Goal: Task Accomplishment & Management: Manage account settings

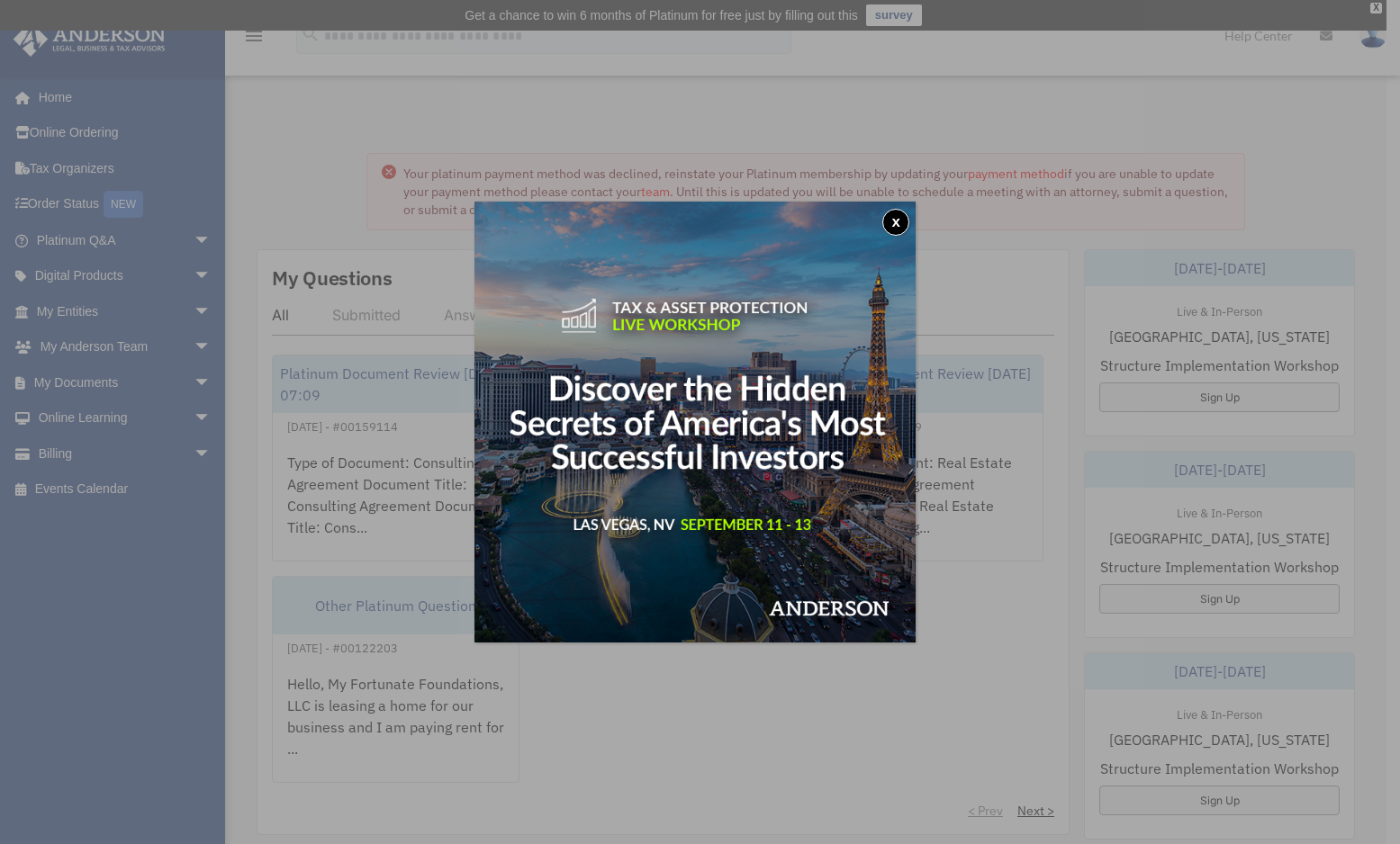
click at [904, 221] on button "x" at bounding box center [896, 222] width 27 height 27
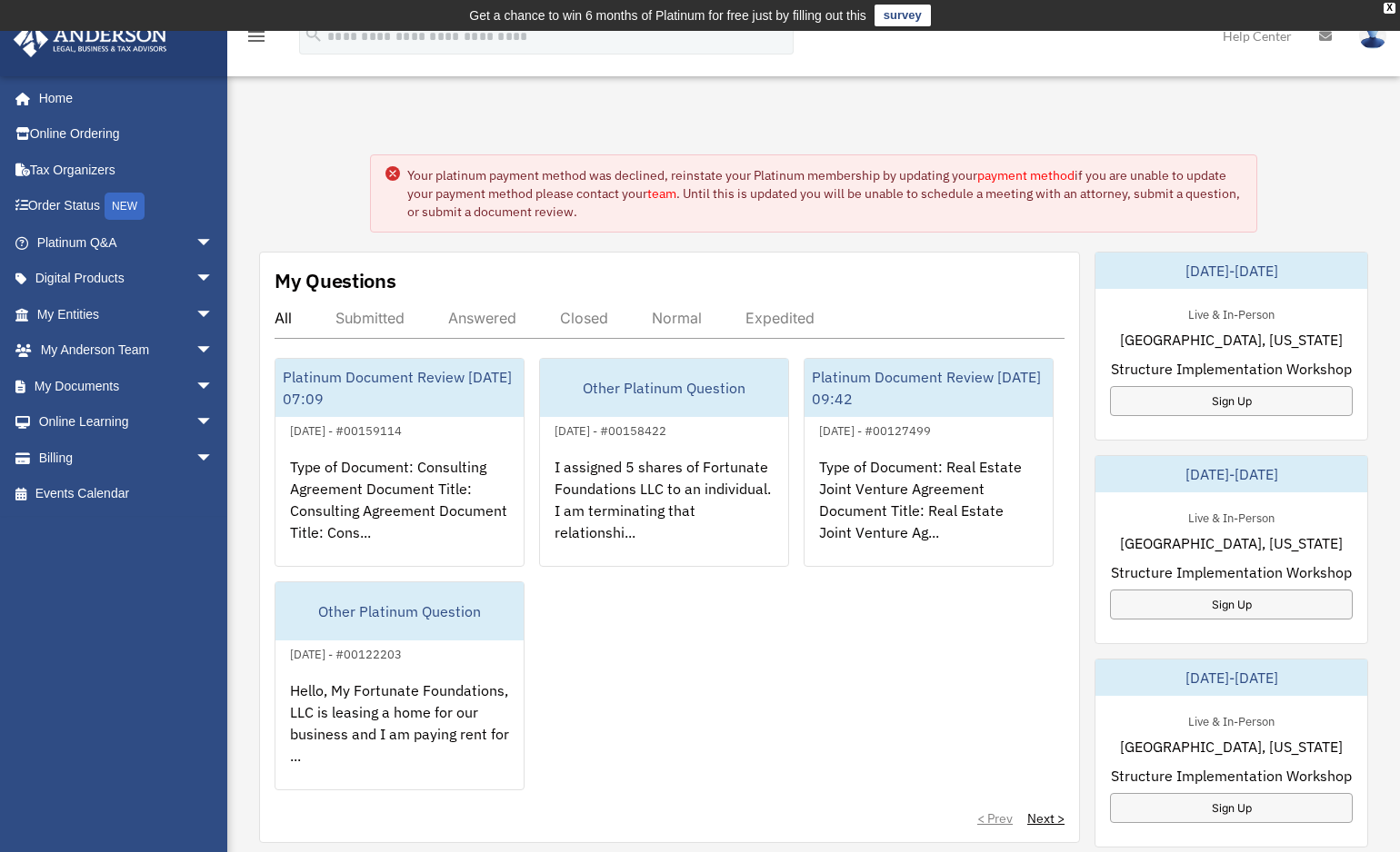
click at [1003, 176] on link "payment method" at bounding box center [1025, 176] width 97 height 16
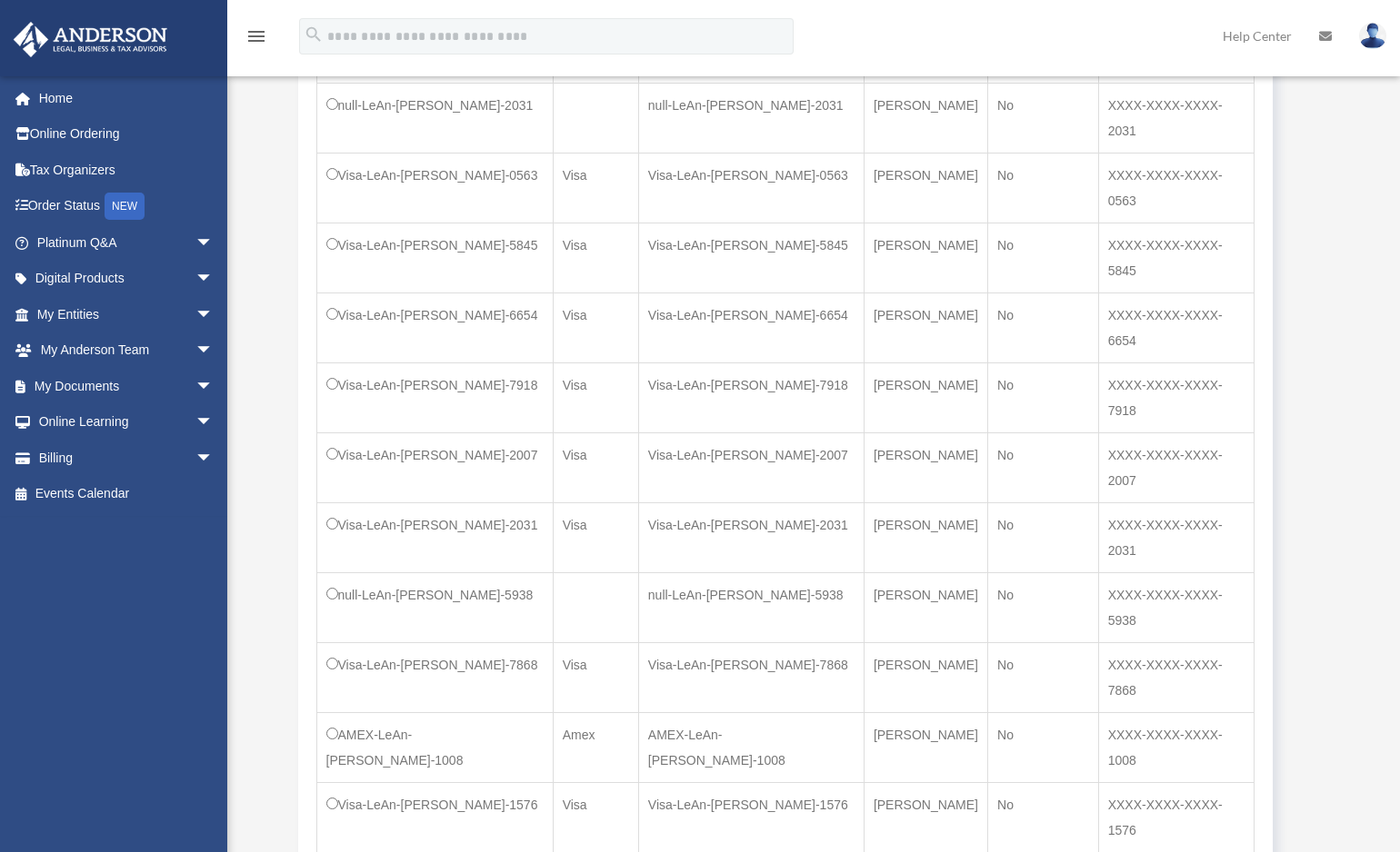
scroll to position [1377, 0]
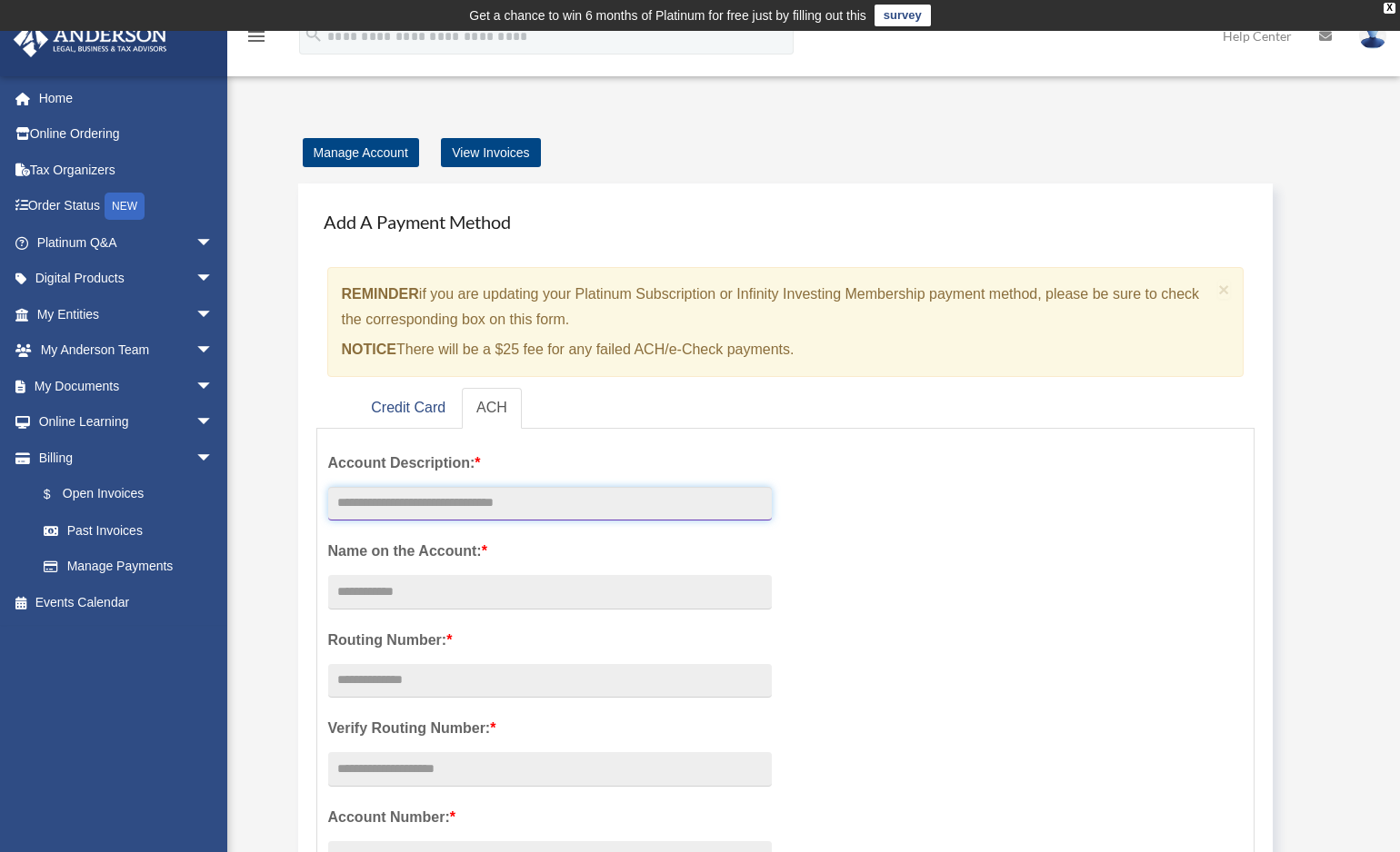
click at [366, 495] on input "text" at bounding box center [550, 505] width 443 height 35
click at [362, 509] on input "text" at bounding box center [550, 505] width 443 height 35
type input "**********"
click at [409, 591] on input "Account Description: *" at bounding box center [550, 593] width 443 height 35
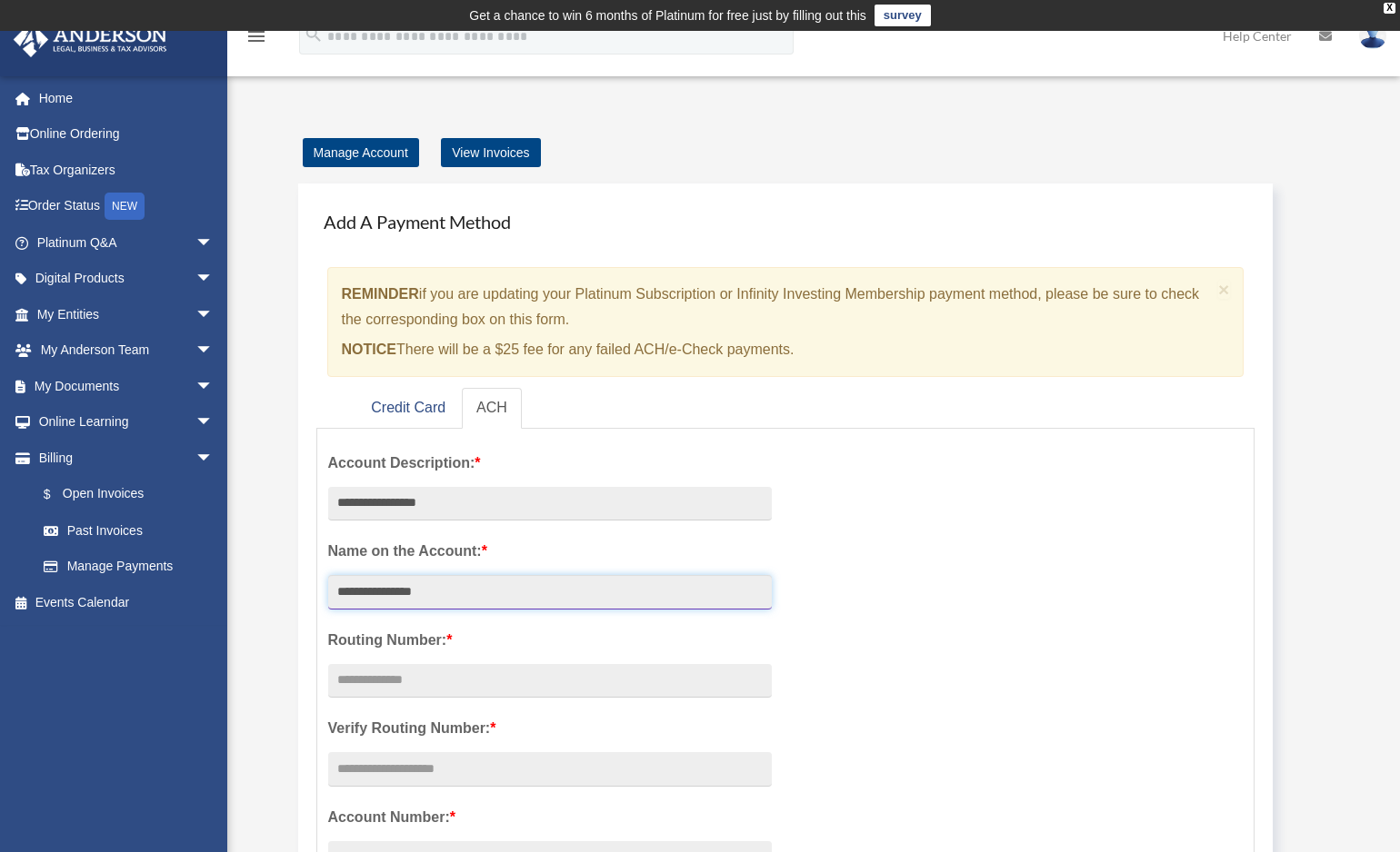
type input "**********"
click at [408, 684] on input "text" at bounding box center [550, 682] width 443 height 35
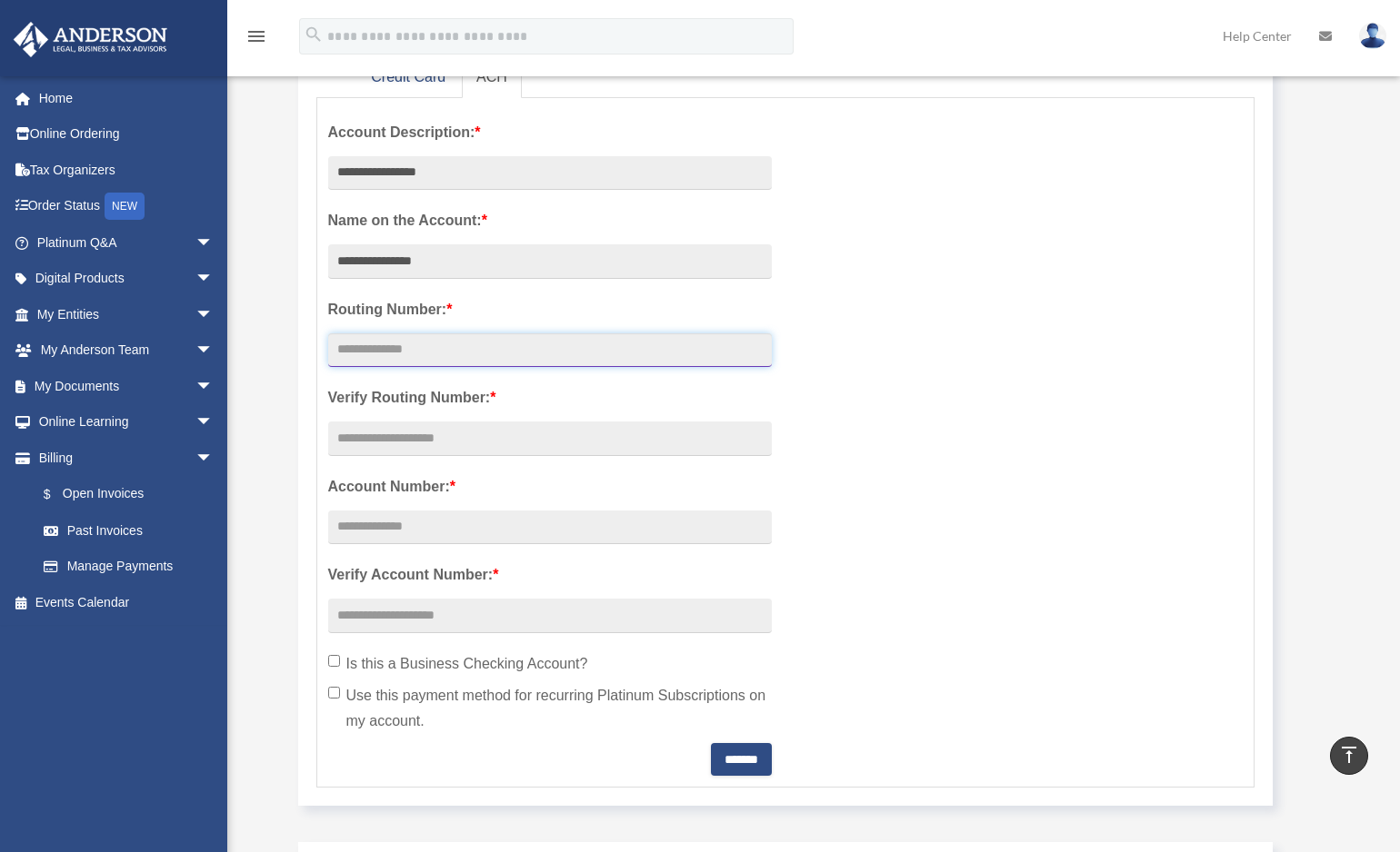
scroll to position [363, 0]
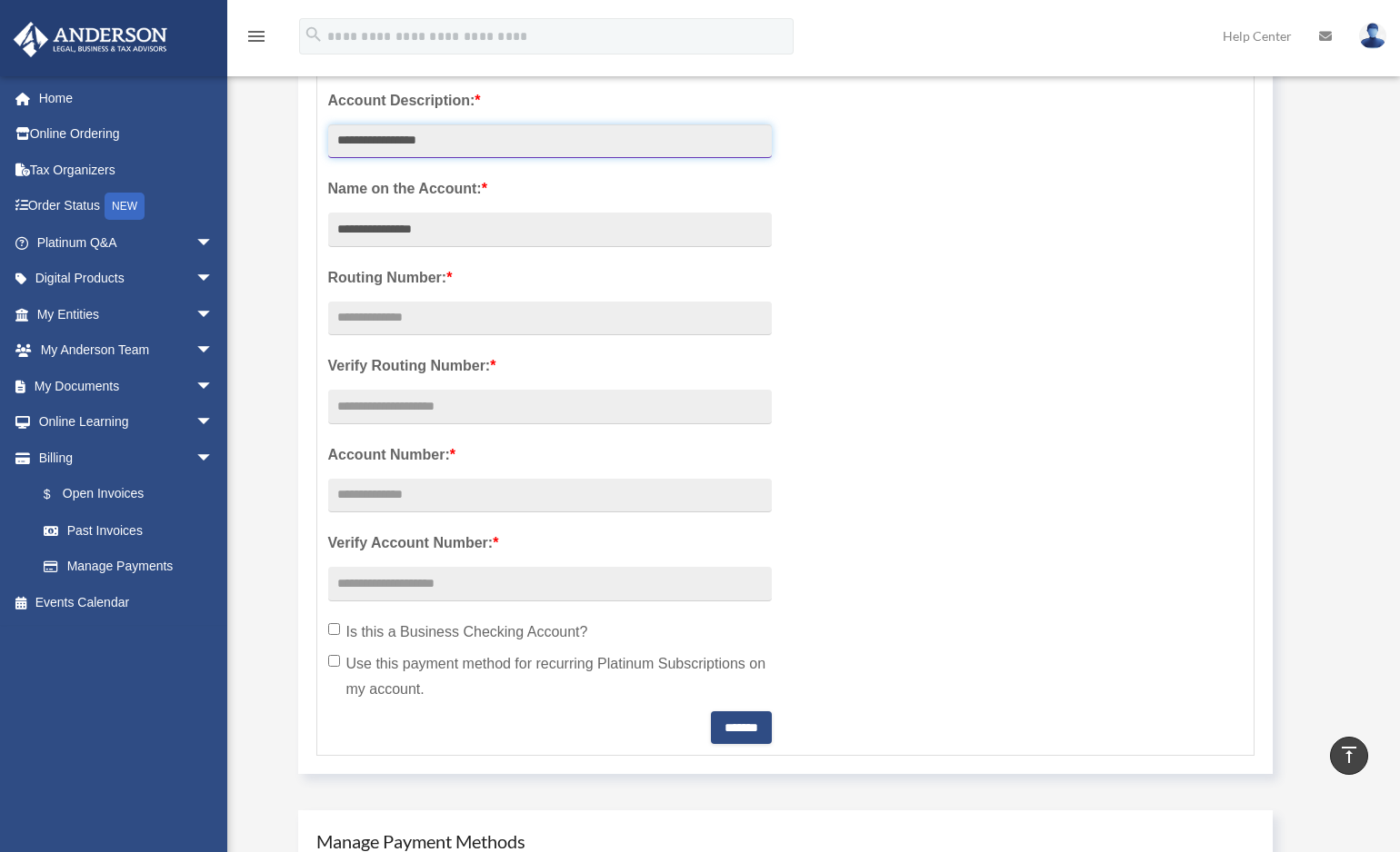
click at [497, 153] on input "**********" at bounding box center [550, 142] width 443 height 35
drag, startPoint x: 479, startPoint y: 145, endPoint x: 304, endPoint y: 152, distance: 175.1
click at [304, 152] on div "Add A Payment Method × REMINDER if you are updating your Platinum Subscription …" at bounding box center [785, 298] width 975 height 954
type input "*"
type input "*********"
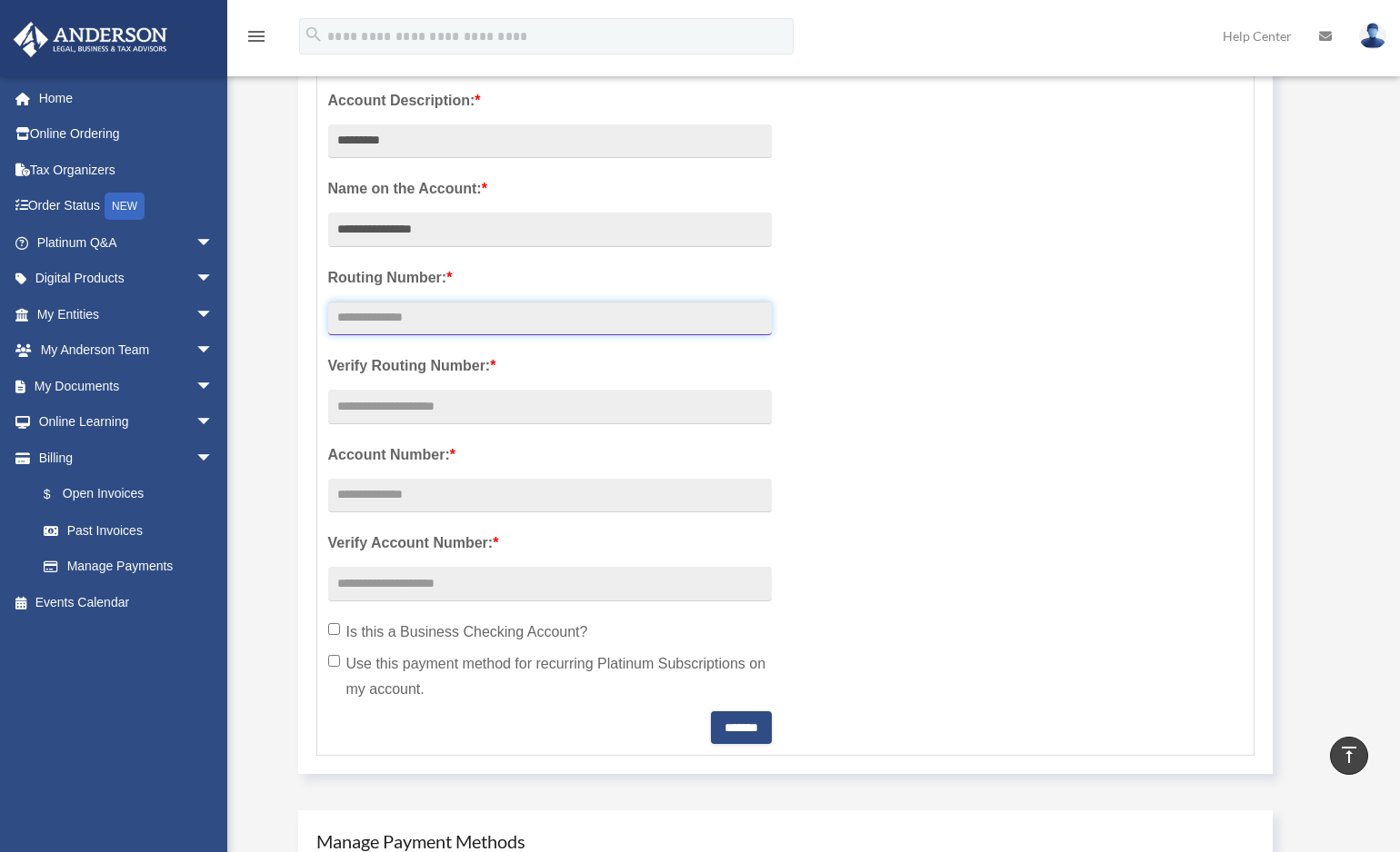
click at [361, 322] on input "text" at bounding box center [550, 319] width 443 height 35
paste input "*********"
type input "*********"
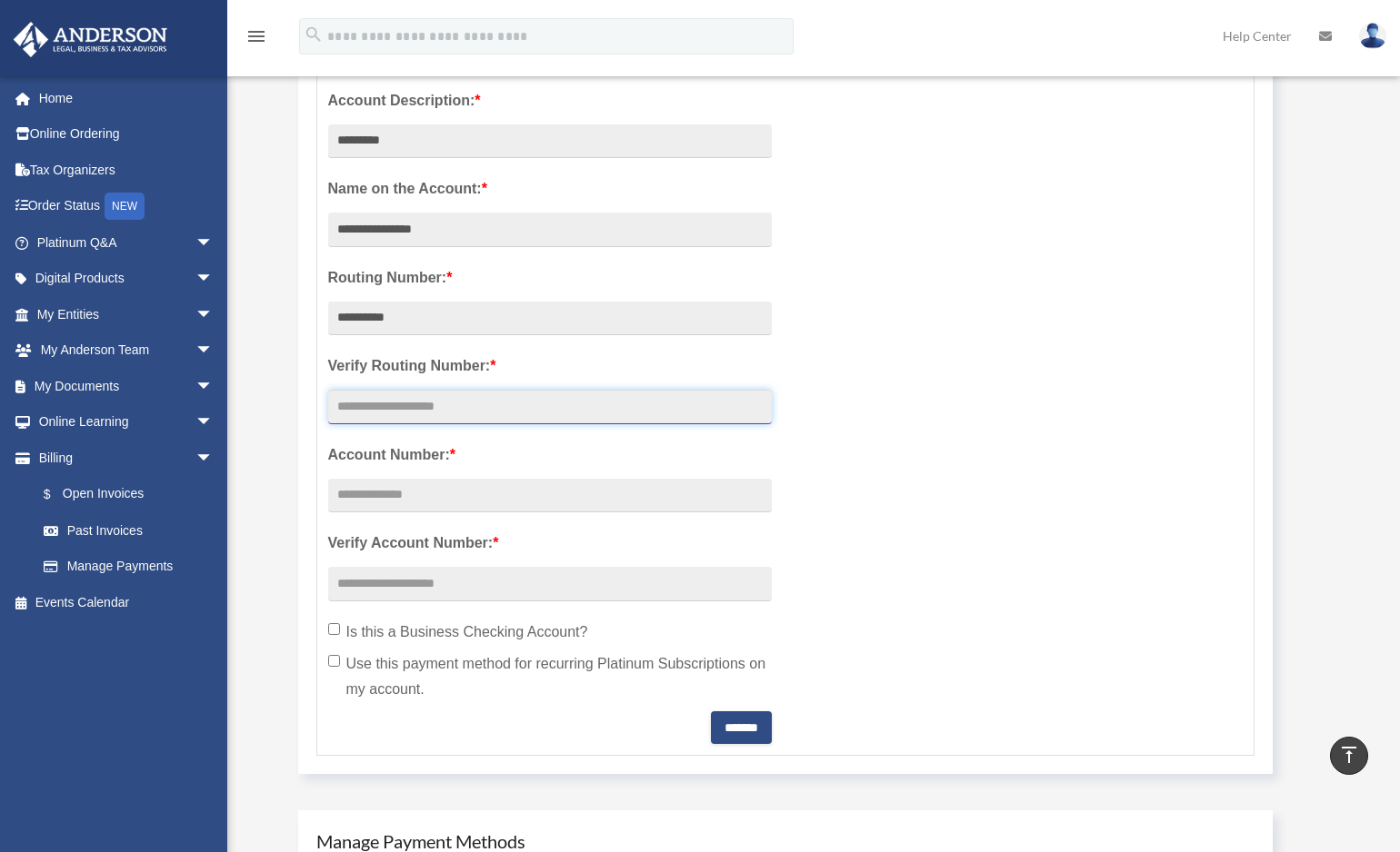
click at [383, 402] on input "text" at bounding box center [550, 408] width 443 height 35
paste input "*********"
type input "*********"
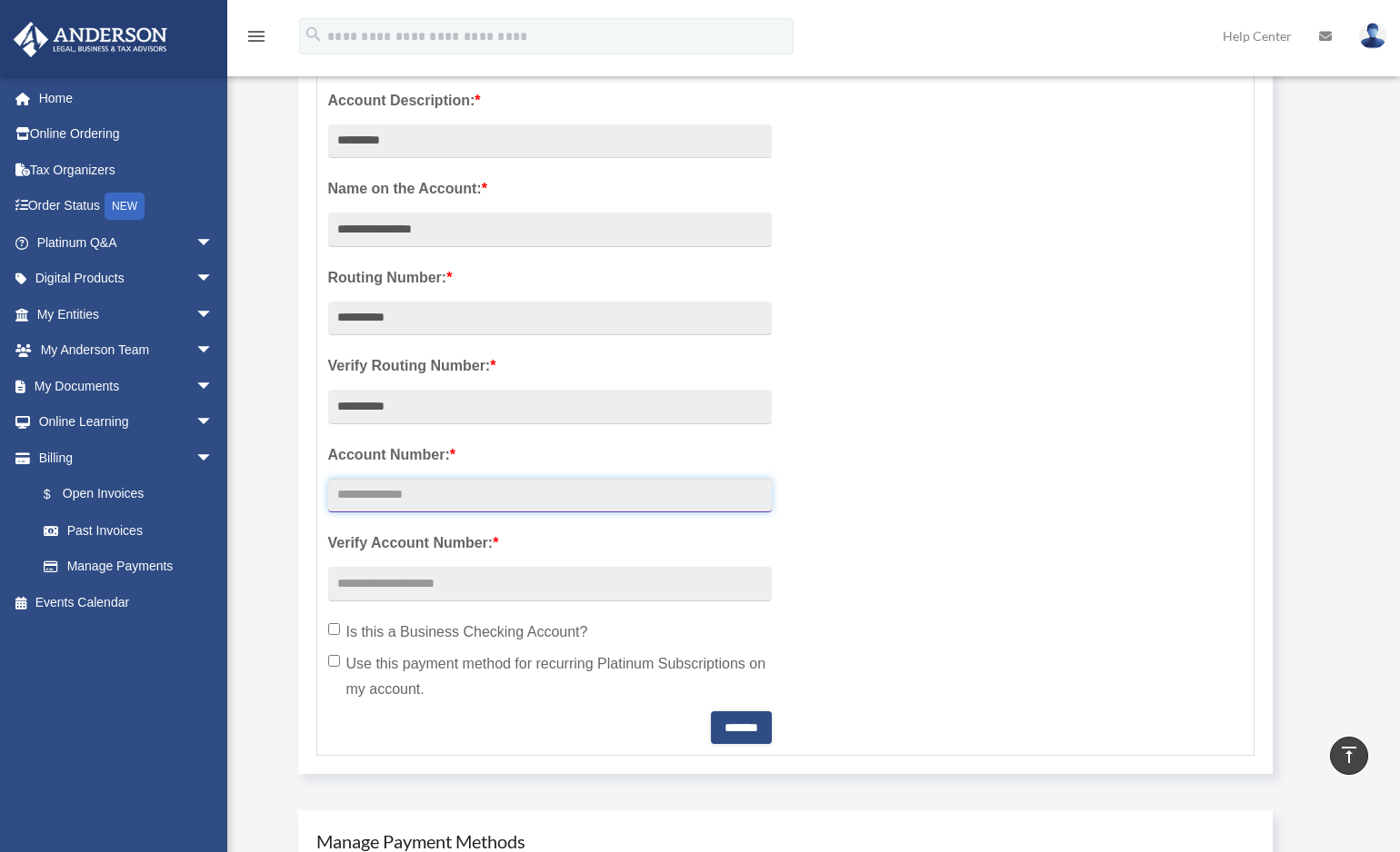
click at [353, 497] on input "text" at bounding box center [550, 497] width 443 height 35
paste input "*********"
type input "*********"
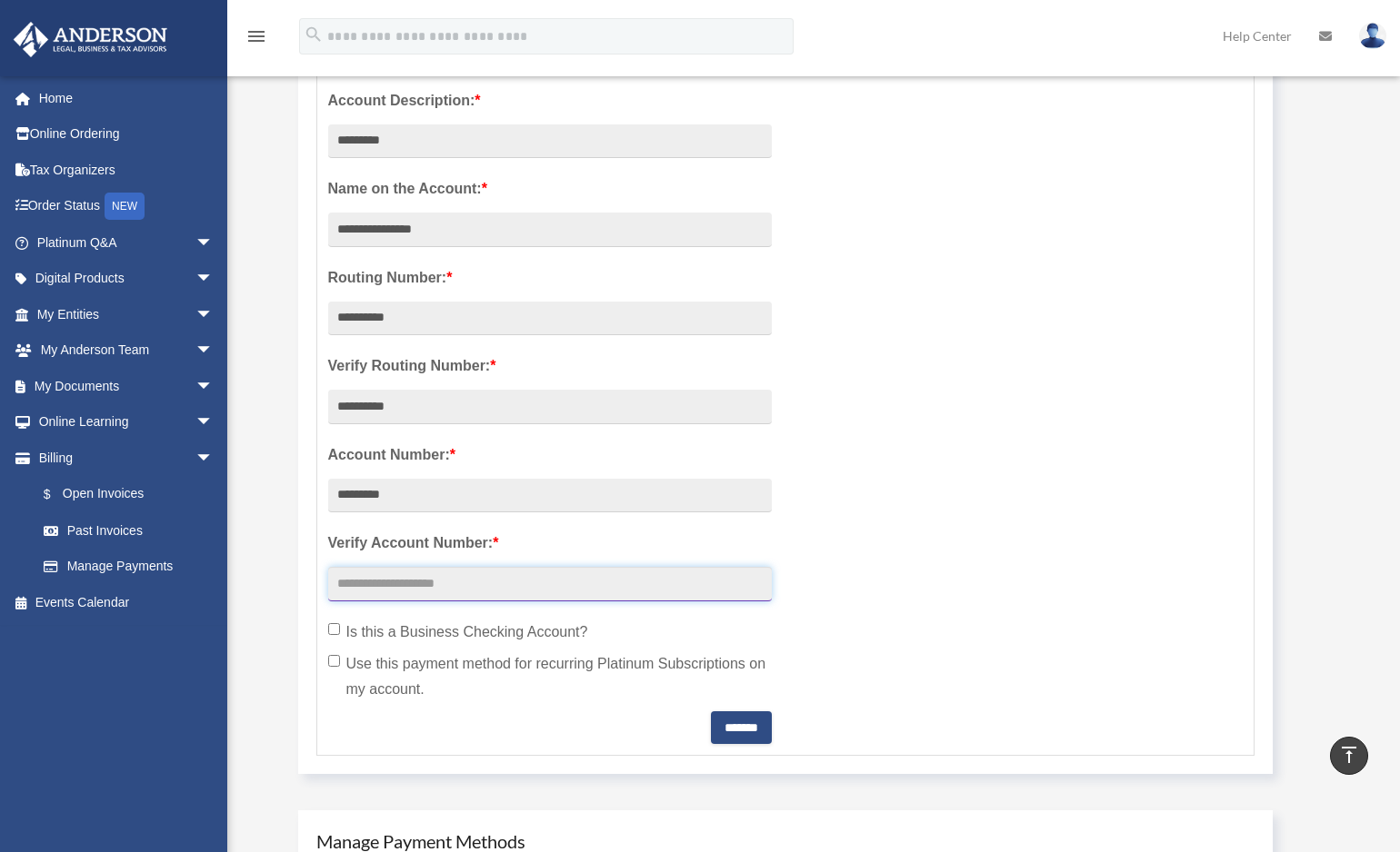
click at [409, 592] on input "text" at bounding box center [550, 584] width 443 height 35
paste input "*********"
type input "*********"
click at [324, 628] on div "**********" at bounding box center [550, 410] width 471 height 667
click at [339, 629] on label "Is this a Business Checking Account?" at bounding box center [550, 633] width 443 height 26
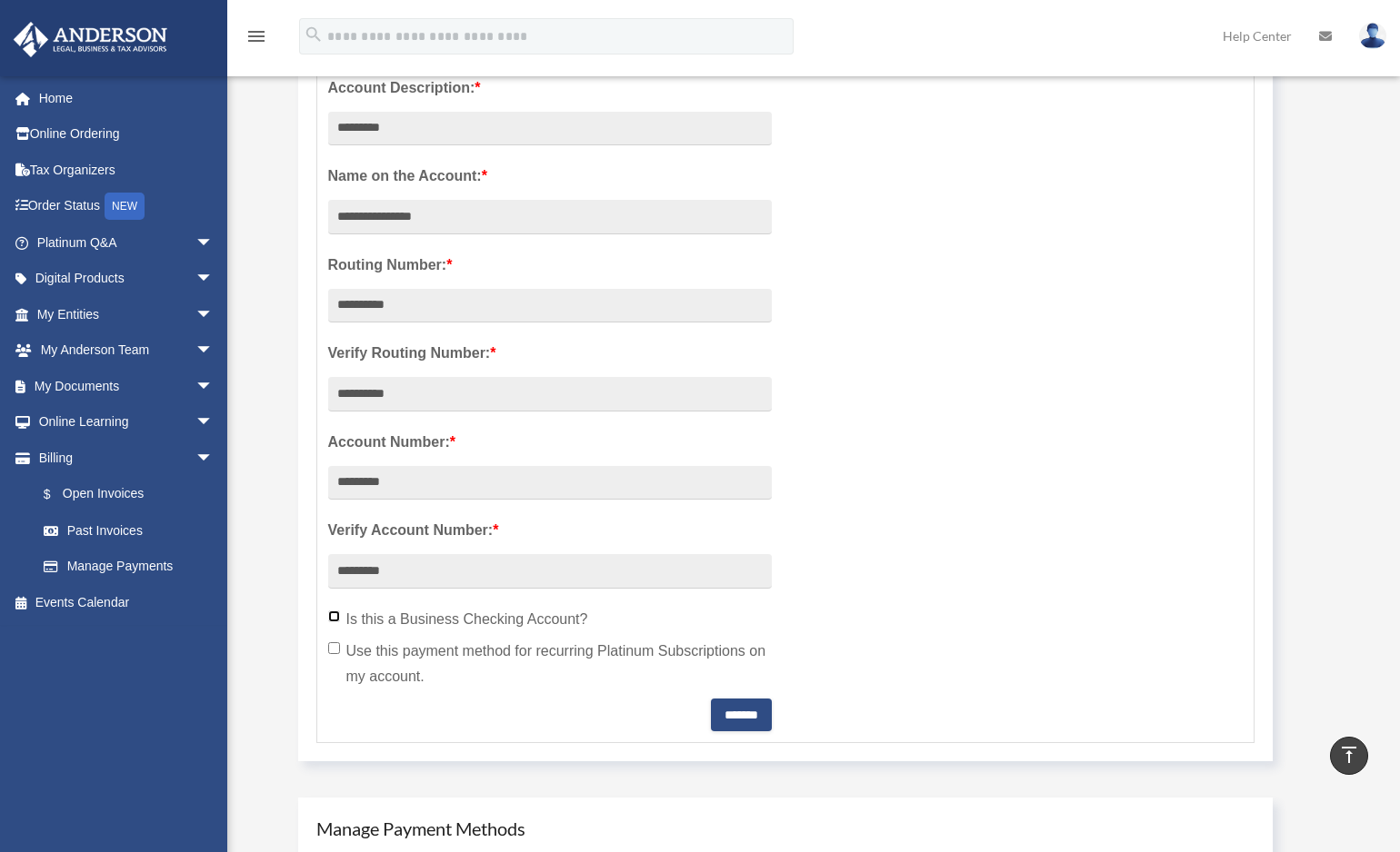
scroll to position [394, 0]
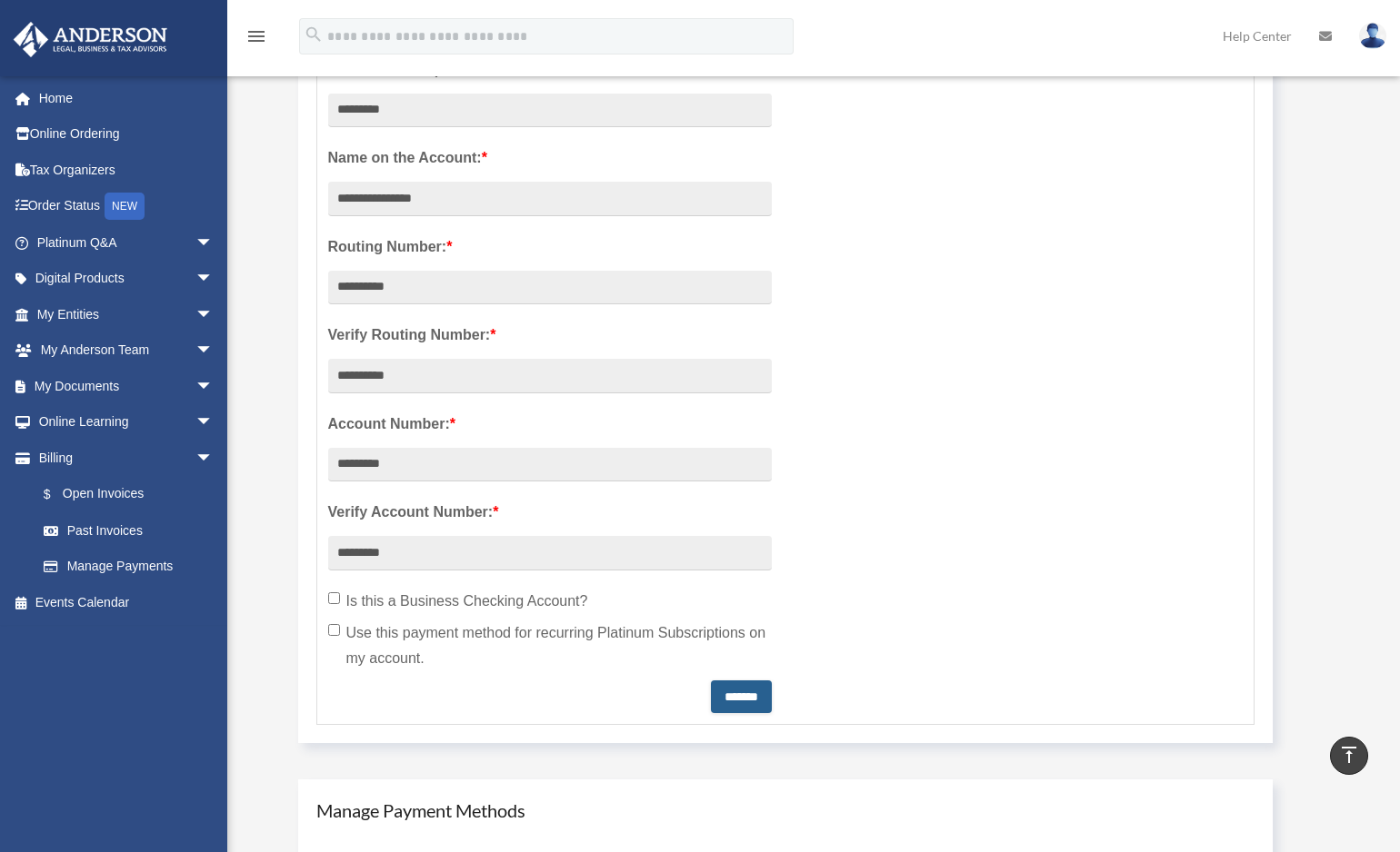
click at [724, 698] on input "*******" at bounding box center [741, 697] width 60 height 33
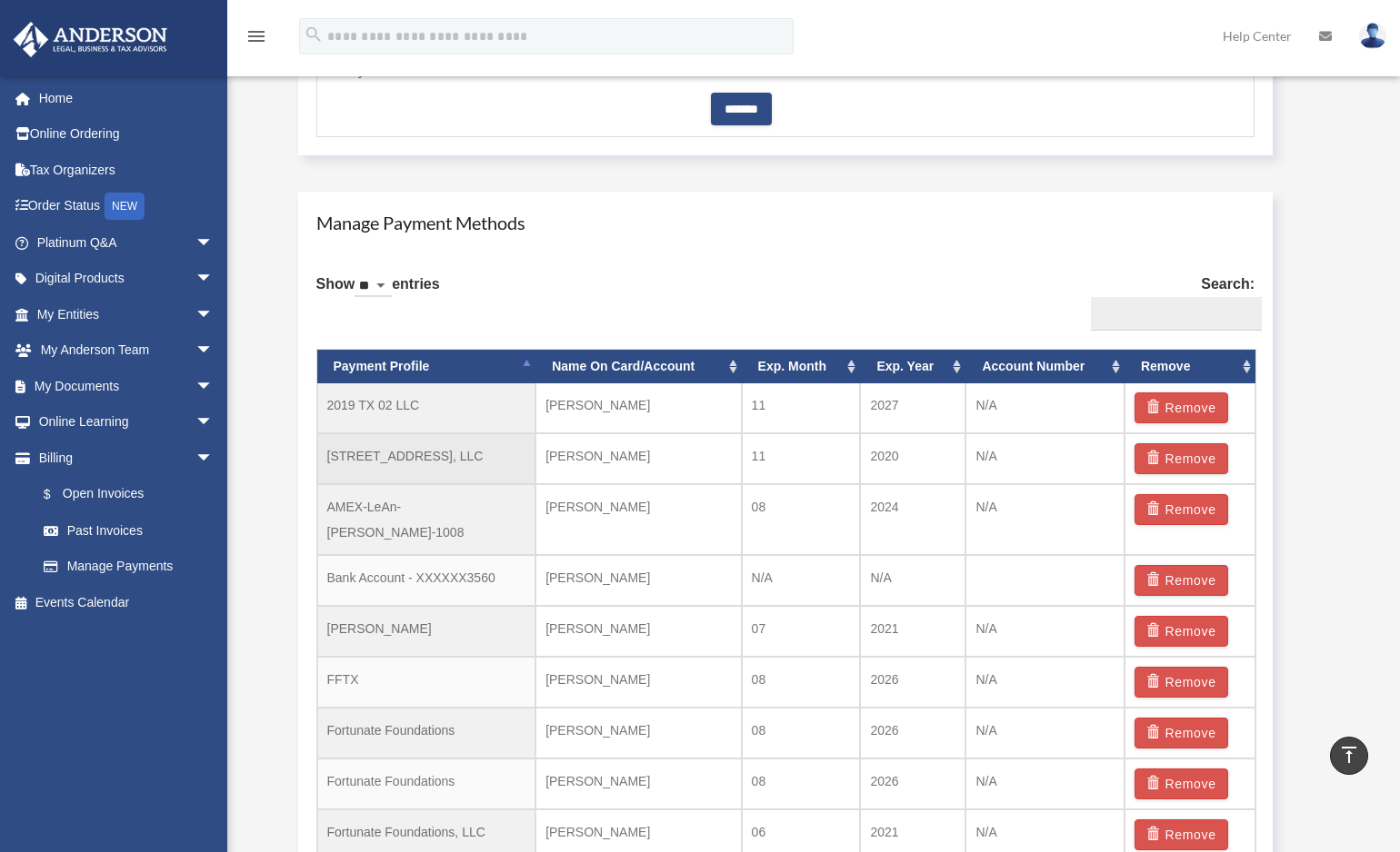
scroll to position [983, 0]
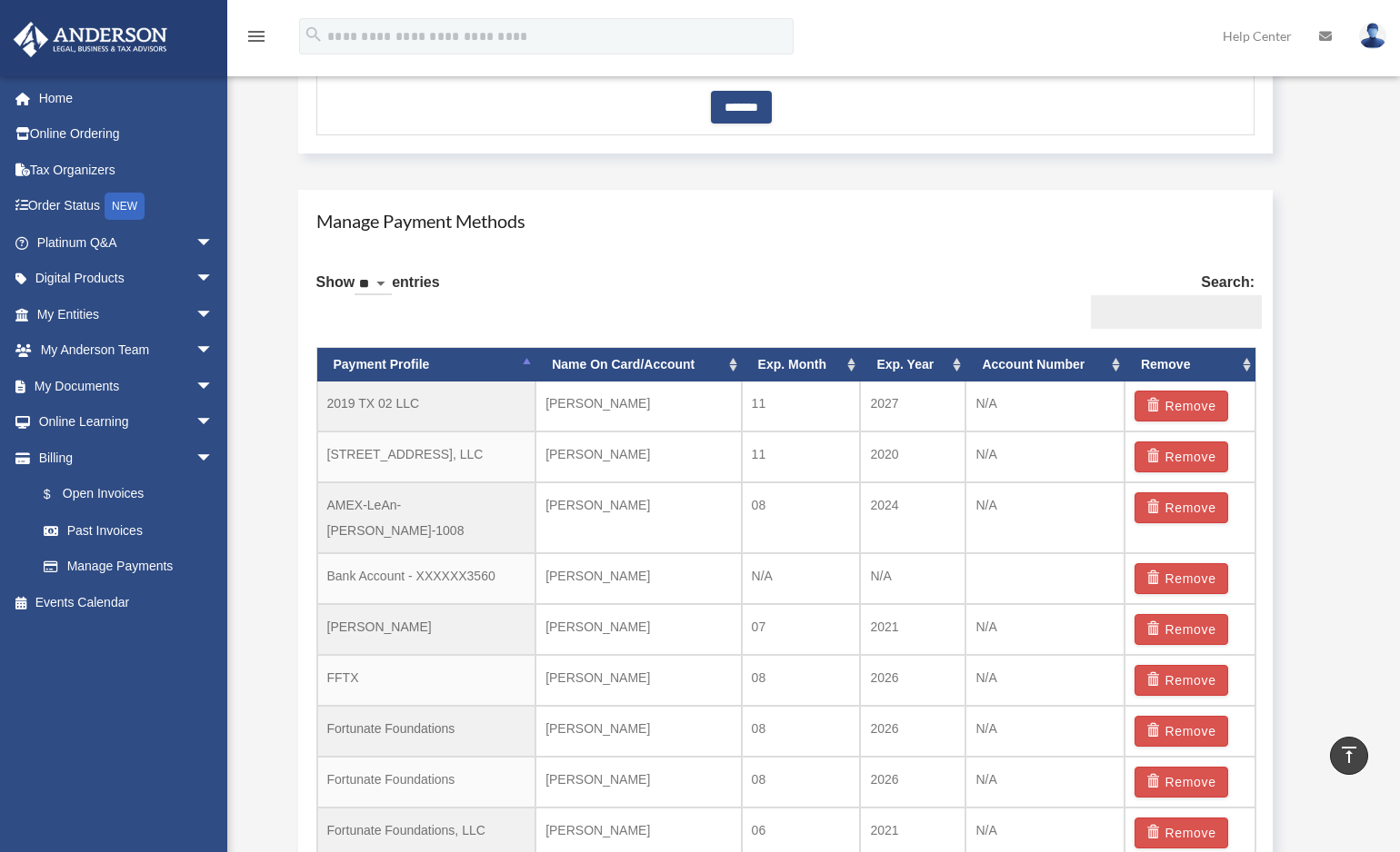
click at [1139, 317] on input "Search:" at bounding box center [1176, 312] width 170 height 35
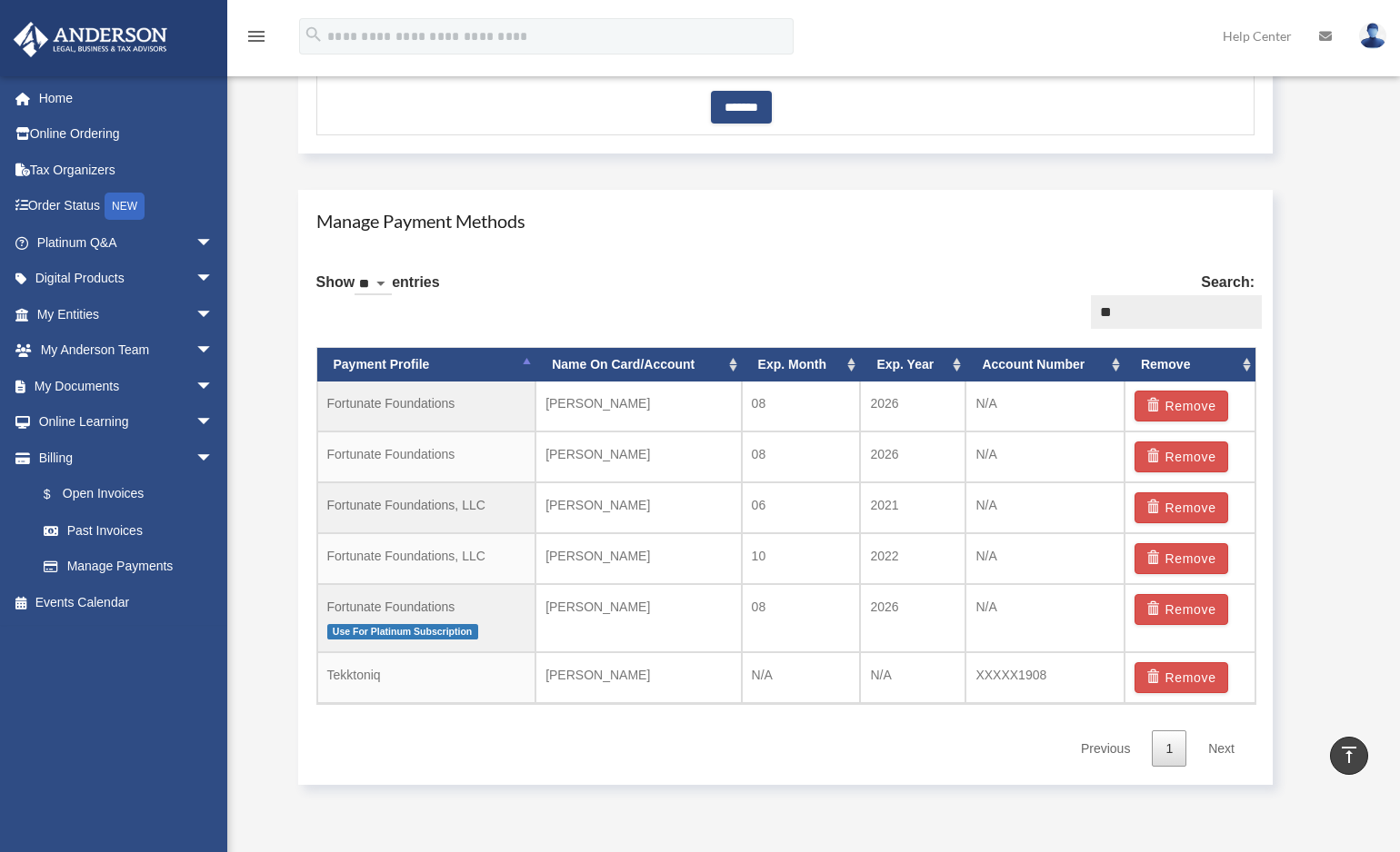
type input "*"
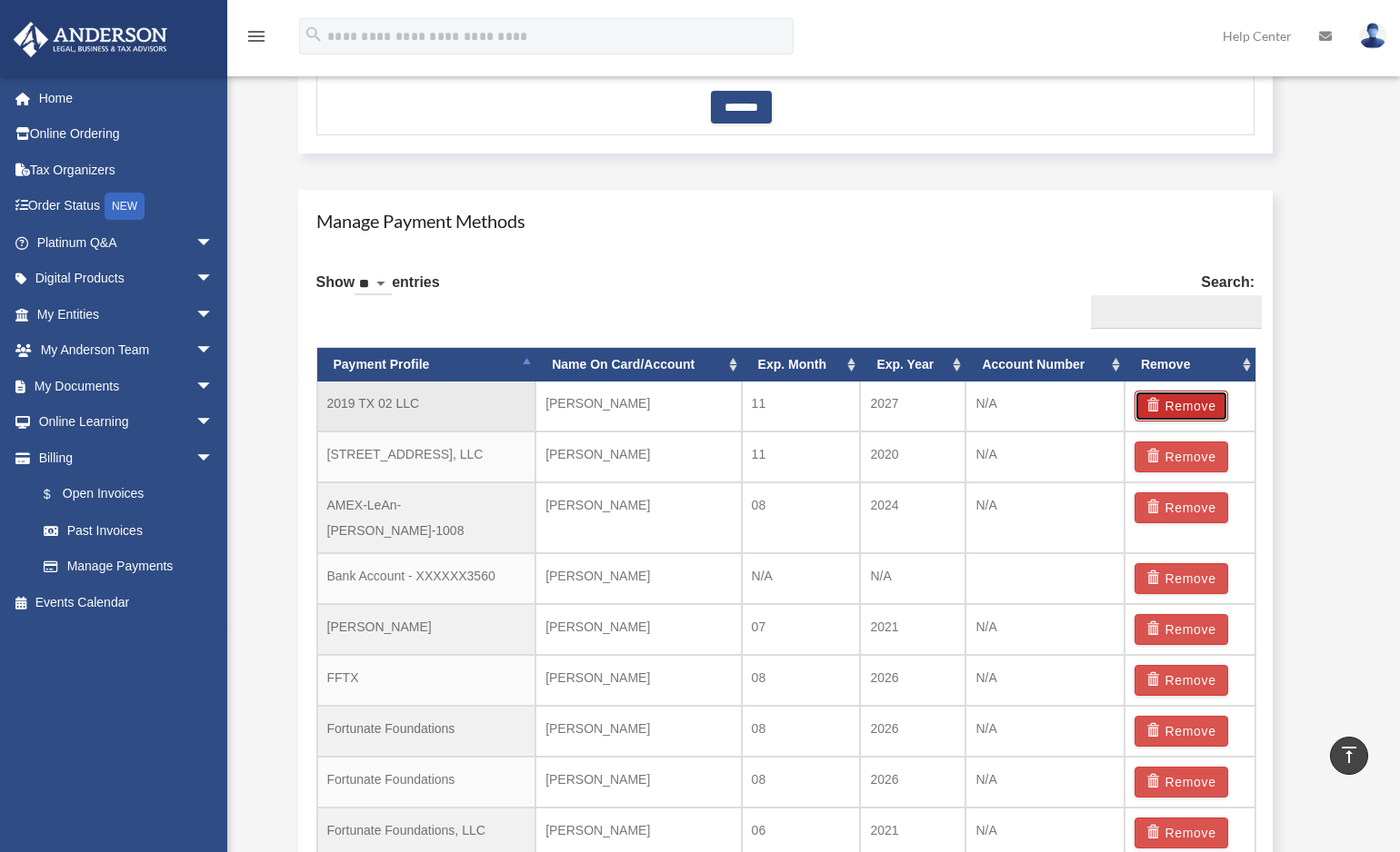
click at [1188, 405] on button "Remove" at bounding box center [1181, 407] width 93 height 31
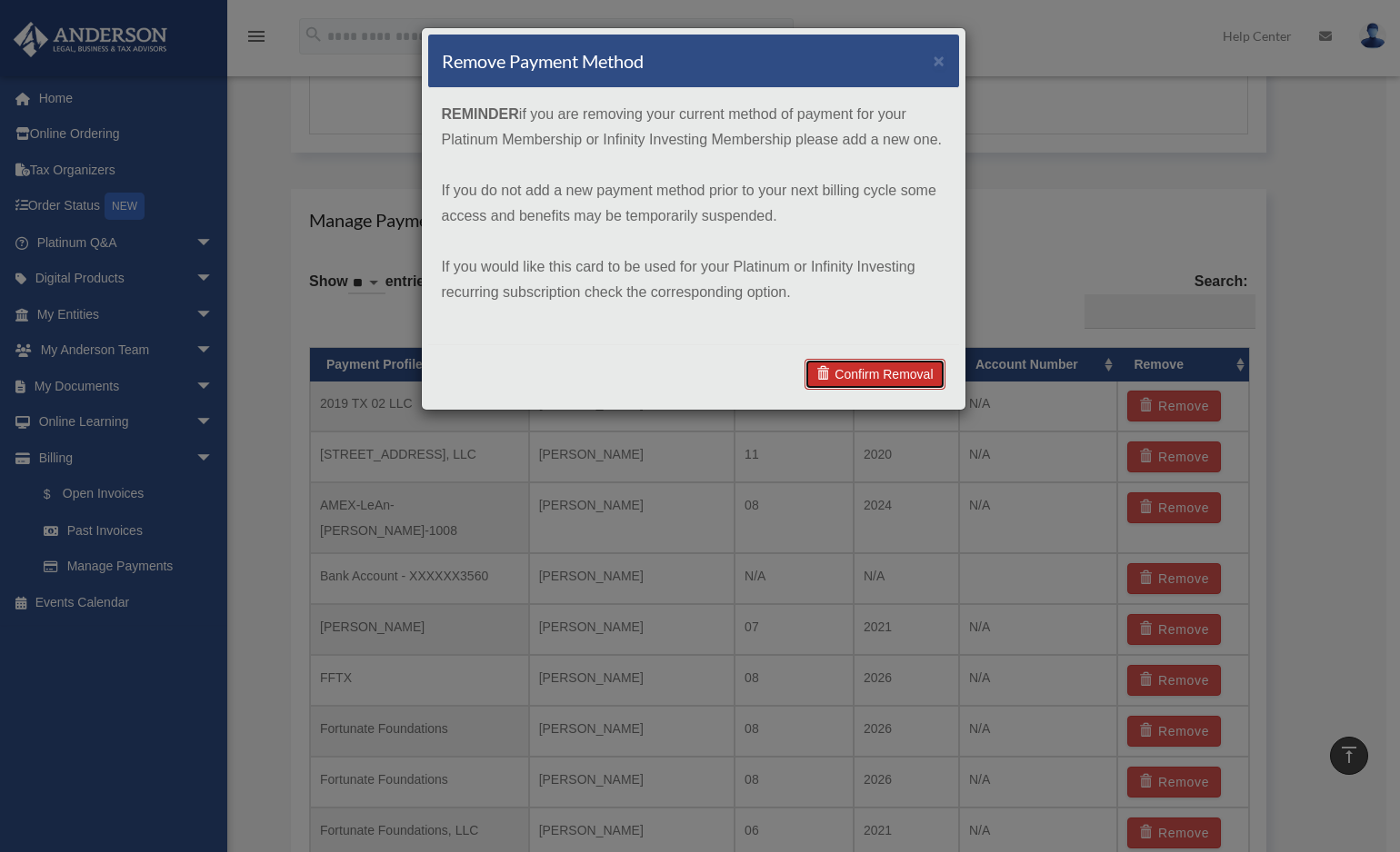
click at [896, 374] on link "Confirm Removal" at bounding box center [874, 375] width 140 height 31
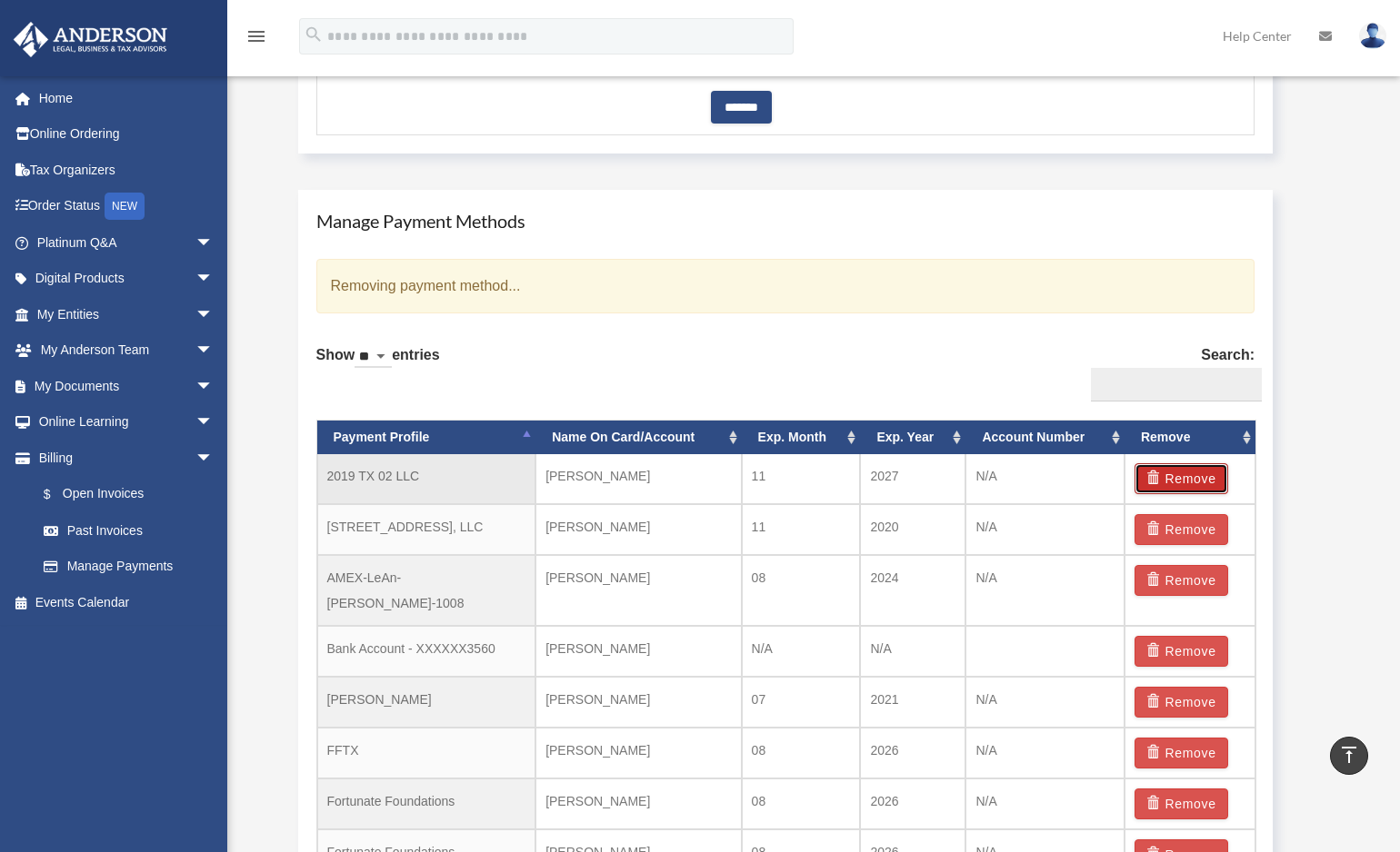
click at [1169, 478] on button "Remove" at bounding box center [1181, 479] width 93 height 31
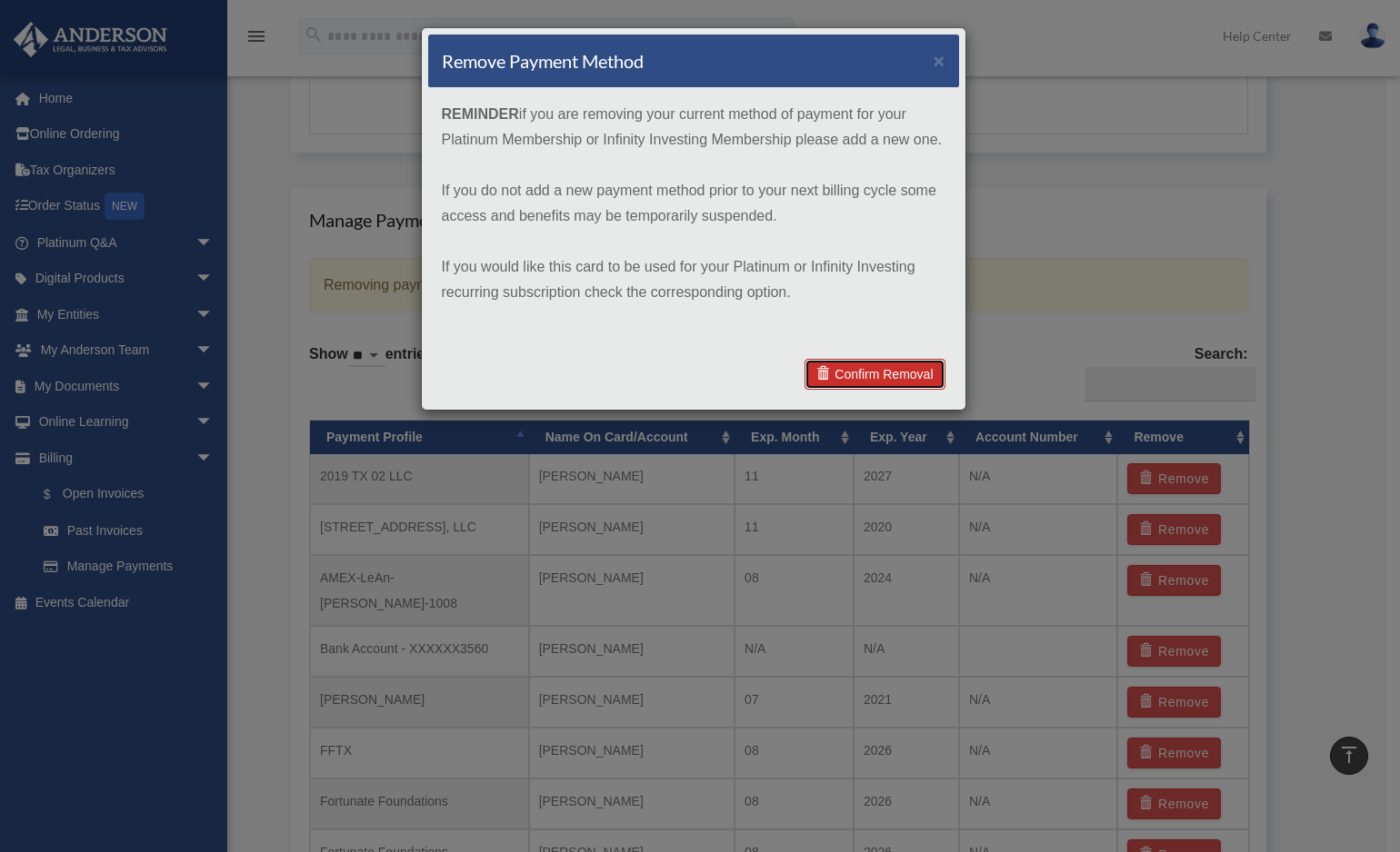
click at [859, 372] on link "Confirm Removal" at bounding box center [874, 375] width 140 height 31
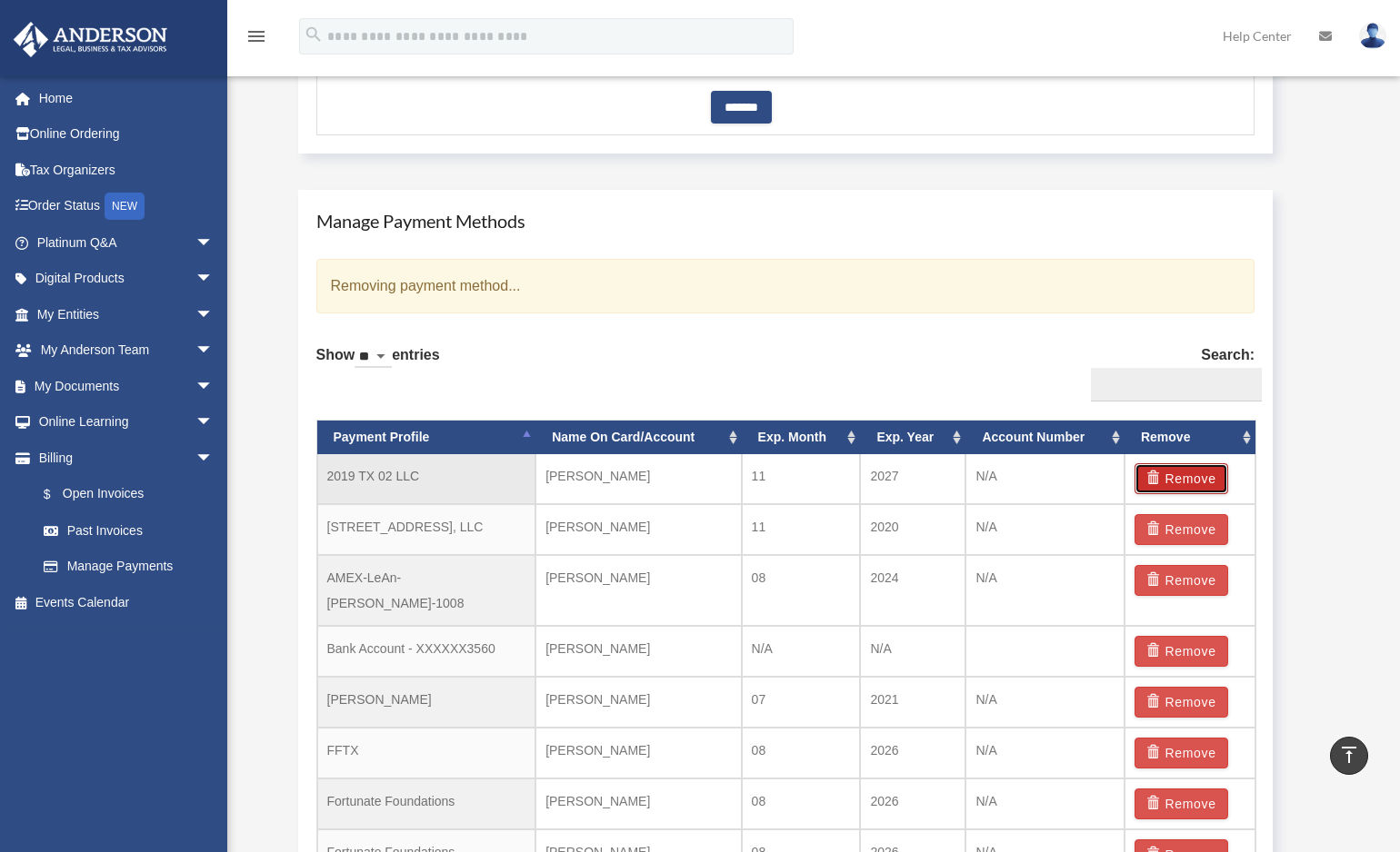
click at [1170, 475] on button "Remove" at bounding box center [1181, 479] width 93 height 31
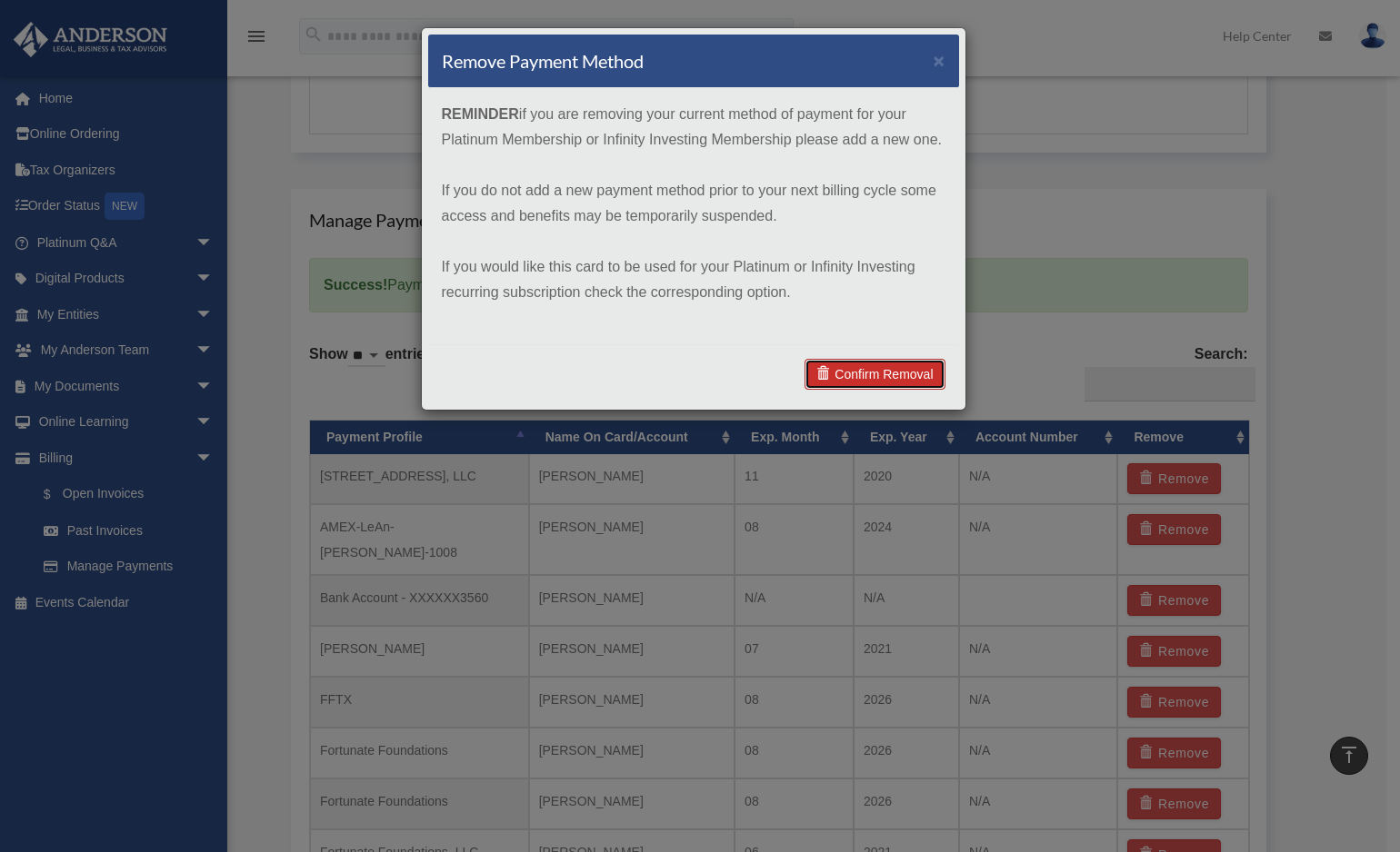
click at [847, 372] on link "Confirm Removal" at bounding box center [874, 375] width 140 height 31
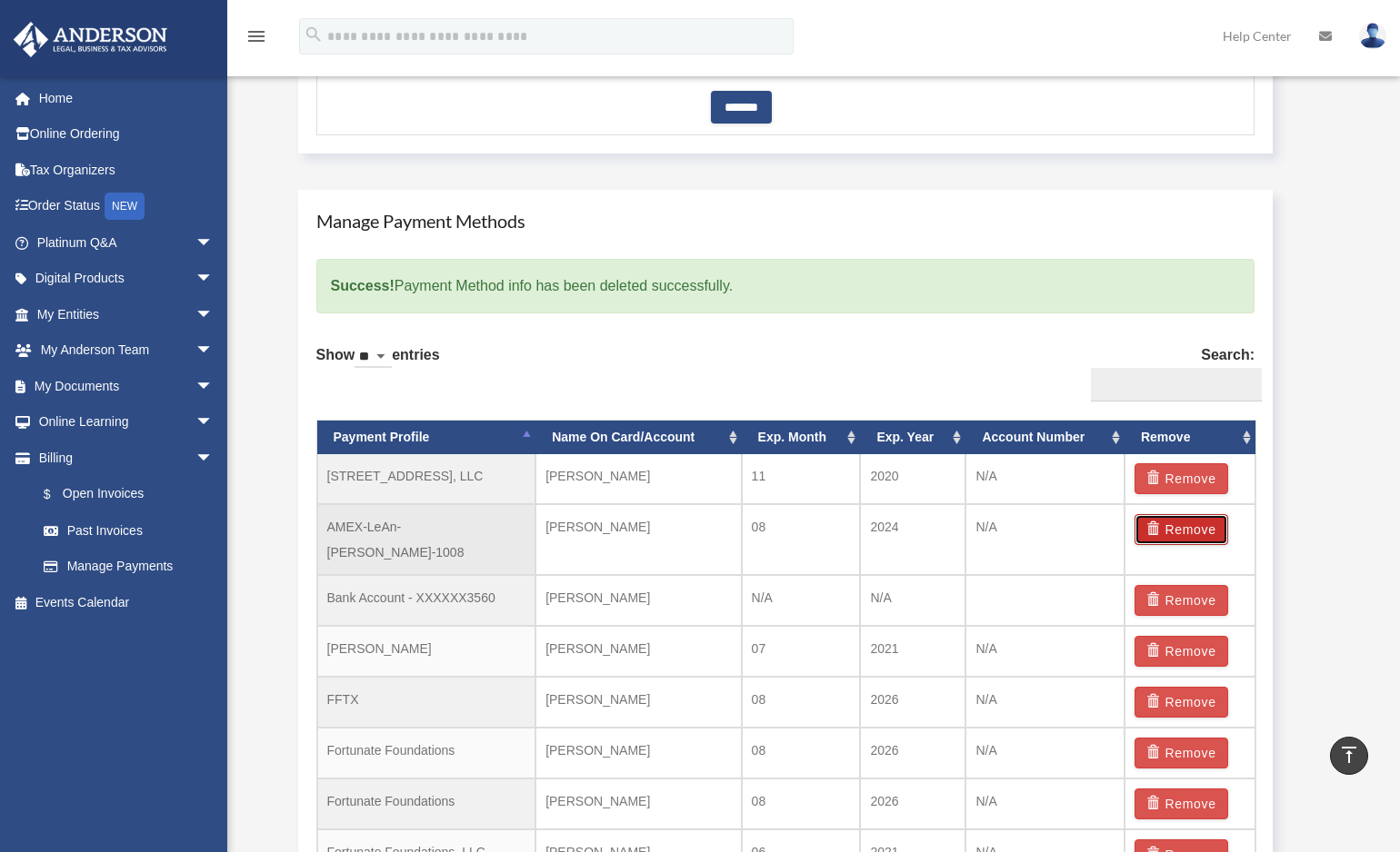
click at [1184, 530] on button "Remove" at bounding box center [1181, 530] width 93 height 31
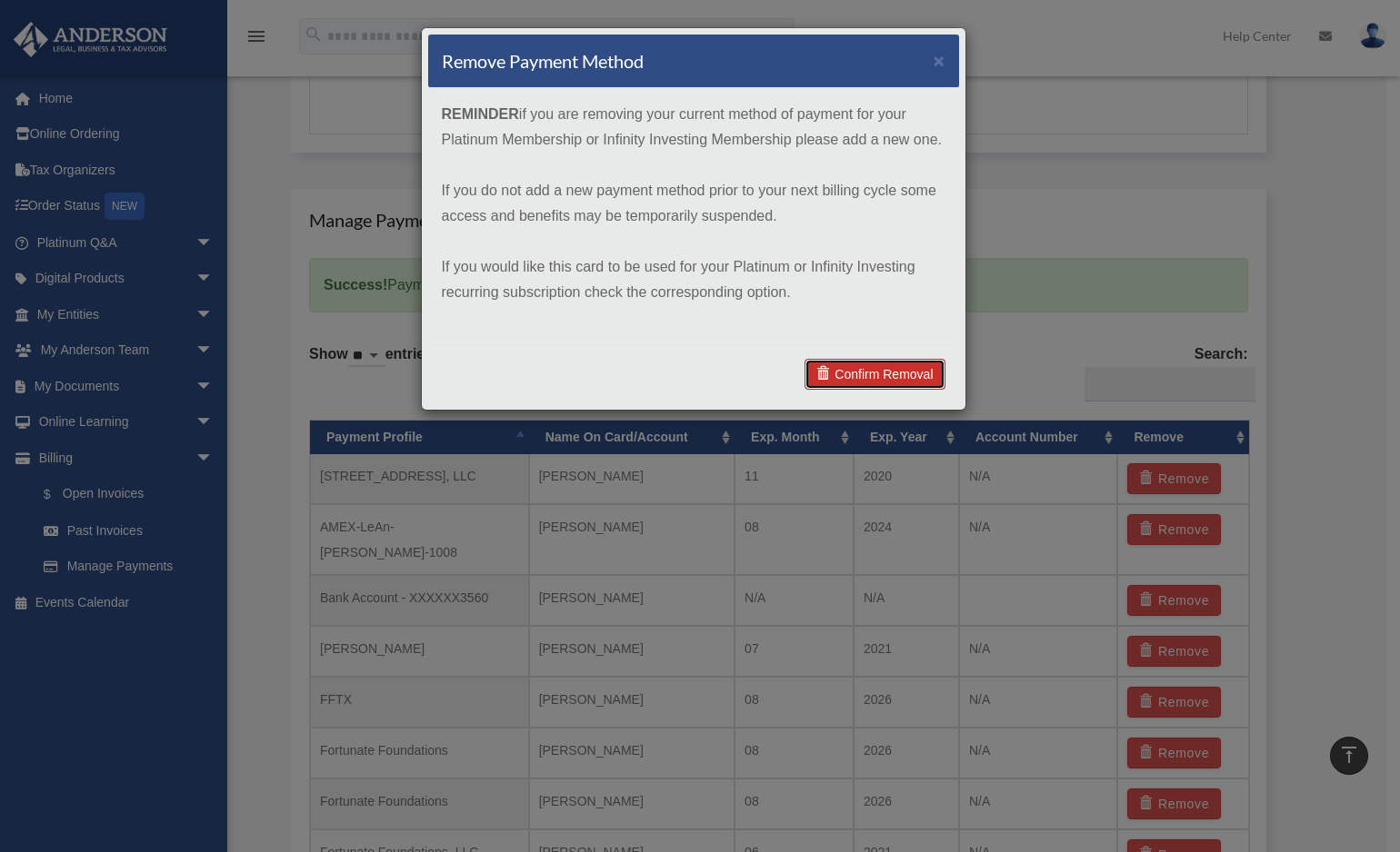
click at [891, 375] on link "Confirm Removal" at bounding box center [874, 375] width 140 height 31
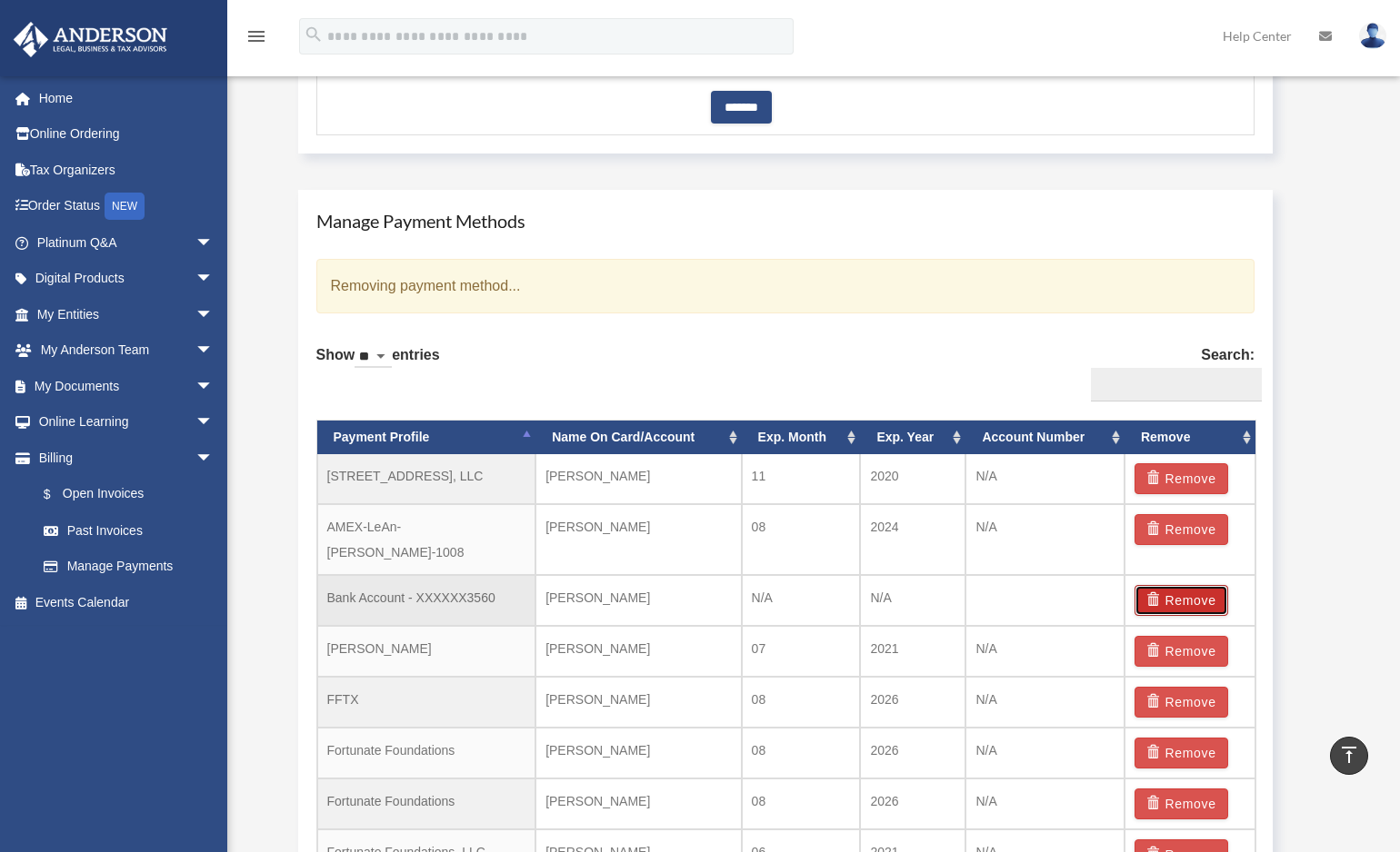
click at [1184, 585] on button "Remove" at bounding box center [1181, 601] width 93 height 31
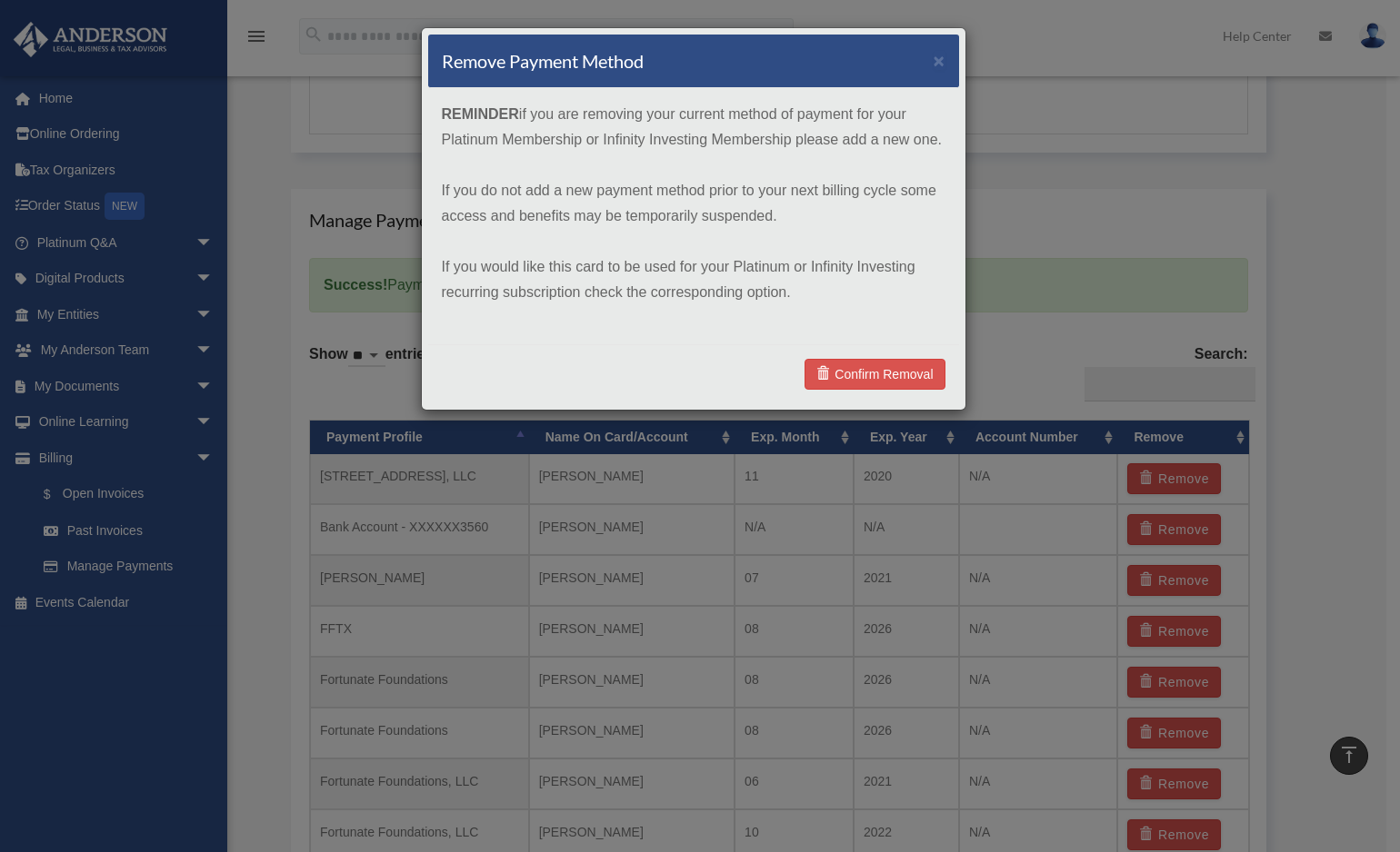
click at [1034, 285] on div "Remove Payment Method × REMINDER if you are removing your current method of pay…" at bounding box center [700, 426] width 1400 height 852
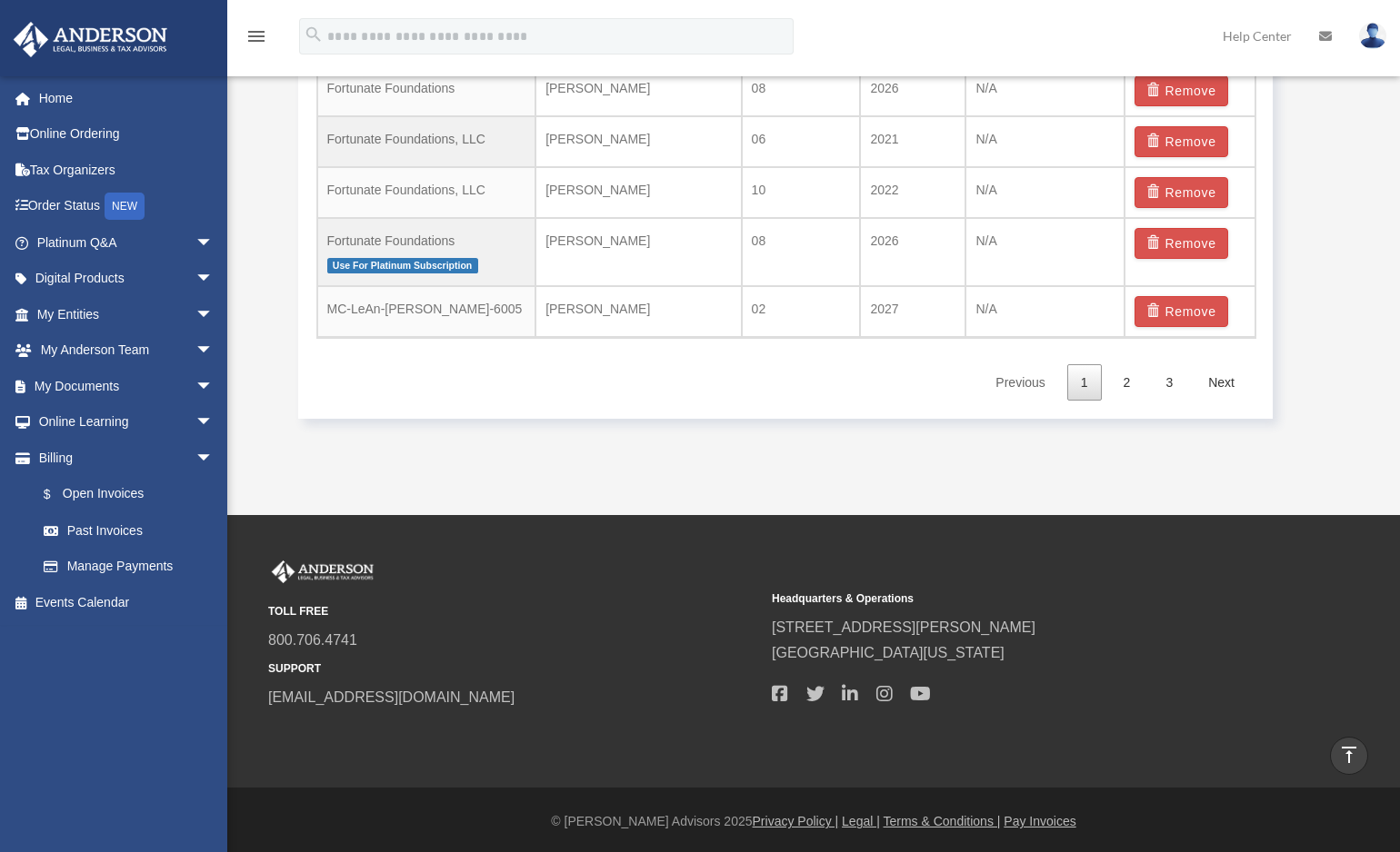
scroll to position [1626, 0]
click at [1177, 309] on button "Remove" at bounding box center [1181, 311] width 93 height 31
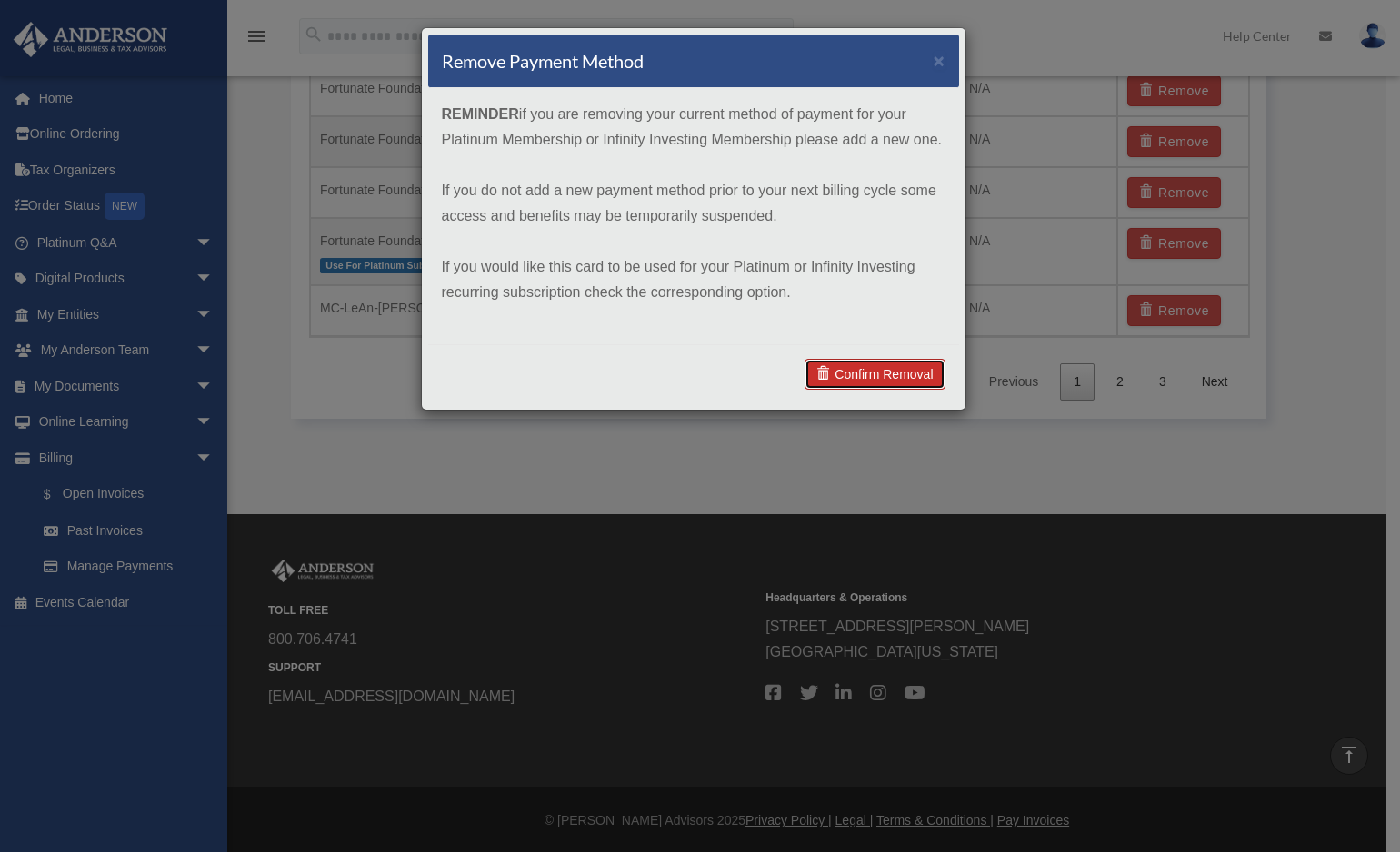
click at [885, 378] on link "Confirm Removal" at bounding box center [874, 375] width 140 height 31
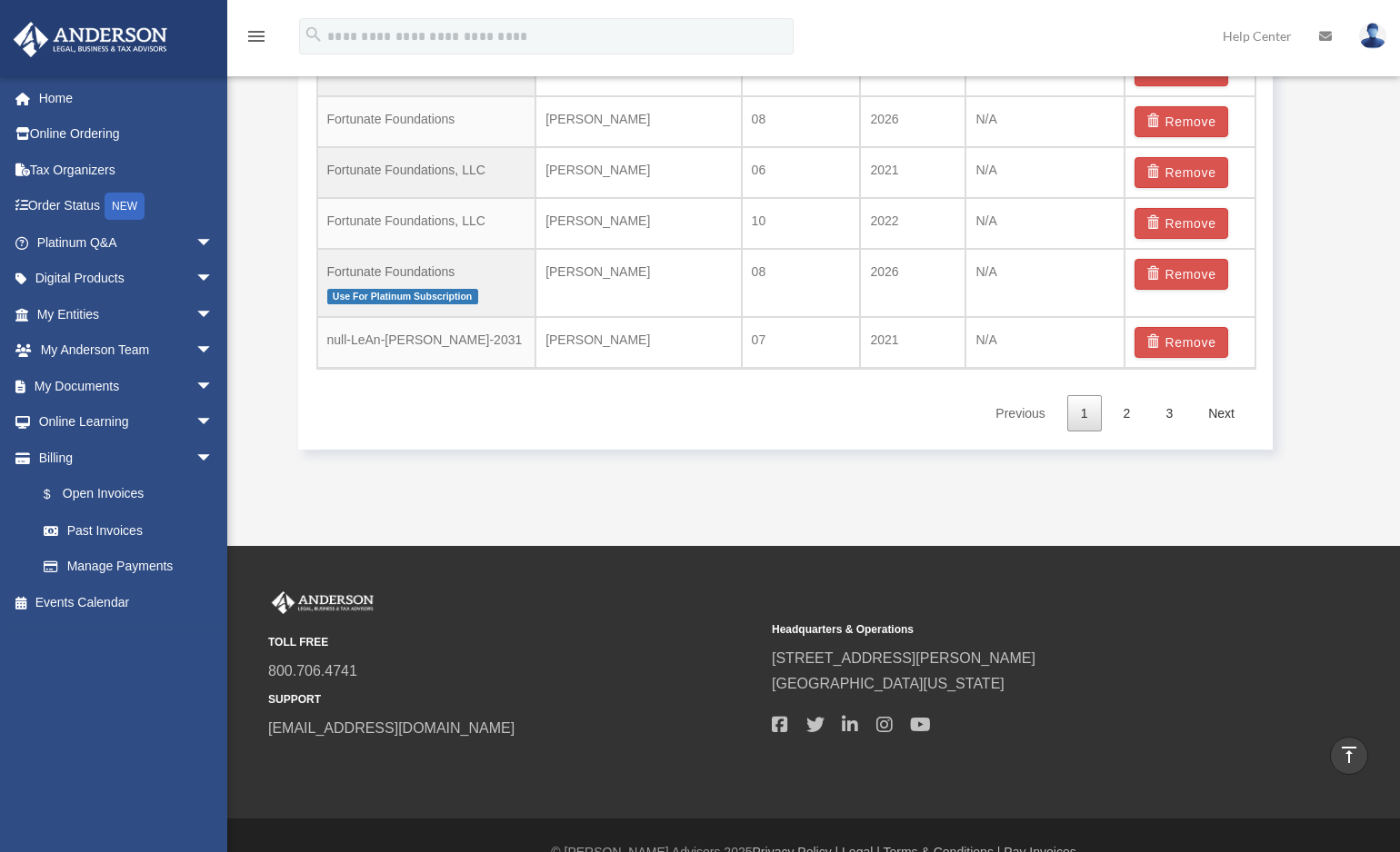
scroll to position [1120, 0]
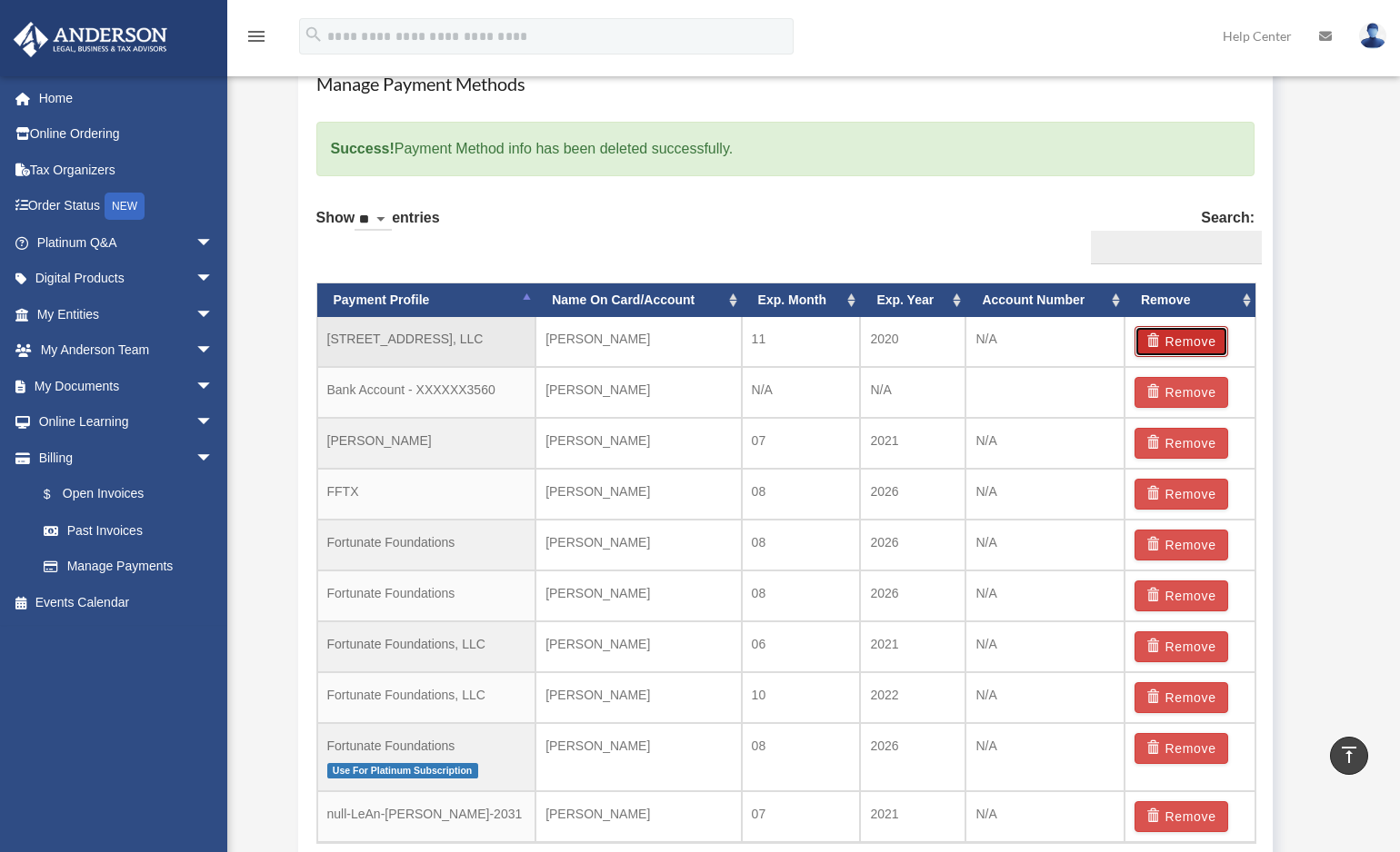
click at [1193, 339] on button "Remove" at bounding box center [1181, 342] width 93 height 31
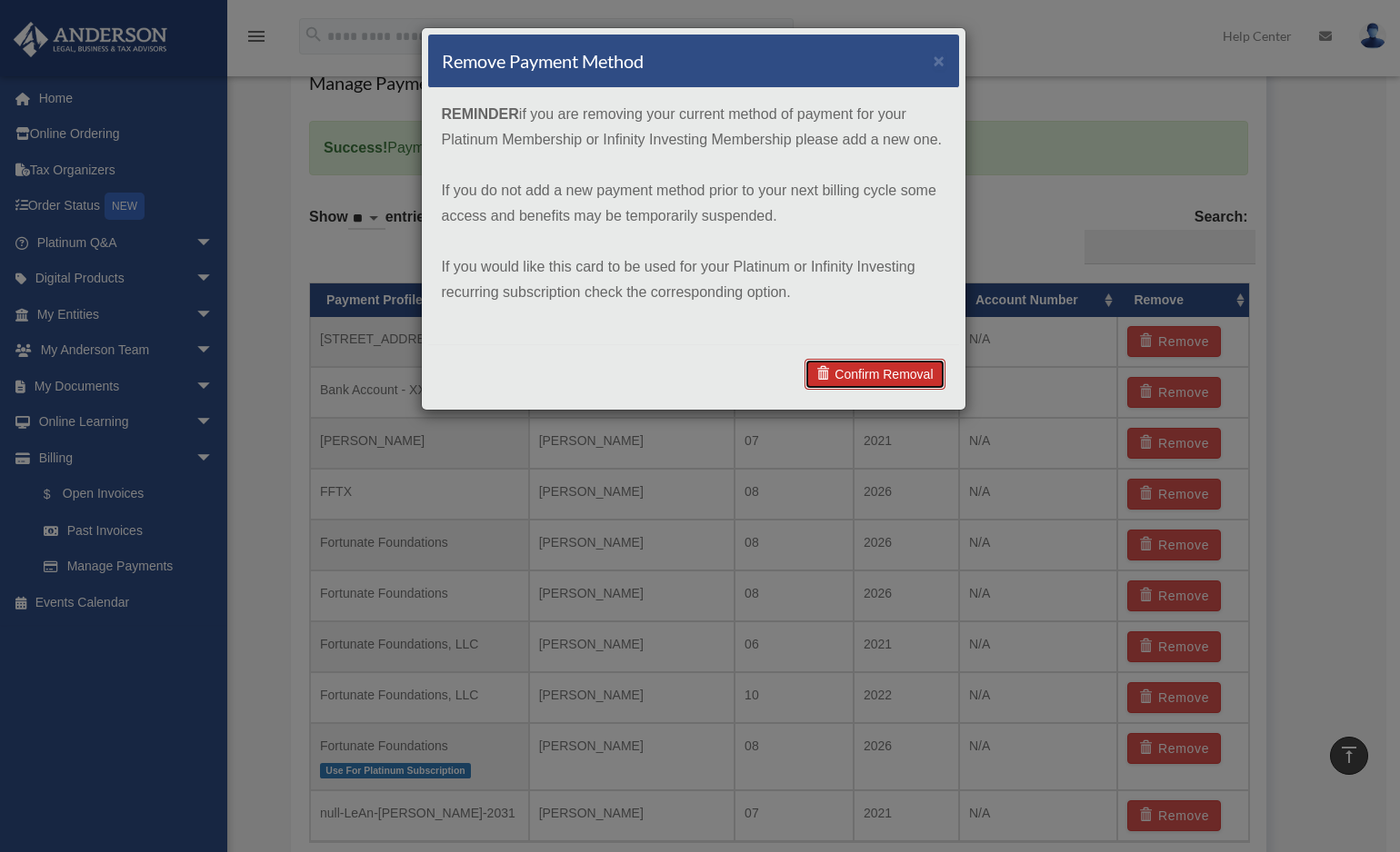
click at [901, 377] on link "Confirm Removal" at bounding box center [874, 375] width 140 height 31
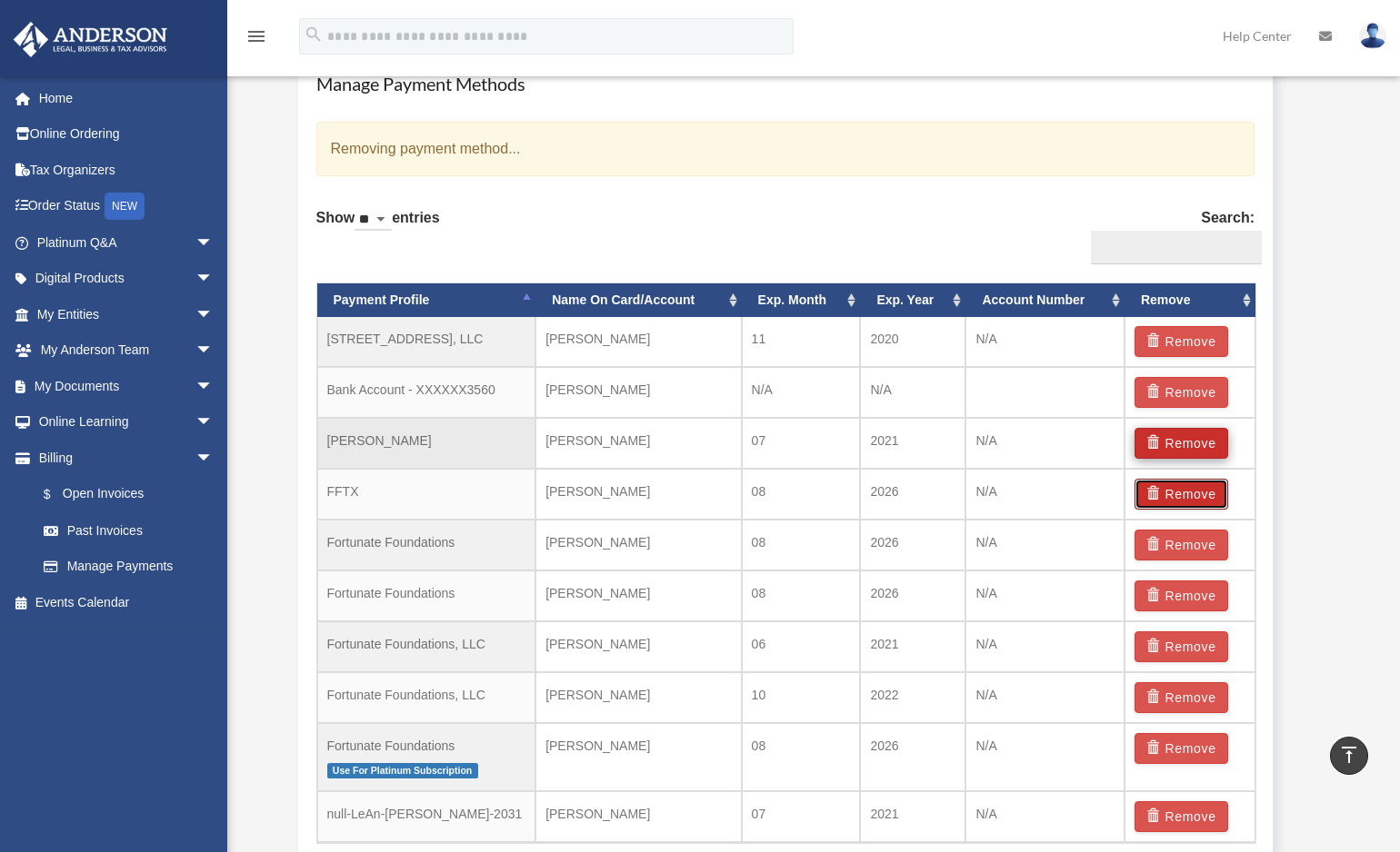
click at [1203, 479] on button "Remove" at bounding box center [1181, 495] width 93 height 31
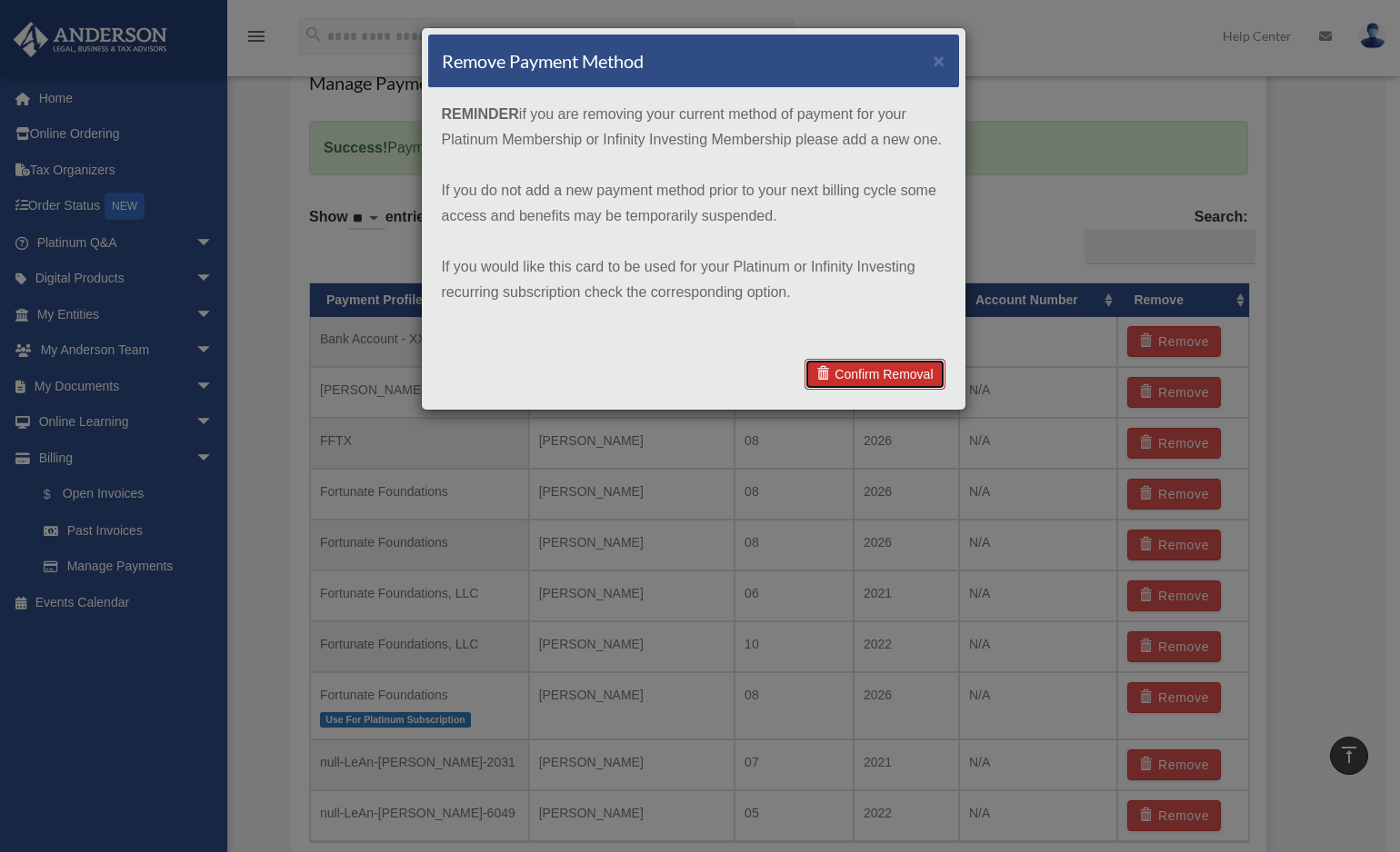
click at [851, 370] on link "Confirm Removal" at bounding box center [874, 375] width 140 height 31
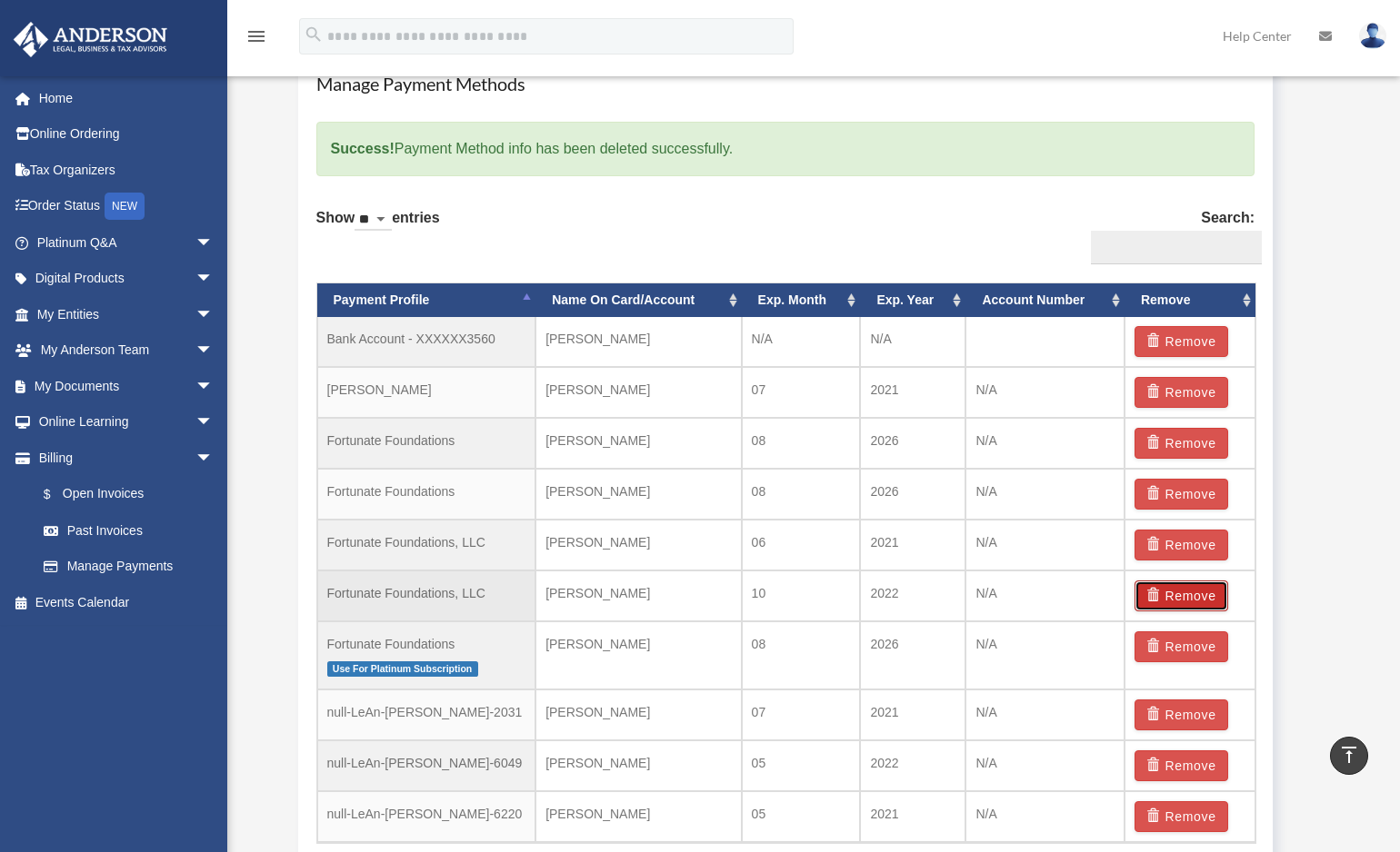
click at [1168, 596] on button "Remove" at bounding box center [1181, 596] width 93 height 31
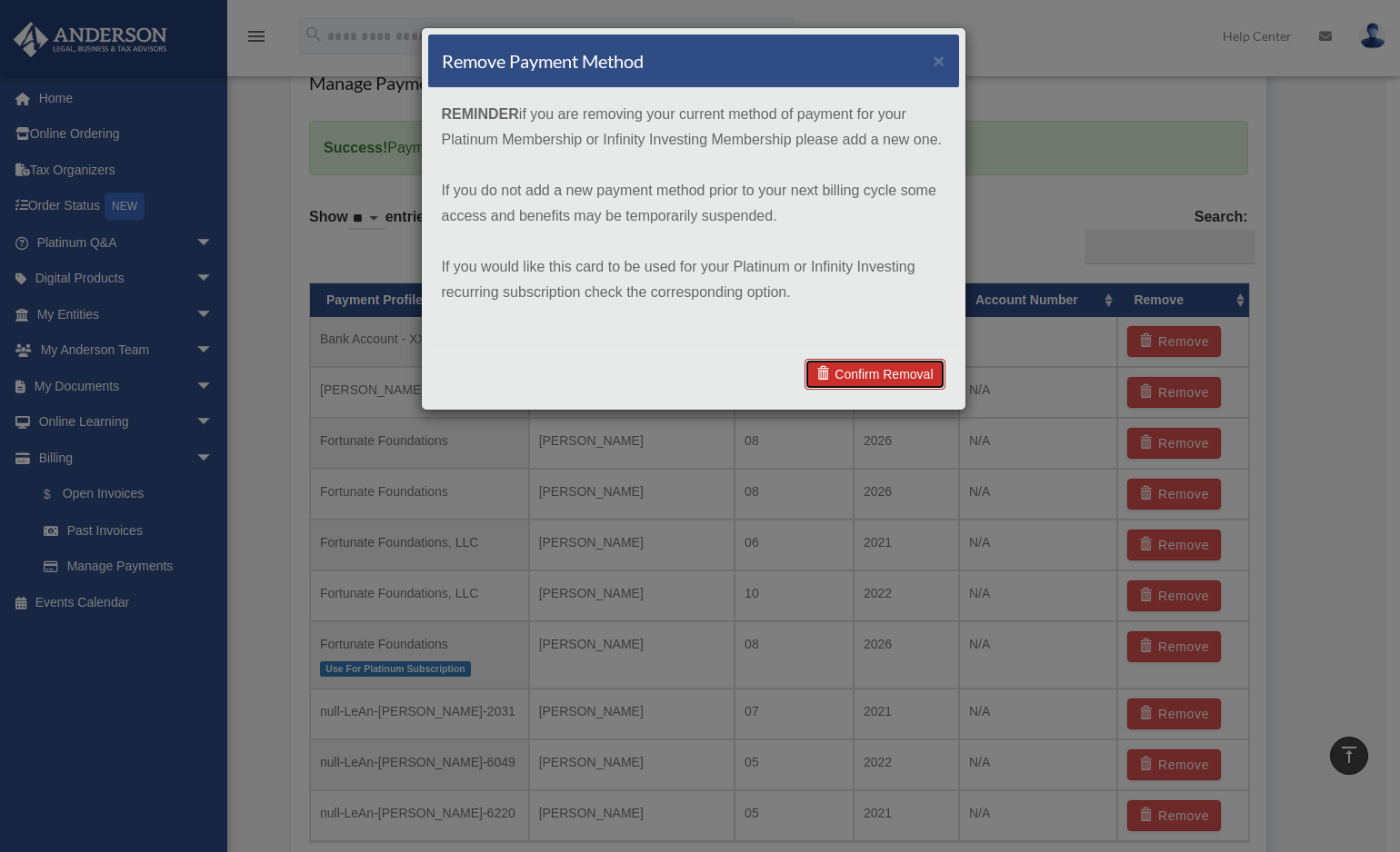
click at [913, 375] on link "Confirm Removal" at bounding box center [874, 375] width 140 height 31
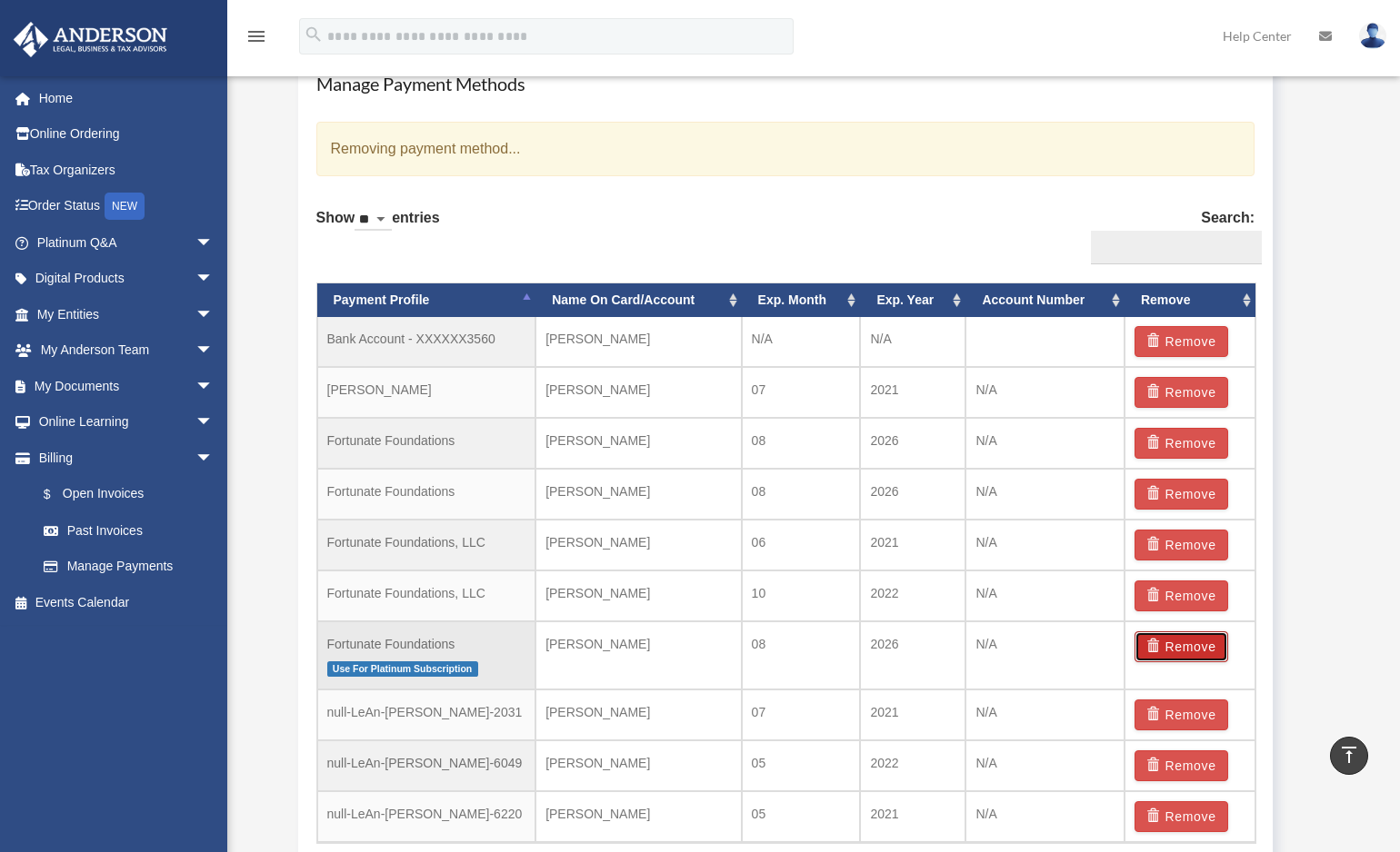
click at [1194, 644] on button "Remove" at bounding box center [1181, 647] width 93 height 31
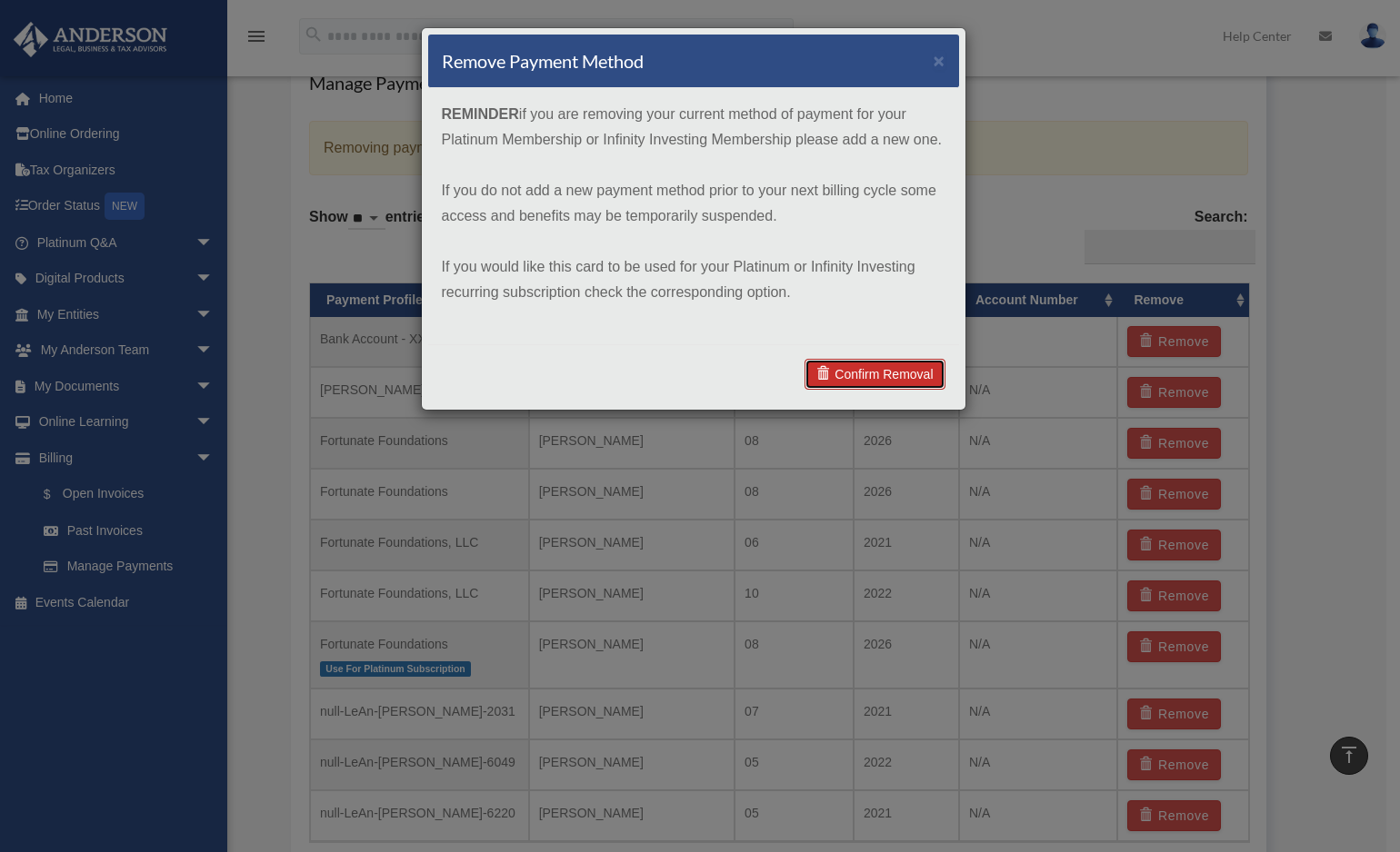
click at [874, 371] on link "Confirm Removal" at bounding box center [874, 375] width 140 height 31
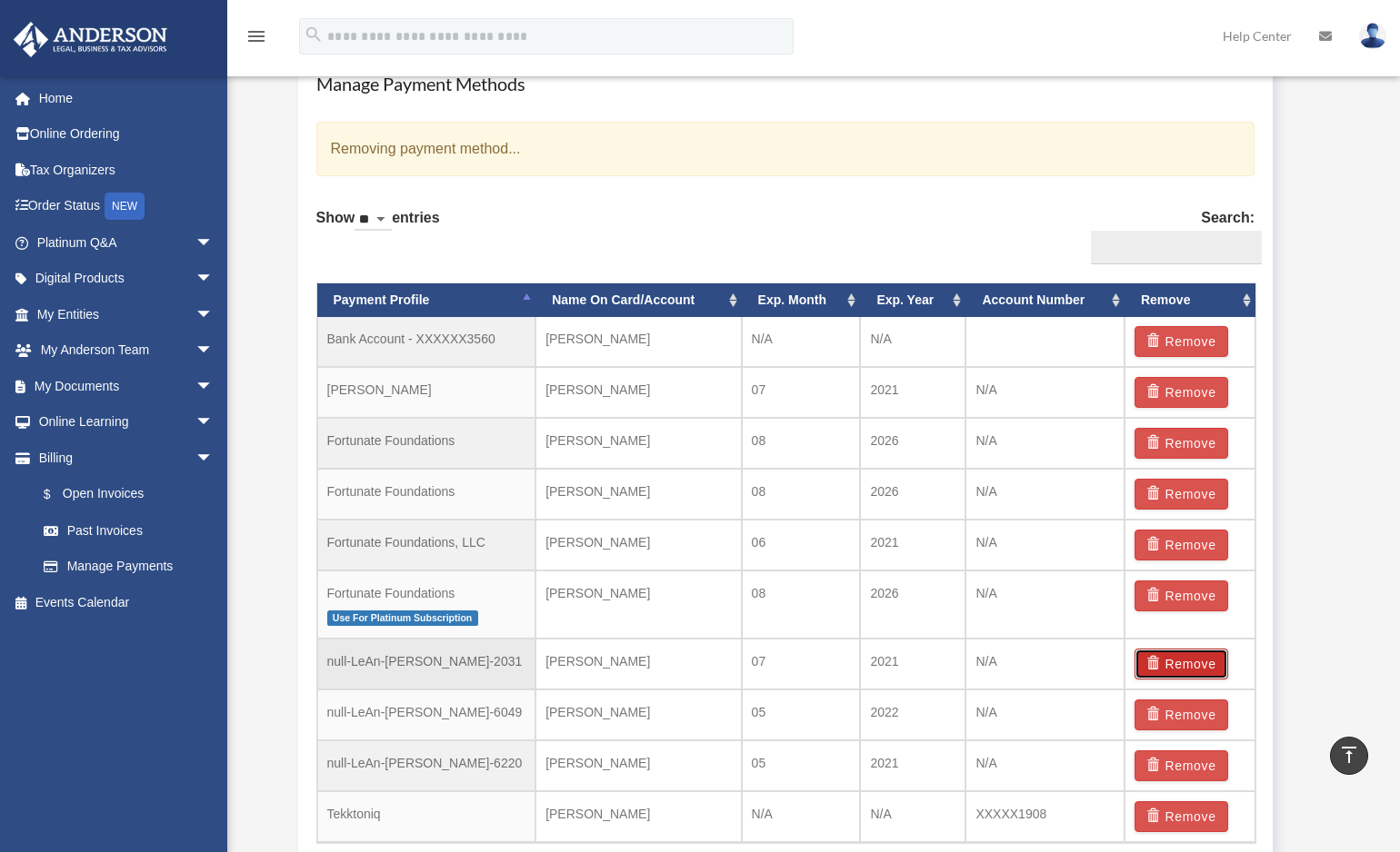
click at [1178, 659] on button "Remove" at bounding box center [1181, 664] width 93 height 31
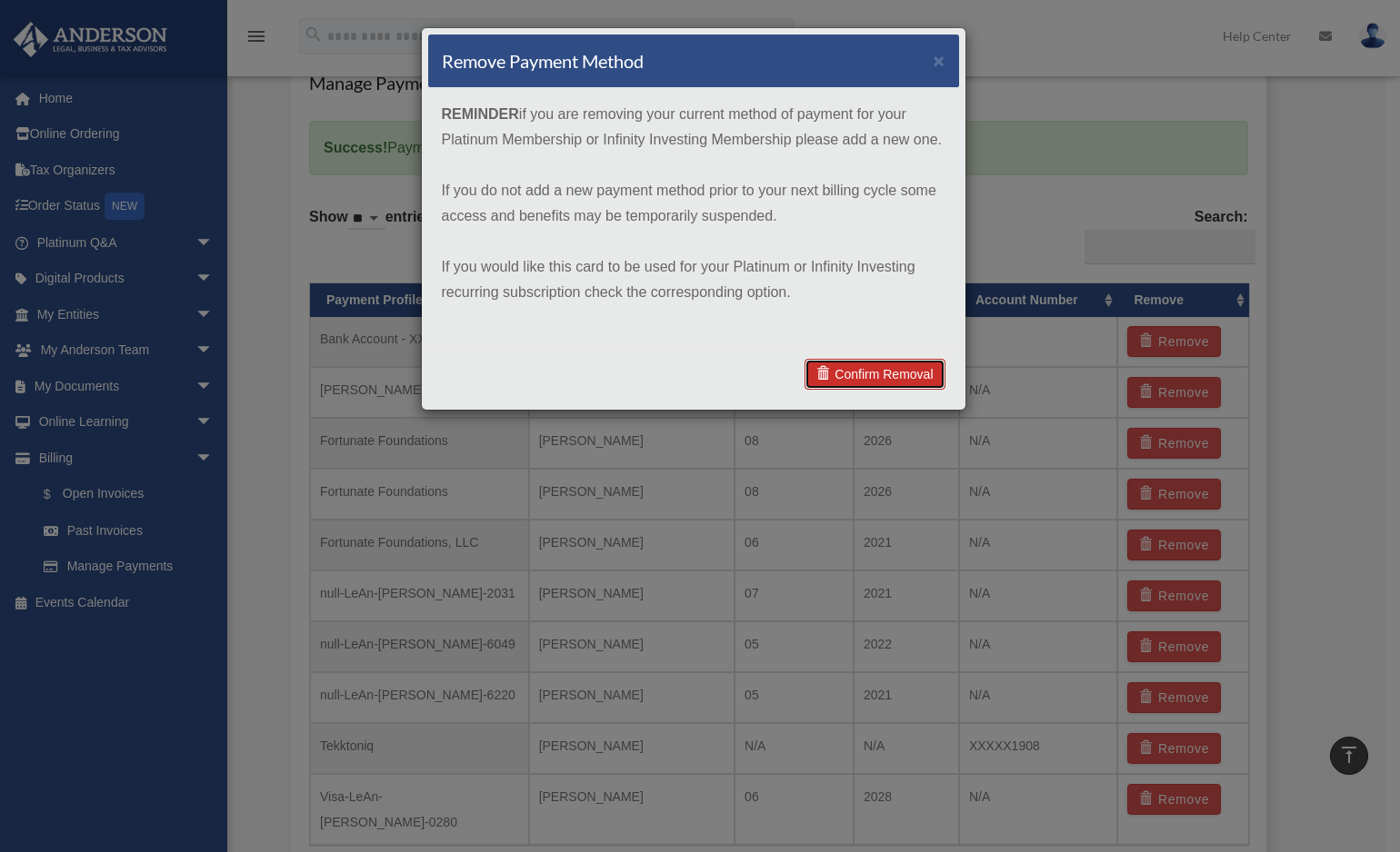
click at [854, 365] on link "Confirm Removal" at bounding box center [874, 375] width 140 height 31
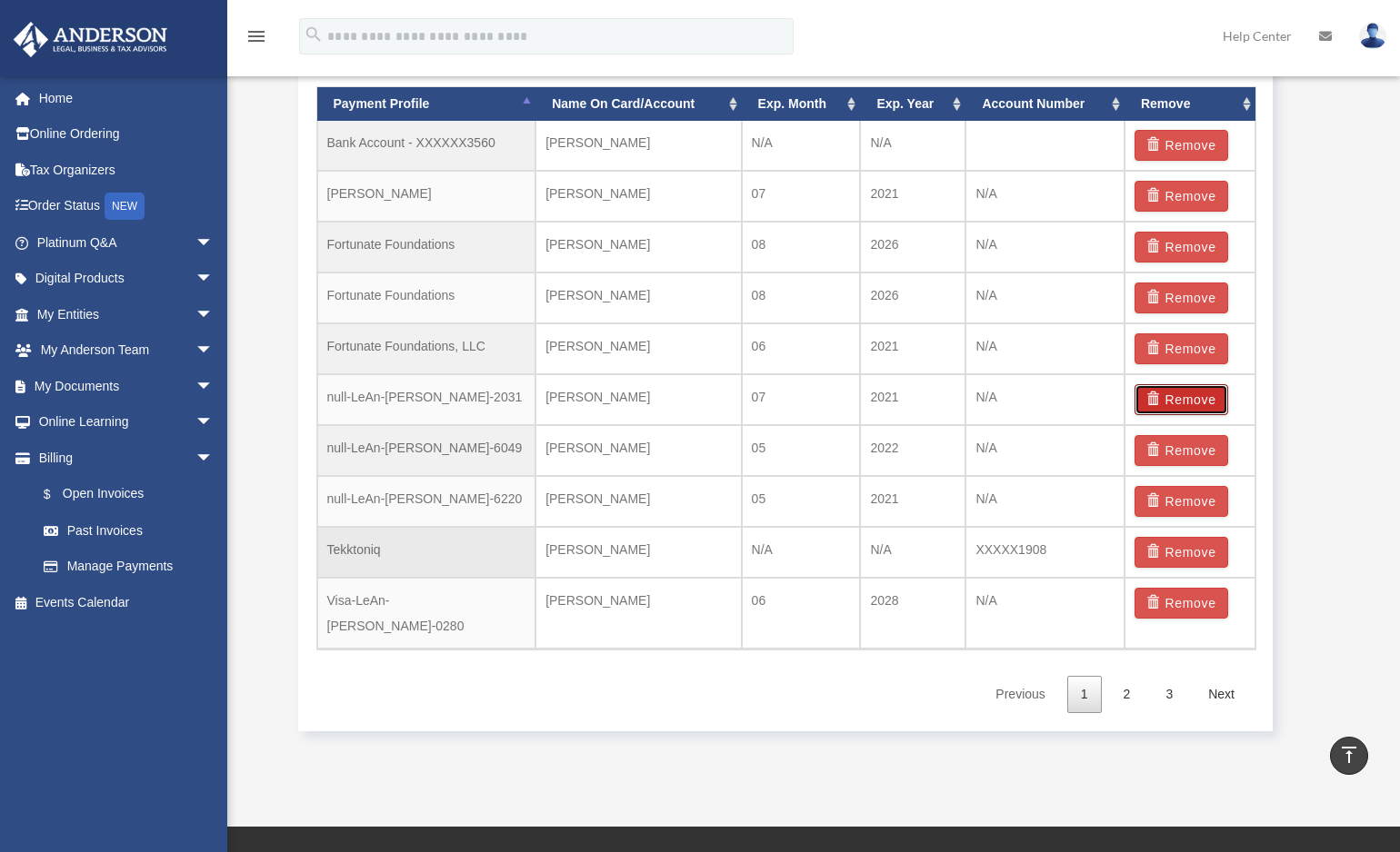
scroll to position [1318, 0]
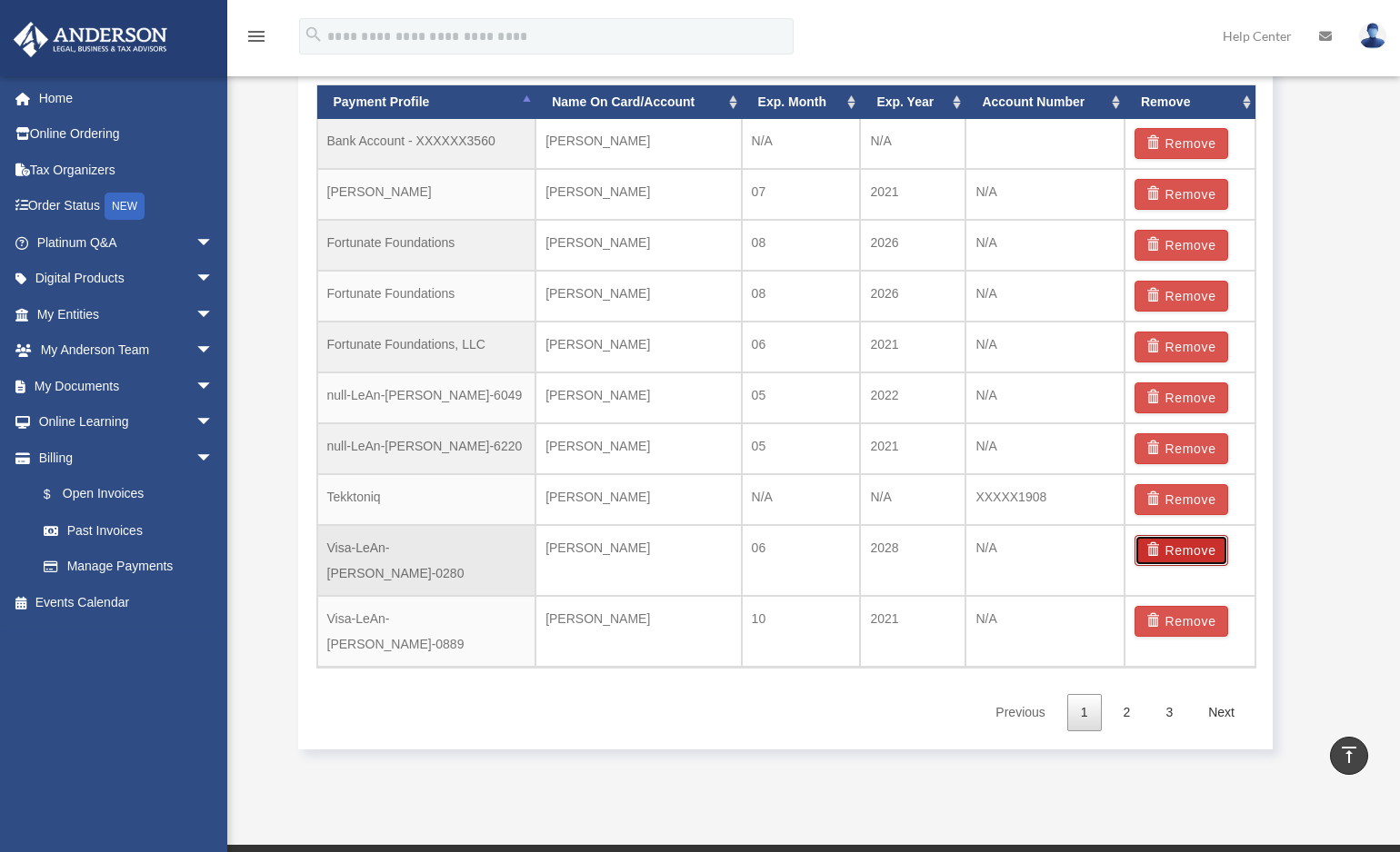
click at [1177, 544] on button "Remove" at bounding box center [1181, 551] width 93 height 31
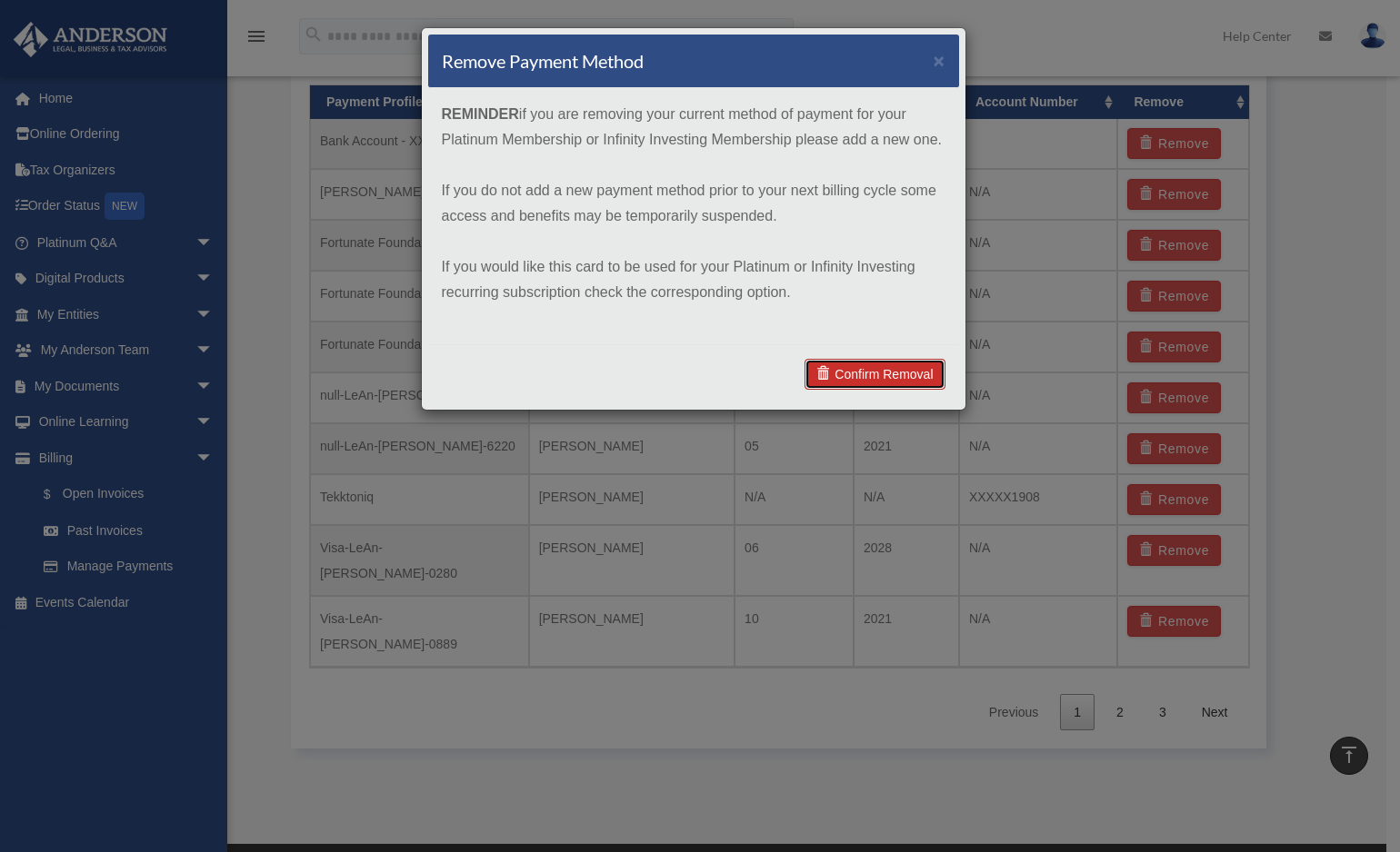
click at [867, 369] on link "Confirm Removal" at bounding box center [874, 375] width 140 height 31
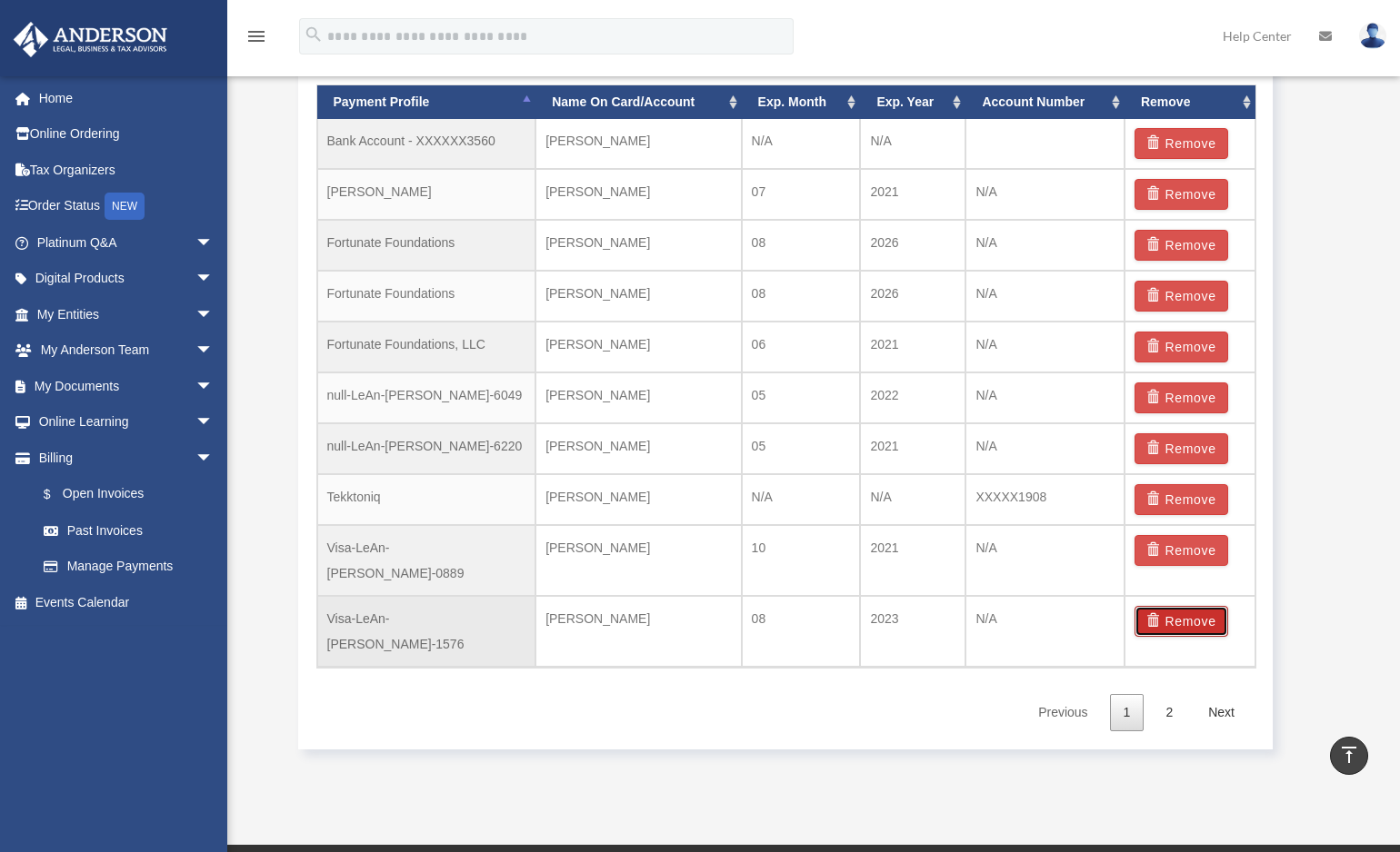
click at [1190, 606] on button "Remove" at bounding box center [1181, 622] width 93 height 31
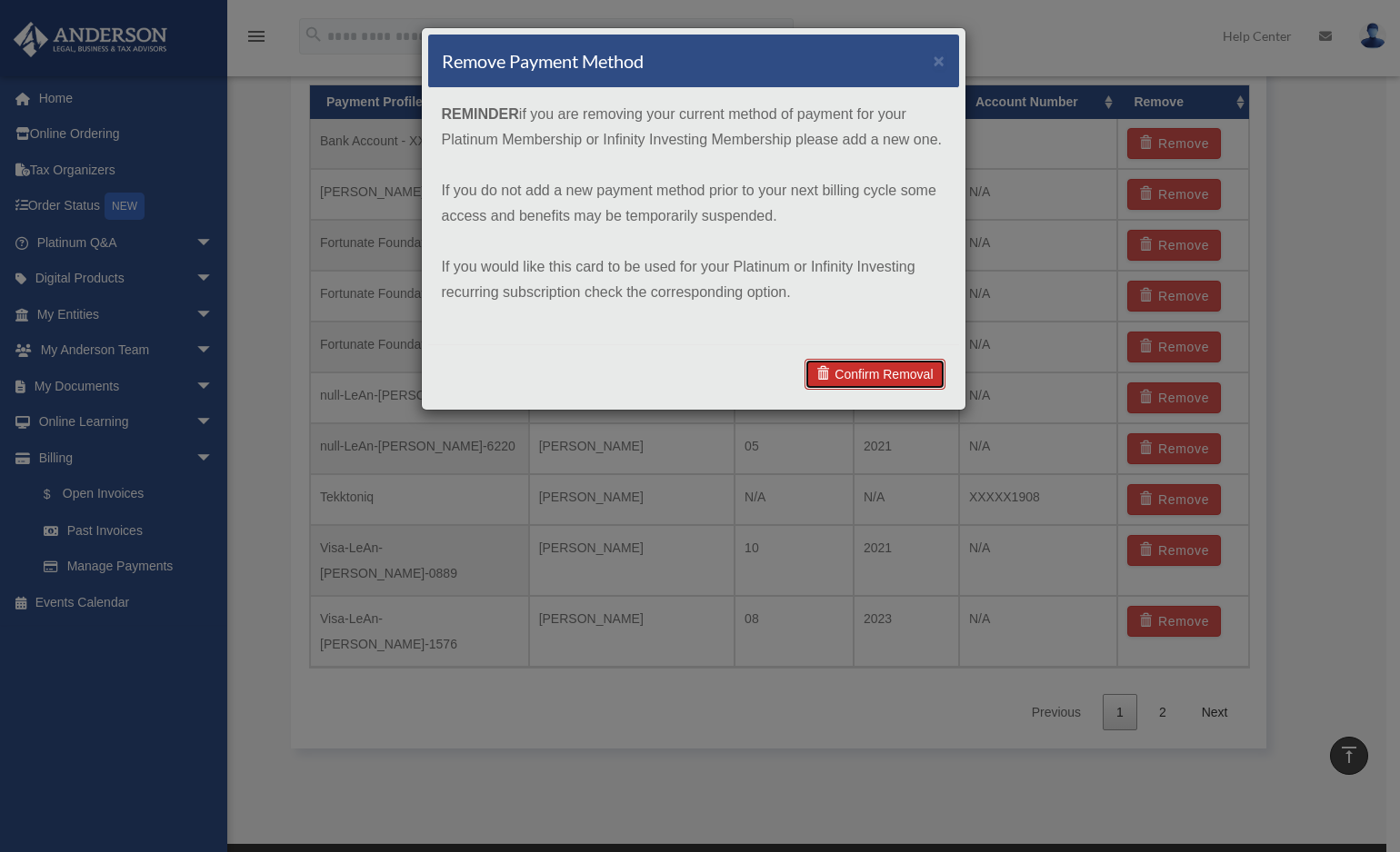
click at [870, 373] on link "Confirm Removal" at bounding box center [874, 375] width 140 height 31
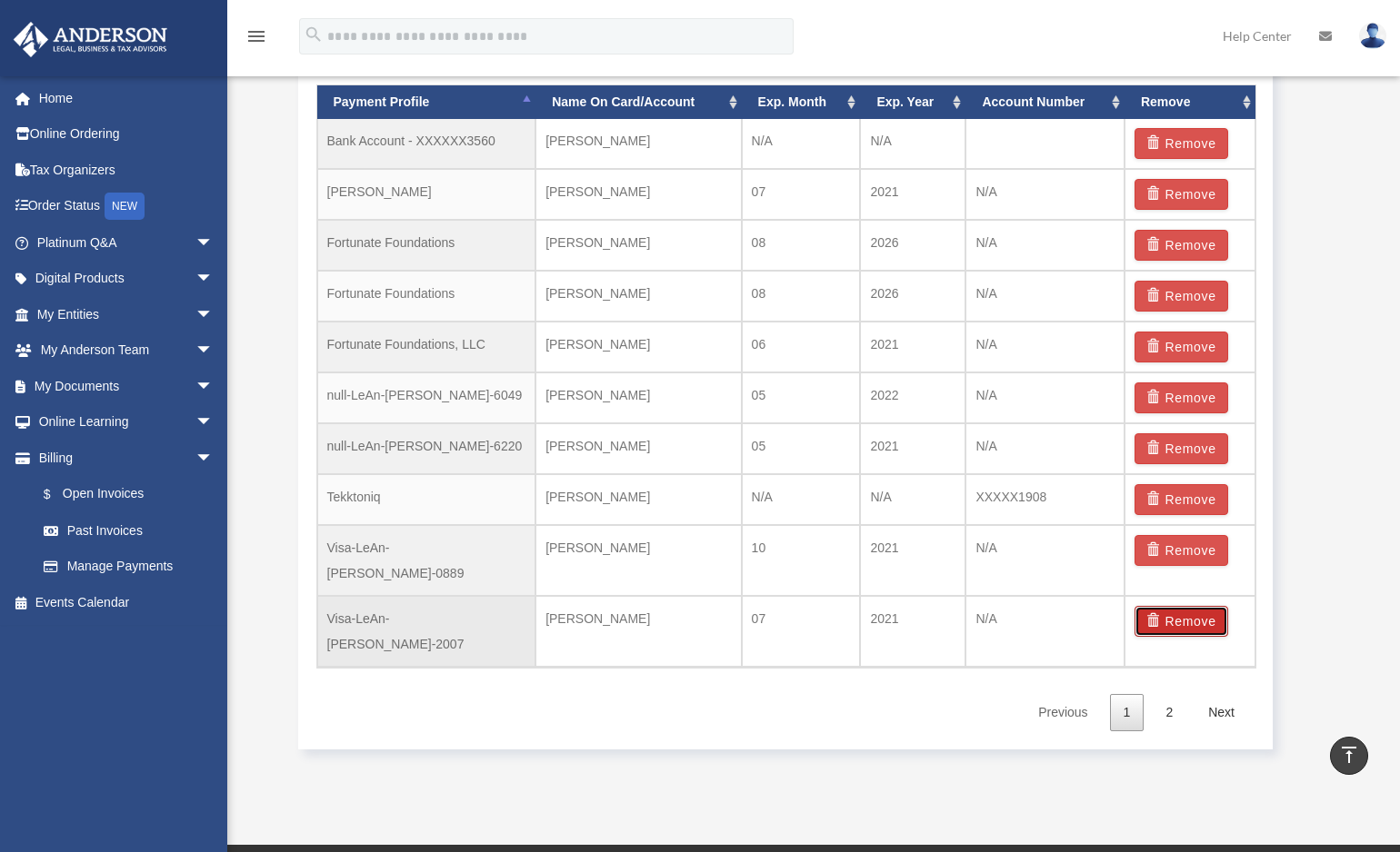
click at [1187, 606] on button "Remove" at bounding box center [1181, 622] width 93 height 31
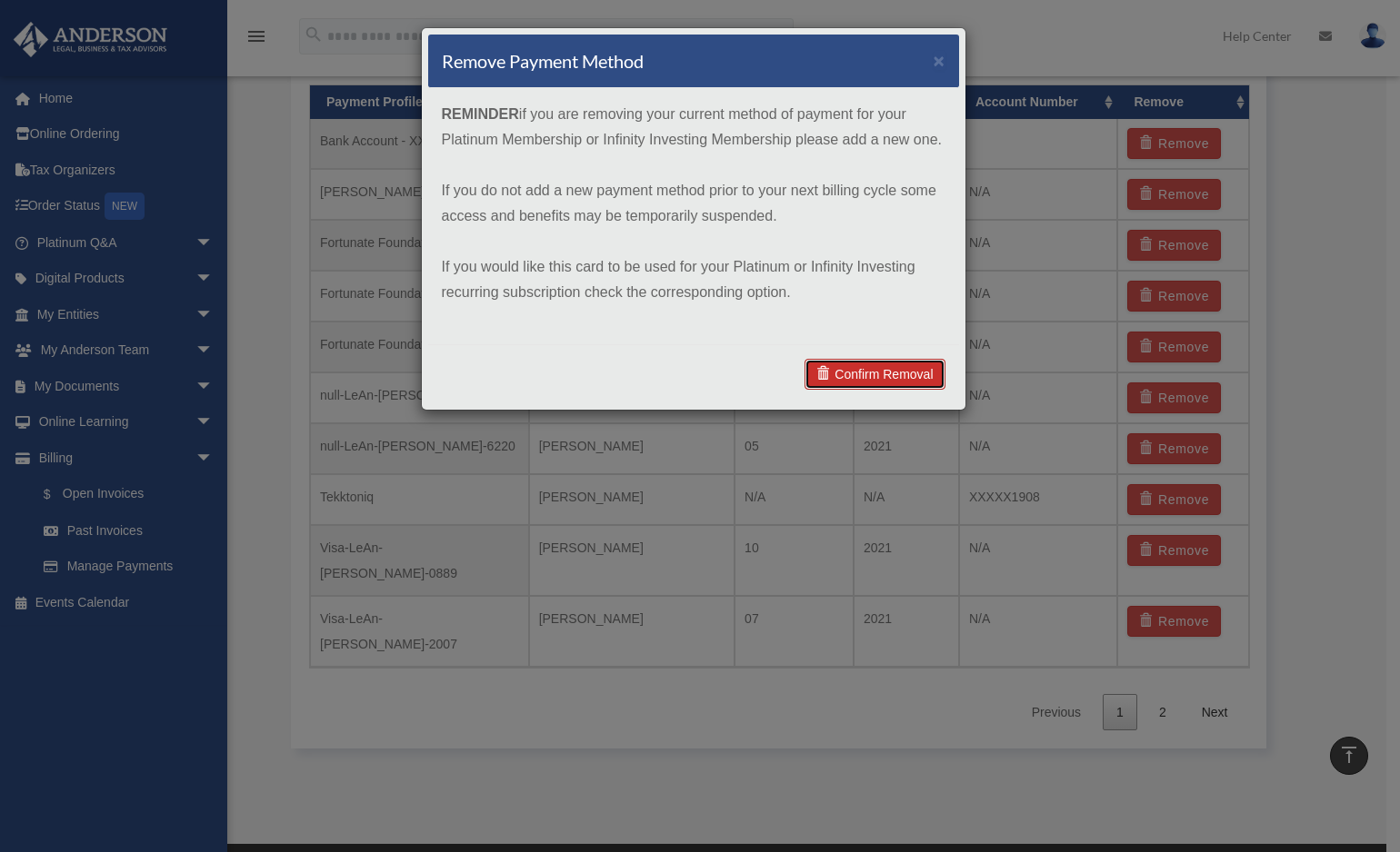
click at [838, 371] on link "Confirm Removal" at bounding box center [874, 375] width 140 height 31
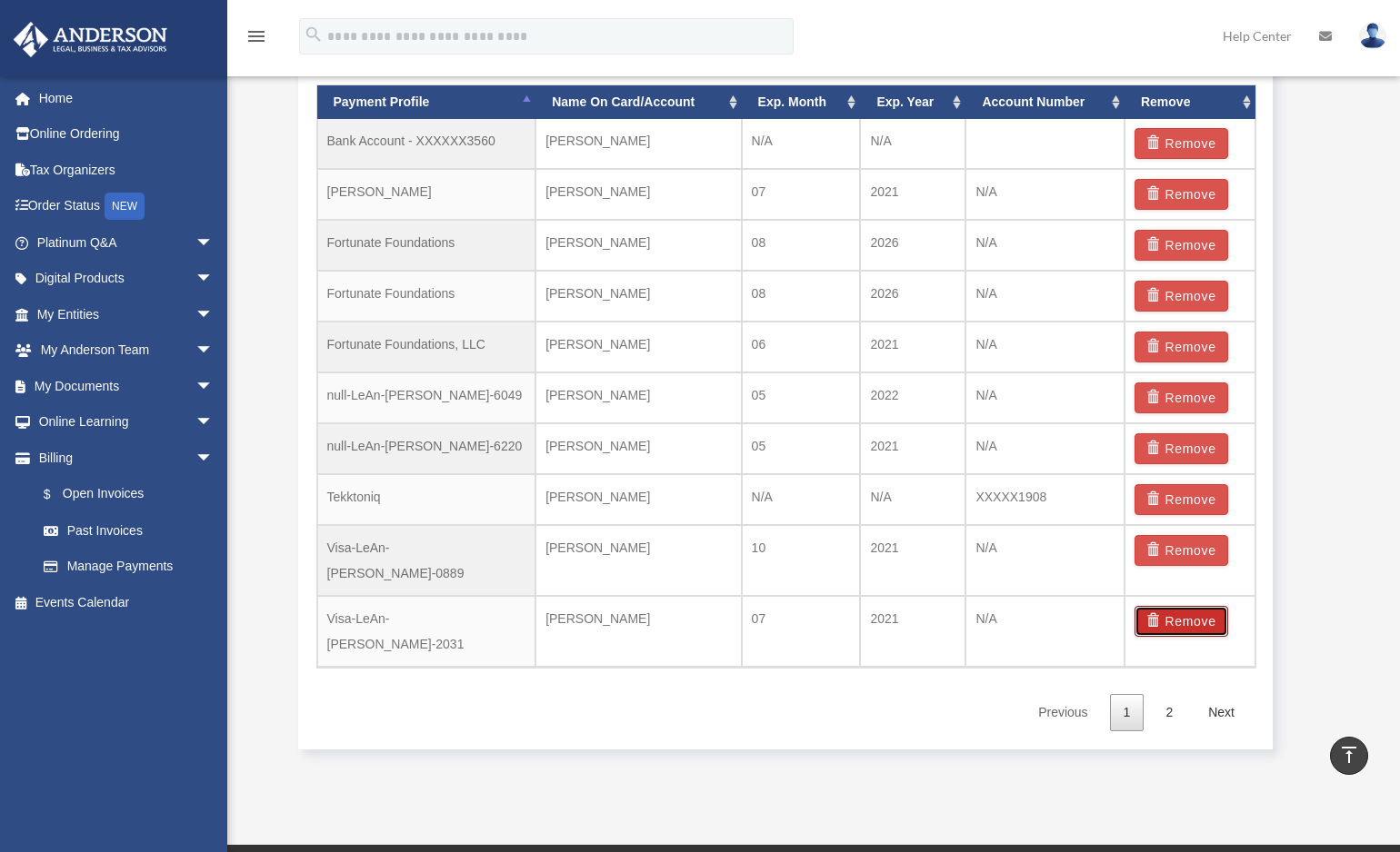
click at [1180, 606] on button "Remove" at bounding box center [1181, 622] width 93 height 31
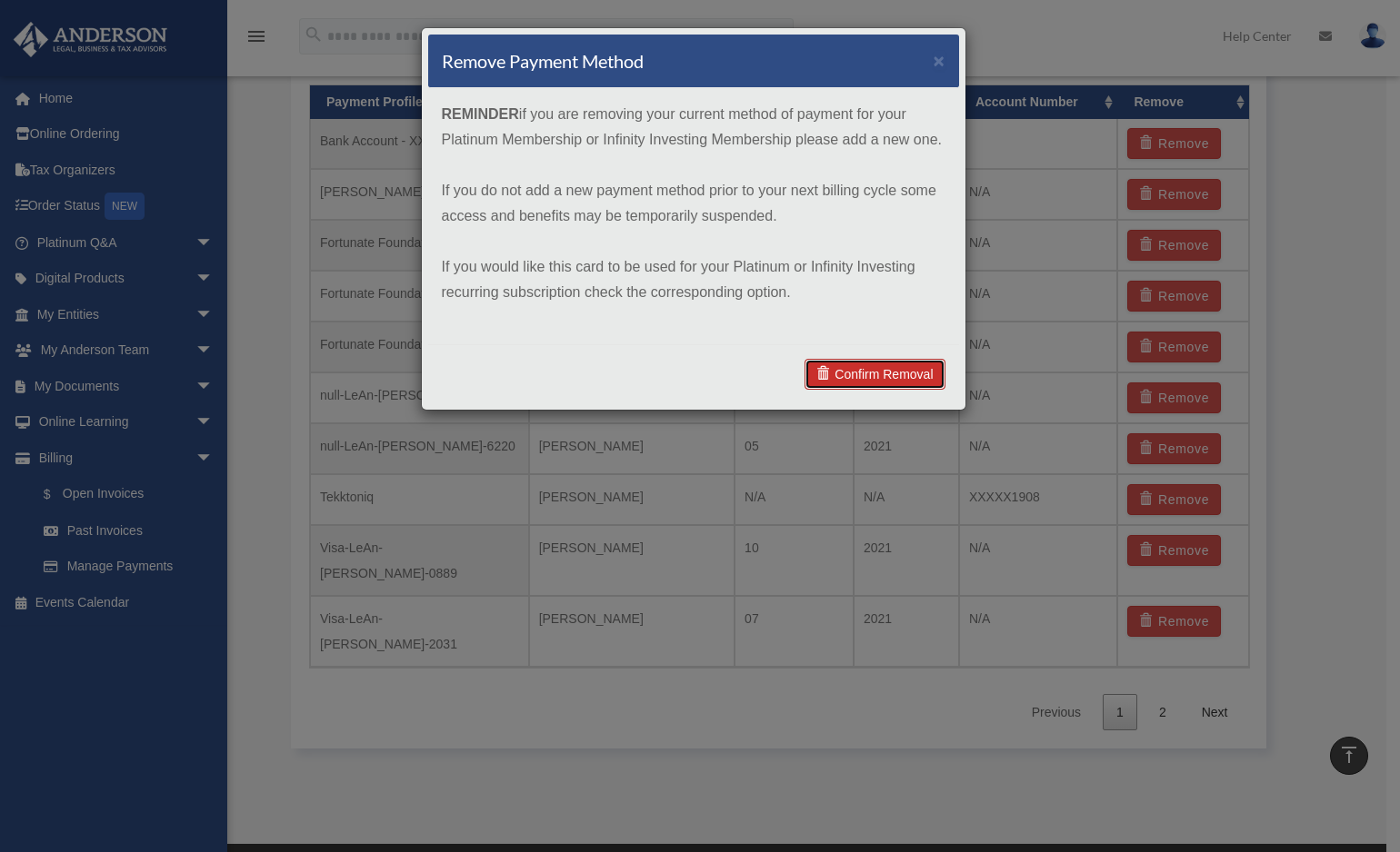
click at [908, 365] on link "Confirm Removal" at bounding box center [874, 375] width 140 height 31
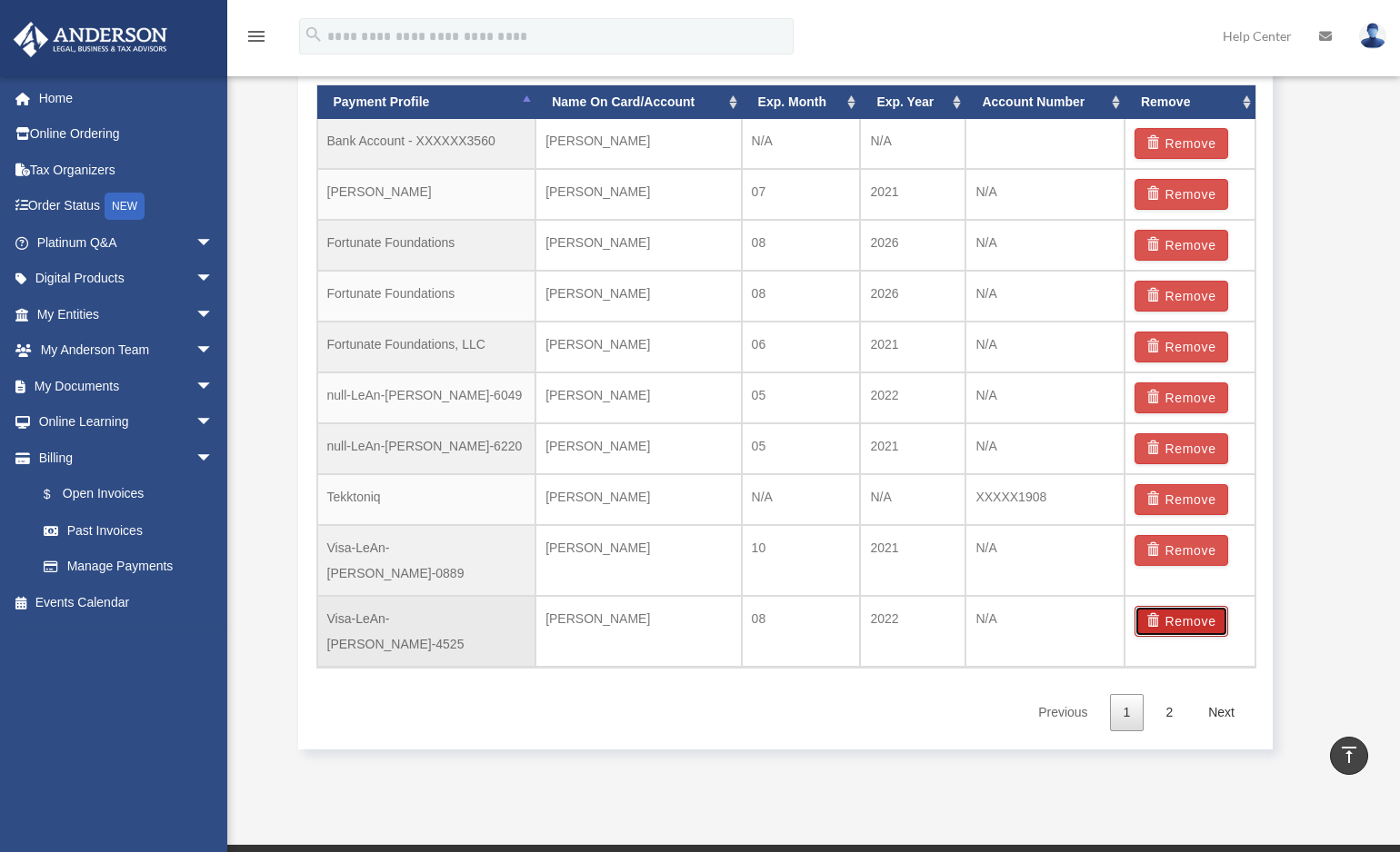
click at [1195, 607] on button "Remove" at bounding box center [1181, 622] width 93 height 31
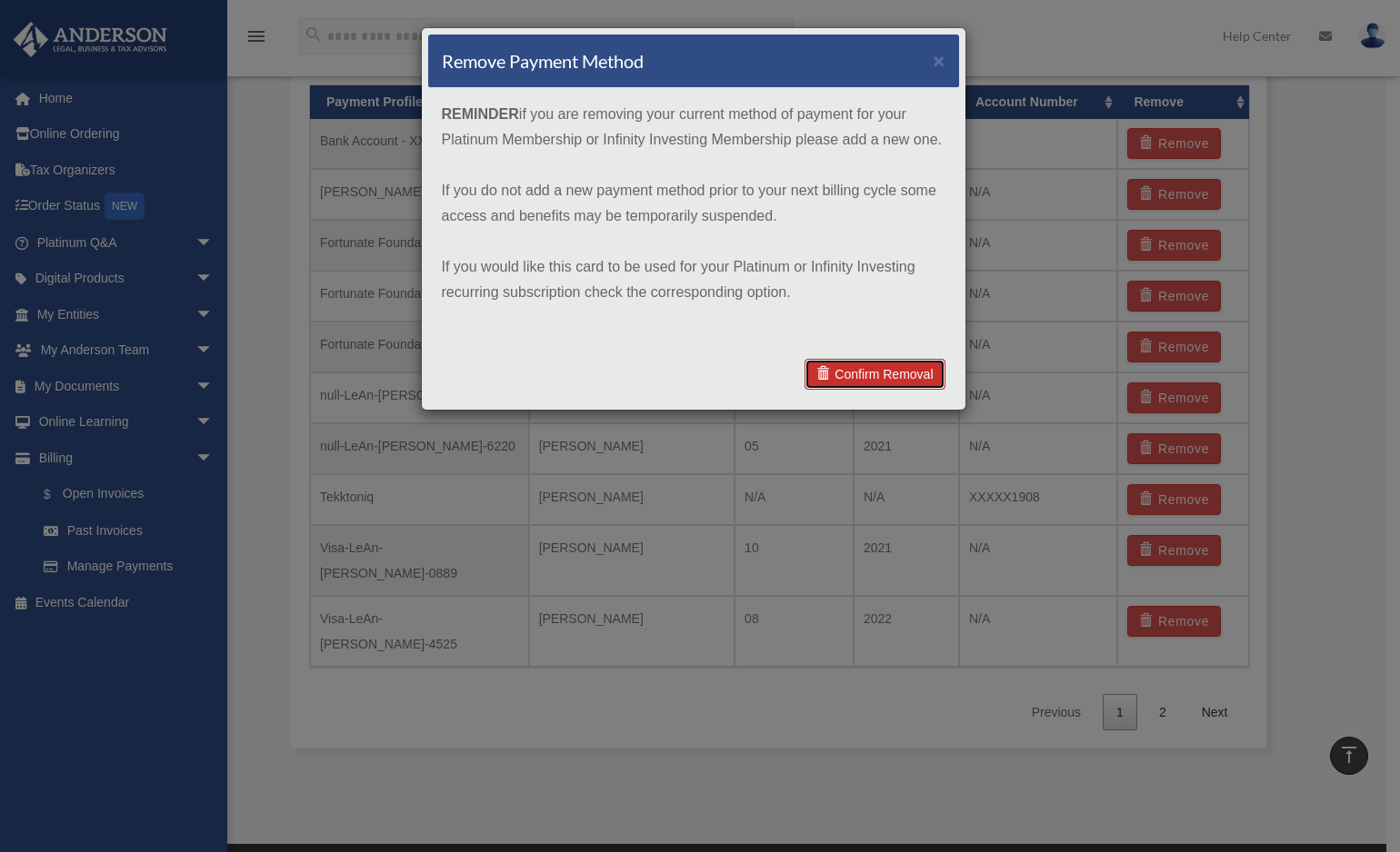
click at [887, 365] on link "Confirm Removal" at bounding box center [874, 375] width 140 height 31
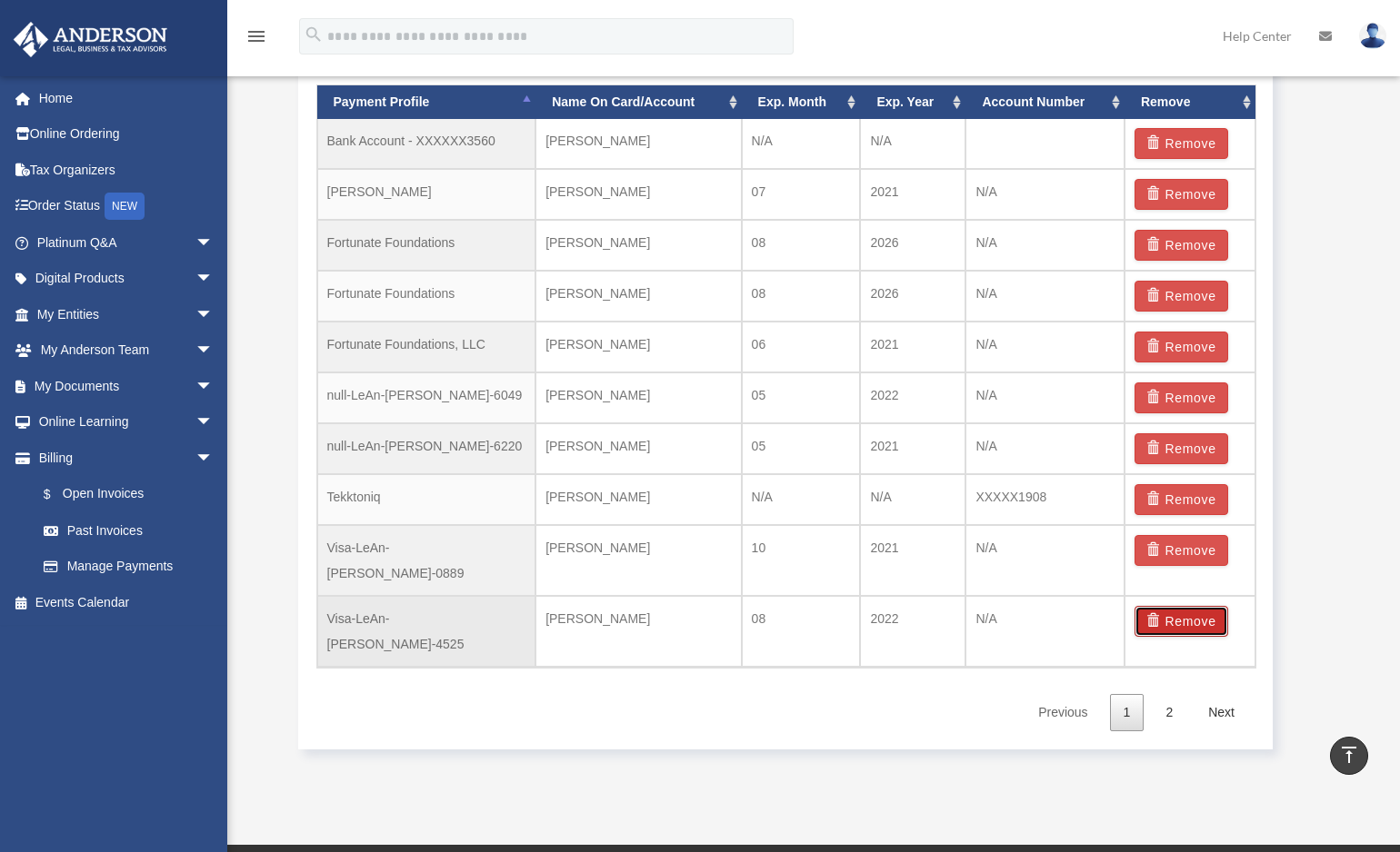
click at [1181, 606] on button "Remove" at bounding box center [1181, 622] width 93 height 31
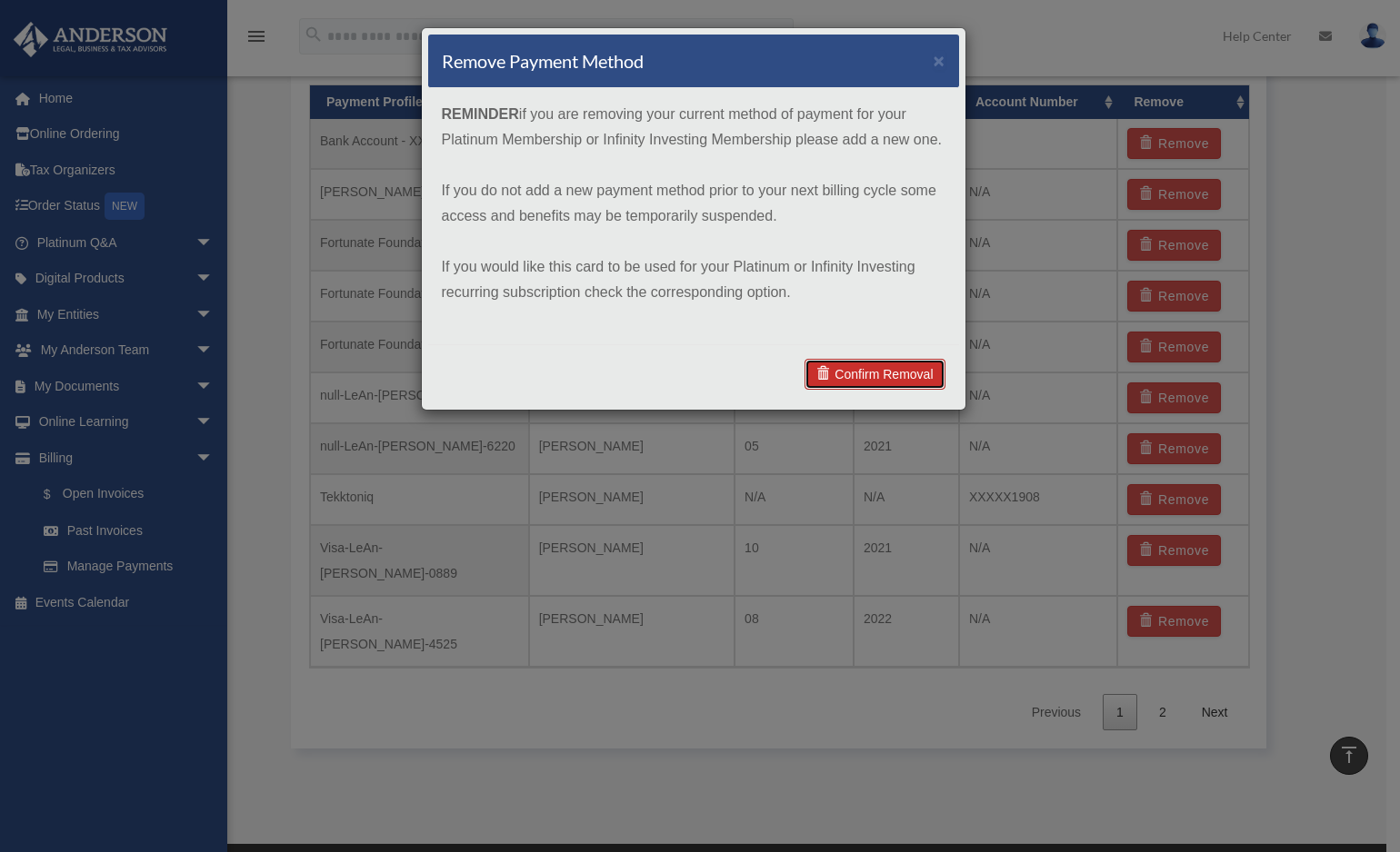
click at [877, 361] on link "Confirm Removal" at bounding box center [874, 375] width 140 height 31
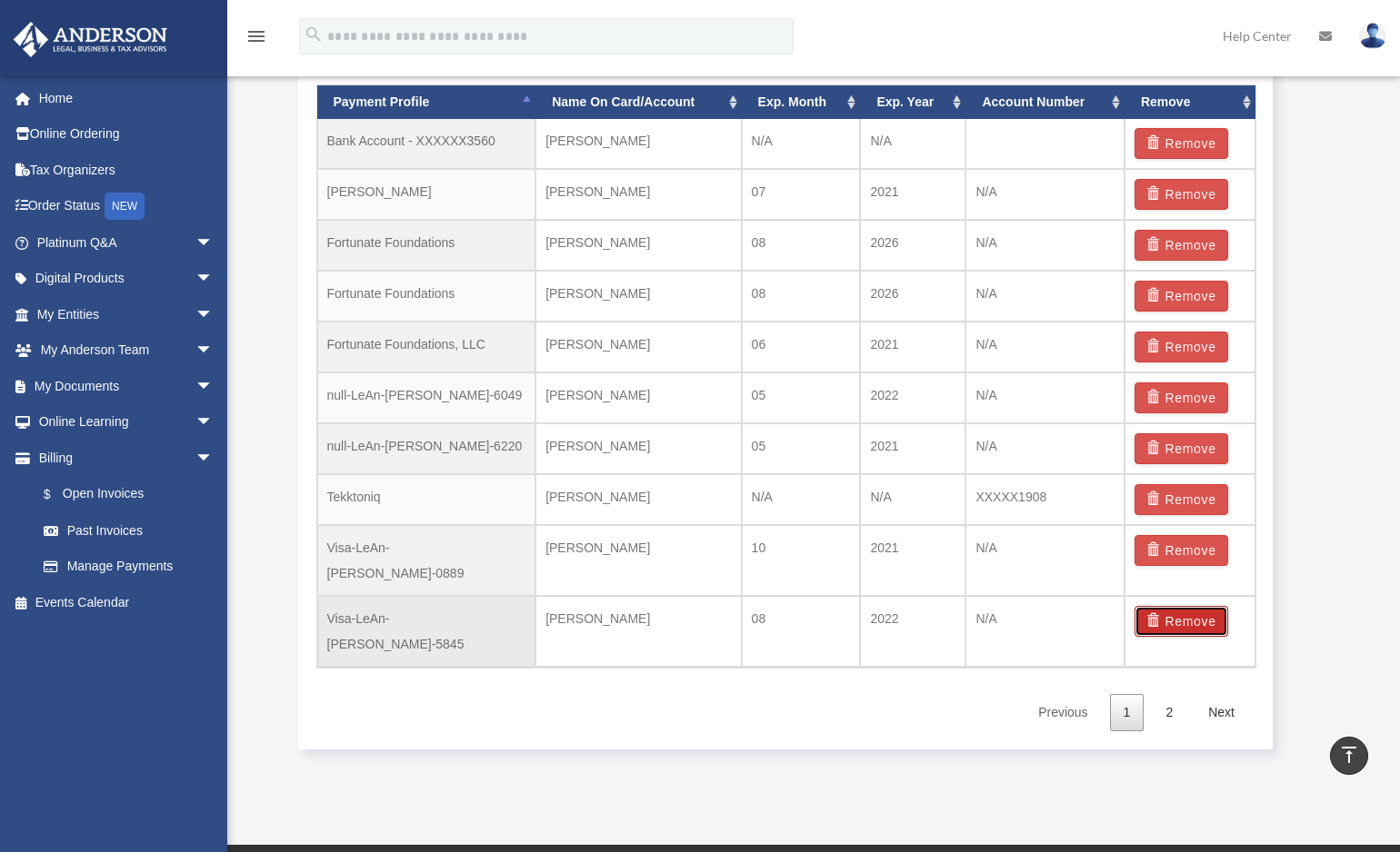
click at [1183, 606] on button "Remove" at bounding box center [1181, 622] width 93 height 31
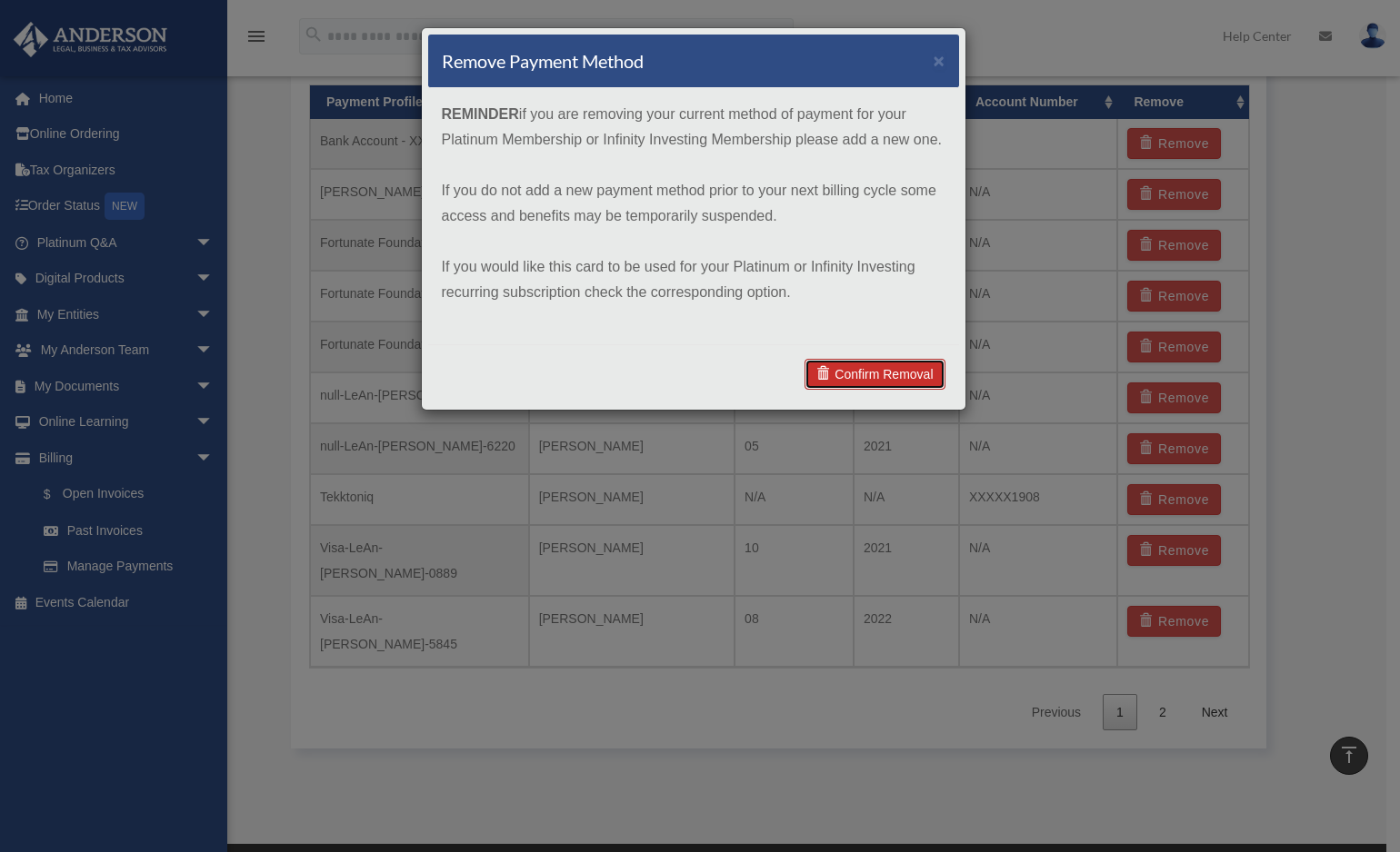
click at [910, 370] on link "Confirm Removal" at bounding box center [874, 375] width 140 height 31
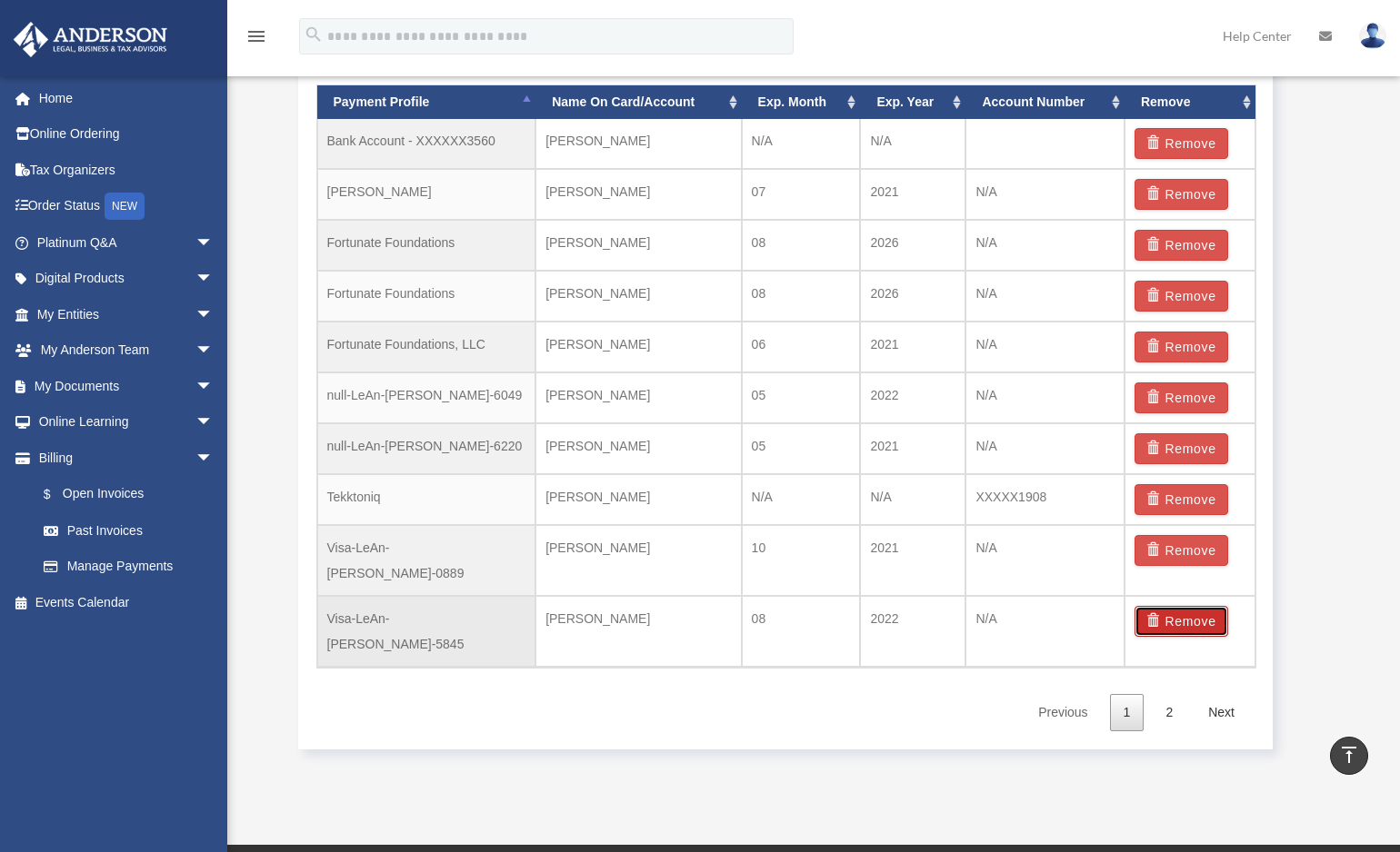
click at [1181, 606] on button "Remove" at bounding box center [1181, 622] width 93 height 31
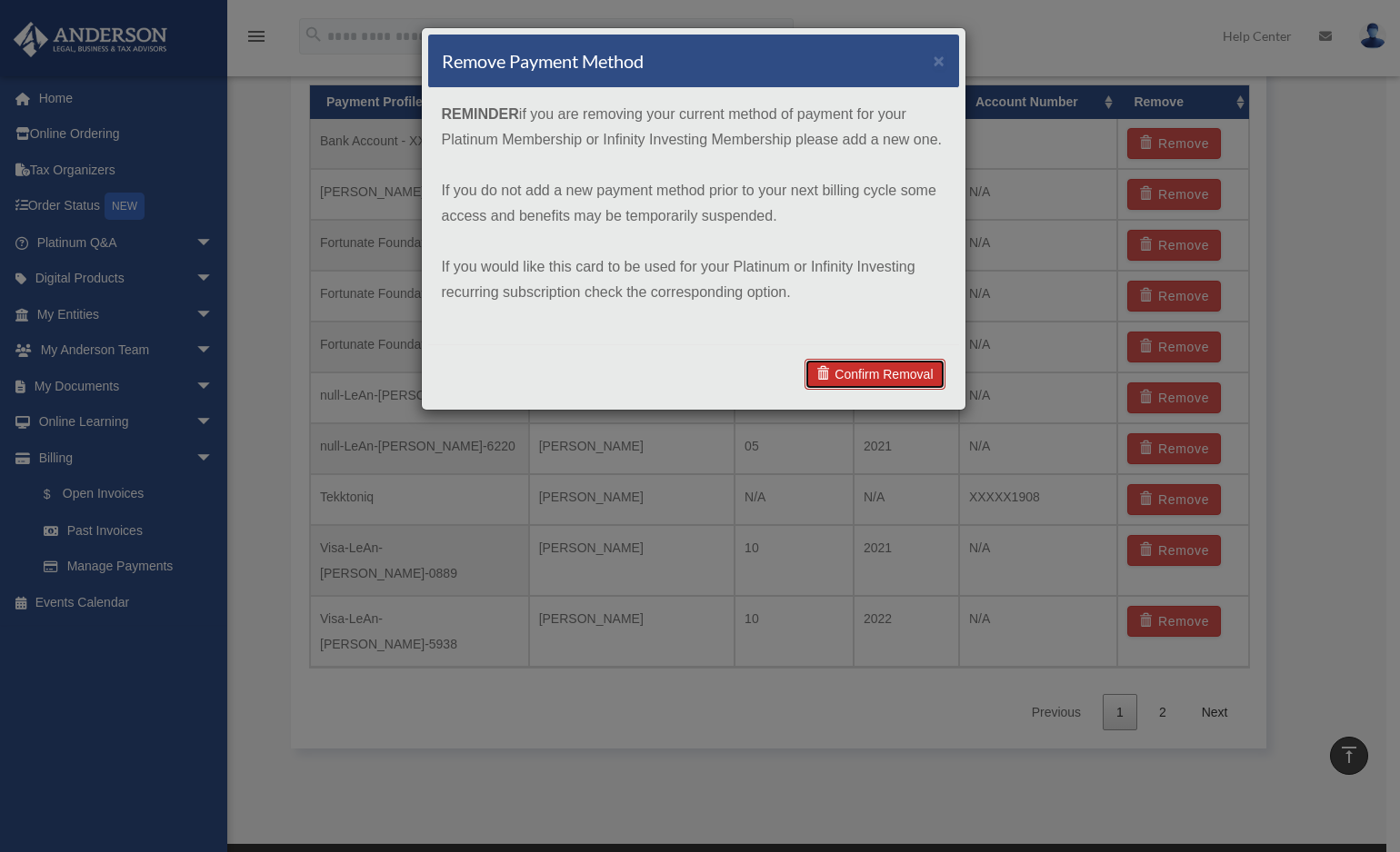
click at [902, 379] on link "Confirm Removal" at bounding box center [874, 375] width 140 height 31
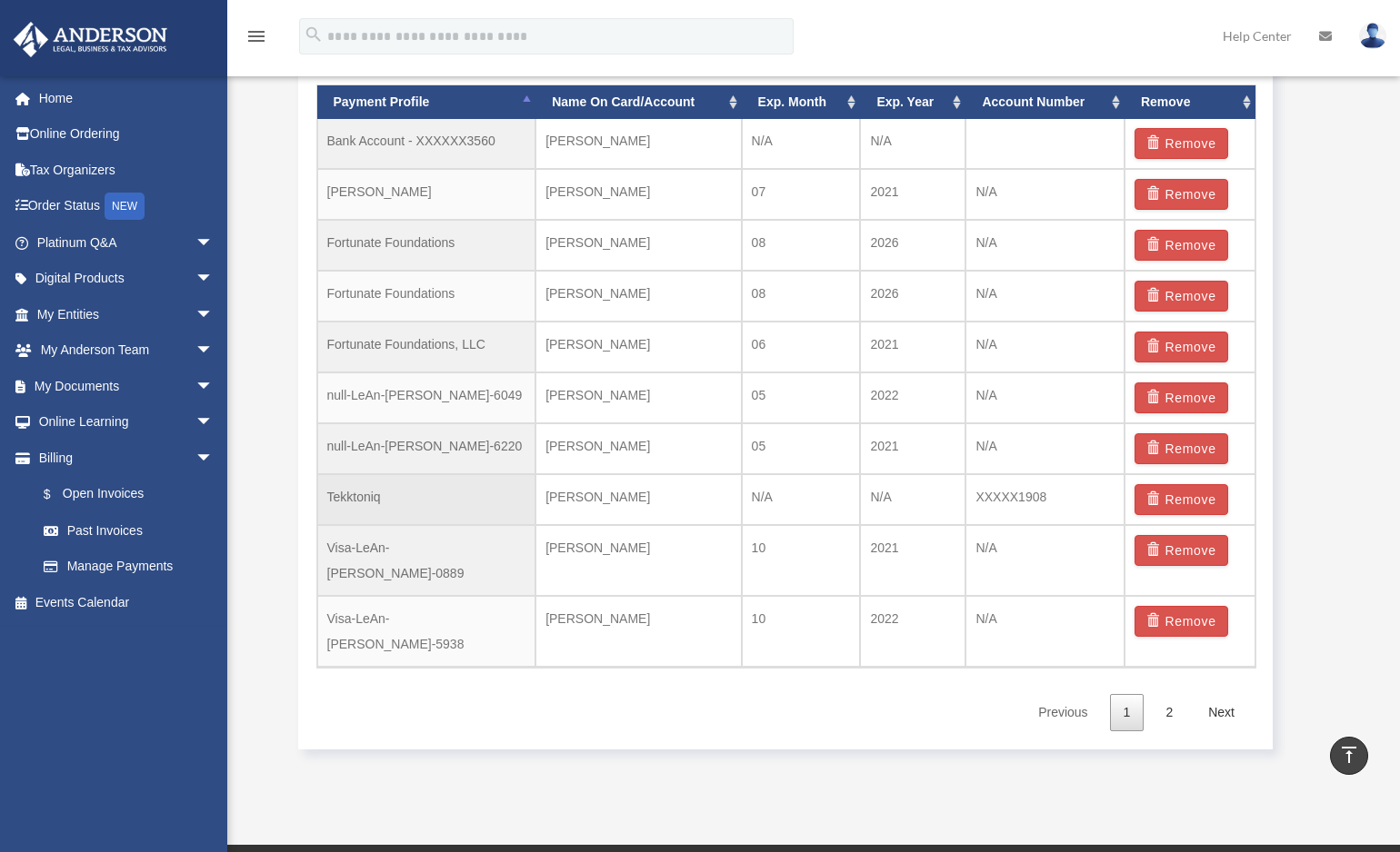
click at [370, 503] on td "Tekktoniq" at bounding box center [426, 500] width 219 height 51
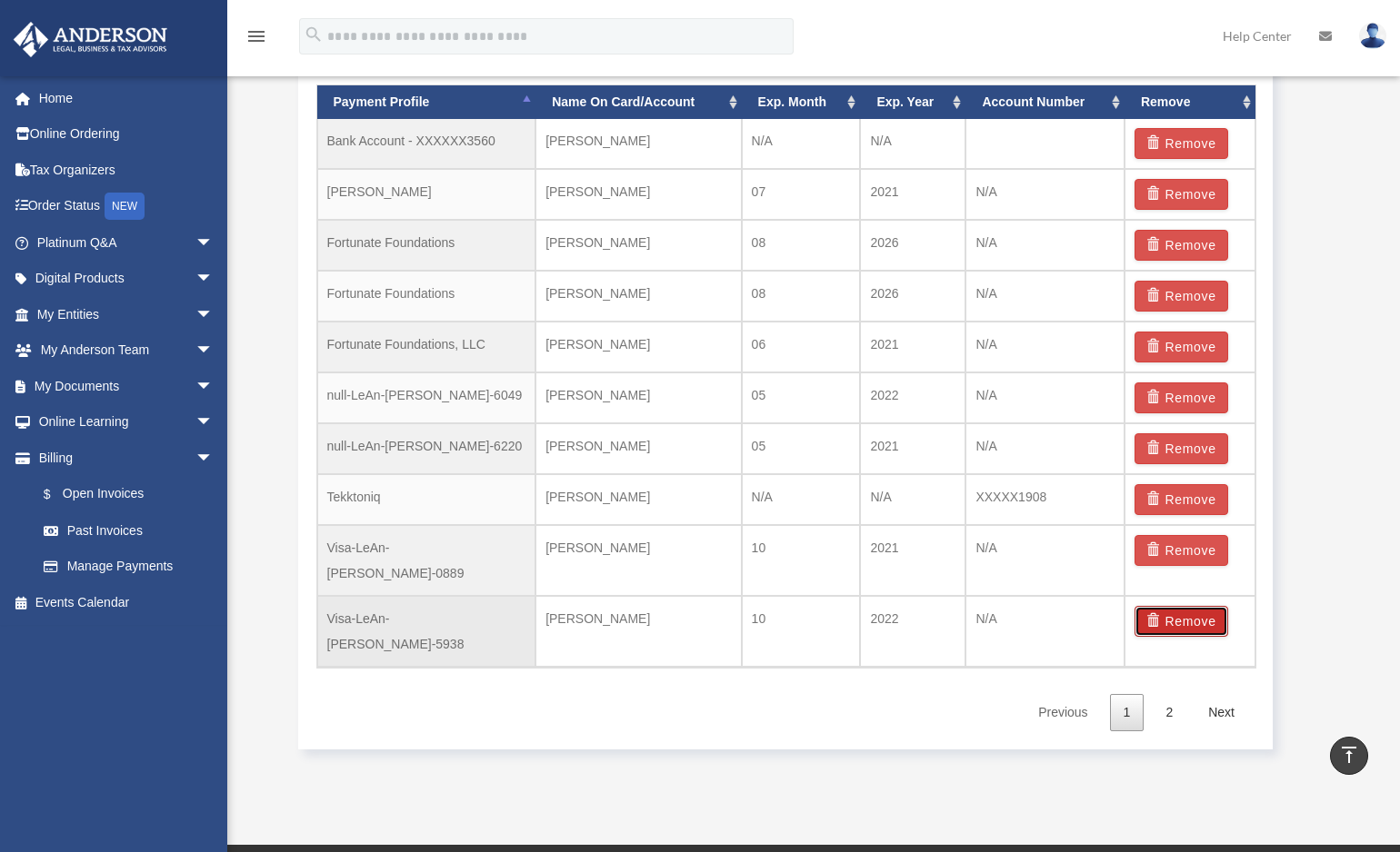
click at [1180, 606] on button "Remove" at bounding box center [1181, 622] width 93 height 31
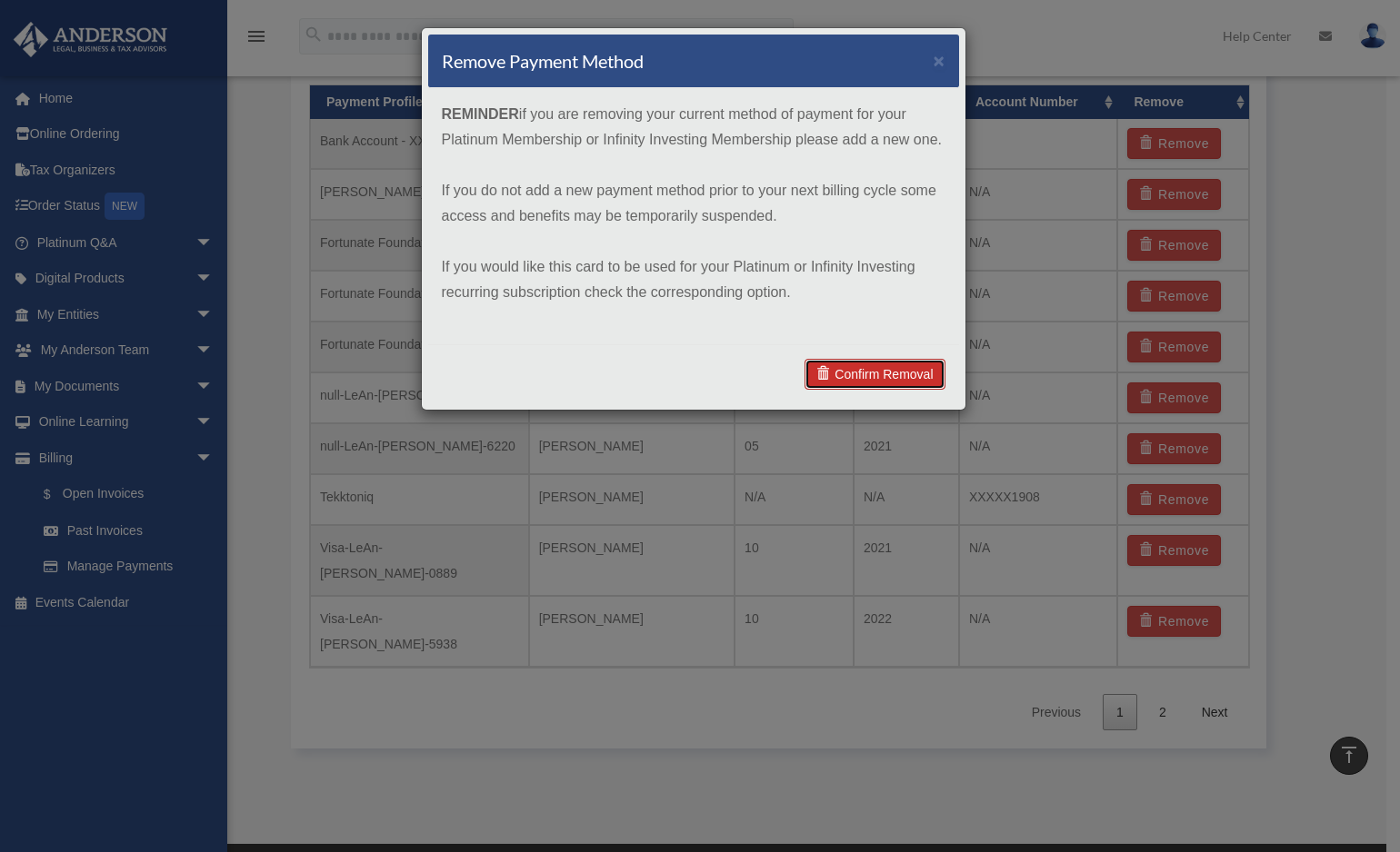
click at [872, 360] on link "Confirm Removal" at bounding box center [874, 375] width 140 height 31
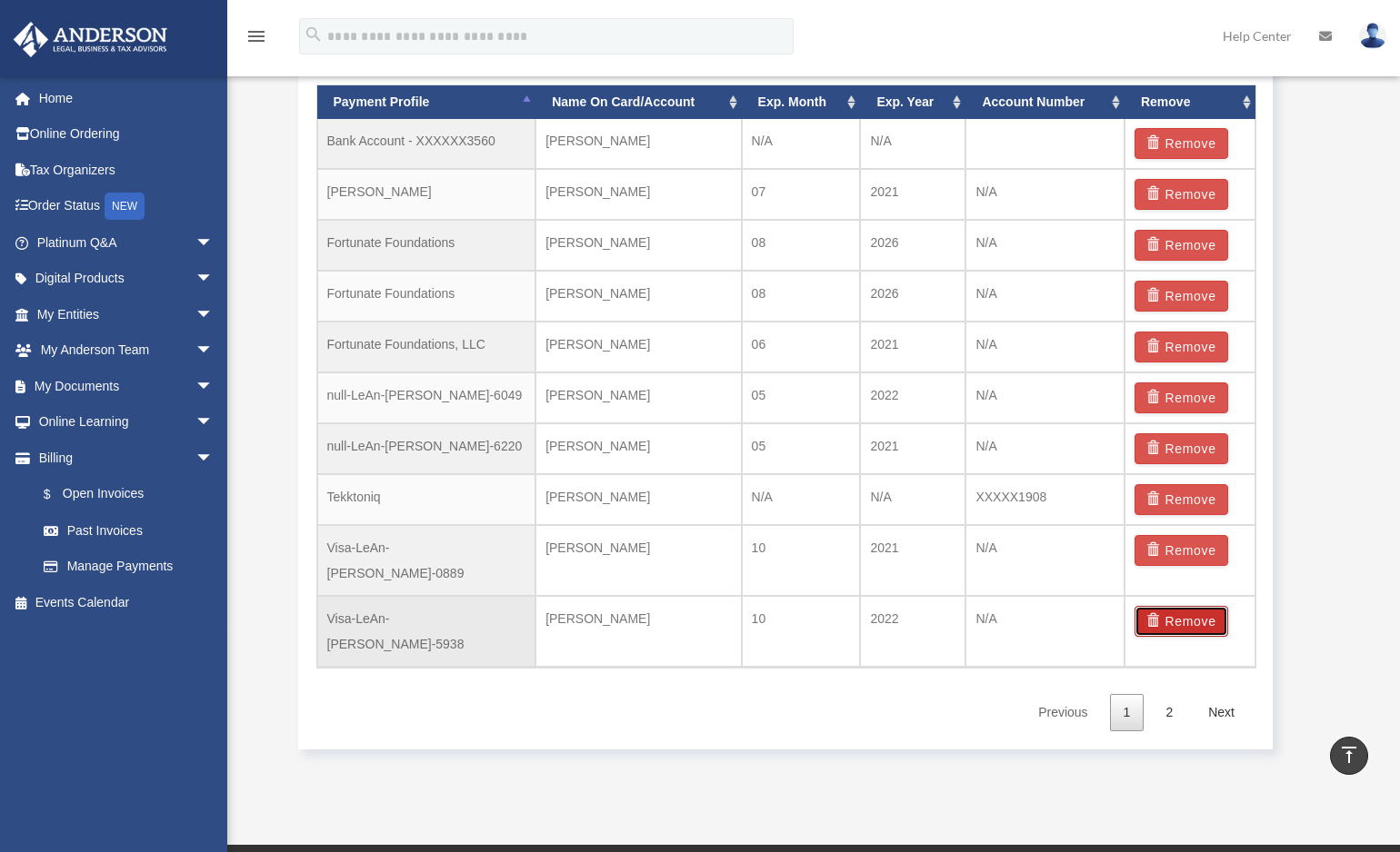
click at [1185, 606] on button "Remove" at bounding box center [1181, 622] width 93 height 31
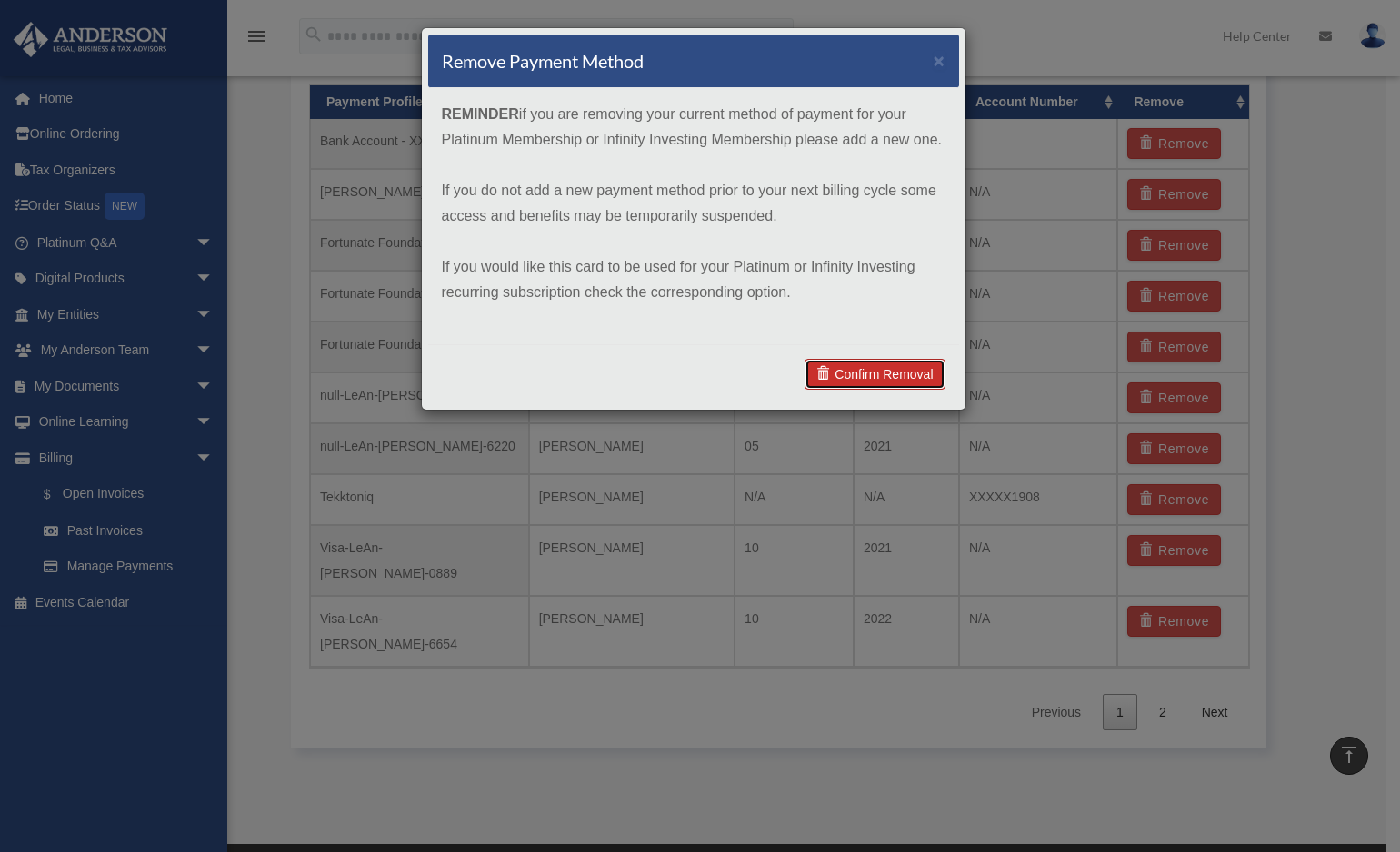
click at [886, 365] on link "Confirm Removal" at bounding box center [874, 375] width 140 height 31
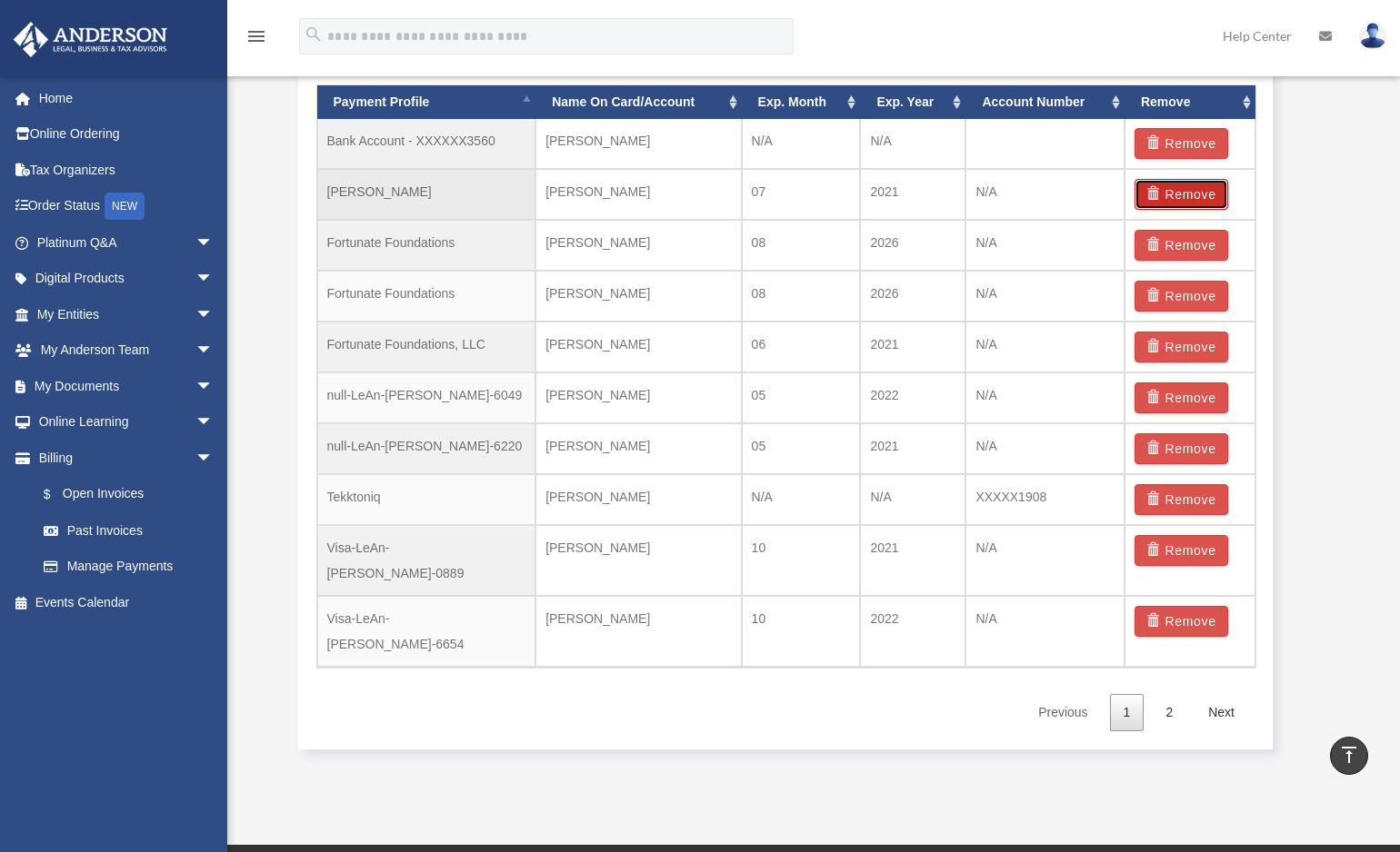
click at [1179, 194] on button "Remove" at bounding box center [1181, 194] width 93 height 31
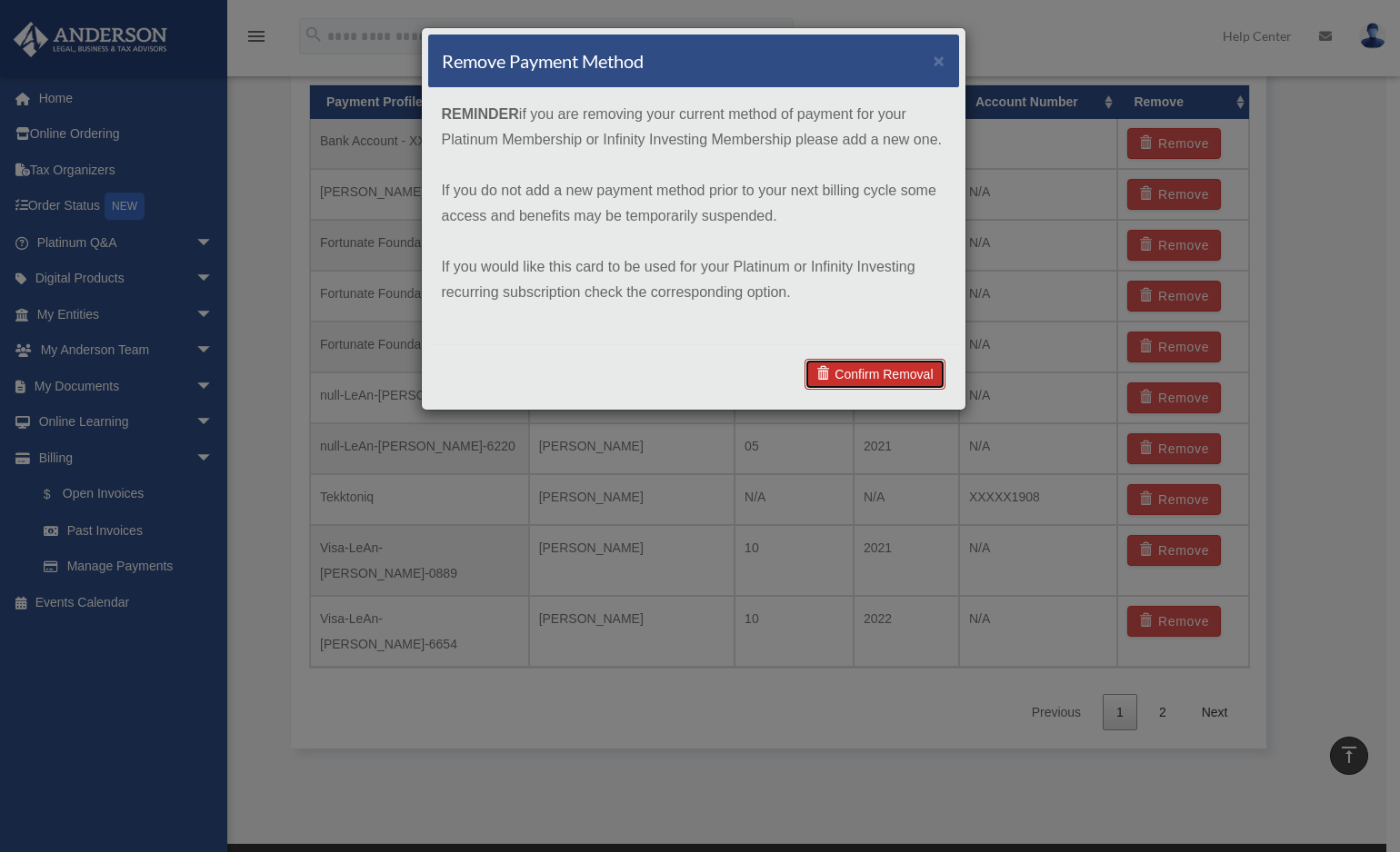
click at [868, 370] on link "Confirm Removal" at bounding box center [874, 375] width 140 height 31
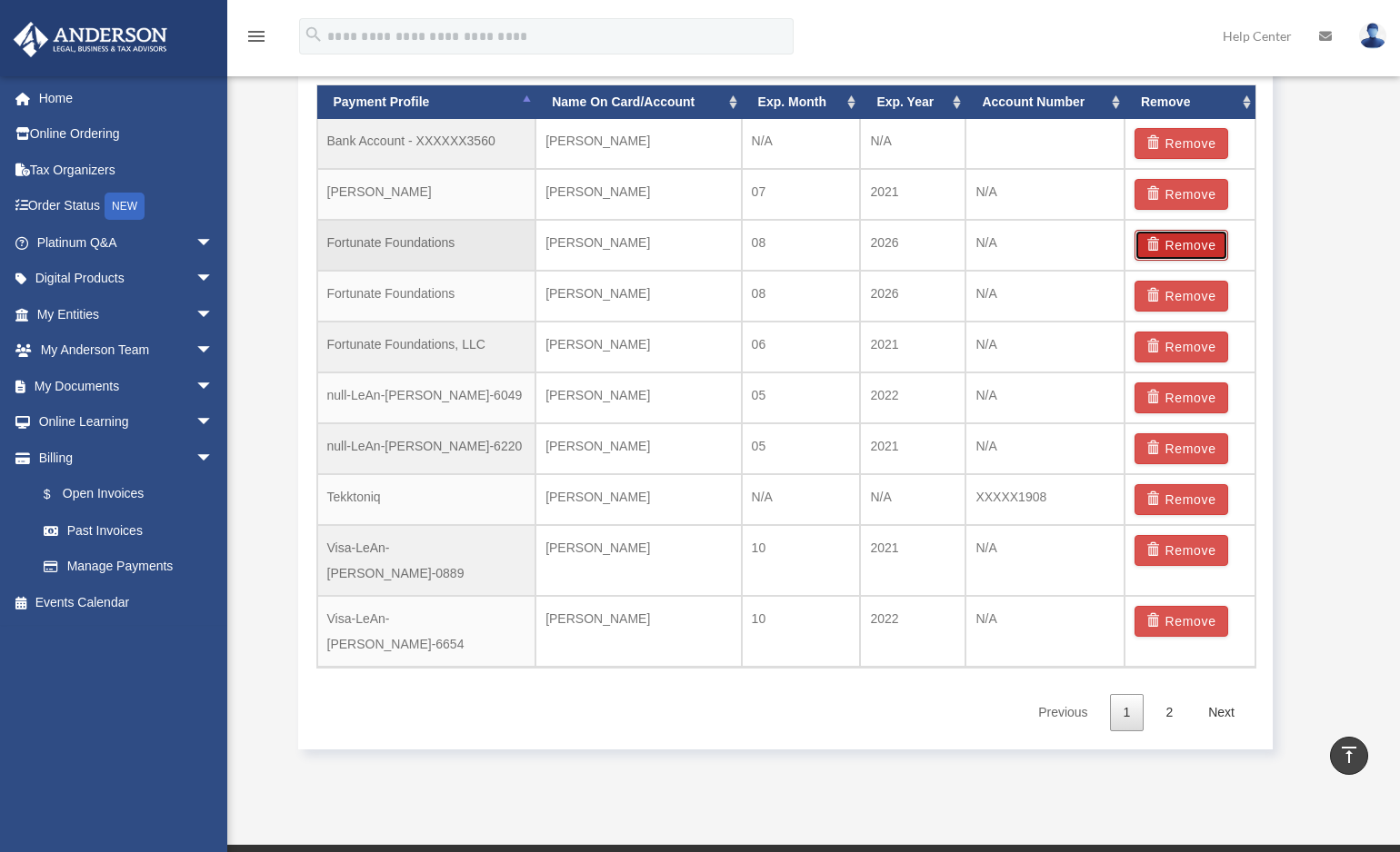
click at [1170, 239] on button "Remove" at bounding box center [1181, 246] width 93 height 31
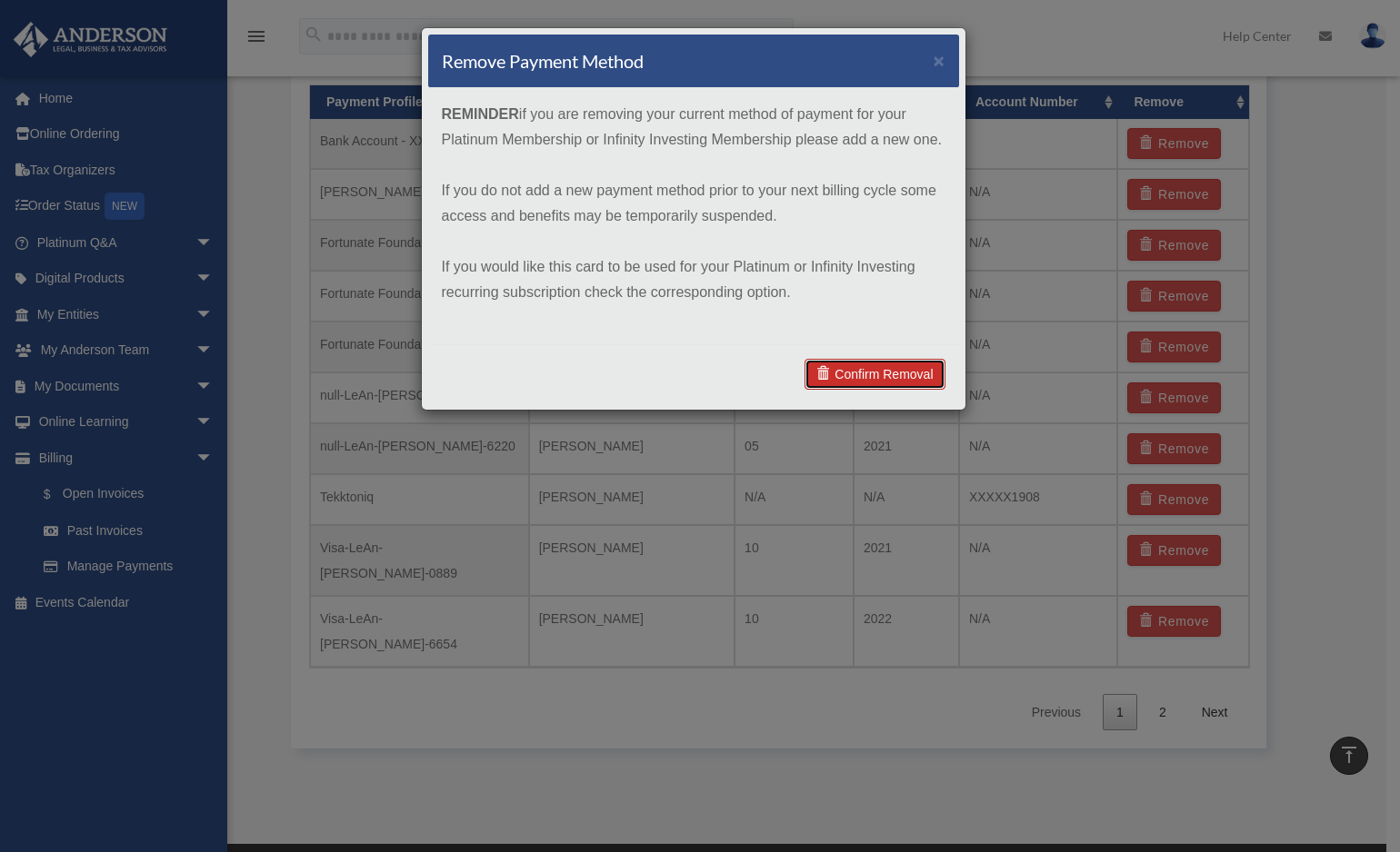
click at [895, 379] on link "Confirm Removal" at bounding box center [874, 375] width 140 height 31
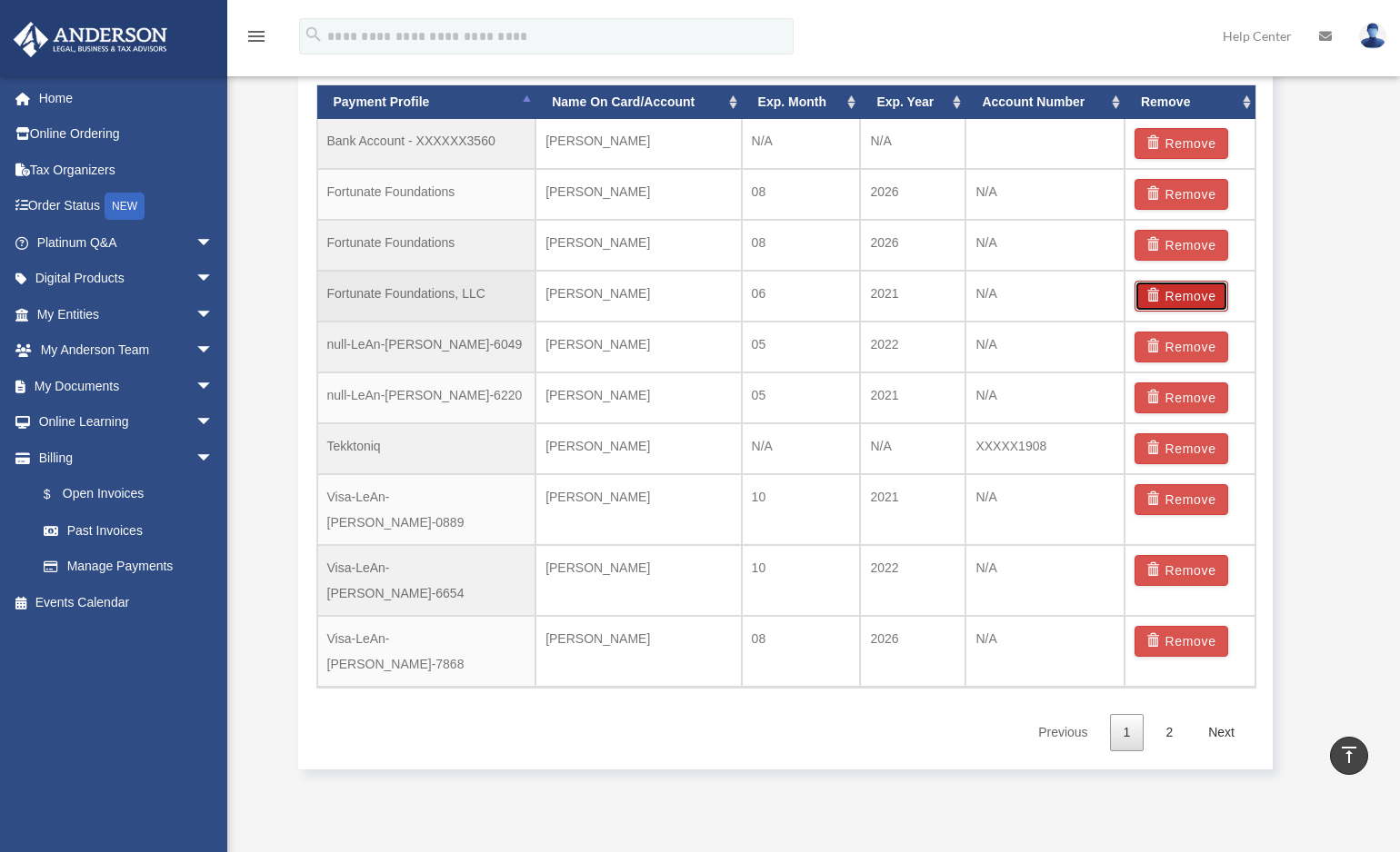
click at [1173, 293] on button "Remove" at bounding box center [1181, 297] width 93 height 31
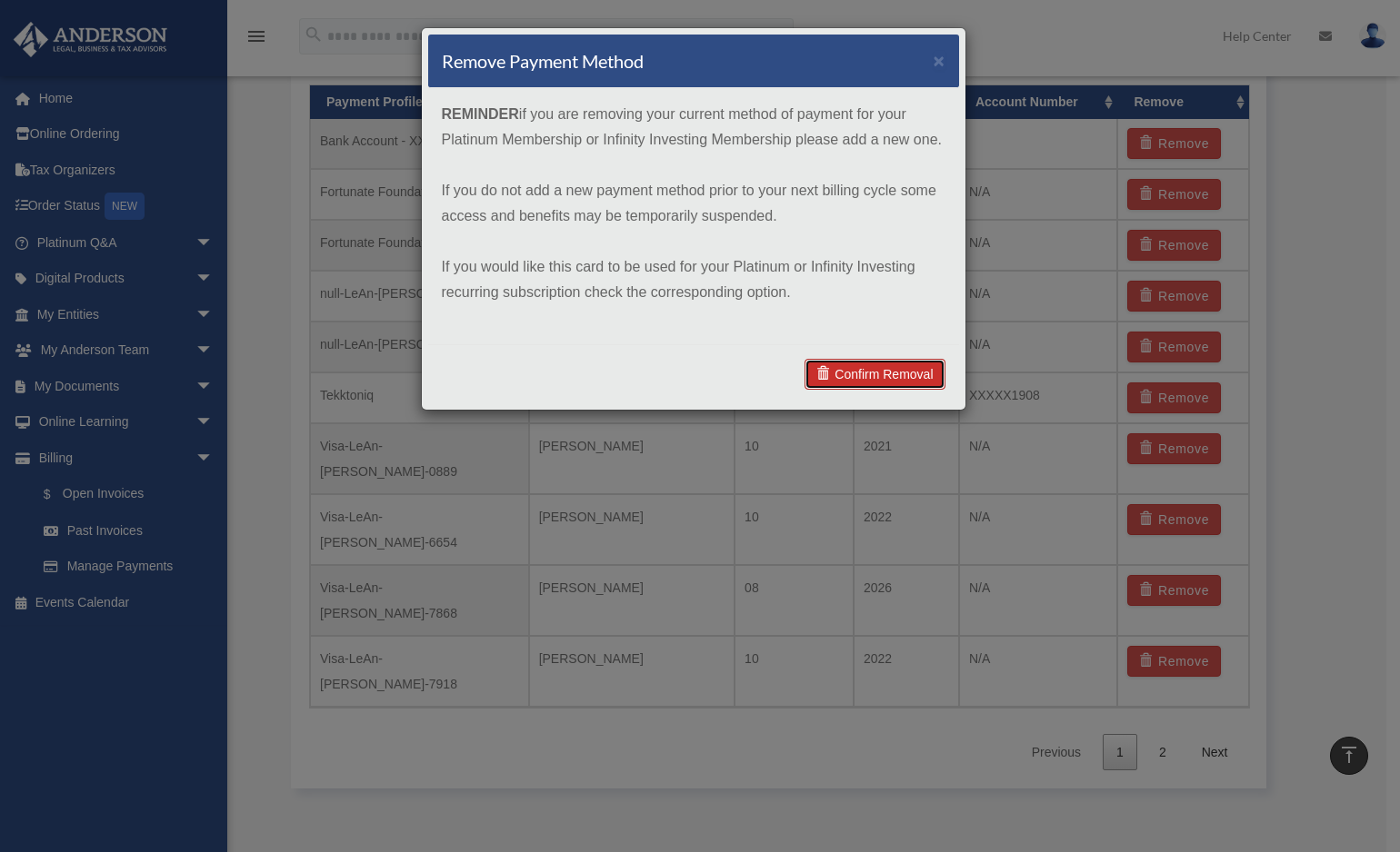
click at [859, 378] on link "Confirm Removal" at bounding box center [874, 375] width 140 height 31
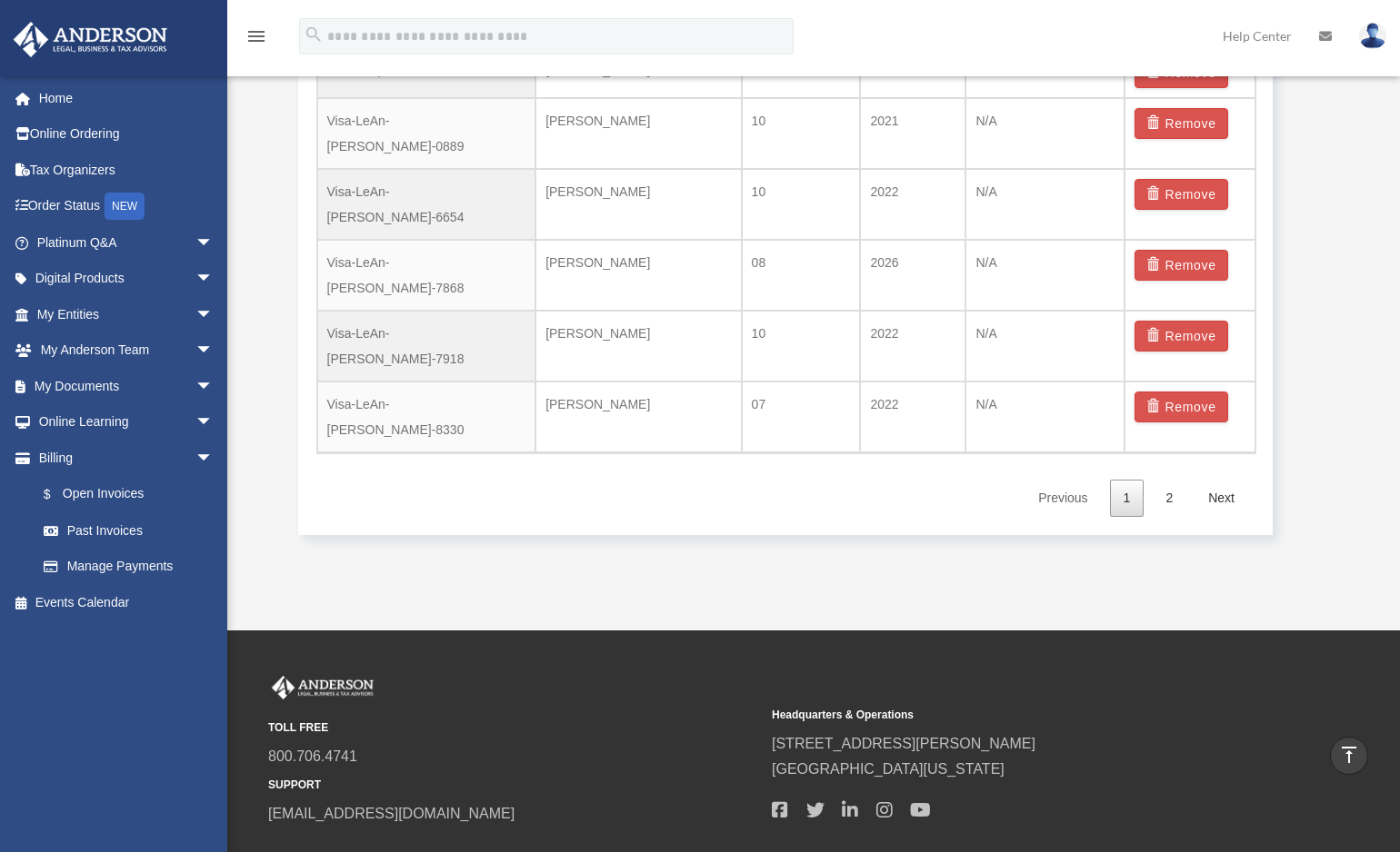
scroll to position [1612, 0]
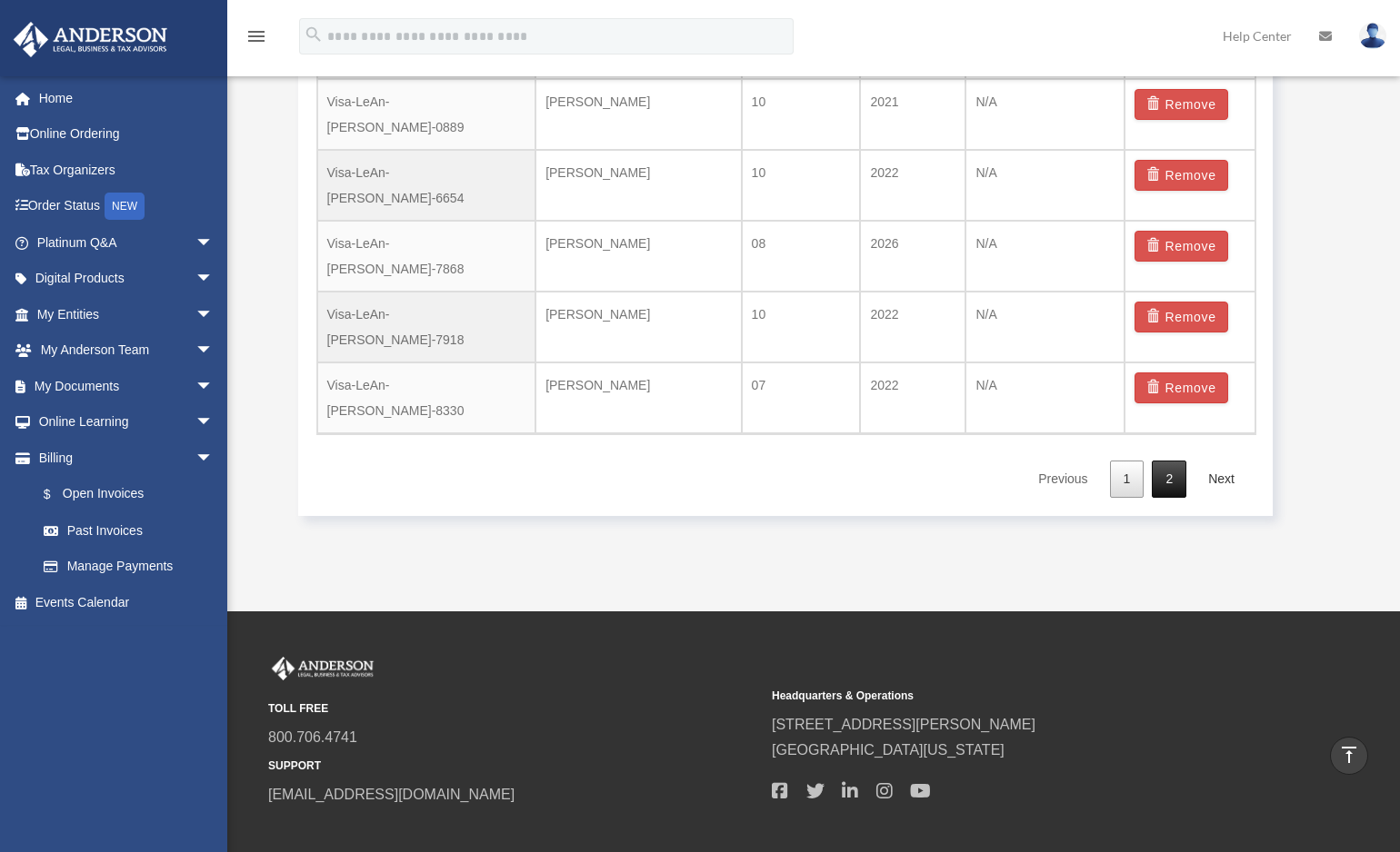
click at [1177, 461] on link "2" at bounding box center [1169, 479] width 35 height 38
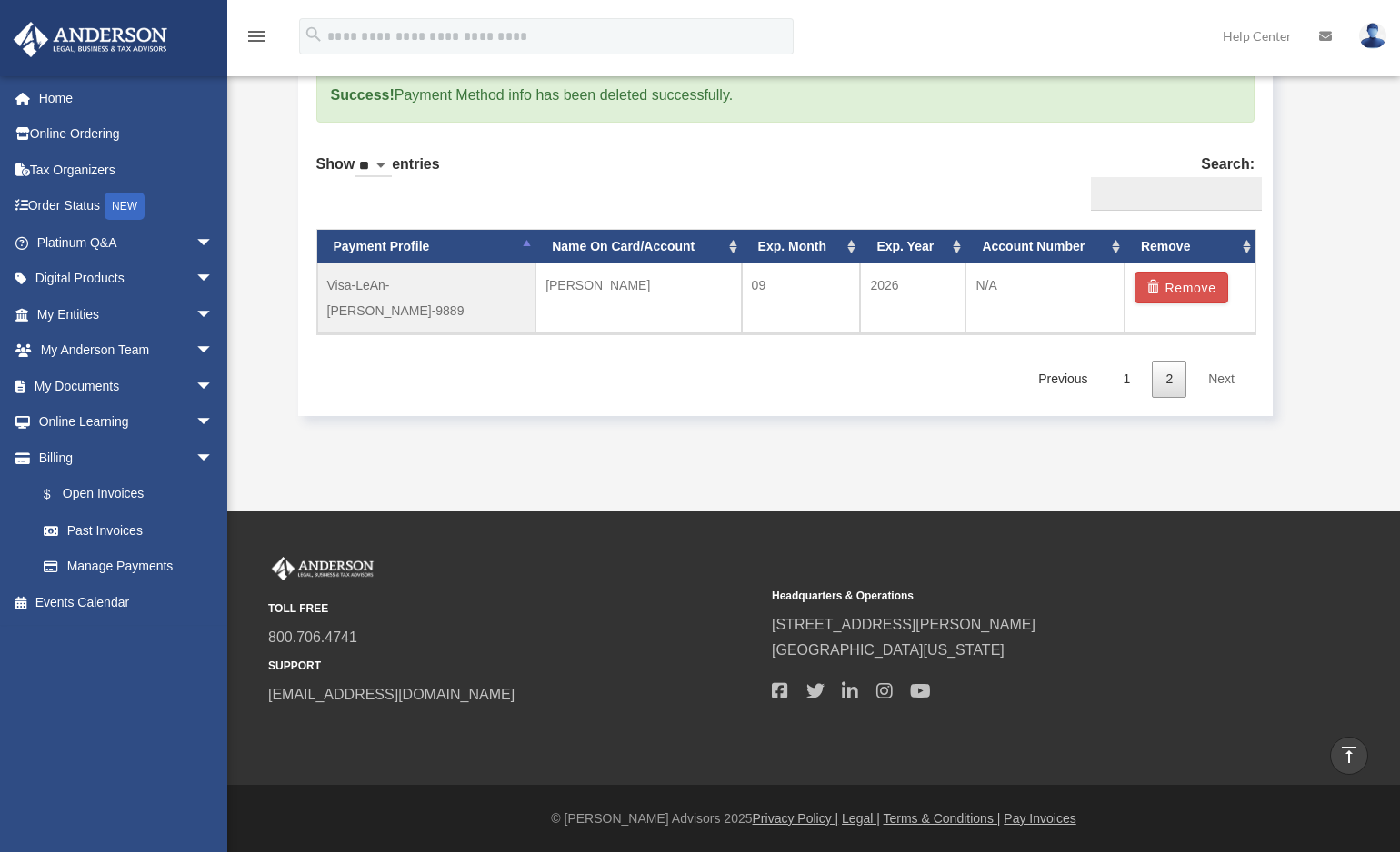
scroll to position [1154, 0]
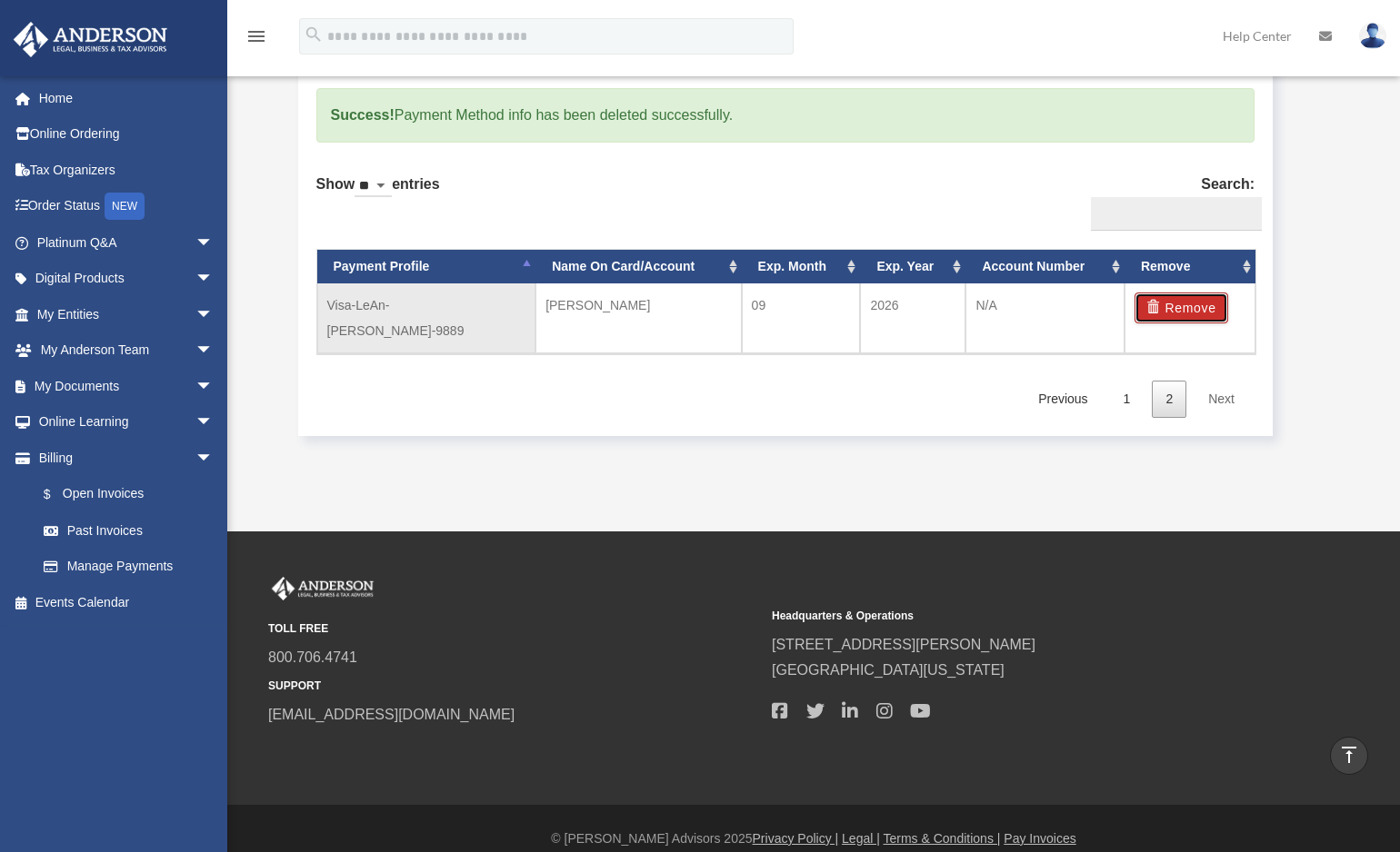
click at [1191, 306] on button "Remove" at bounding box center [1181, 308] width 93 height 31
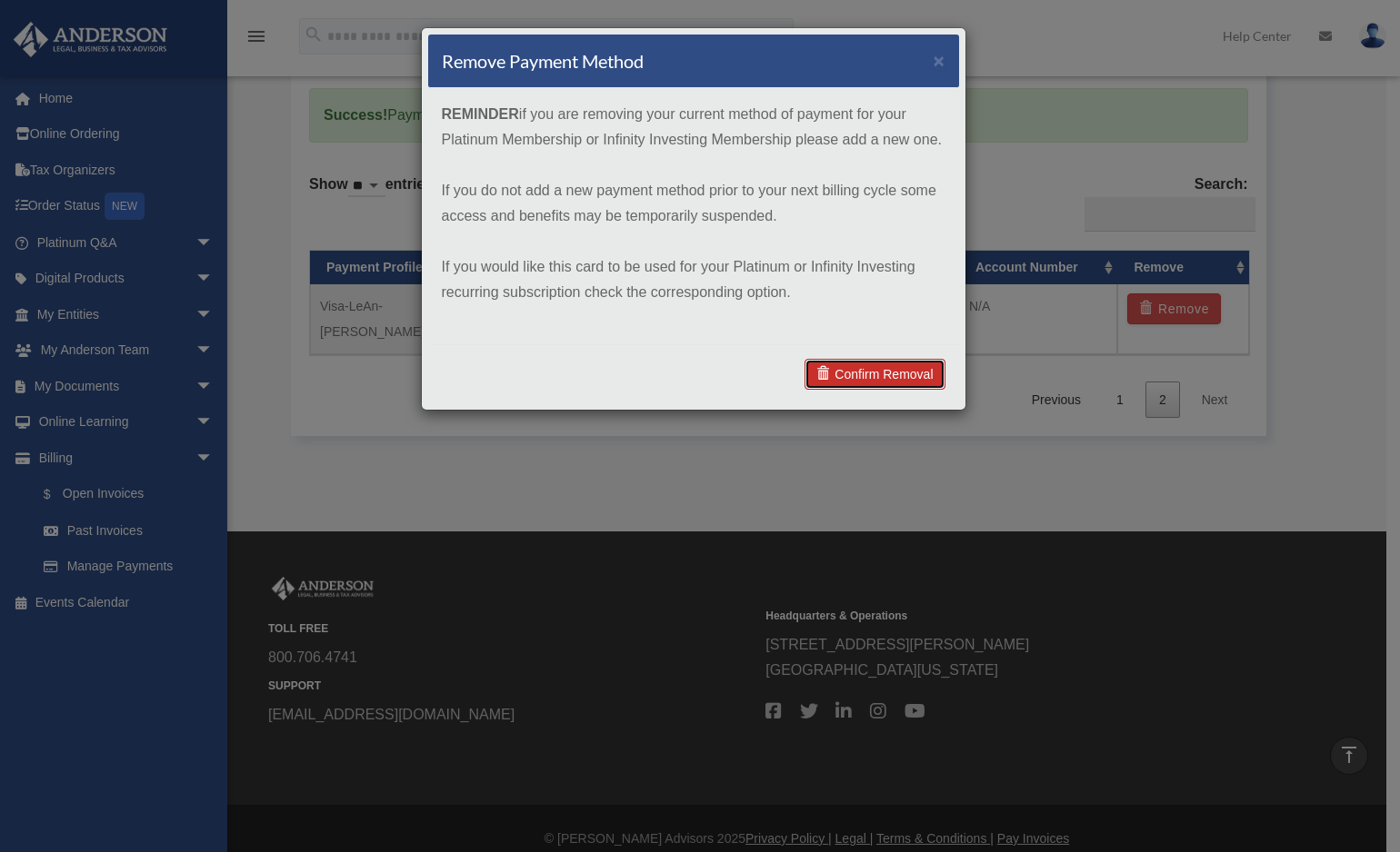
click at [926, 369] on link "Confirm Removal" at bounding box center [874, 375] width 140 height 31
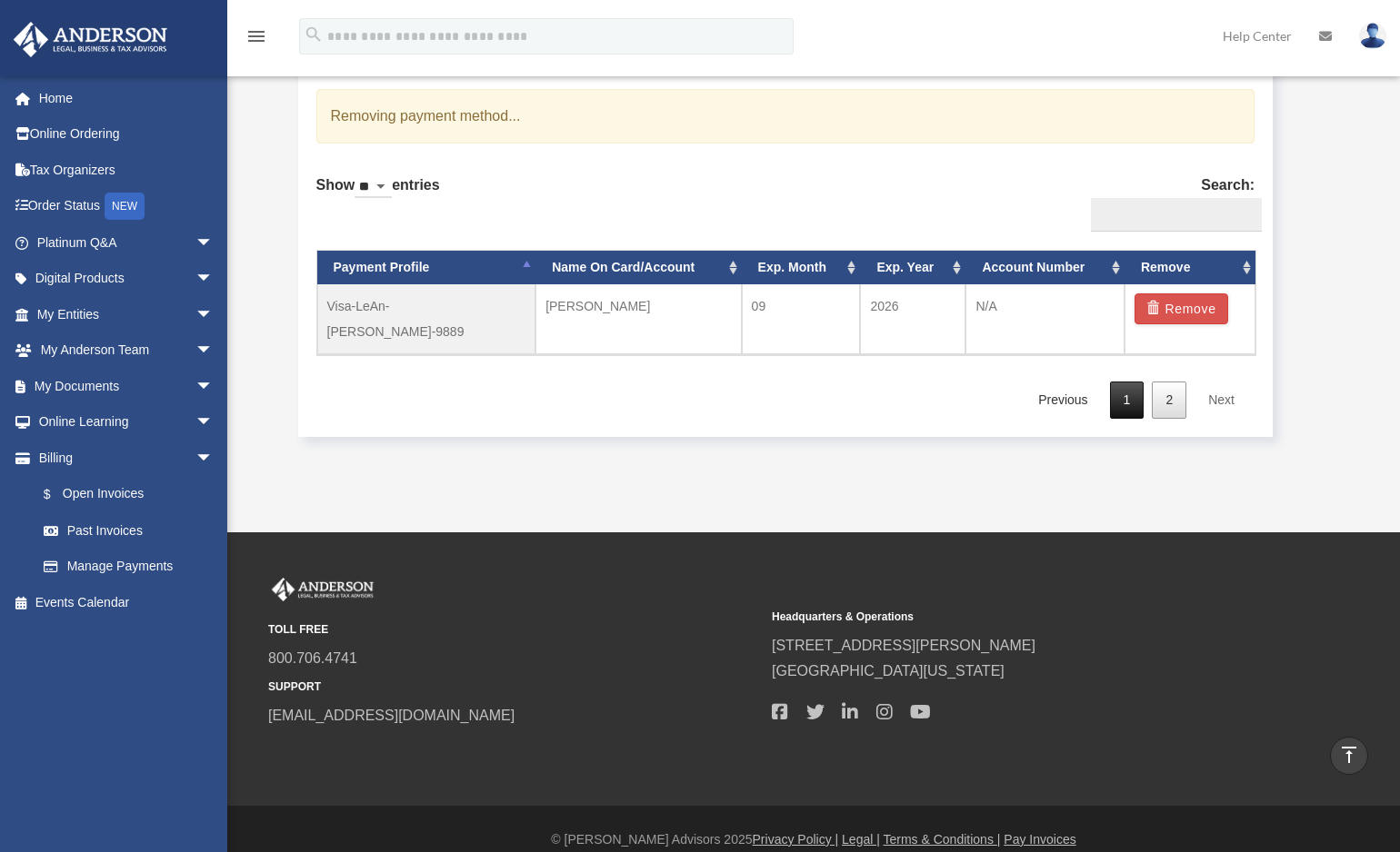
click at [1129, 382] on link "1" at bounding box center [1127, 400] width 35 height 38
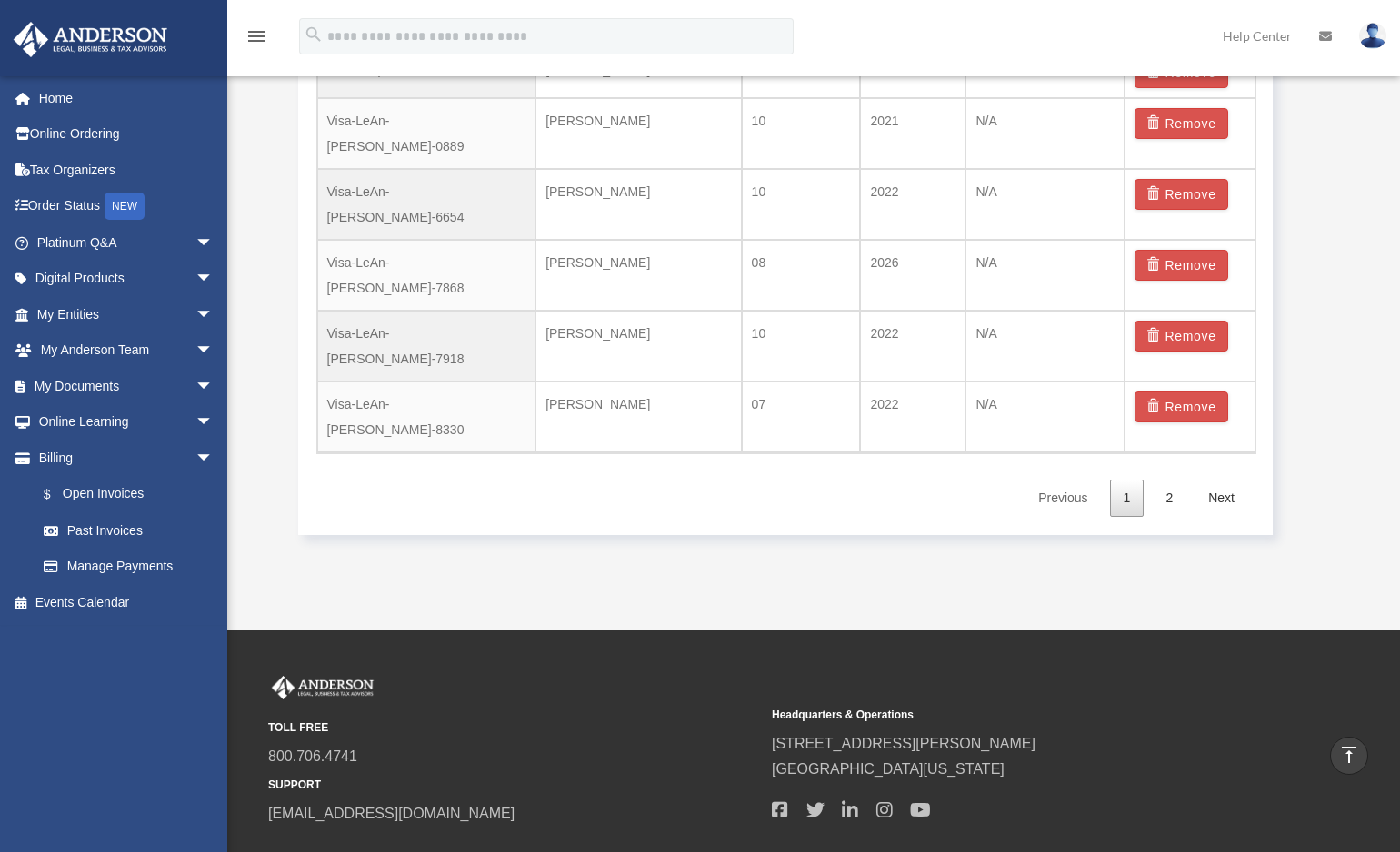
scroll to position [1593, 0]
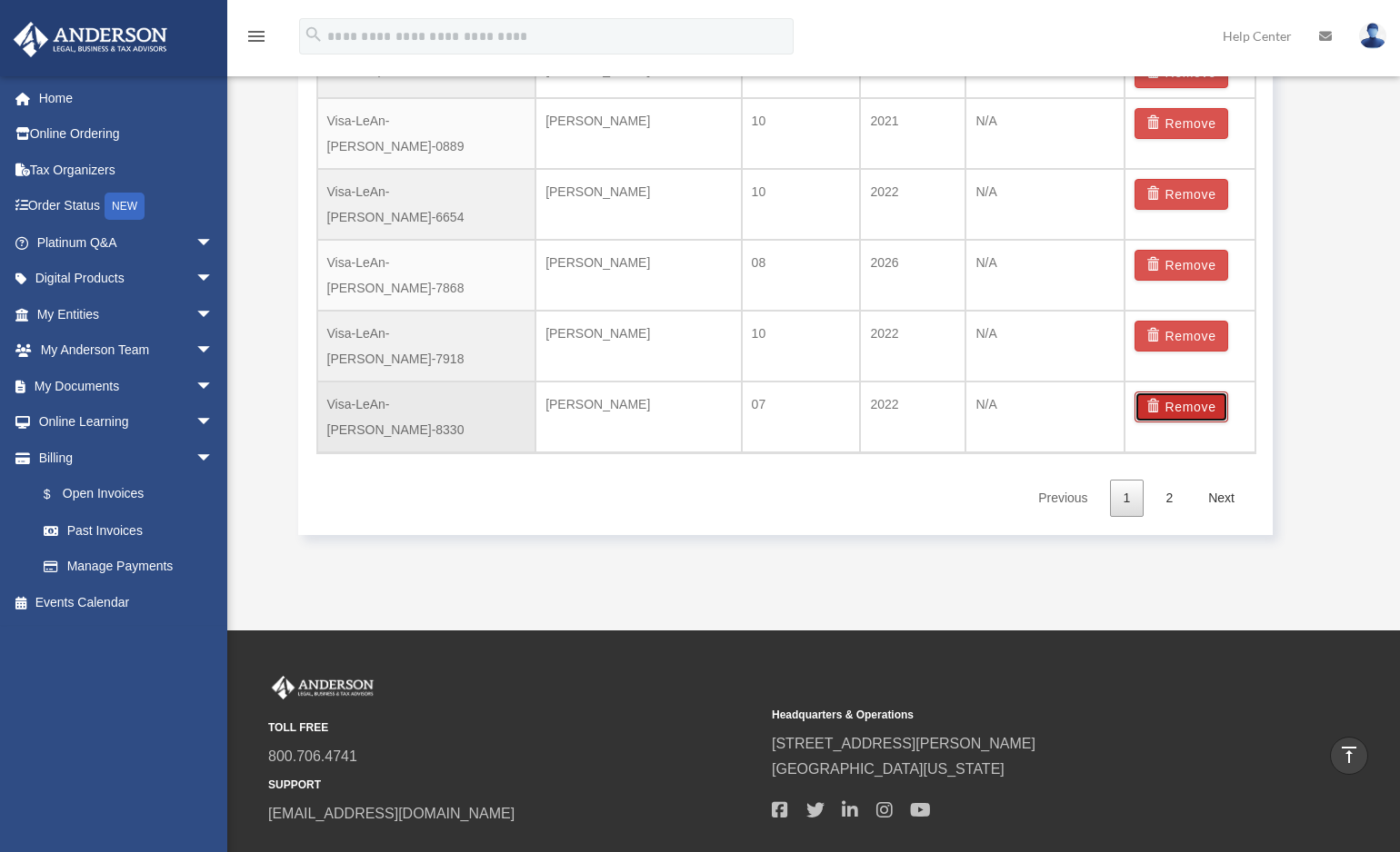
click at [1187, 392] on button "Remove" at bounding box center [1181, 408] width 93 height 31
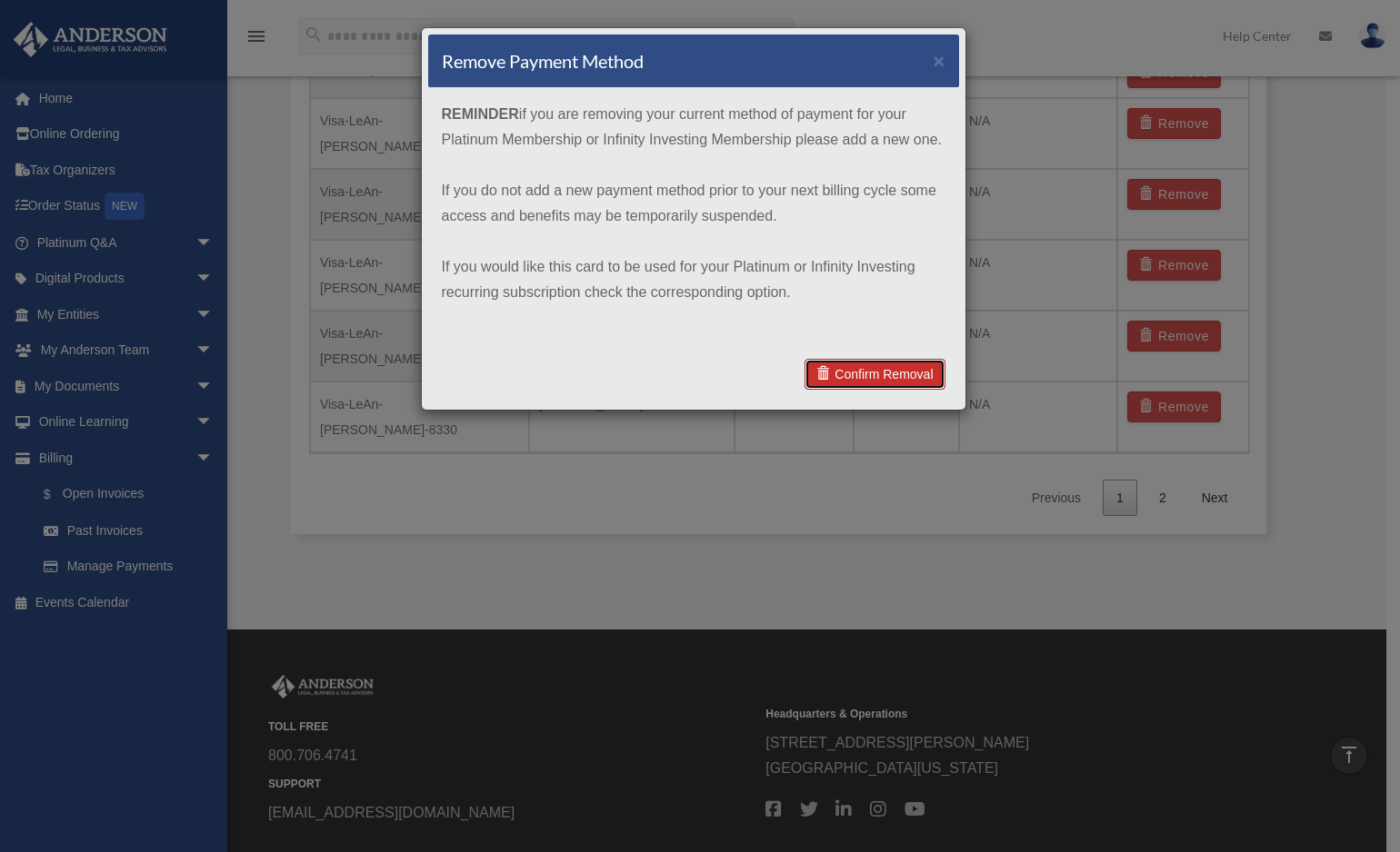
click at [898, 374] on link "Confirm Removal" at bounding box center [874, 375] width 140 height 31
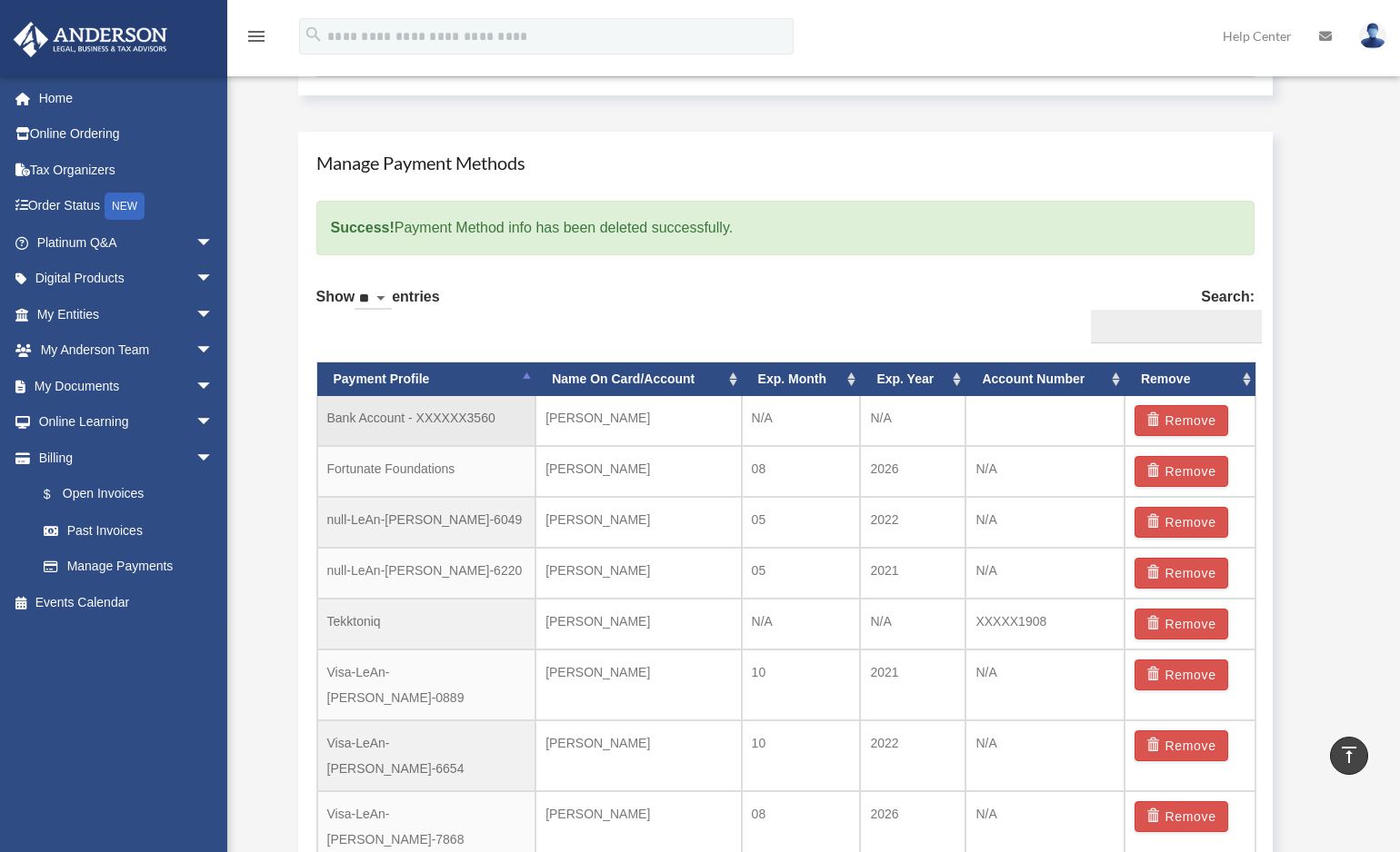
scroll to position [1145, 0]
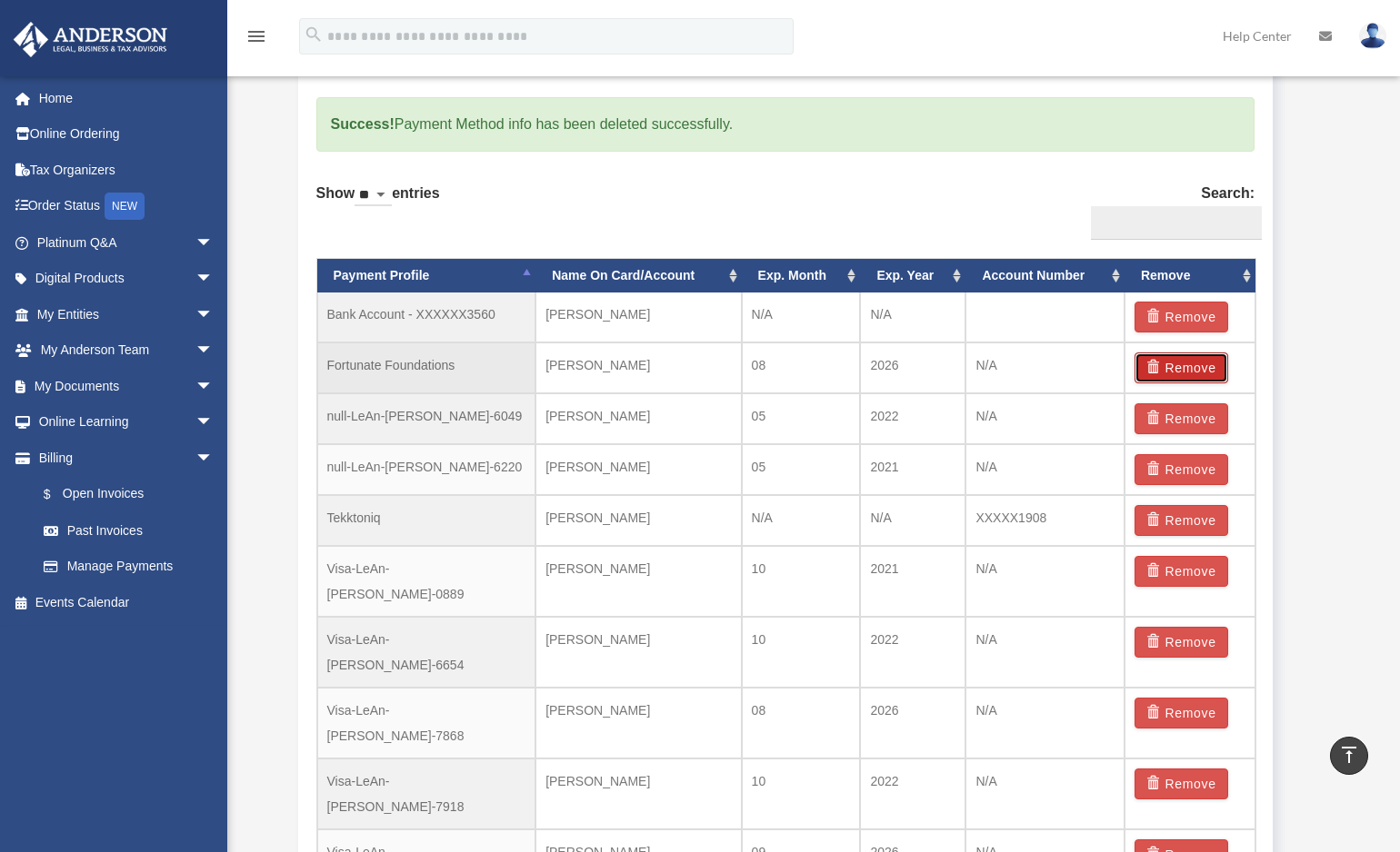
click at [1173, 358] on button "Remove" at bounding box center [1181, 368] width 93 height 31
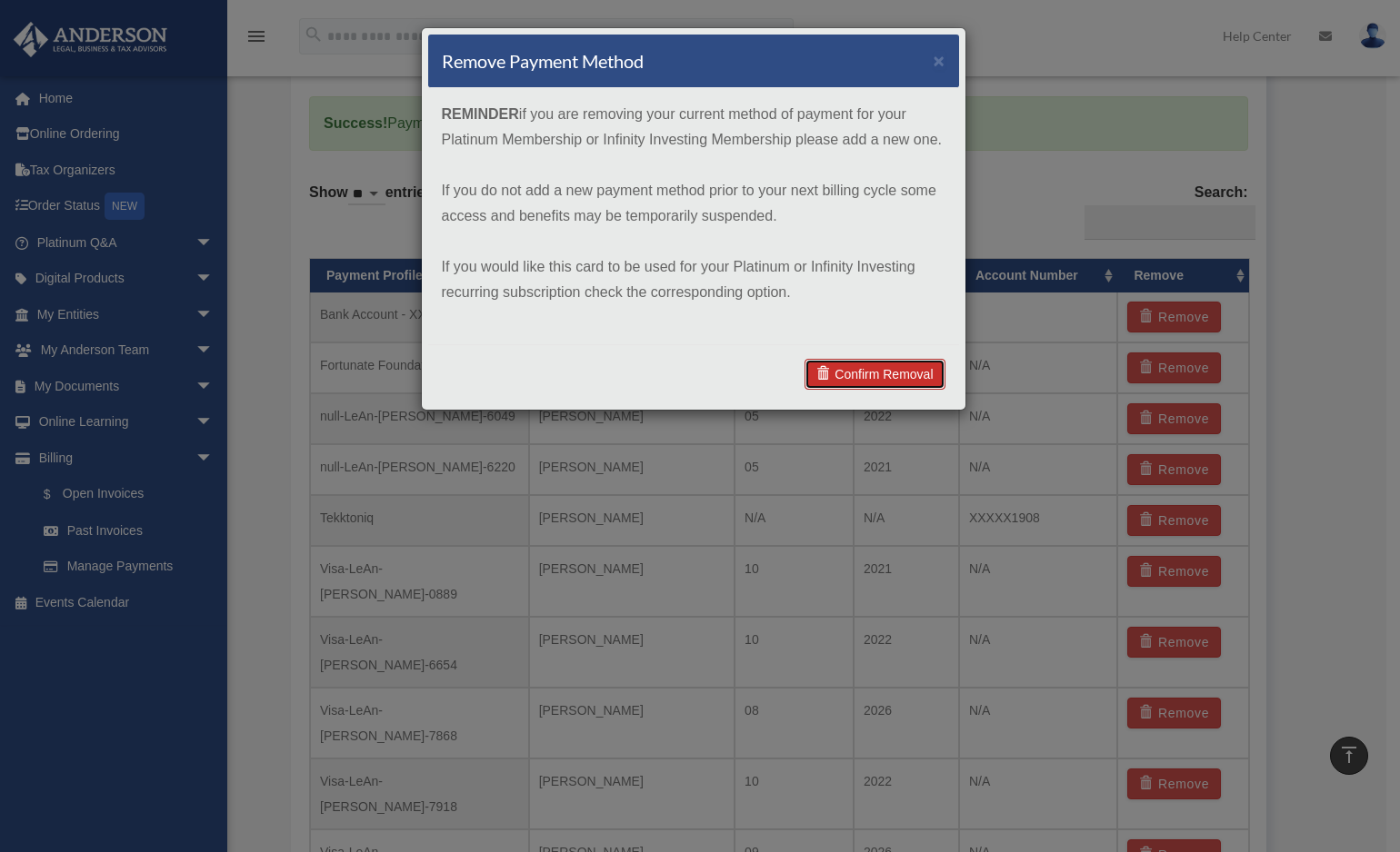
click at [909, 368] on link "Confirm Removal" at bounding box center [874, 375] width 140 height 31
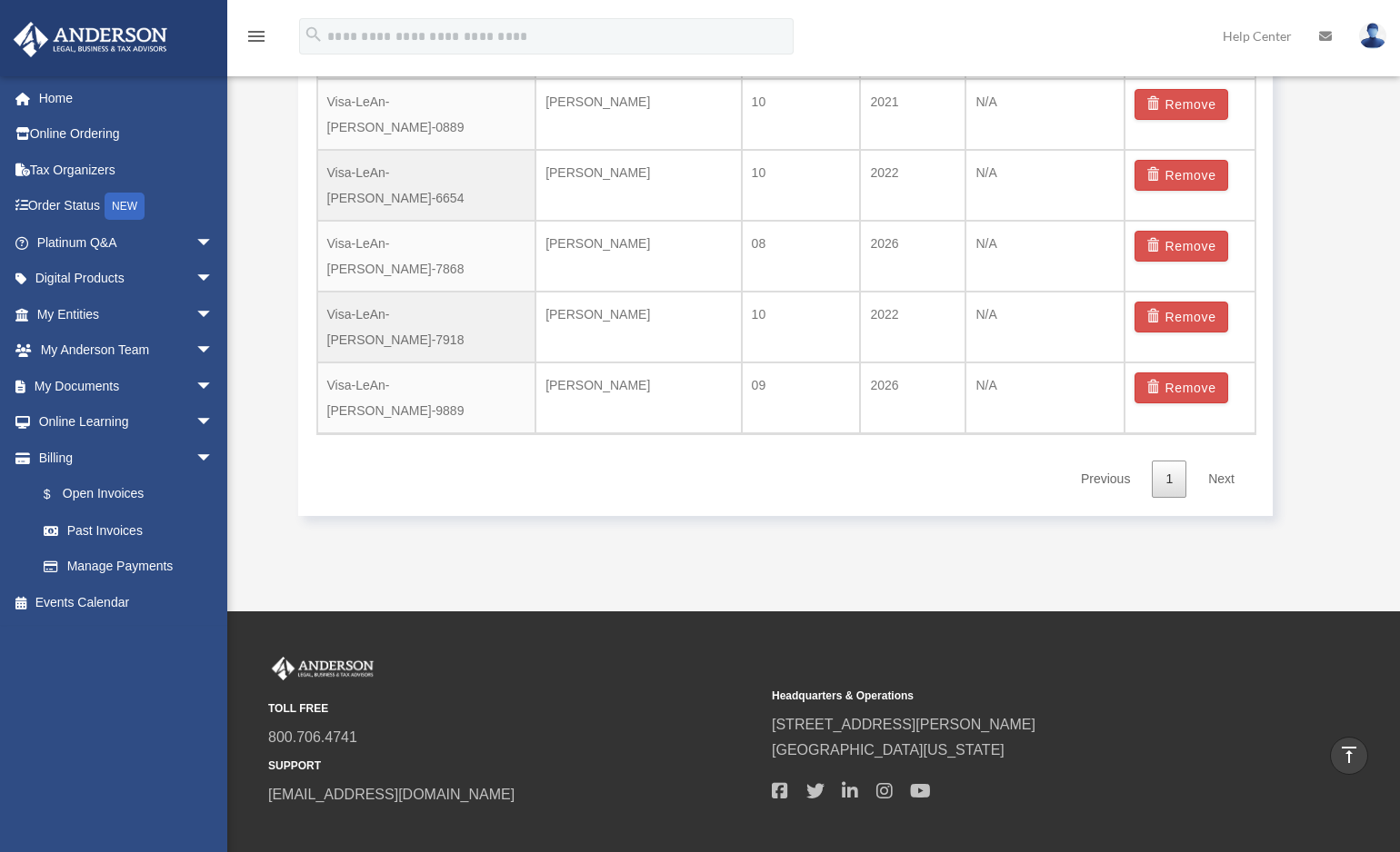
scroll to position [1204, 0]
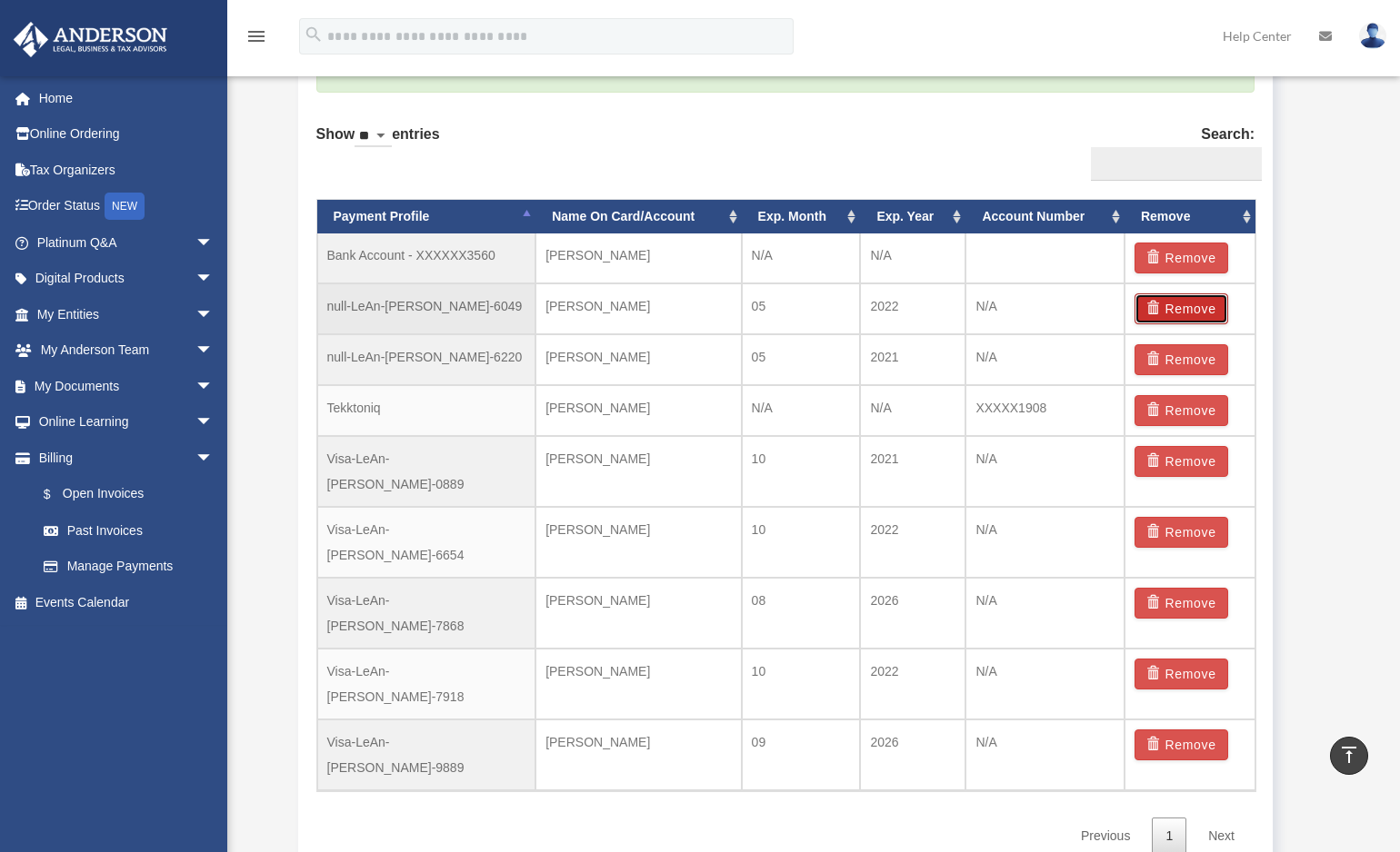
click at [1165, 308] on button "Remove" at bounding box center [1181, 309] width 93 height 31
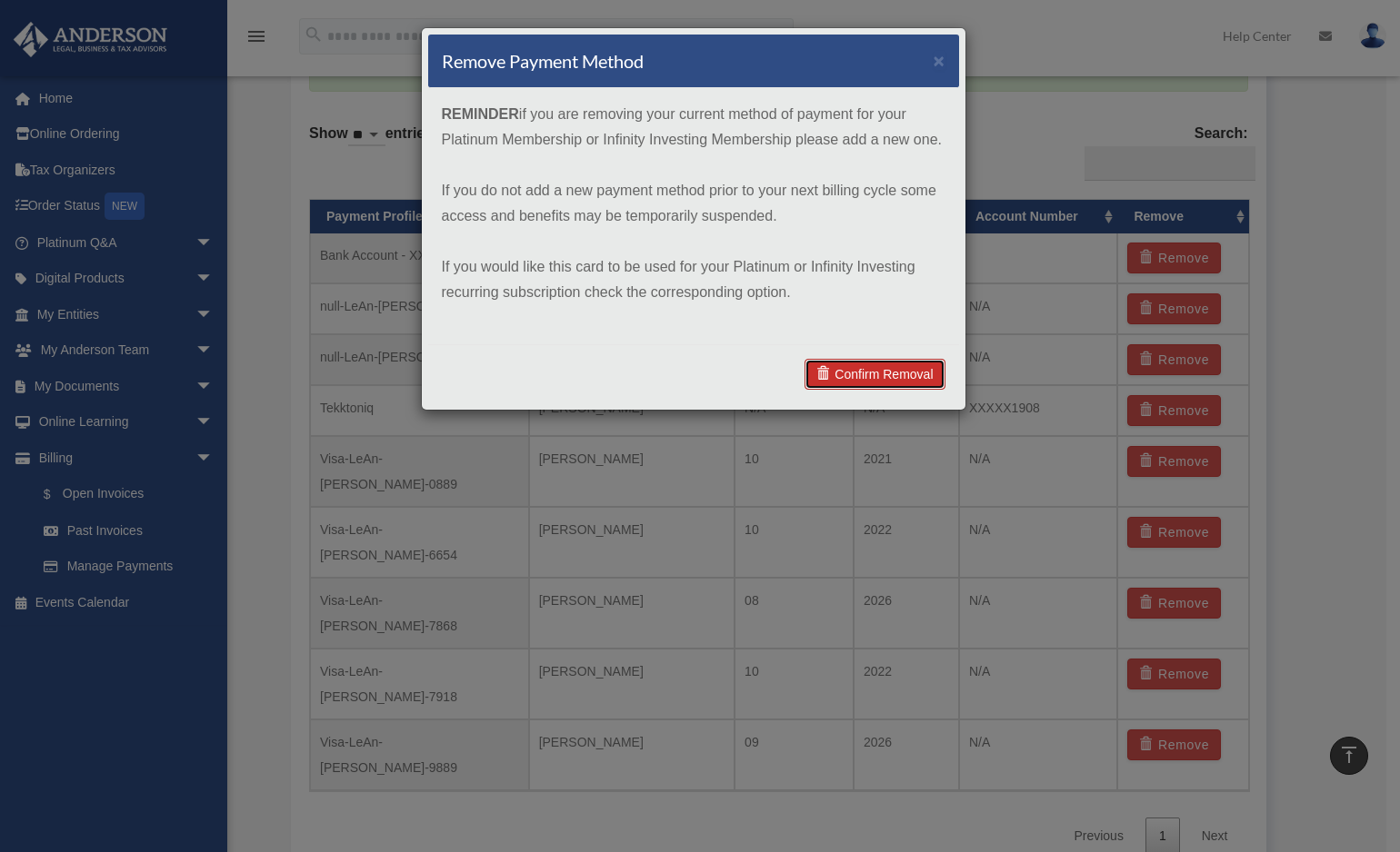
click at [920, 363] on link "Confirm Removal" at bounding box center [874, 375] width 140 height 31
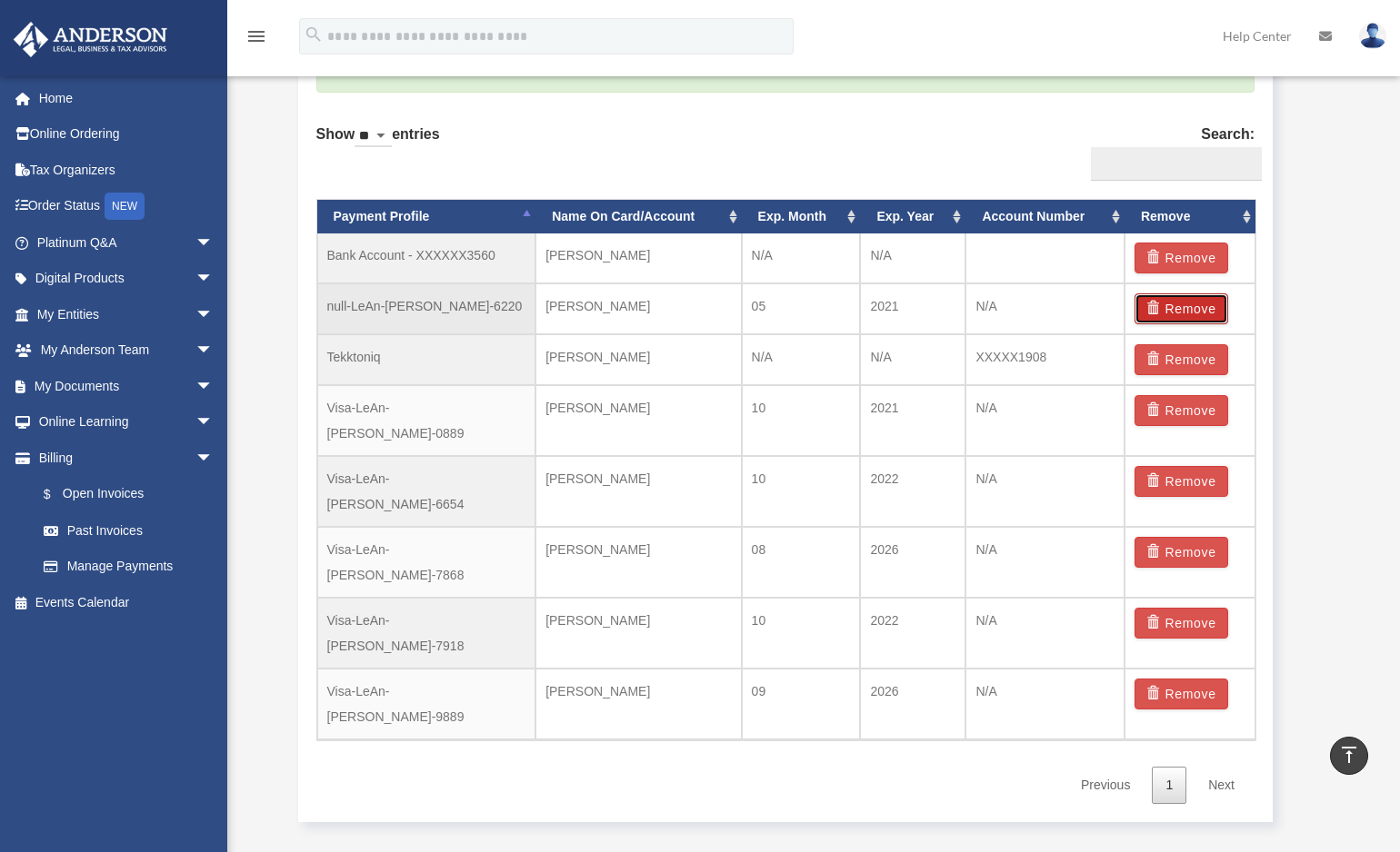
click at [1178, 294] on button "Remove" at bounding box center [1181, 309] width 93 height 31
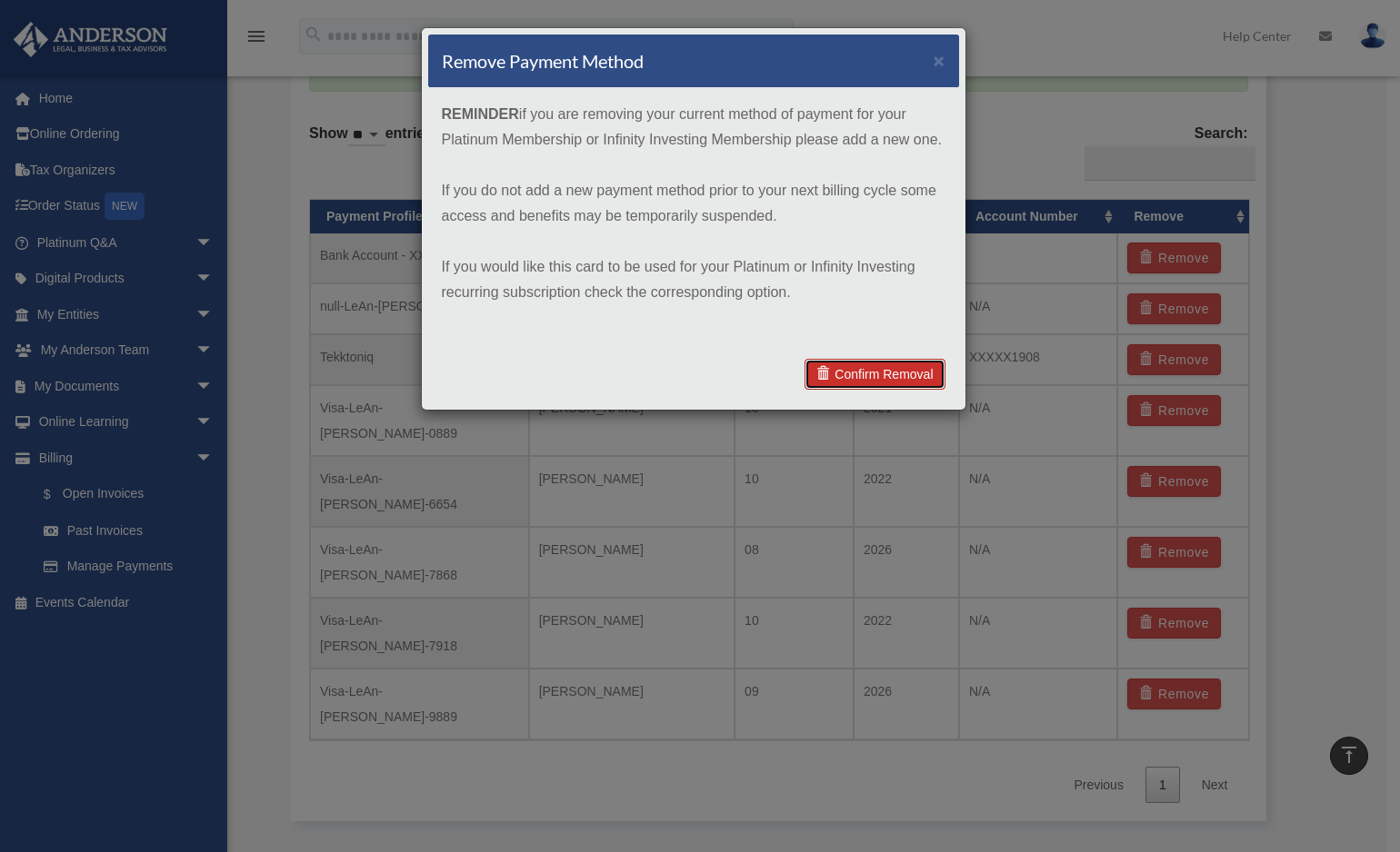
click at [888, 371] on link "Confirm Removal" at bounding box center [874, 375] width 140 height 31
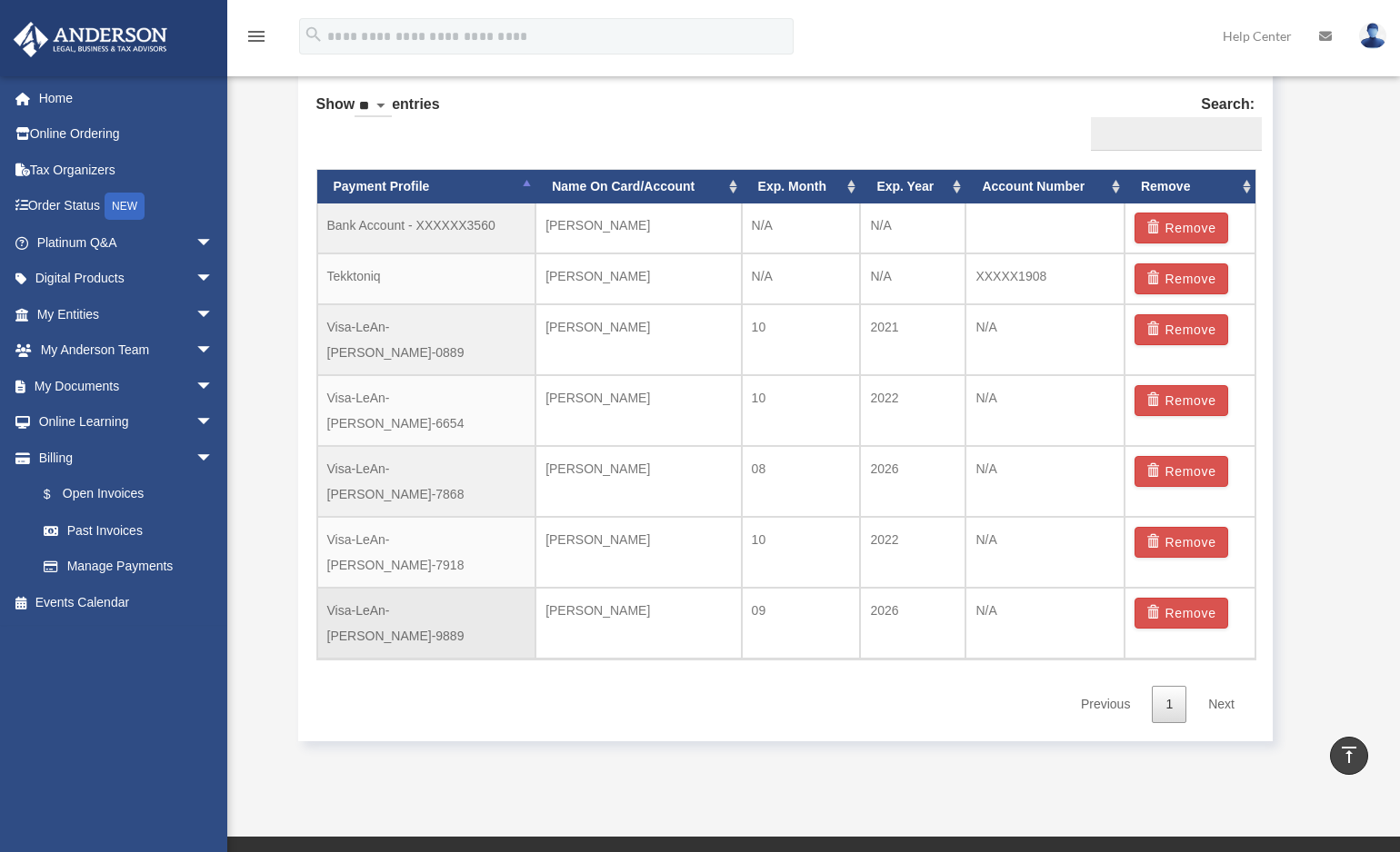
scroll to position [1235, 0]
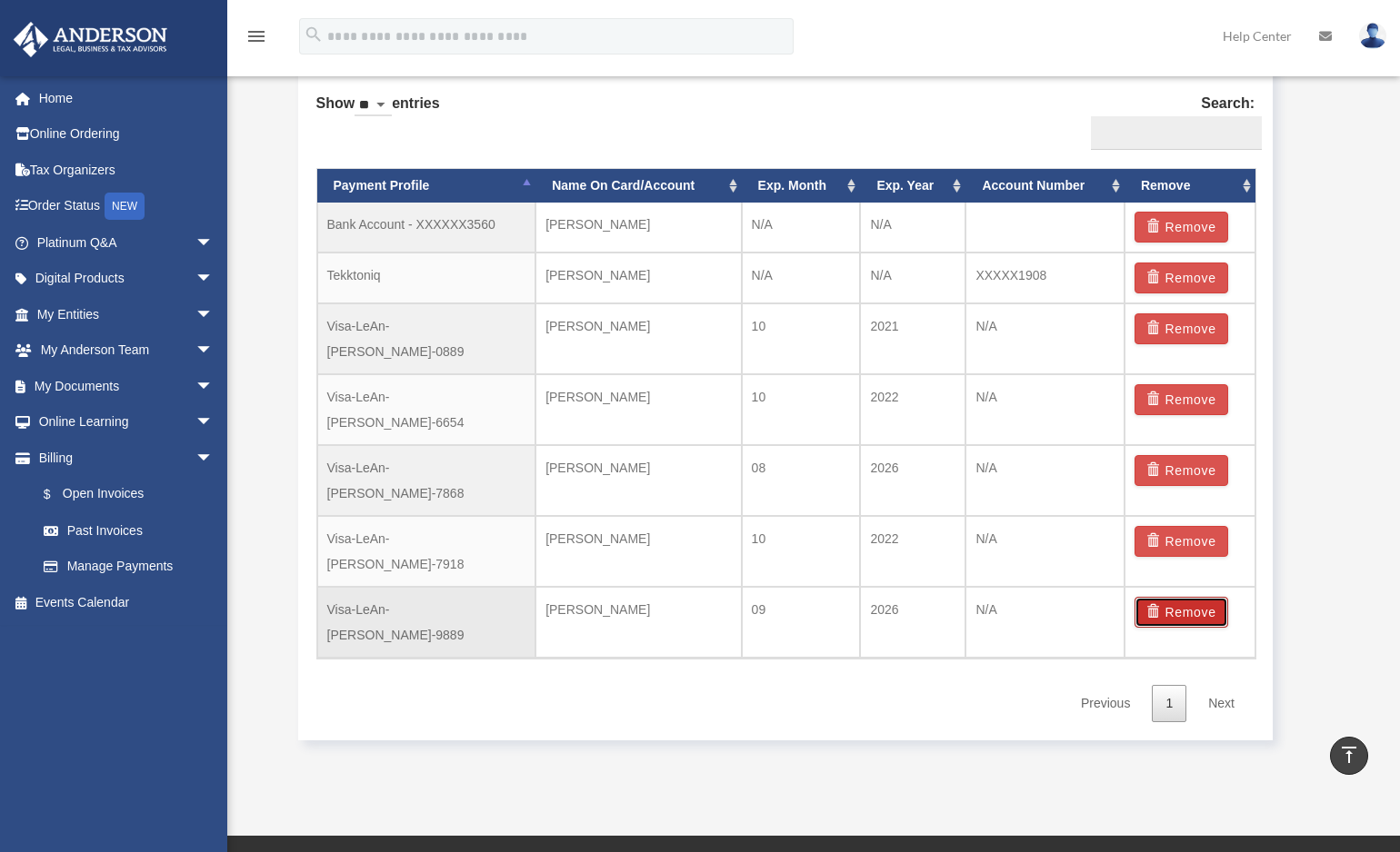
click at [1199, 597] on button "Remove" at bounding box center [1181, 613] width 93 height 31
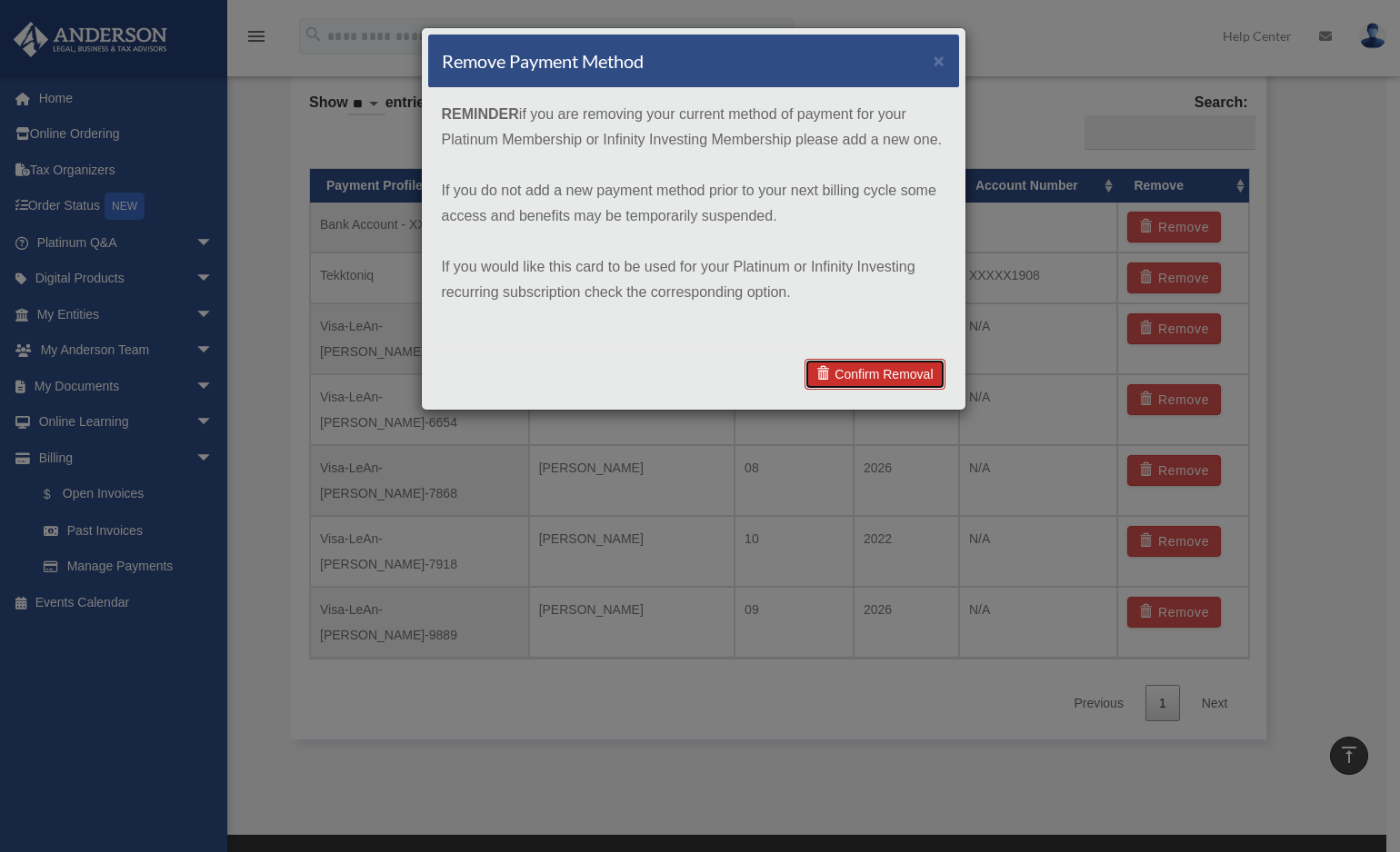
click at [812, 367] on link "Confirm Removal" at bounding box center [874, 375] width 140 height 31
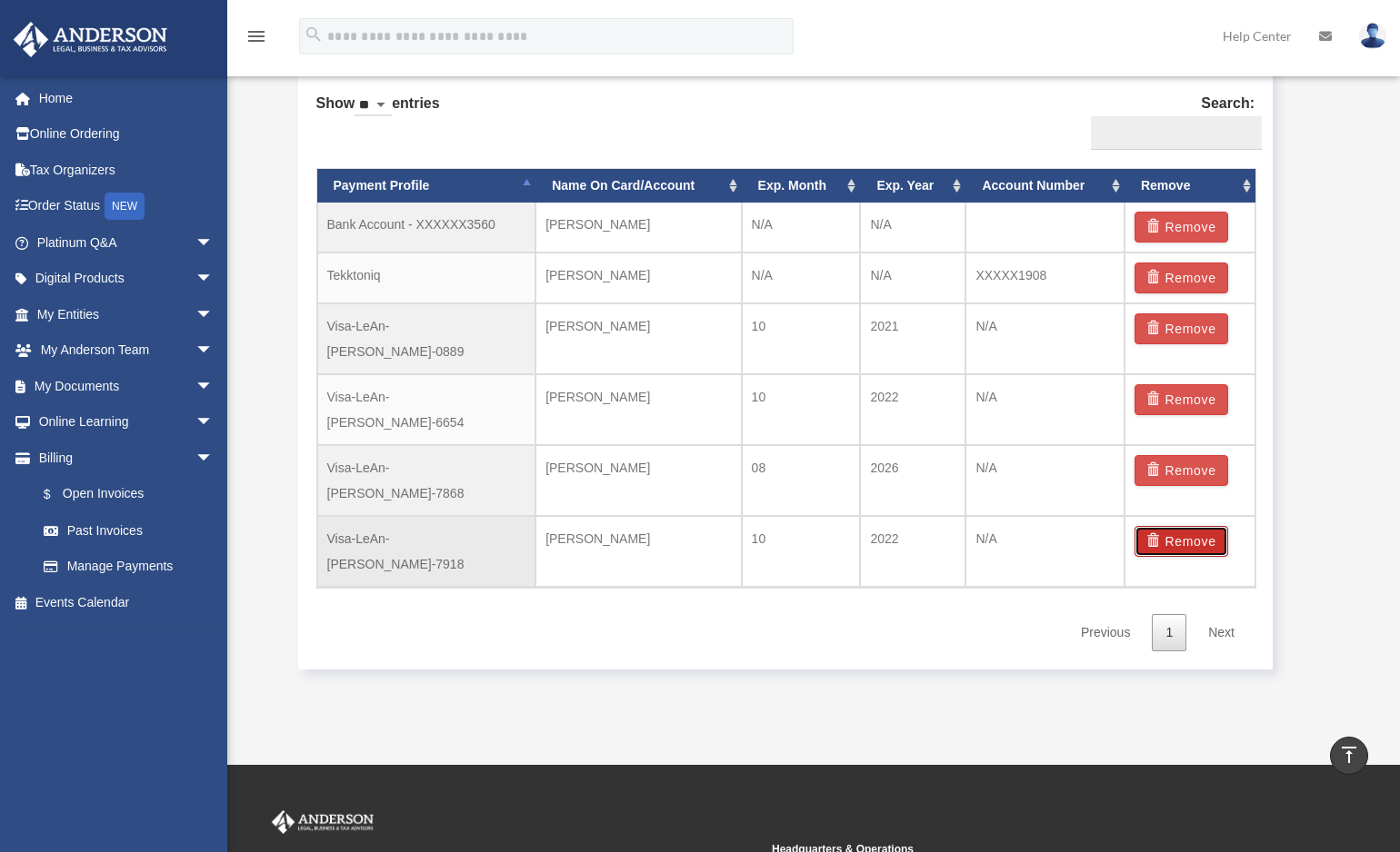
click at [1178, 526] on button "Remove" at bounding box center [1181, 541] width 93 height 31
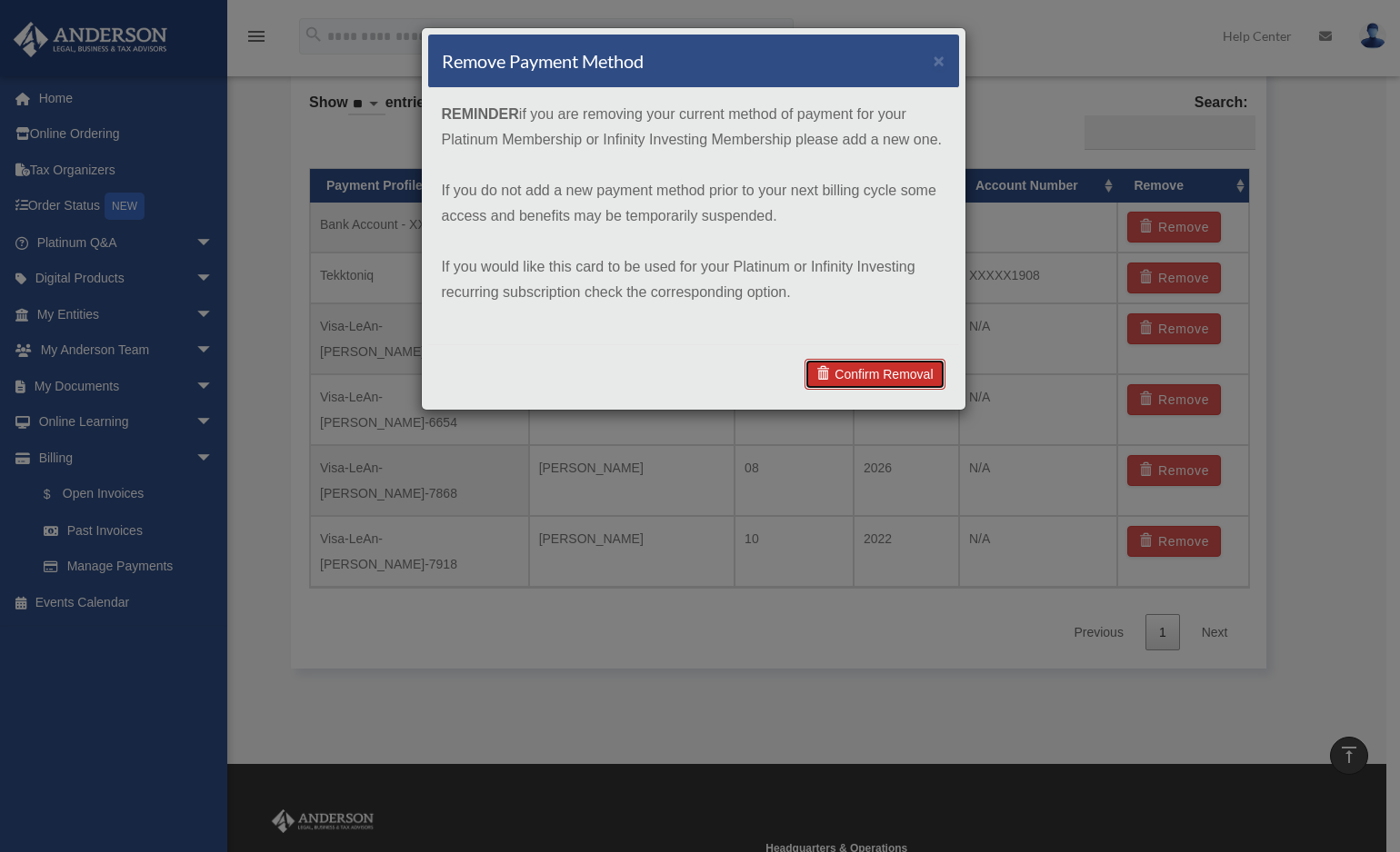
click at [884, 371] on link "Confirm Removal" at bounding box center [874, 375] width 140 height 31
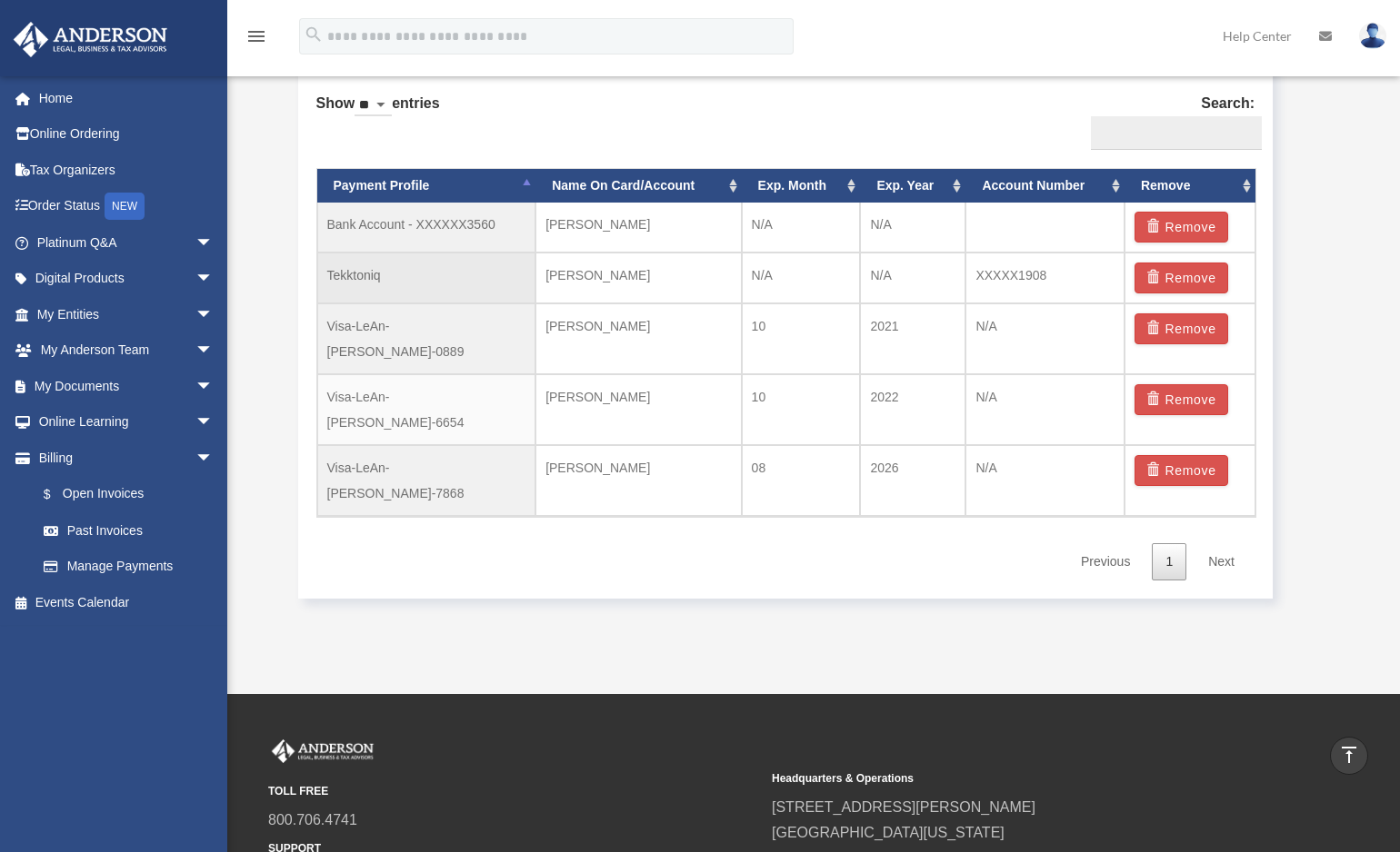
click at [421, 285] on td "Tekktoniq" at bounding box center [426, 279] width 219 height 51
click at [595, 280] on td "Laurence Ramirez" at bounding box center [638, 279] width 205 height 51
click at [359, 278] on td "Tekktoniq" at bounding box center [426, 279] width 219 height 51
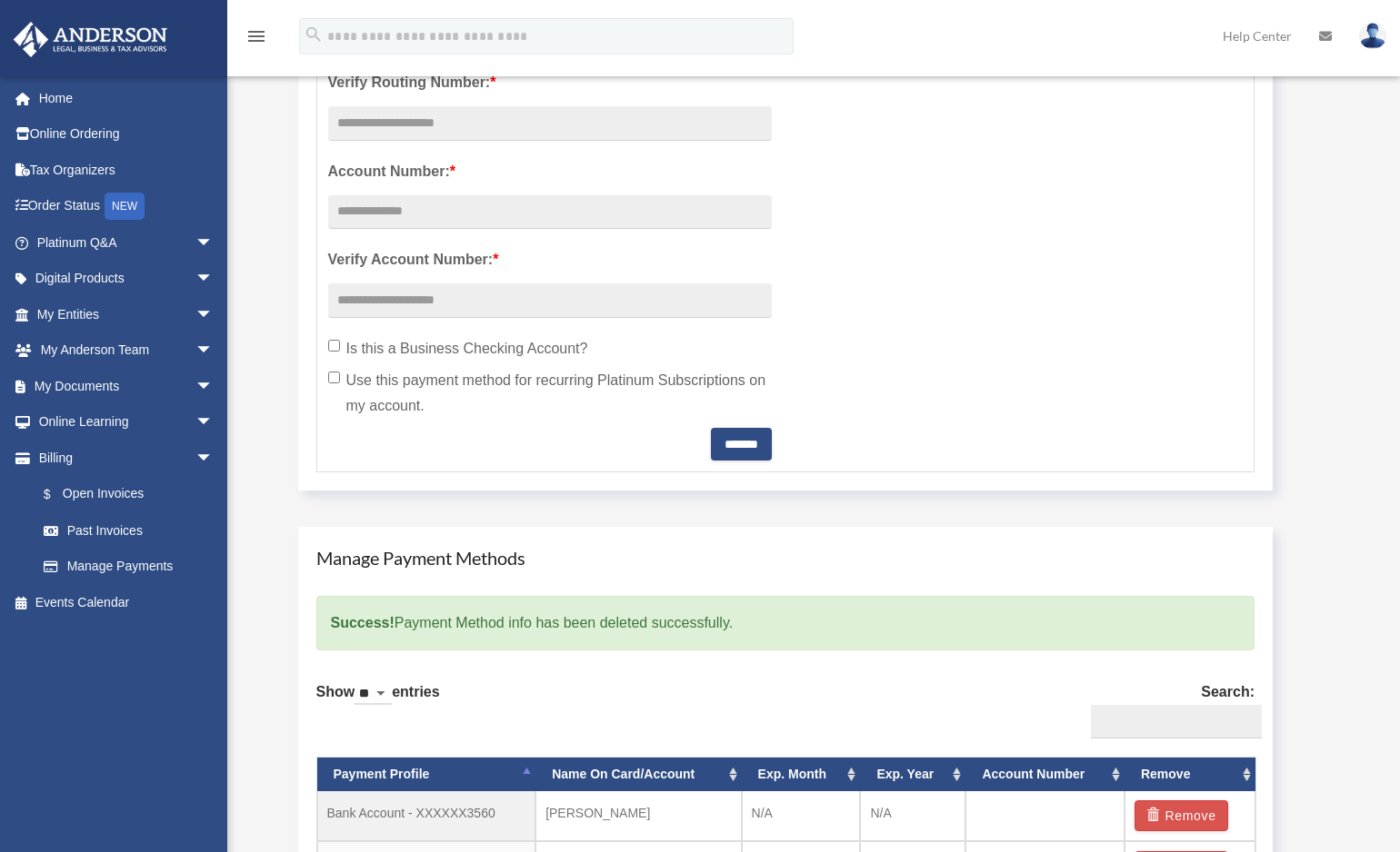
scroll to position [1206, 0]
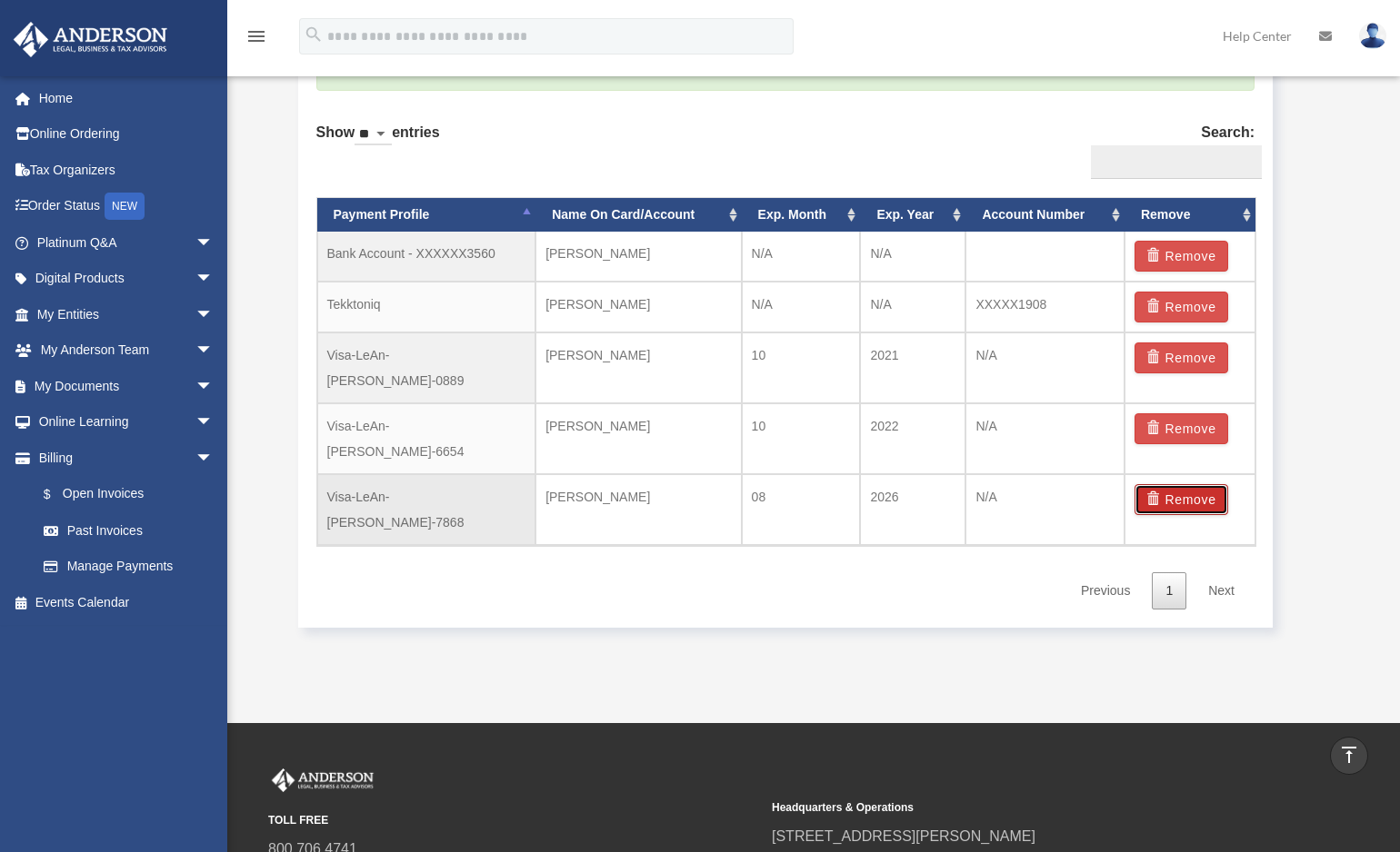
click at [1203, 485] on button "Remove" at bounding box center [1181, 500] width 93 height 31
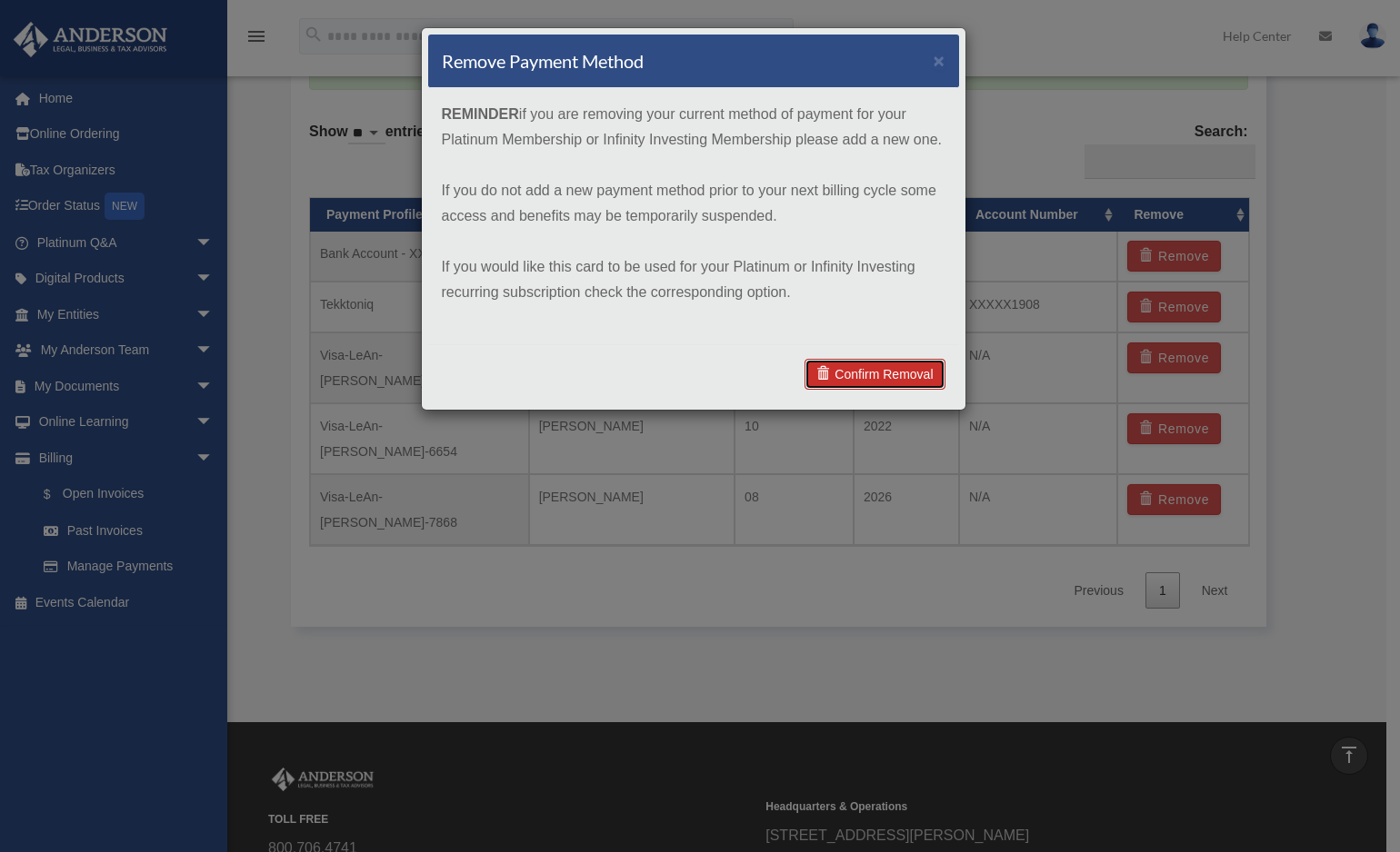
click at [848, 373] on link "Confirm Removal" at bounding box center [874, 375] width 140 height 31
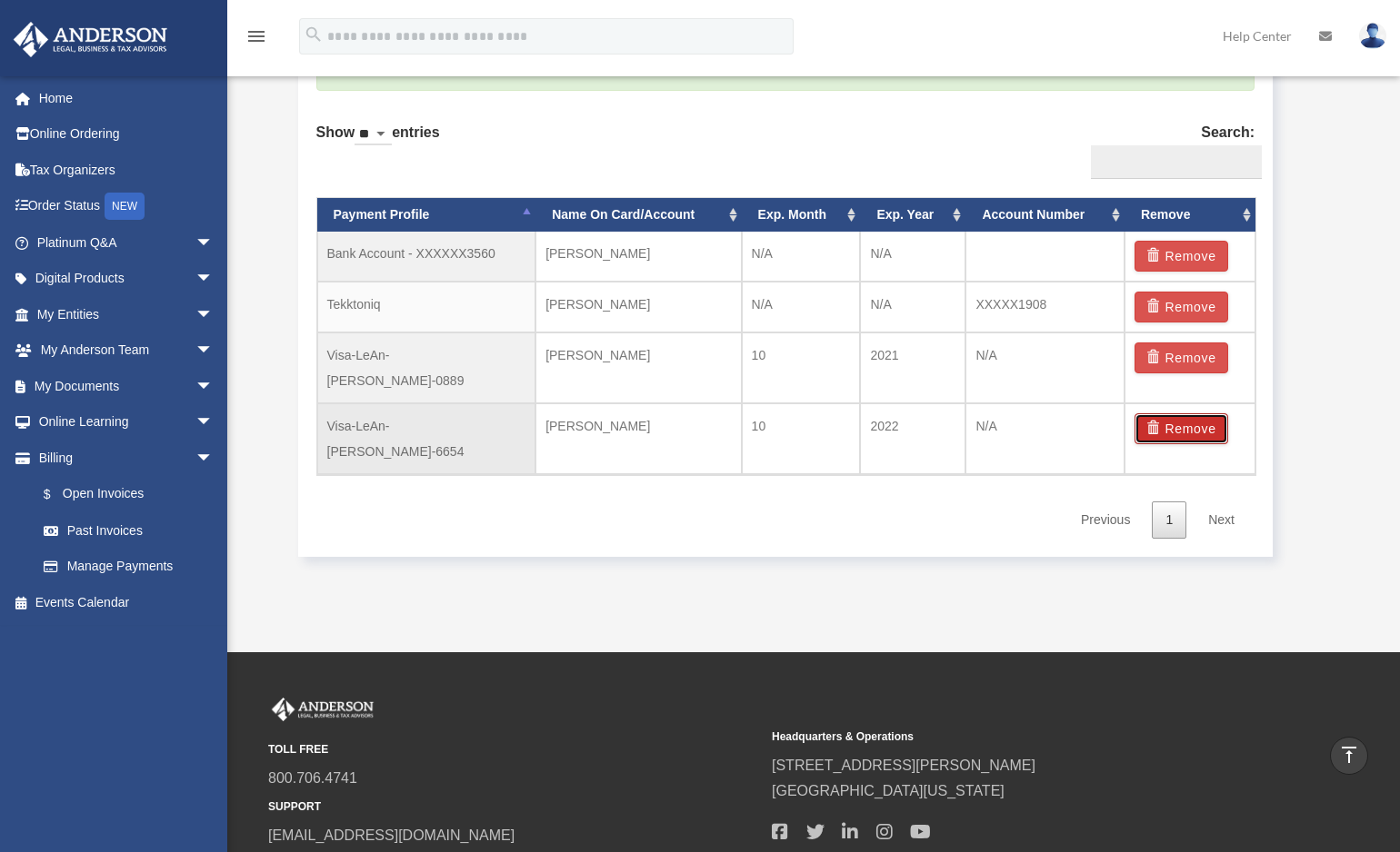
click at [1187, 413] on button "Remove" at bounding box center [1181, 429] width 93 height 31
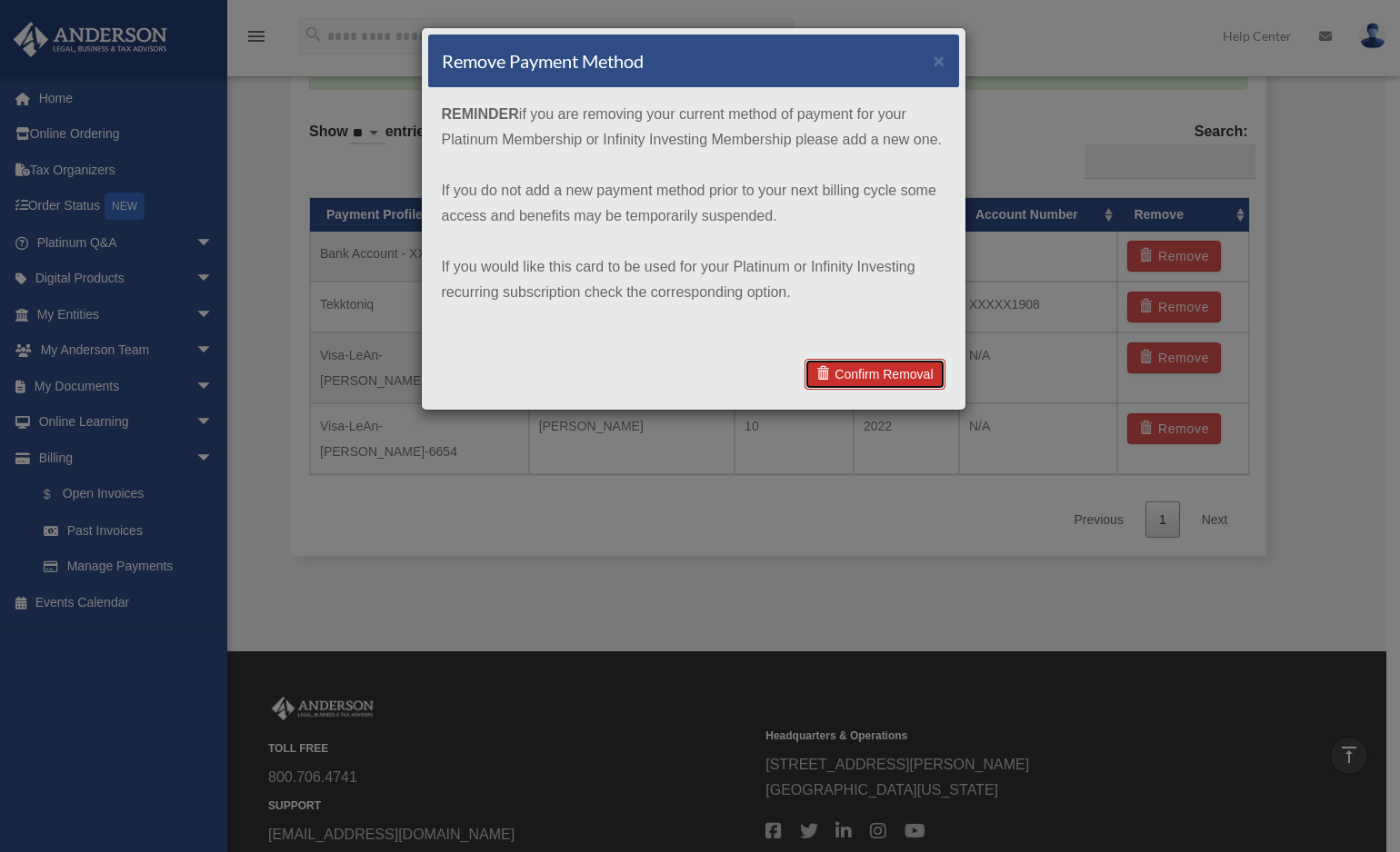
click at [845, 371] on link "Confirm Removal" at bounding box center [874, 375] width 140 height 31
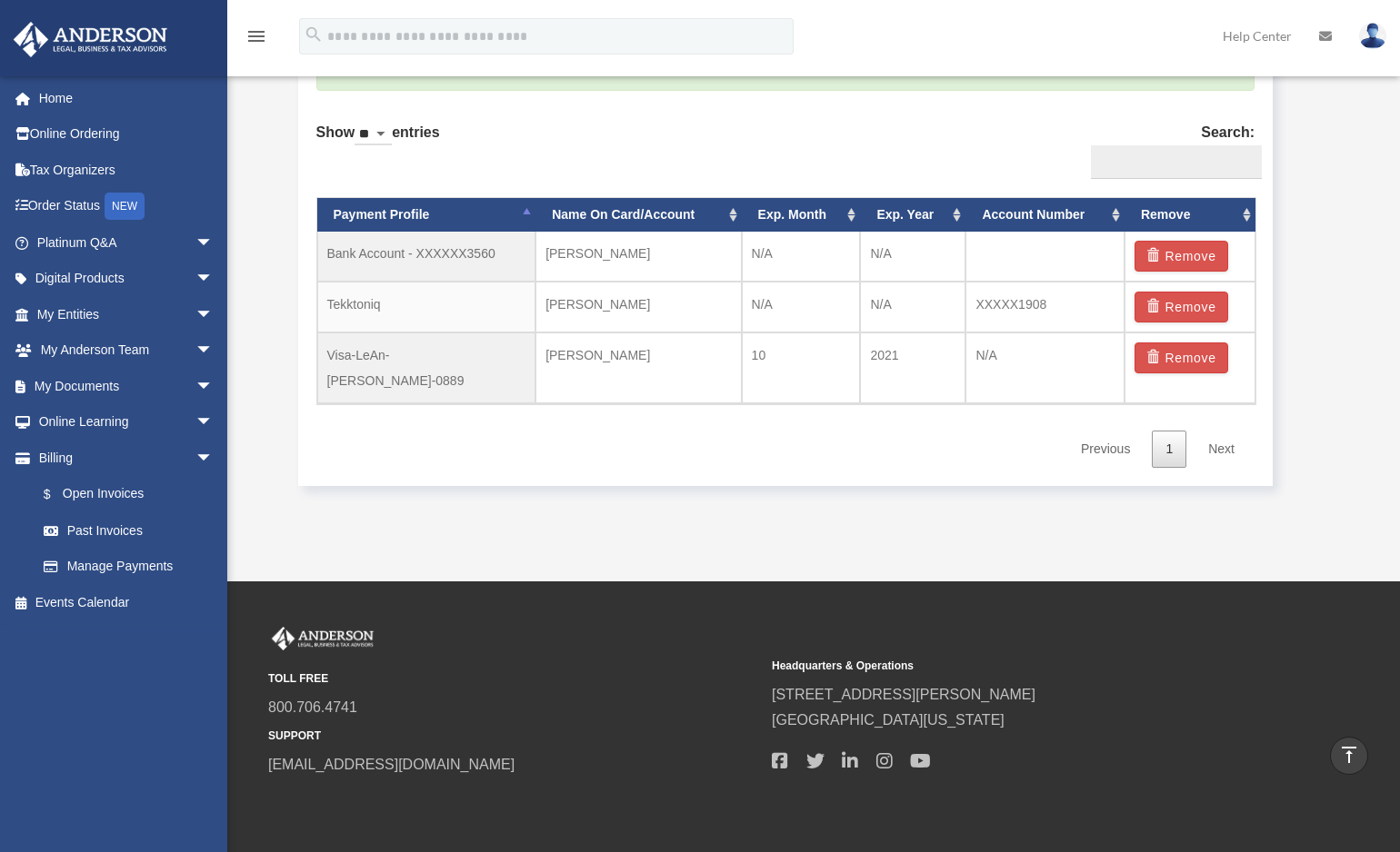
click at [1167, 355] on button "Remove" at bounding box center [1181, 358] width 93 height 31
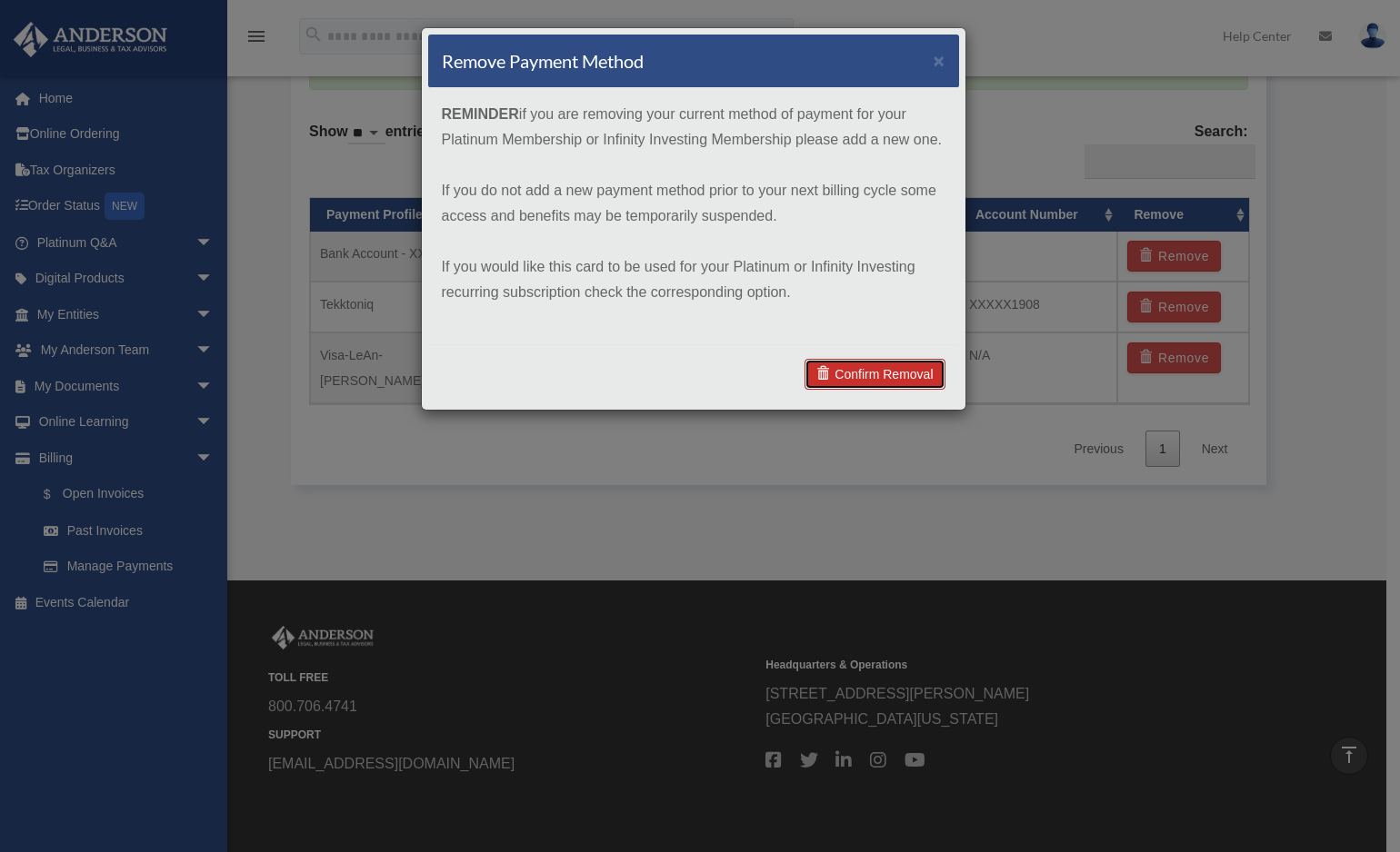
click at [891, 373] on link "Confirm Removal" at bounding box center [874, 375] width 140 height 31
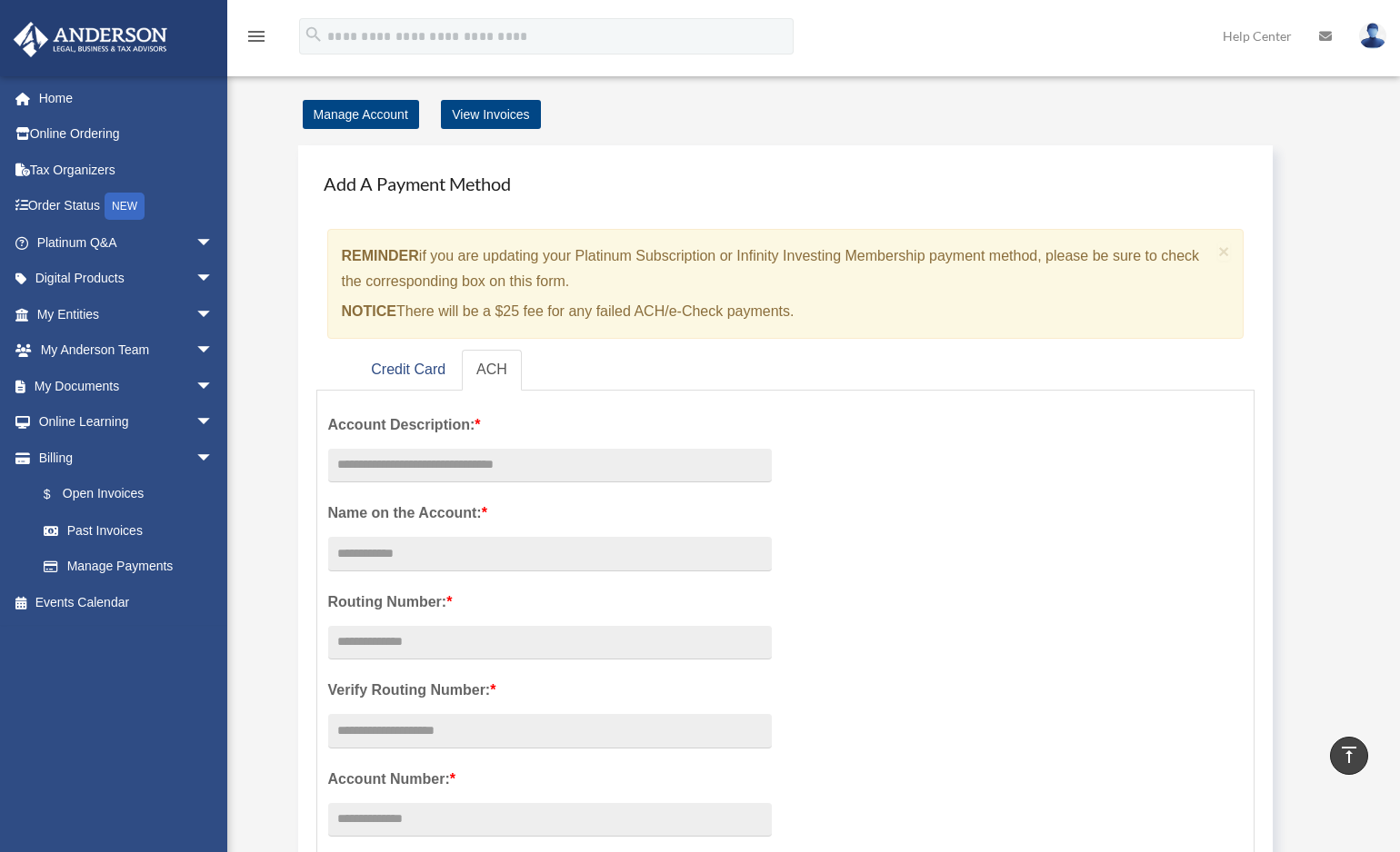
scroll to position [0, 0]
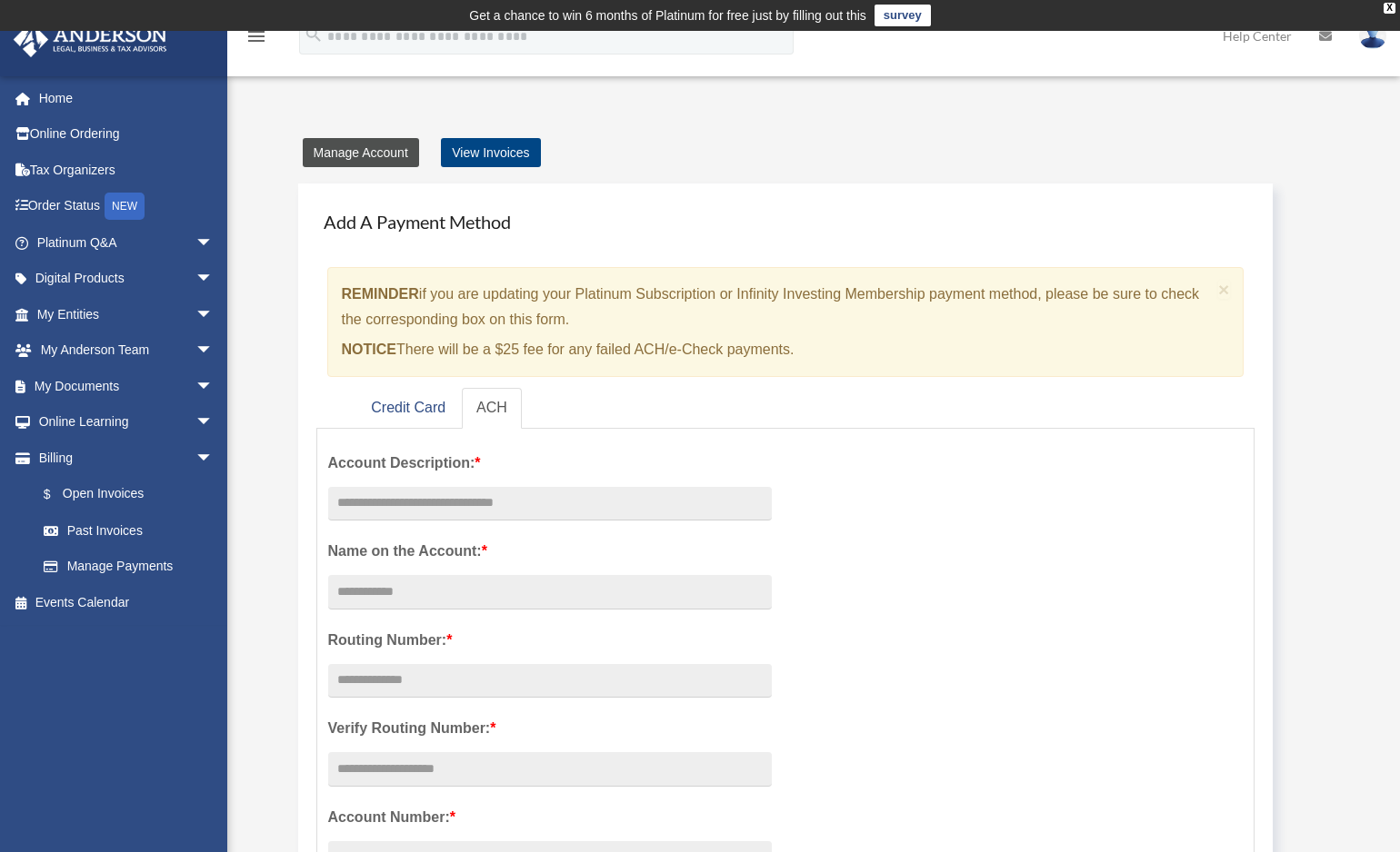
click at [366, 153] on link "Manage Account" at bounding box center [360, 153] width 116 height 29
click at [356, 149] on link "Manage Account" at bounding box center [360, 153] width 116 height 29
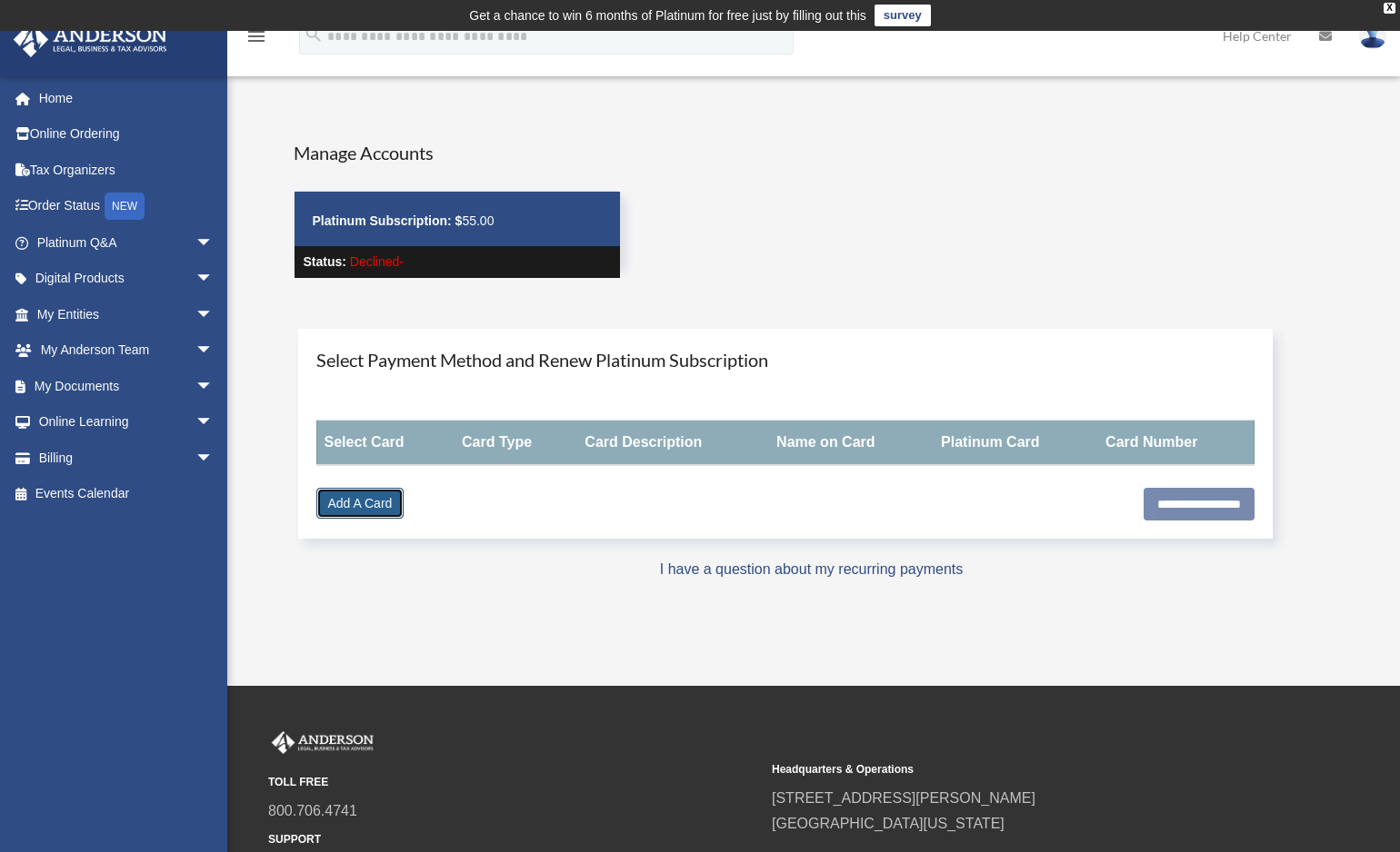
click at [354, 505] on link "Add A Card" at bounding box center [360, 504] width 88 height 31
click at [363, 500] on link "Add A Card" at bounding box center [360, 504] width 88 height 31
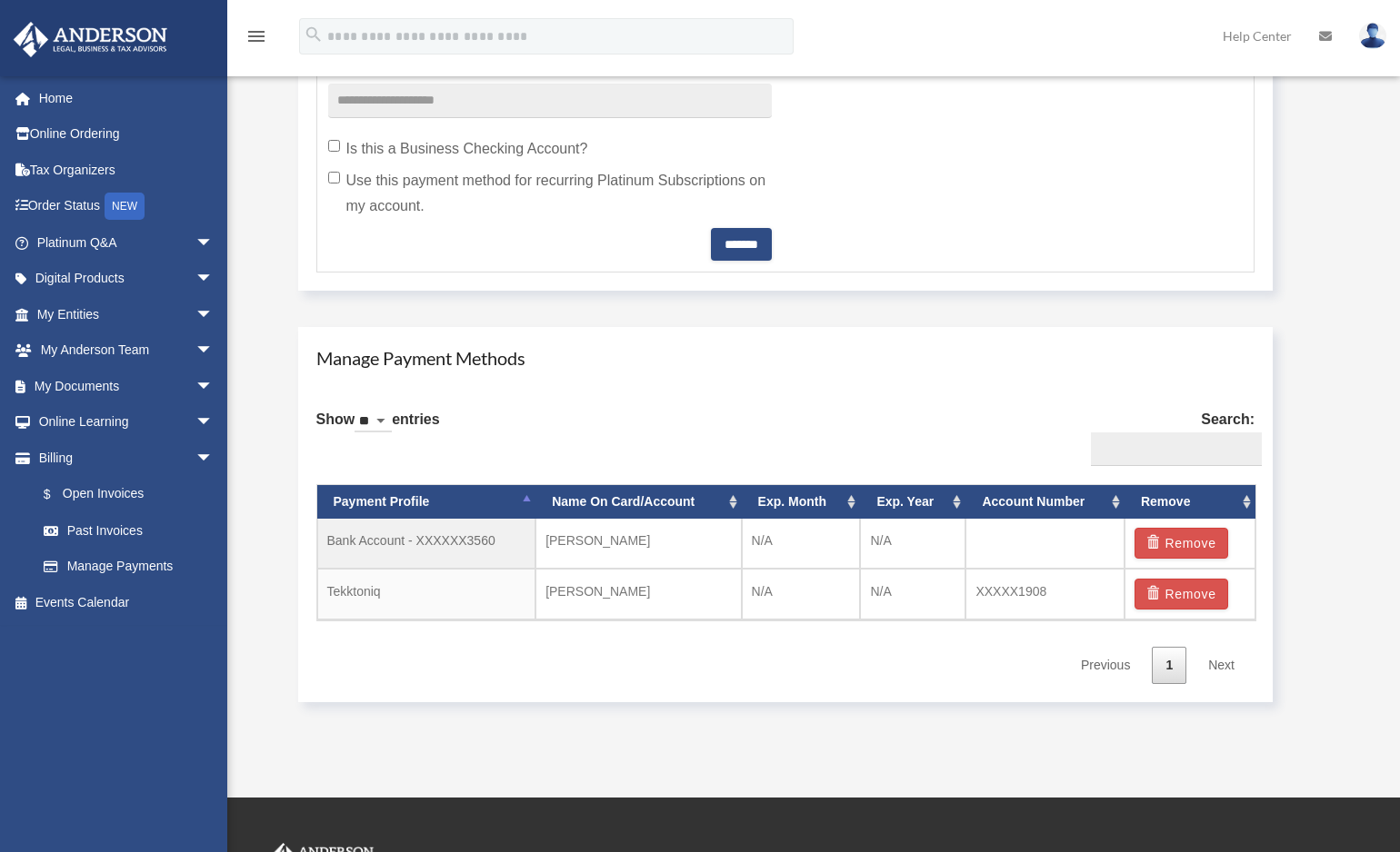
scroll to position [1131, 0]
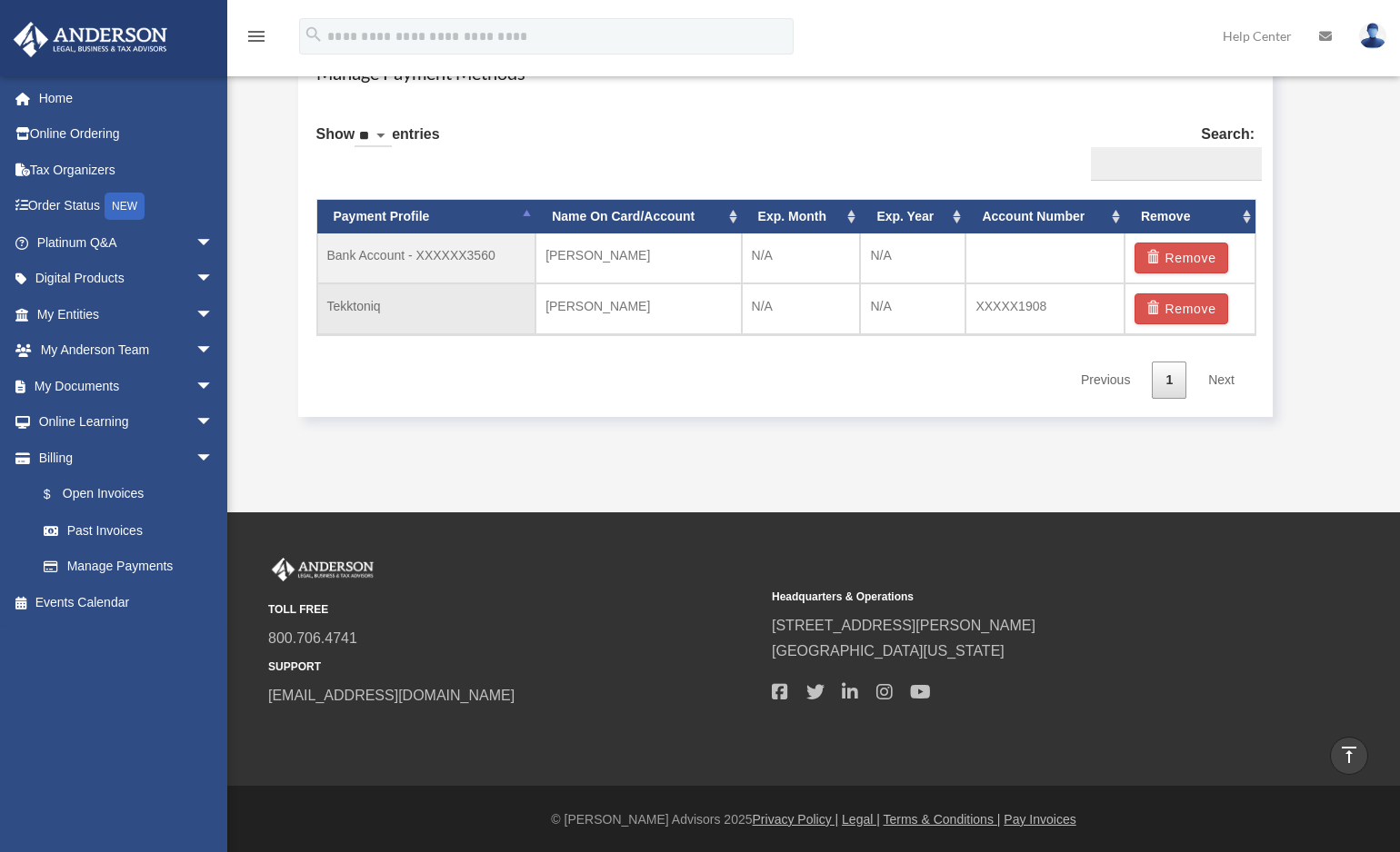
click at [377, 308] on td "Tekktoniq" at bounding box center [426, 309] width 219 height 51
click at [1021, 301] on td "XXXXX1908" at bounding box center [1045, 309] width 159 height 51
click at [686, 302] on td "[PERSON_NAME]" at bounding box center [638, 309] width 205 height 51
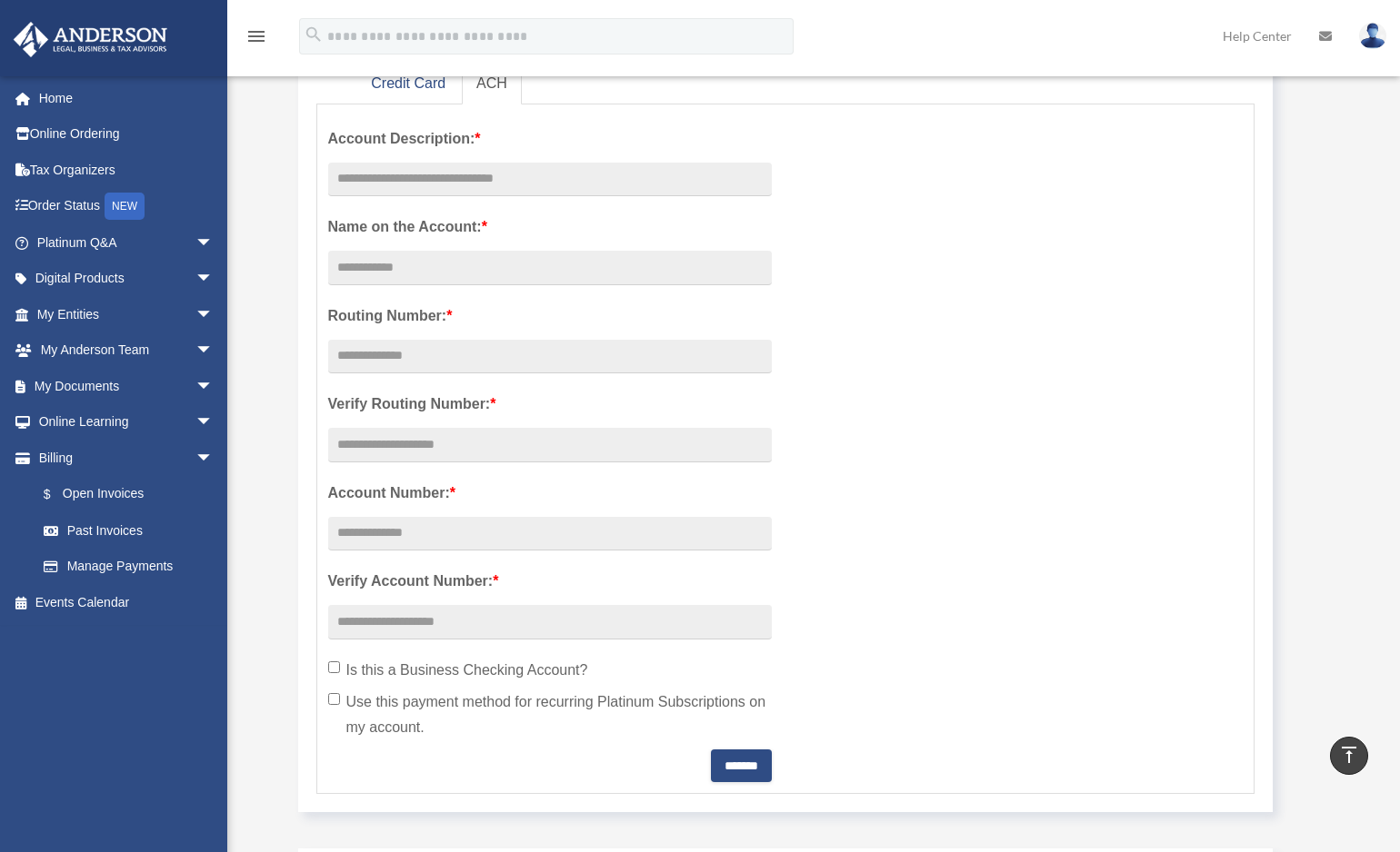
scroll to position [0, 0]
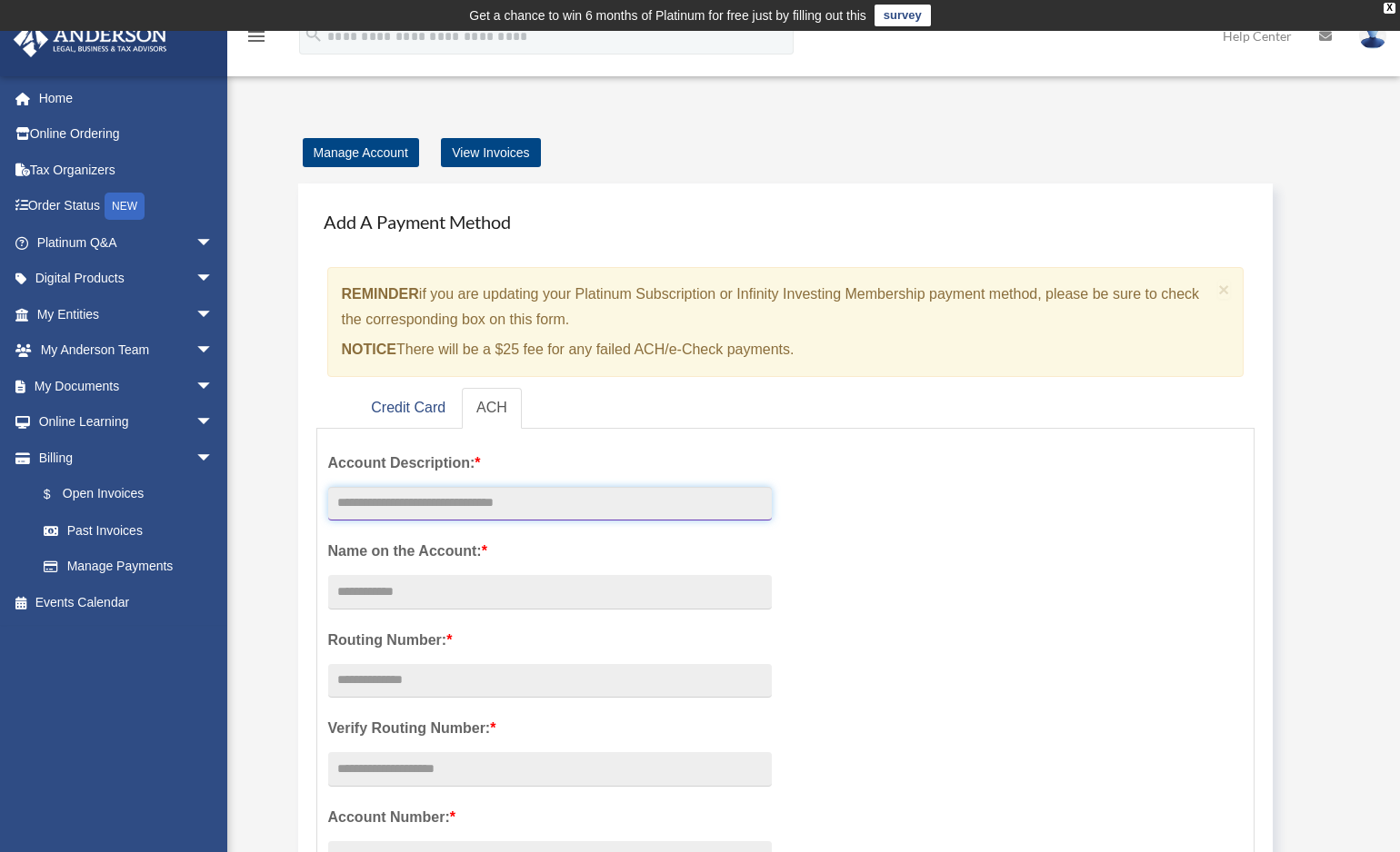
click at [361, 508] on input "text" at bounding box center [550, 505] width 443 height 35
type input "*********"
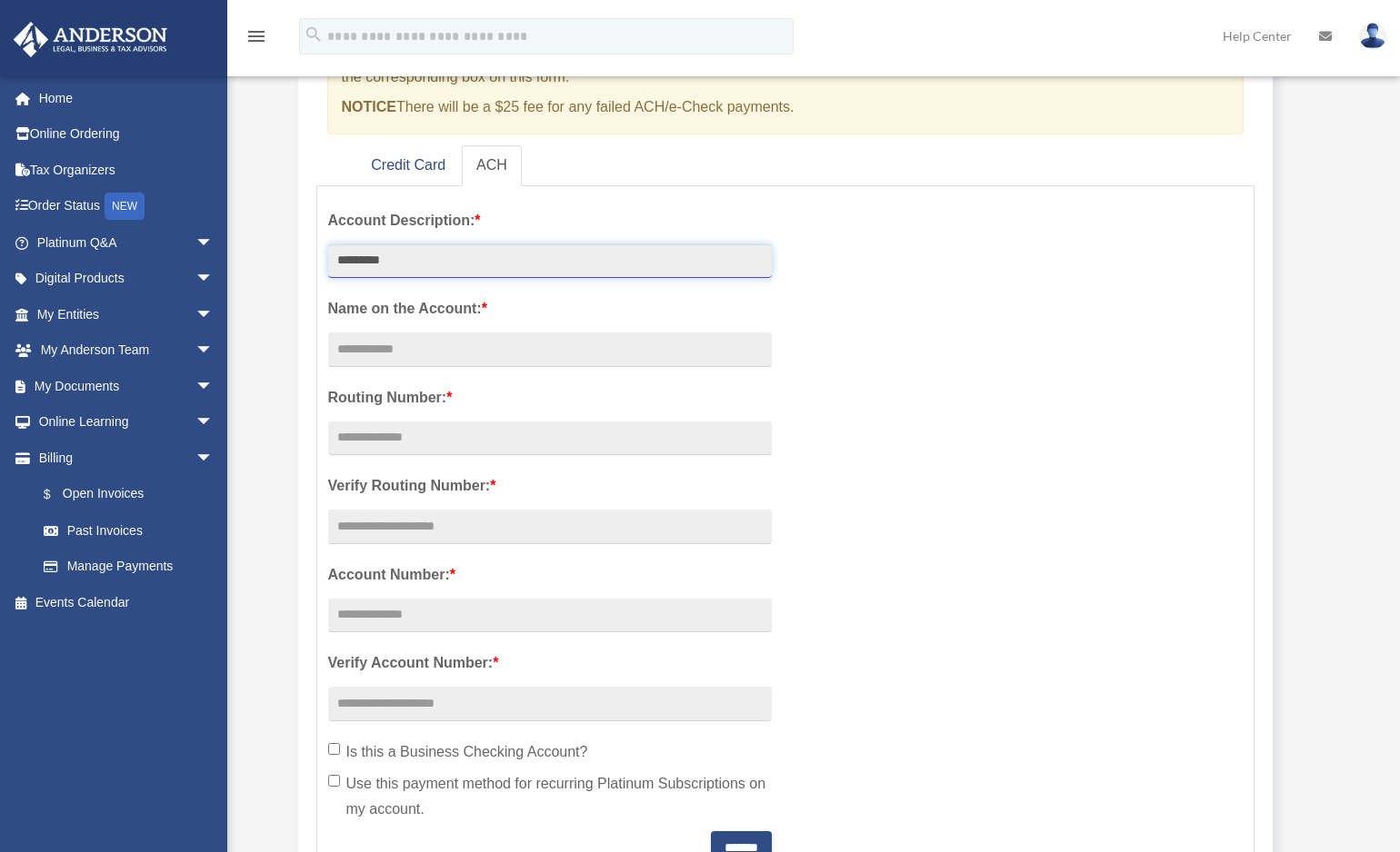
scroll to position [388, 0]
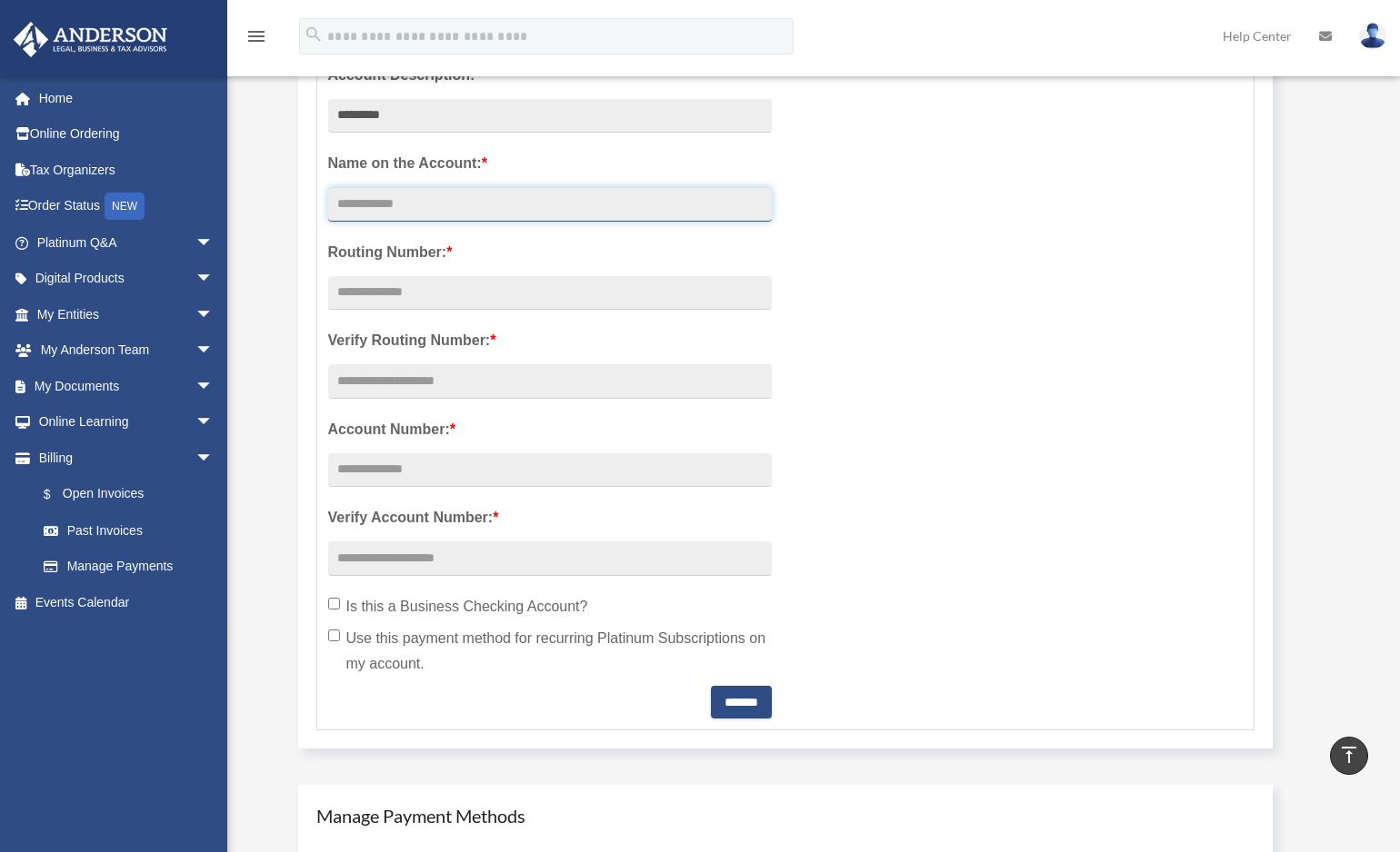
click at [443, 203] on input "Account Description: *" at bounding box center [550, 204] width 443 height 35
type input "**********"
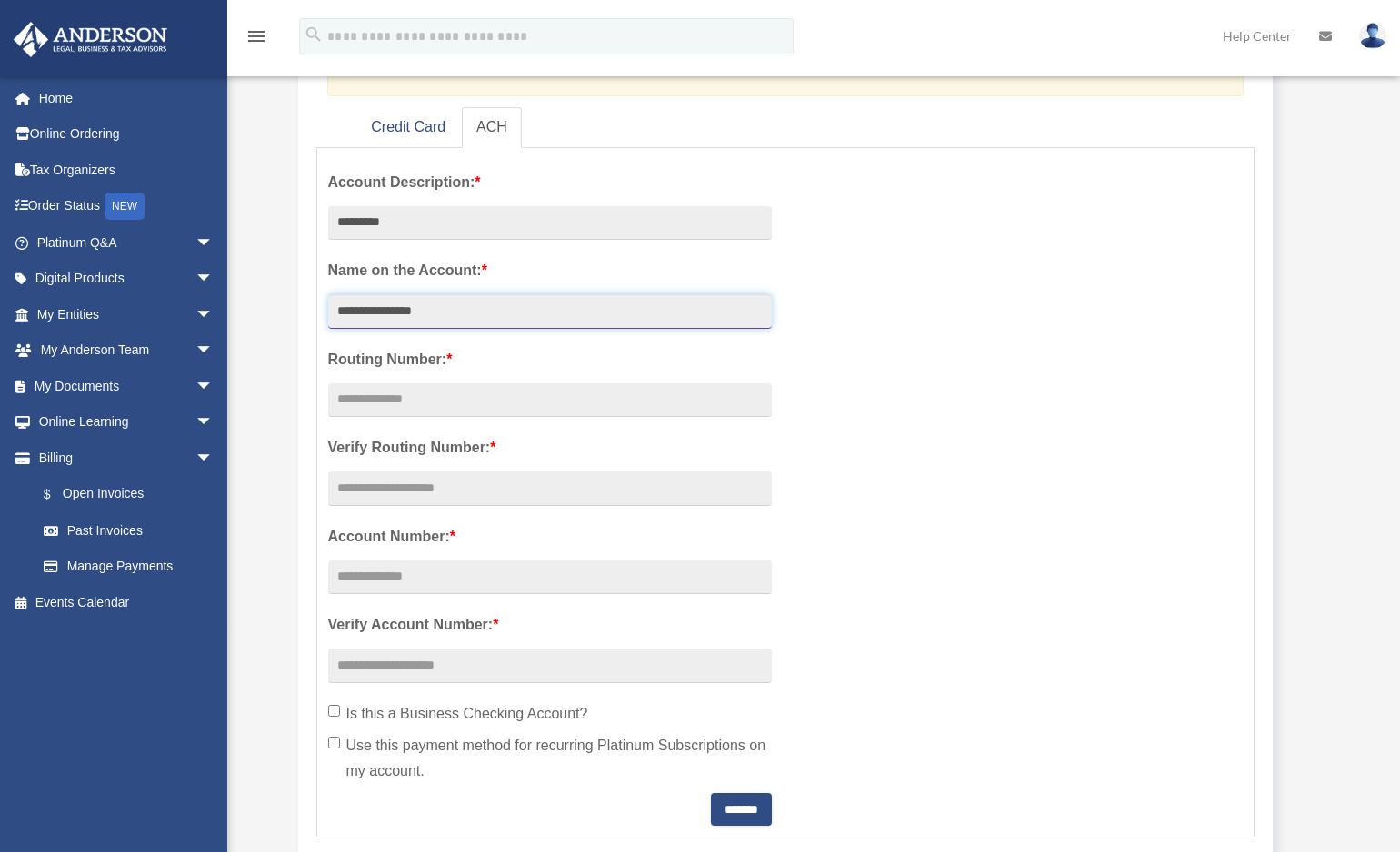
scroll to position [304, 0]
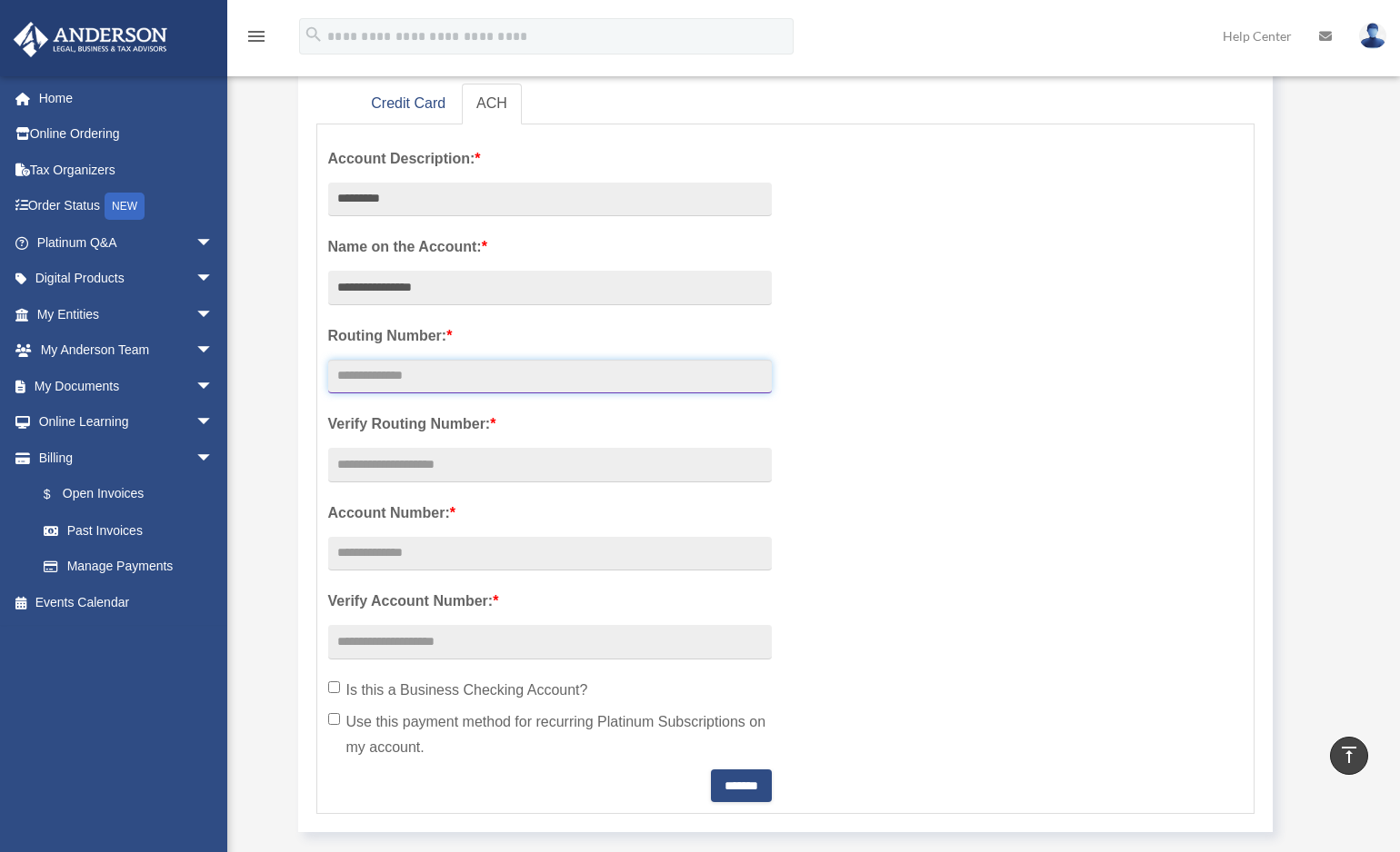
click at [414, 382] on input "text" at bounding box center [550, 377] width 443 height 35
type input "*********"
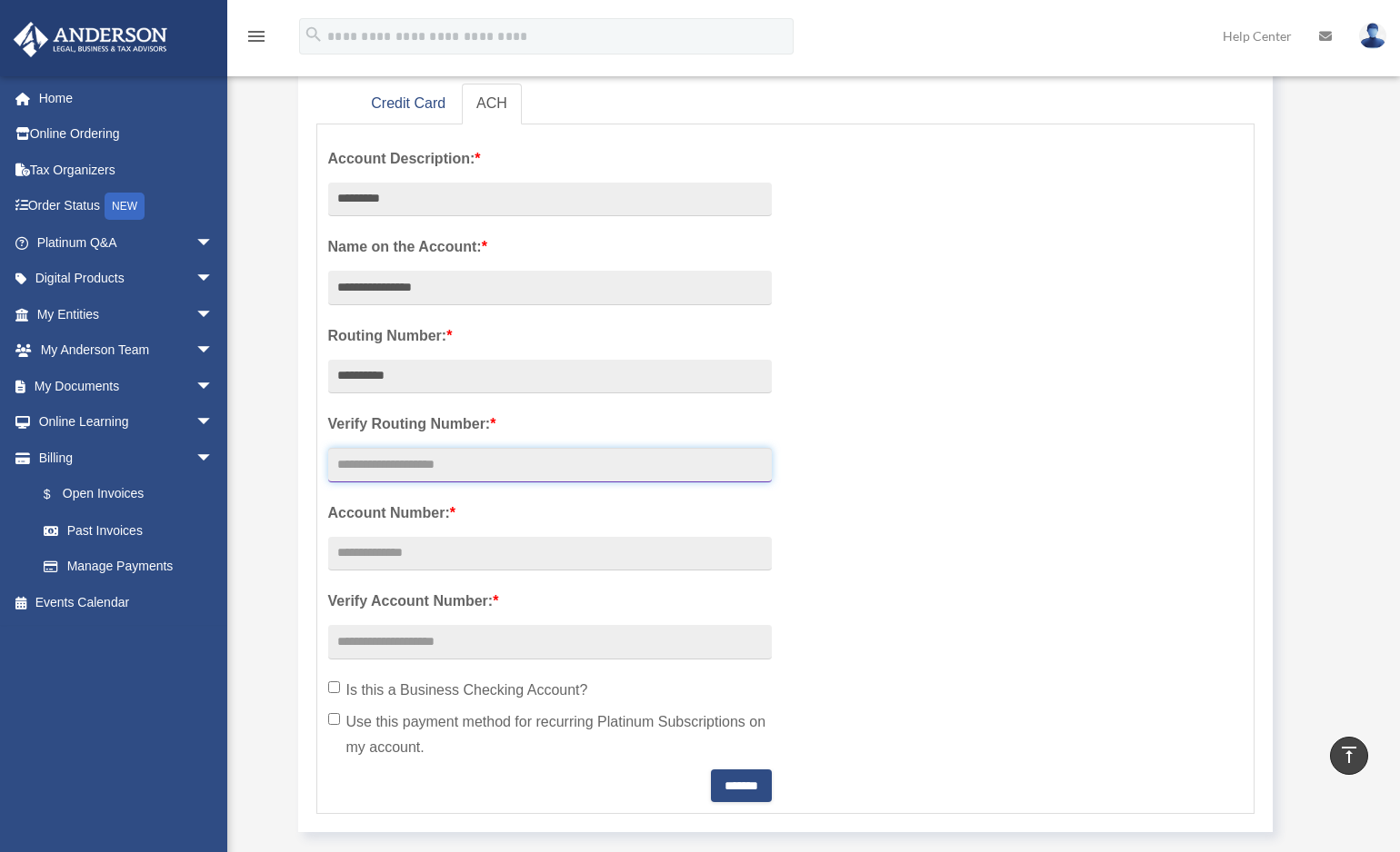
click at [466, 464] on input "text" at bounding box center [550, 465] width 443 height 35
type input "*********"
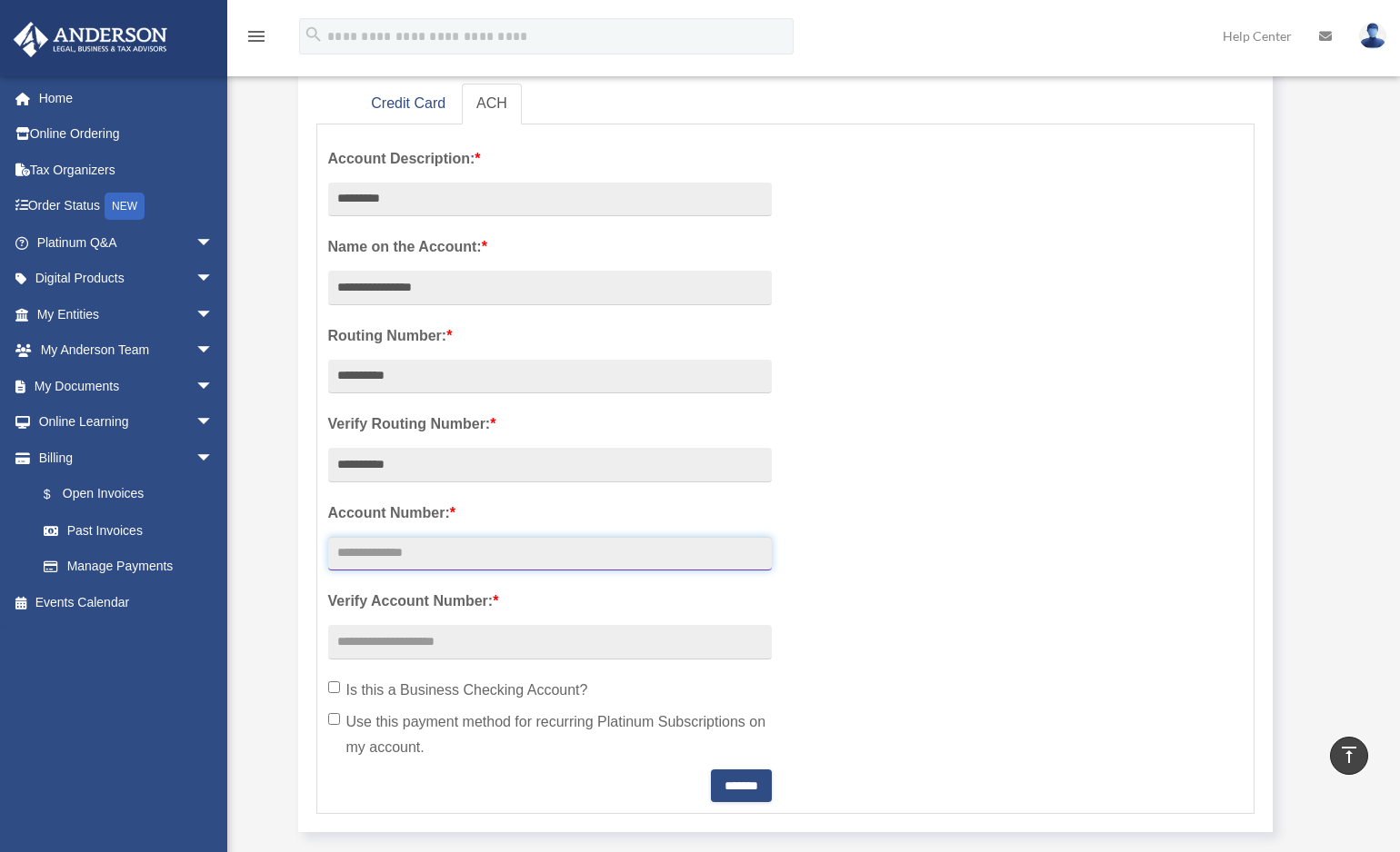
click at [438, 557] on input "text" at bounding box center [550, 554] width 443 height 35
paste input "*********"
type input "*********"
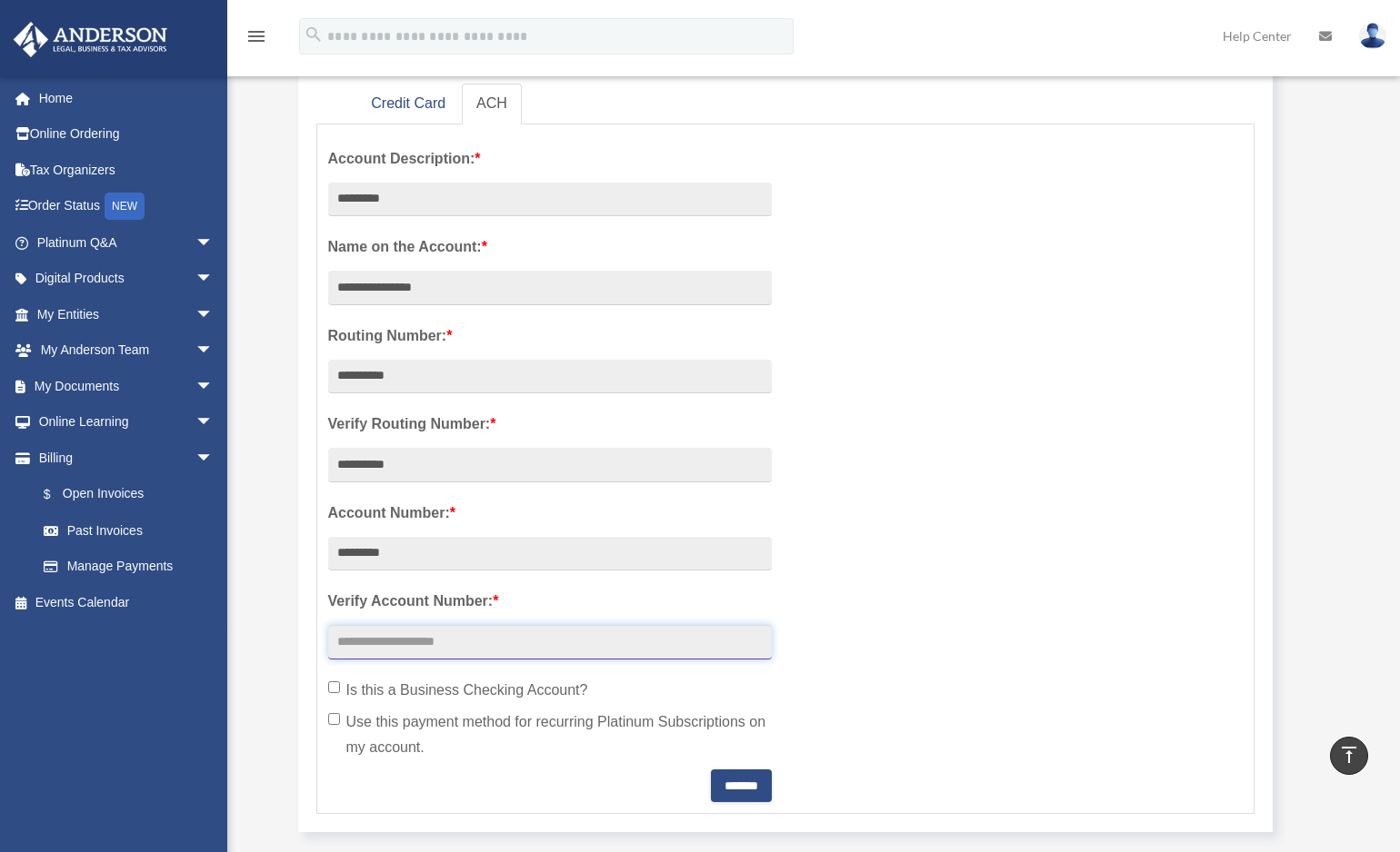
click at [414, 654] on input "text" at bounding box center [550, 642] width 443 height 35
paste input "*********"
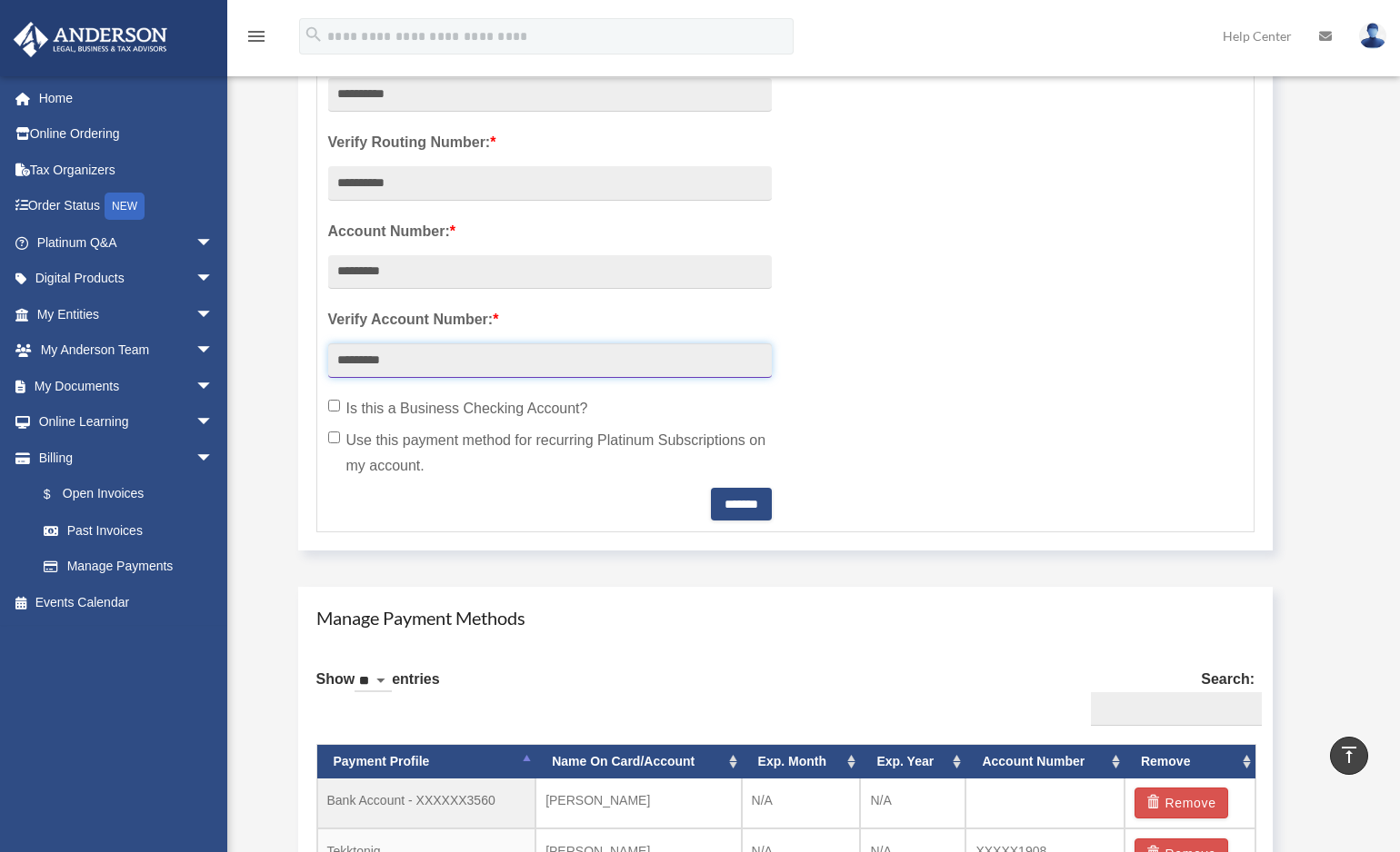
scroll to position [588, 0]
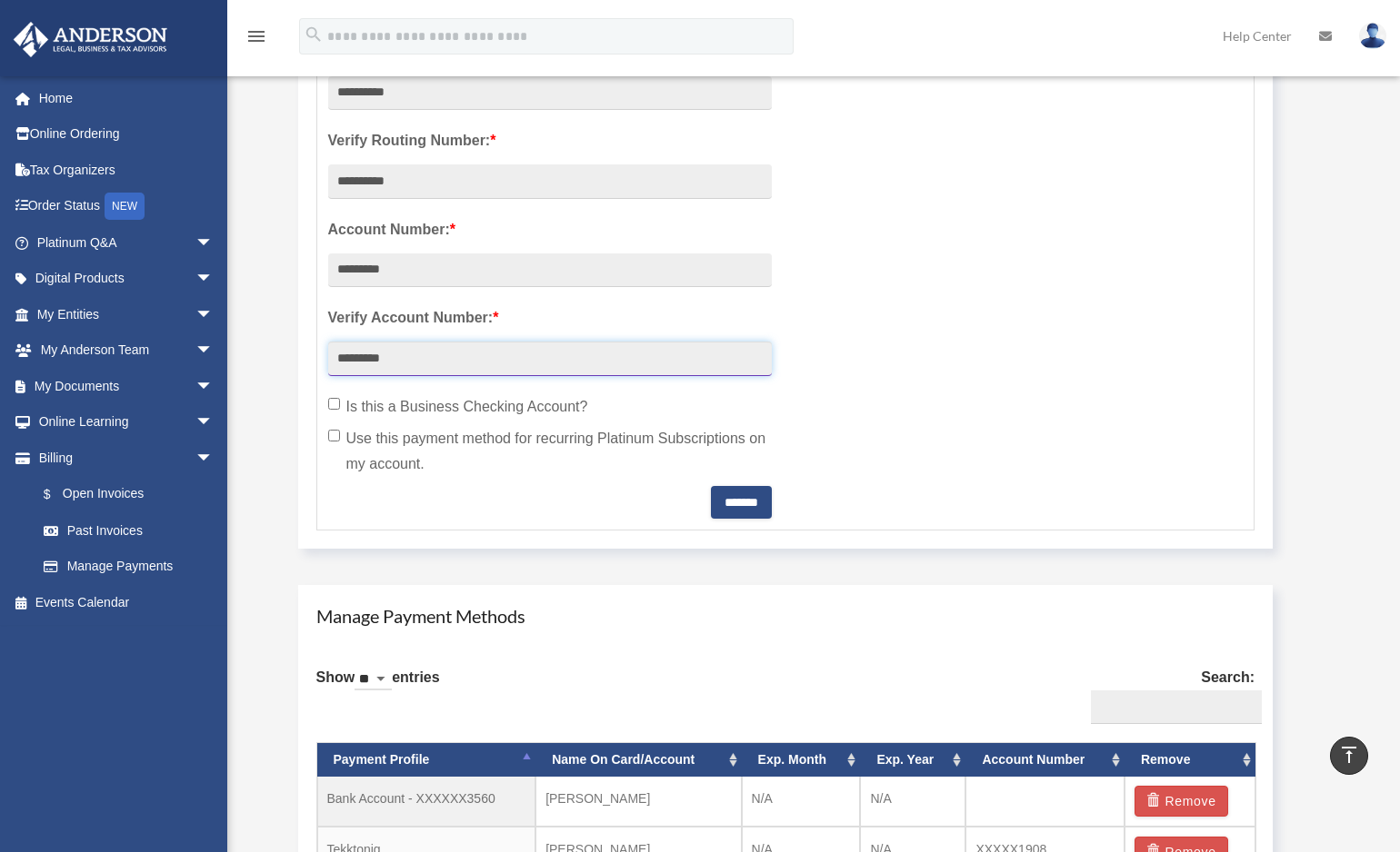
type input "*********"
click at [716, 503] on input "*******" at bounding box center [741, 503] width 60 height 33
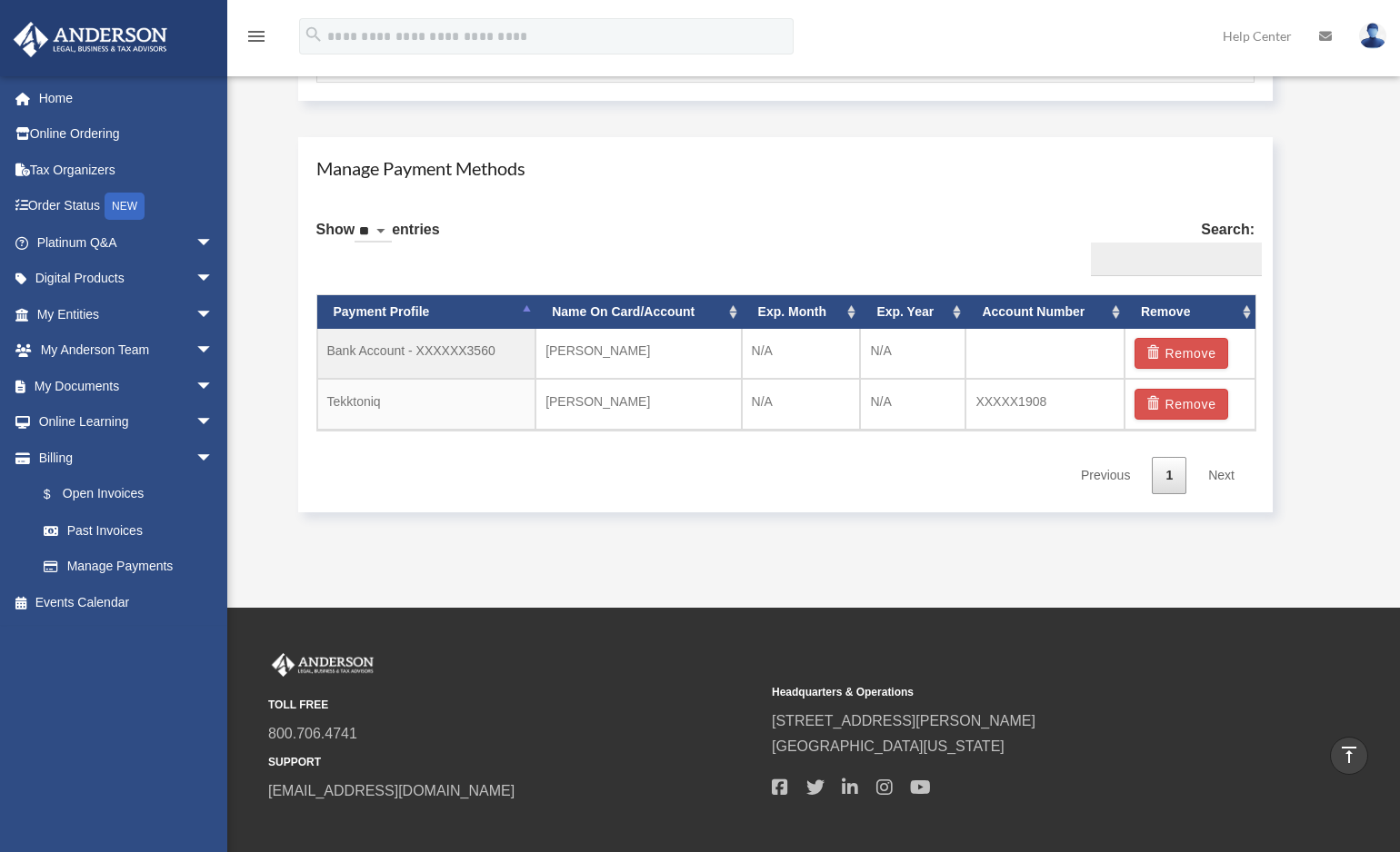
scroll to position [1066, 0]
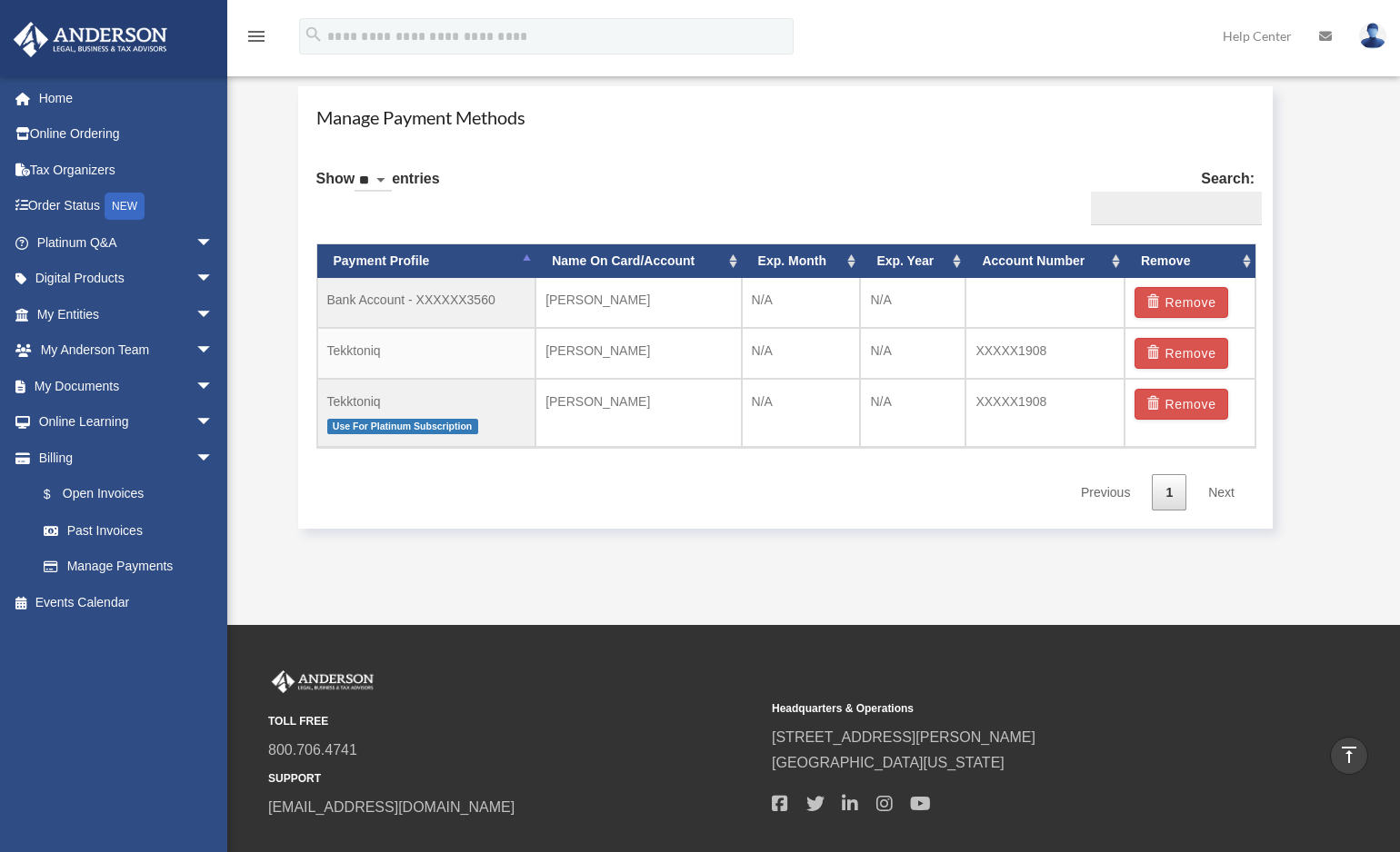
scroll to position [1089, 0]
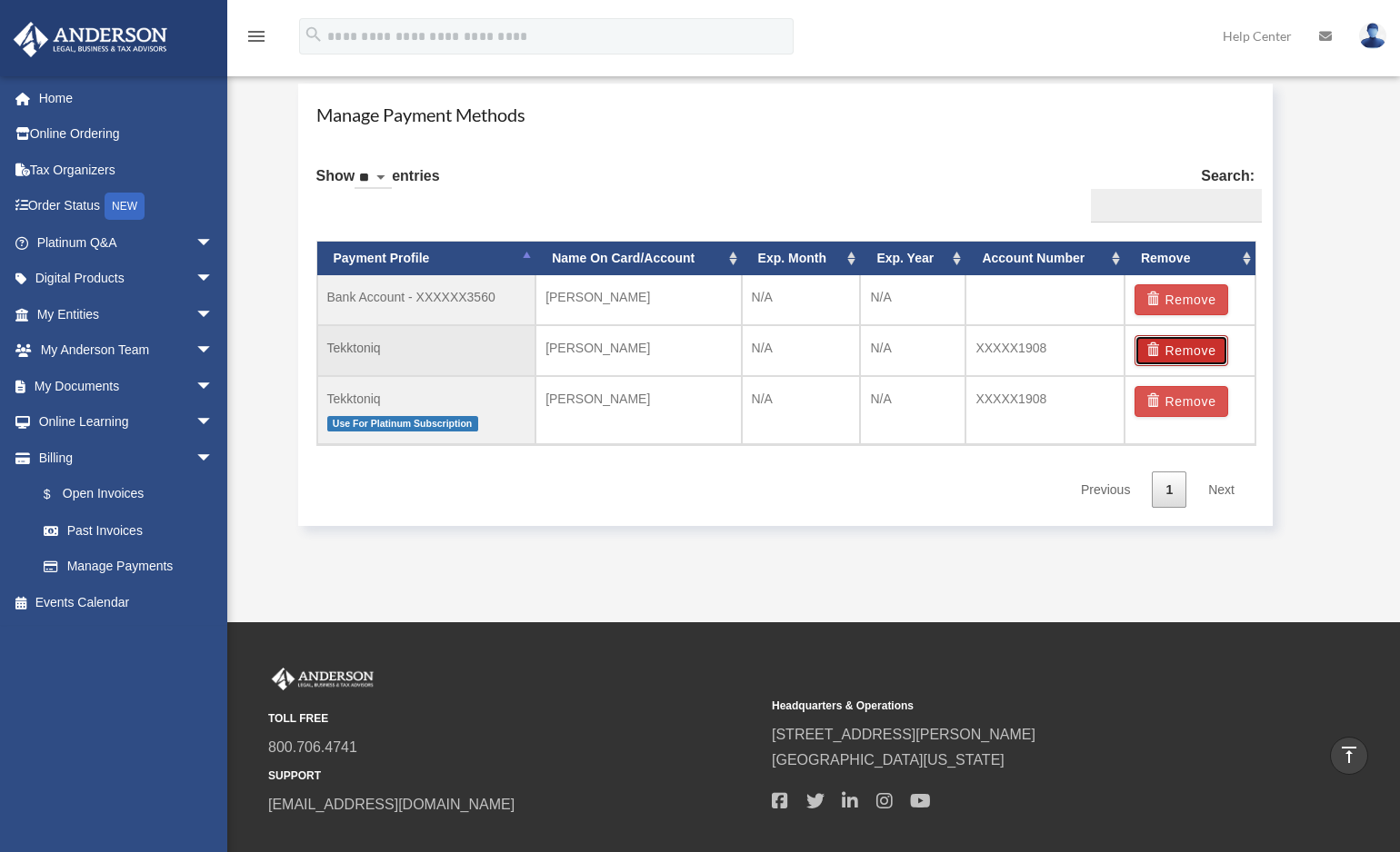
click at [1174, 351] on button "Remove" at bounding box center [1181, 351] width 93 height 31
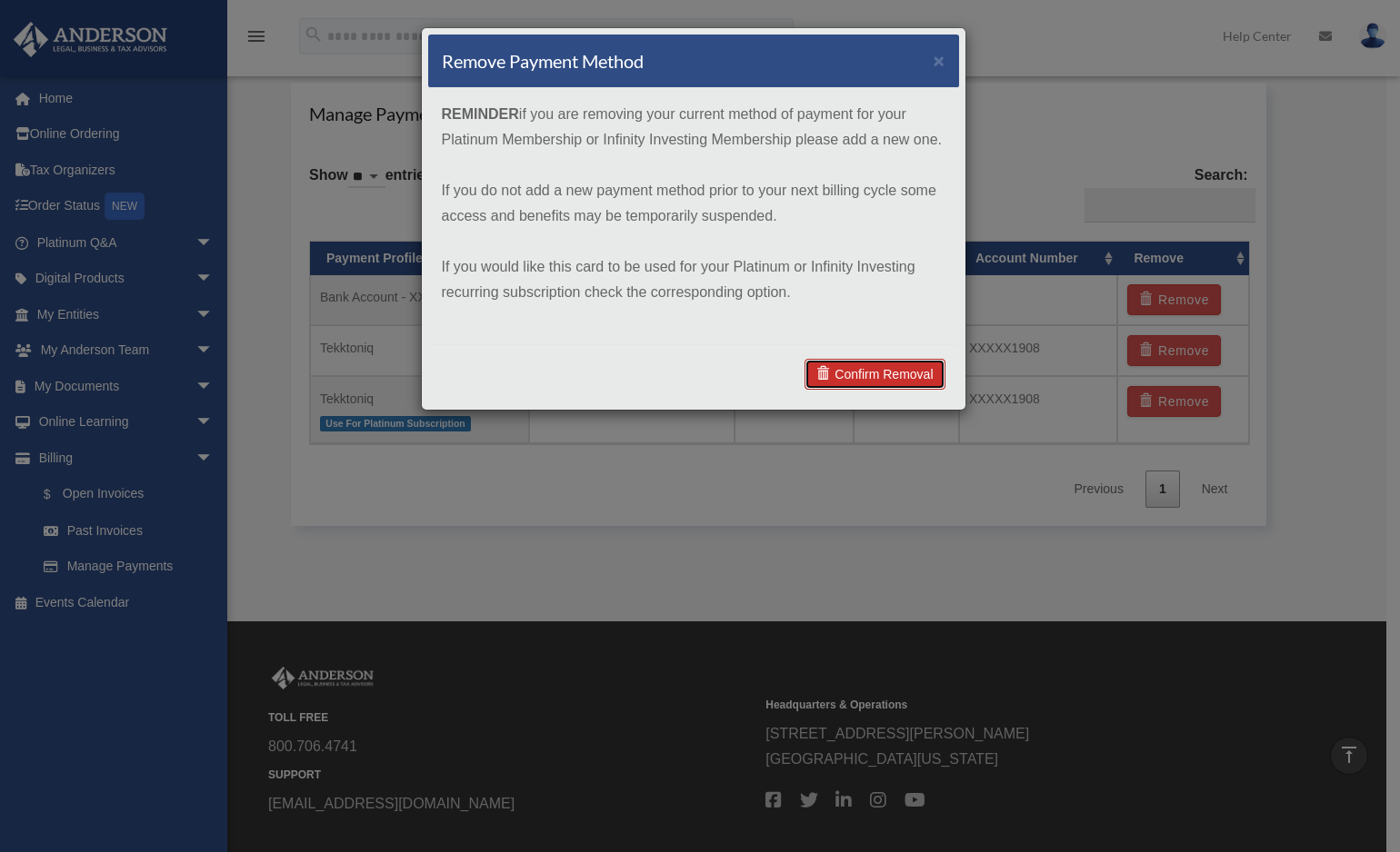
click at [900, 376] on link "Confirm Removal" at bounding box center [874, 375] width 140 height 31
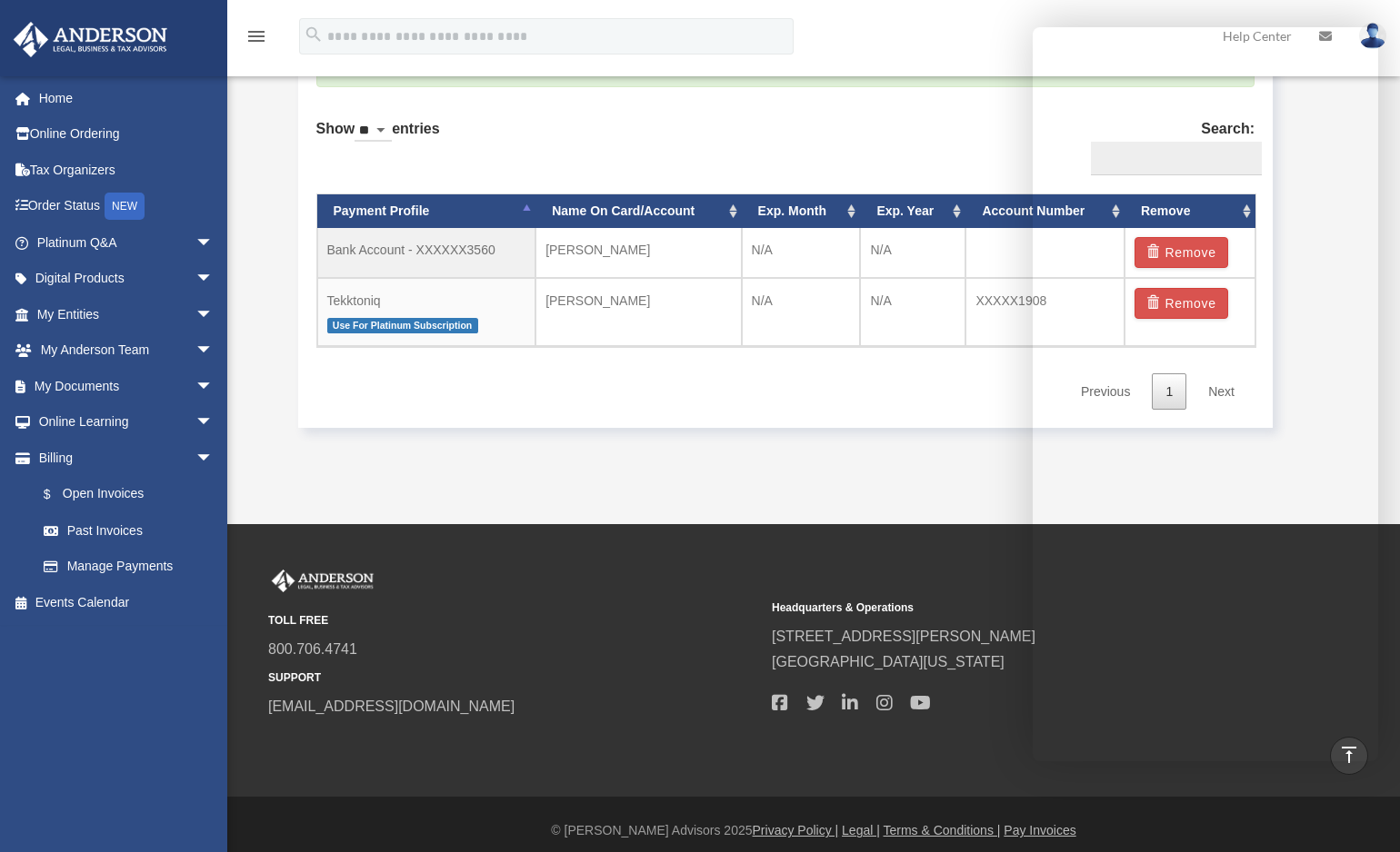
scroll to position [1222, 0]
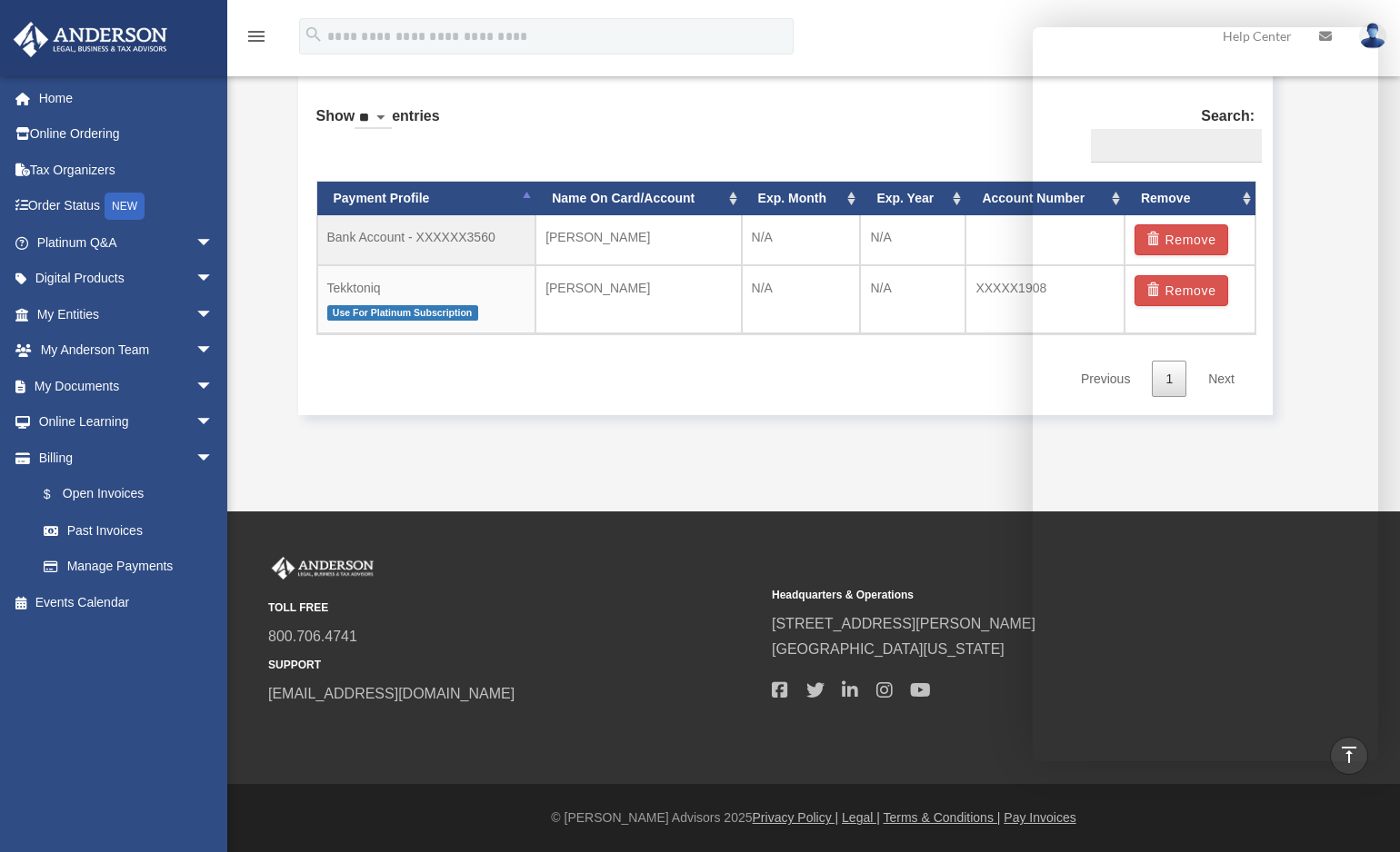
click at [899, 38] on div "menu search Site Menu add lean@fortunatefoundations.com My Profile Reset Passwo…" at bounding box center [700, 44] width 1373 height 61
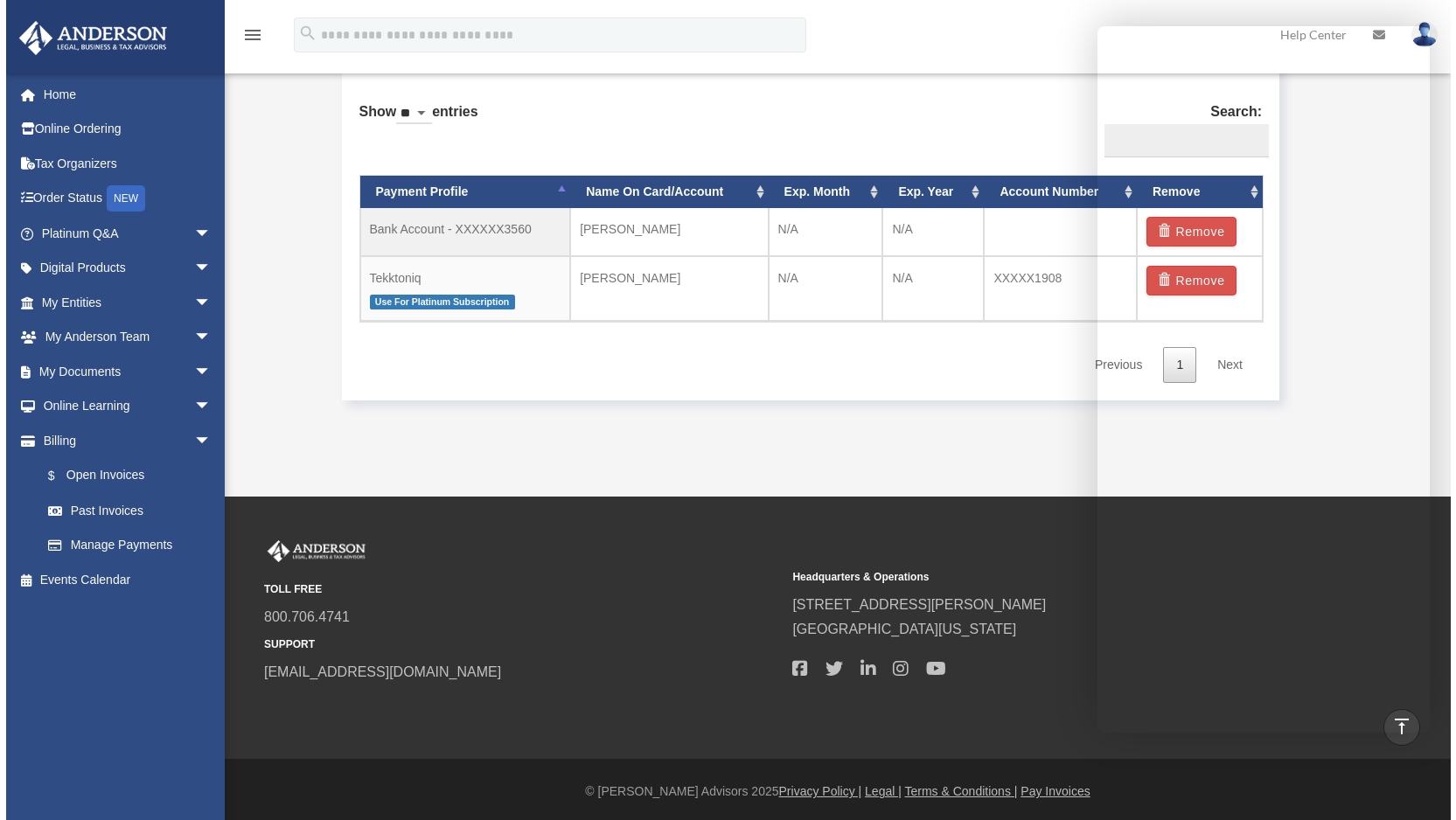
scroll to position [1181, 0]
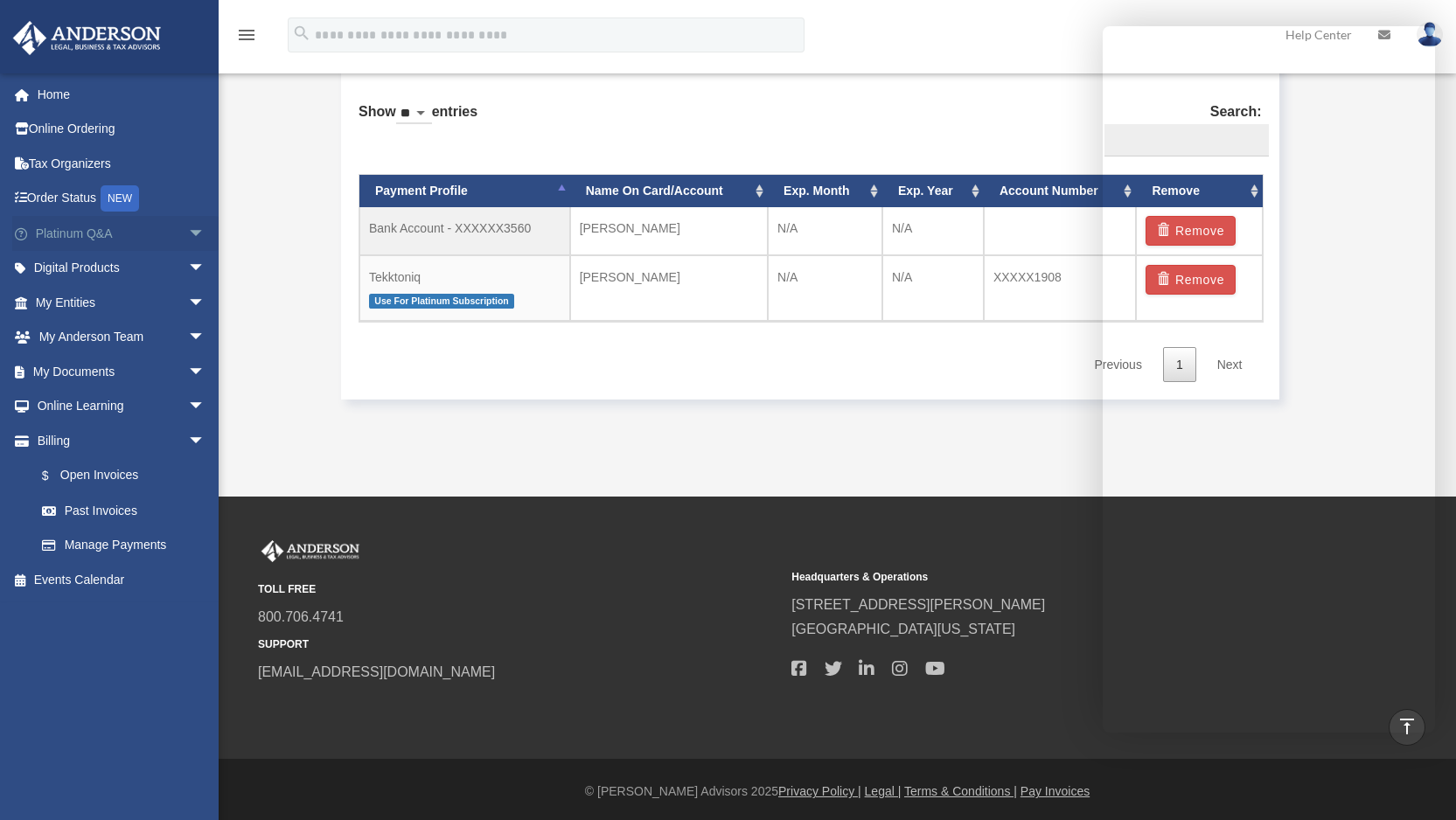
click at [188, 232] on span "arrow_drop_down" at bounding box center [205, 234] width 35 height 36
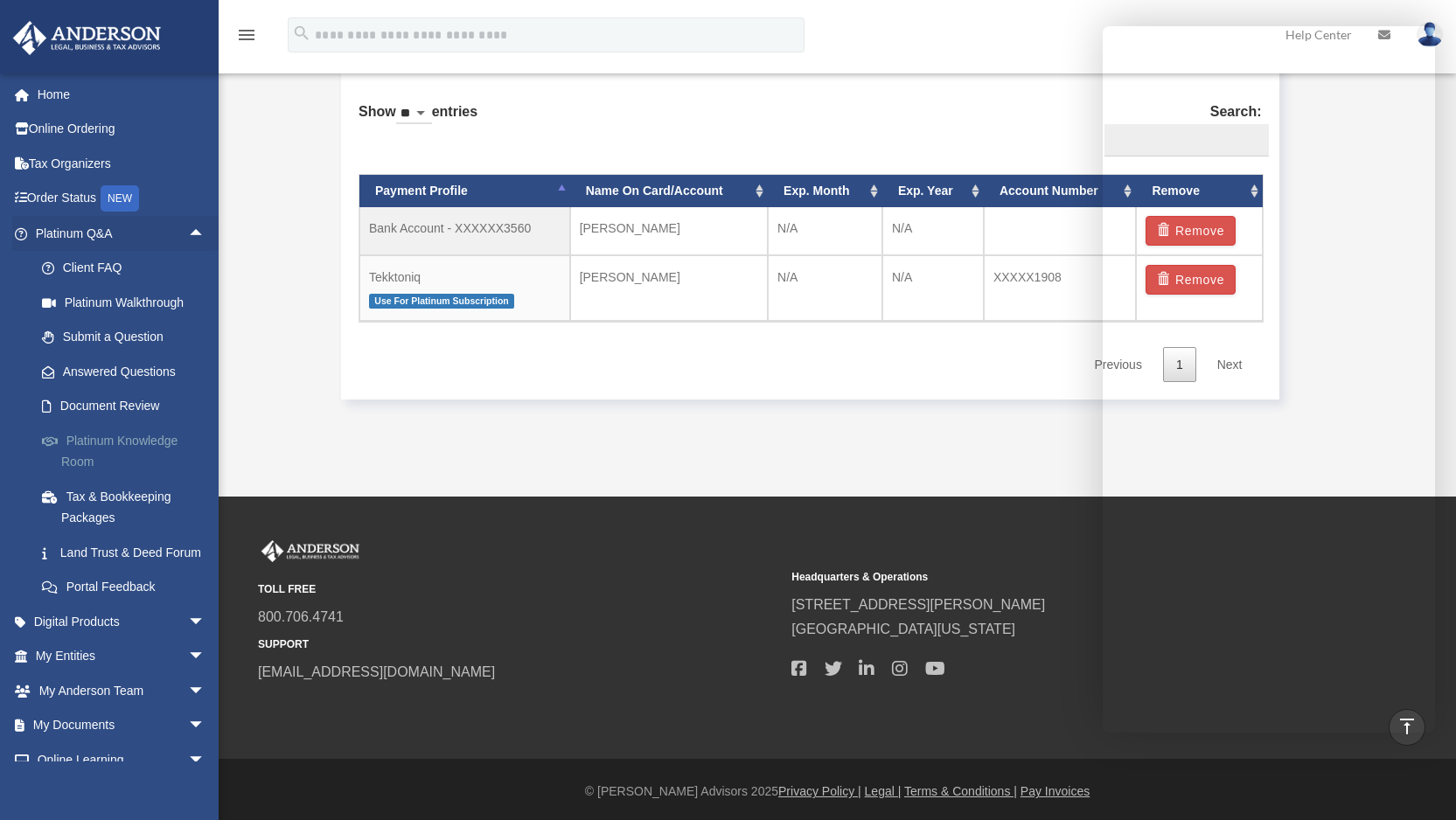
click at [99, 444] on link "Platinum Knowledge Room" at bounding box center [128, 451] width 207 height 56
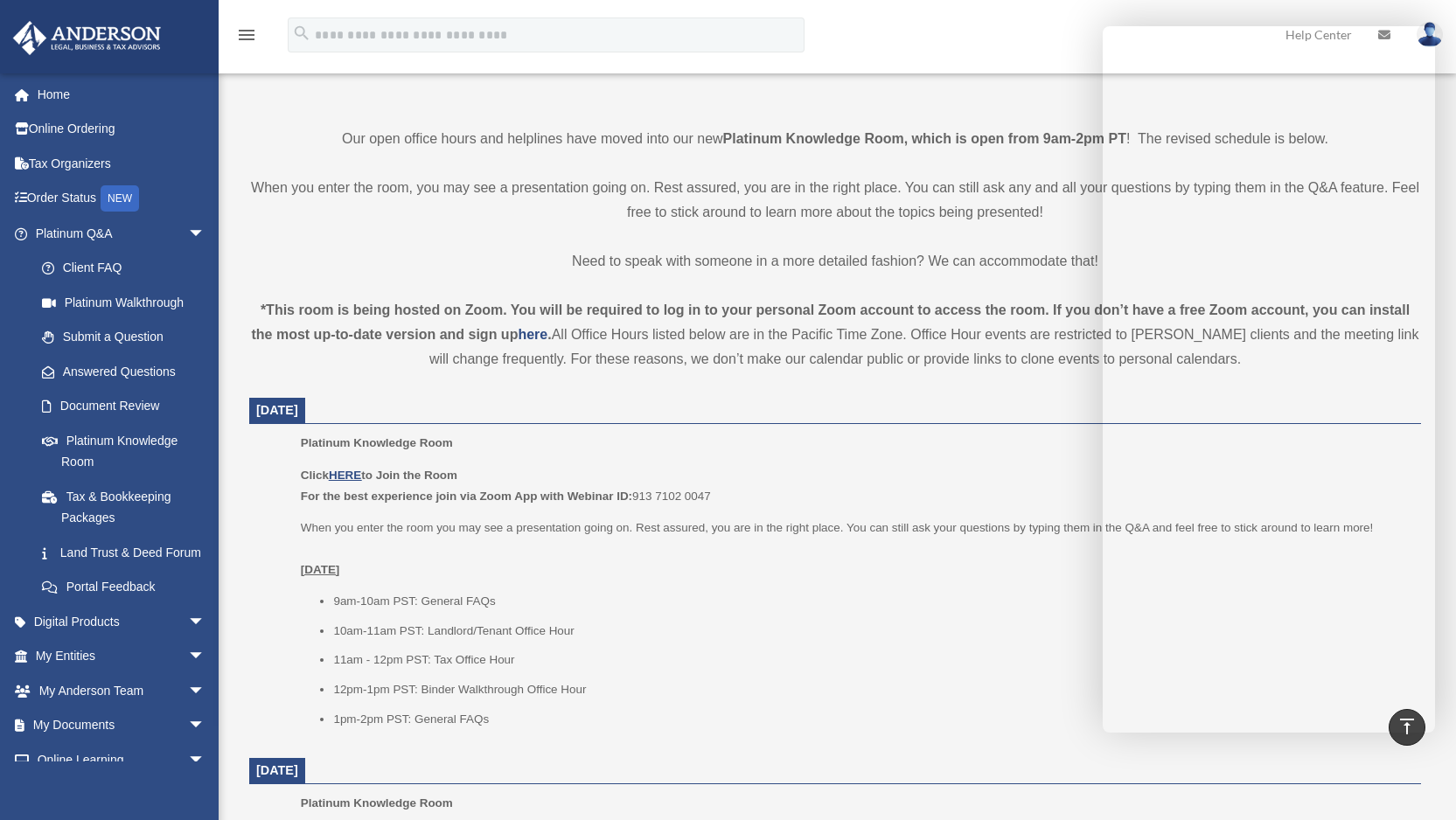
scroll to position [400, 0]
click at [341, 474] on u "HERE" at bounding box center [345, 474] width 33 height 13
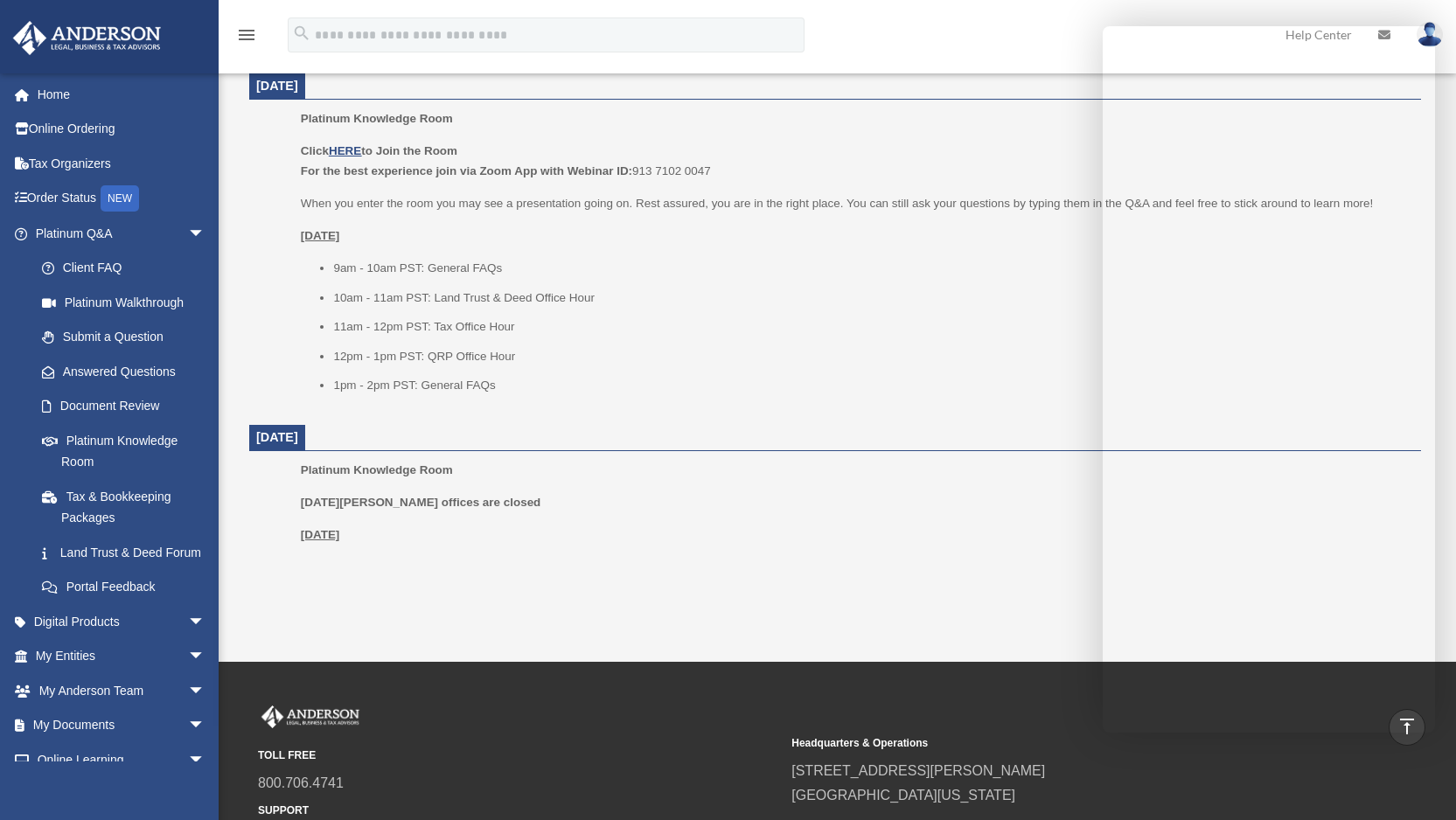
scroll to position [1957, 0]
